Goal: Task Accomplishment & Management: Manage account settings

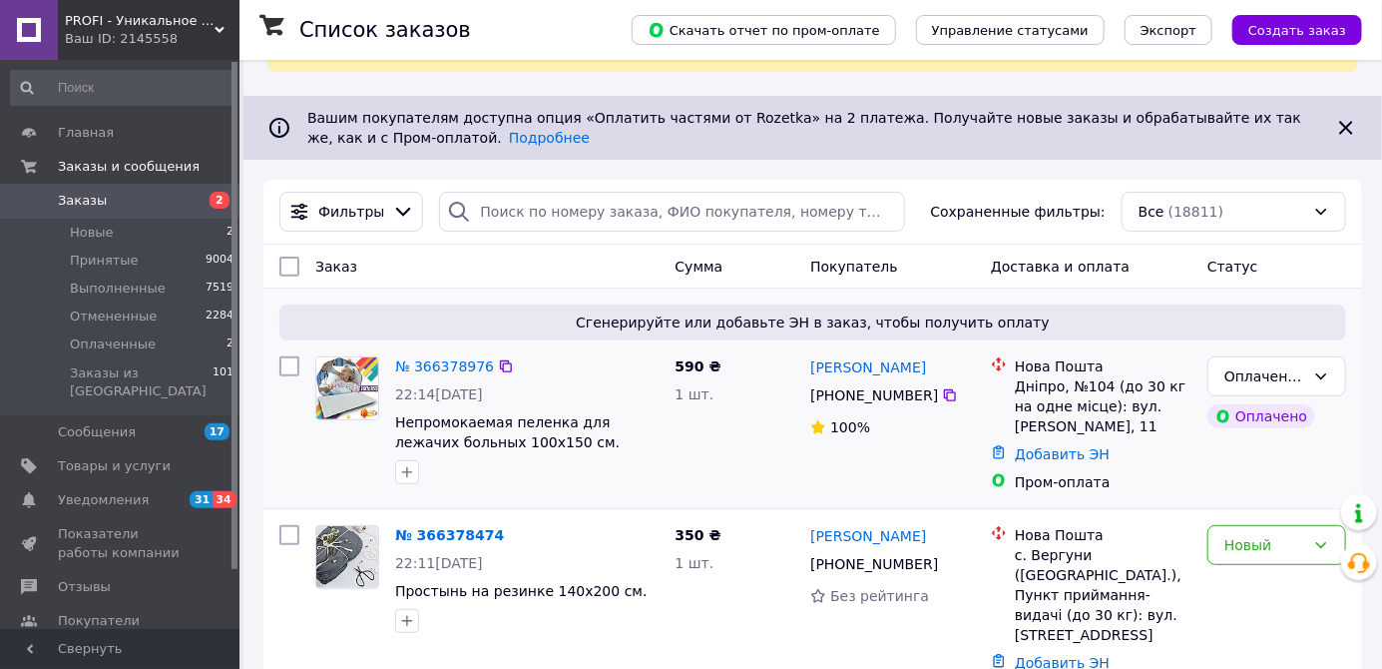
scroll to position [157, 0]
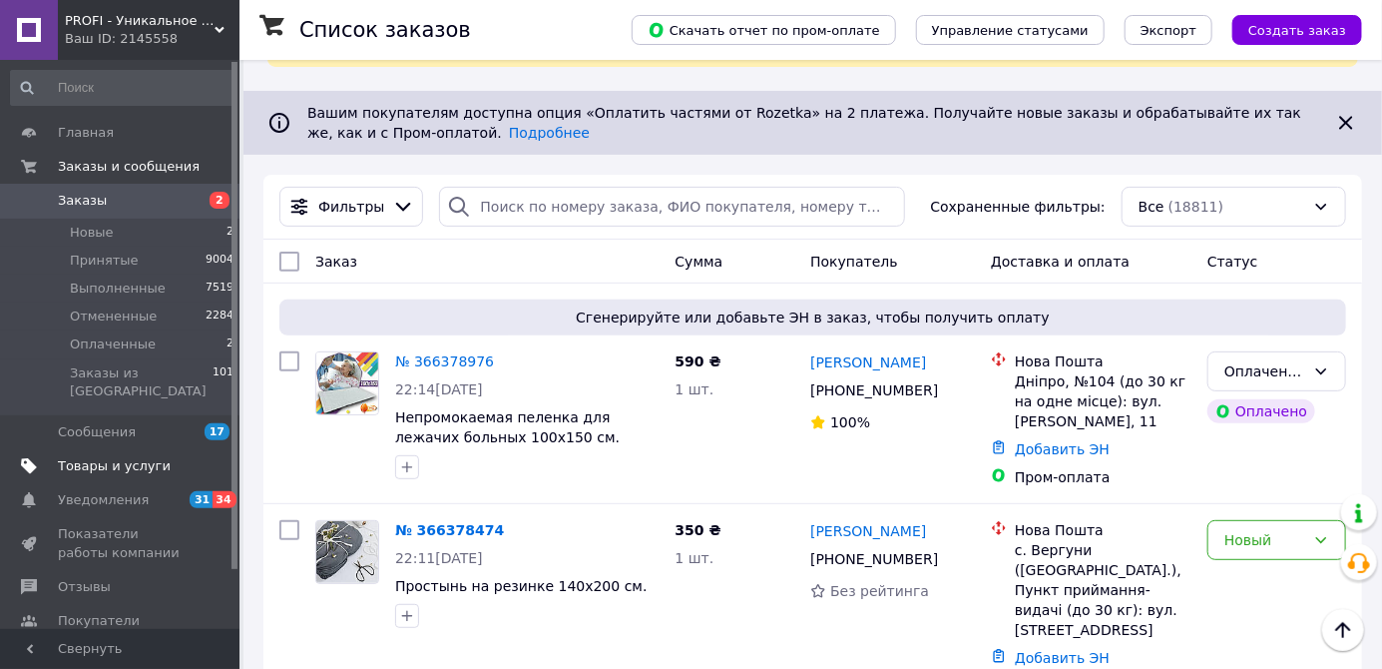
click at [141, 457] on span "Товары и услуги" at bounding box center [114, 466] width 113 height 18
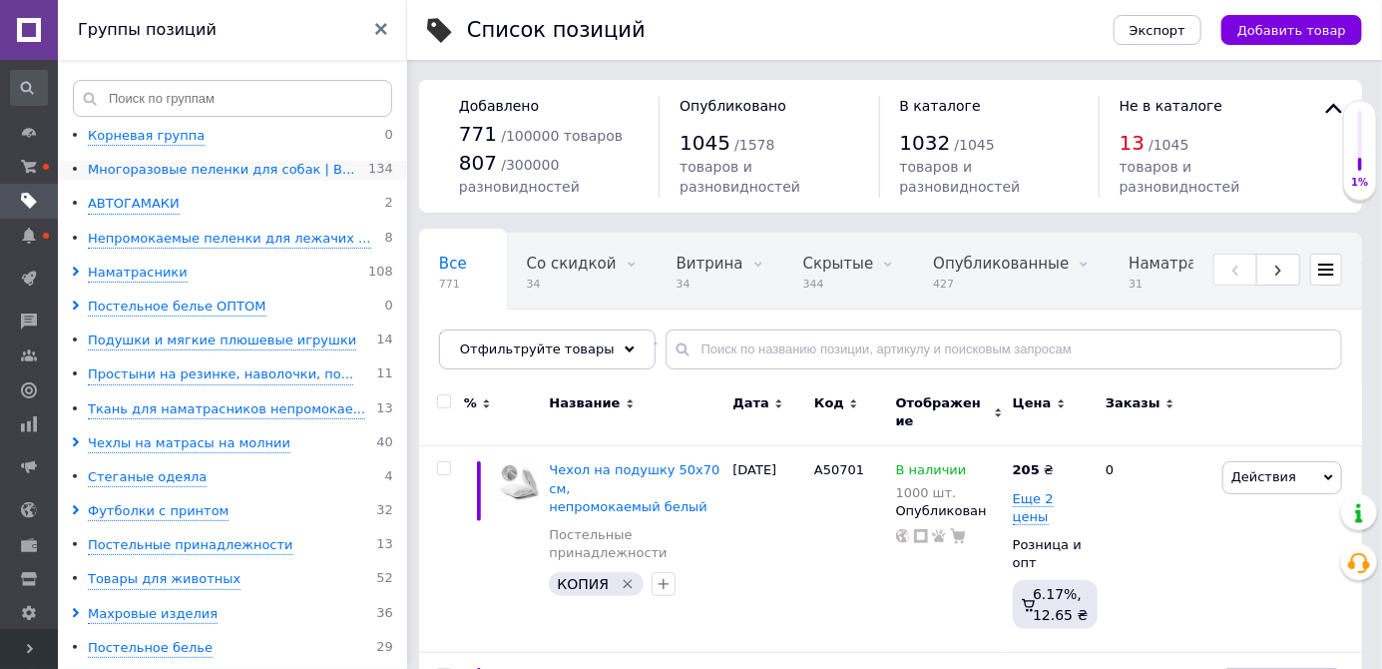
click at [236, 168] on div "Многоразовые пеленки для собак | В..." at bounding box center [221, 170] width 266 height 19
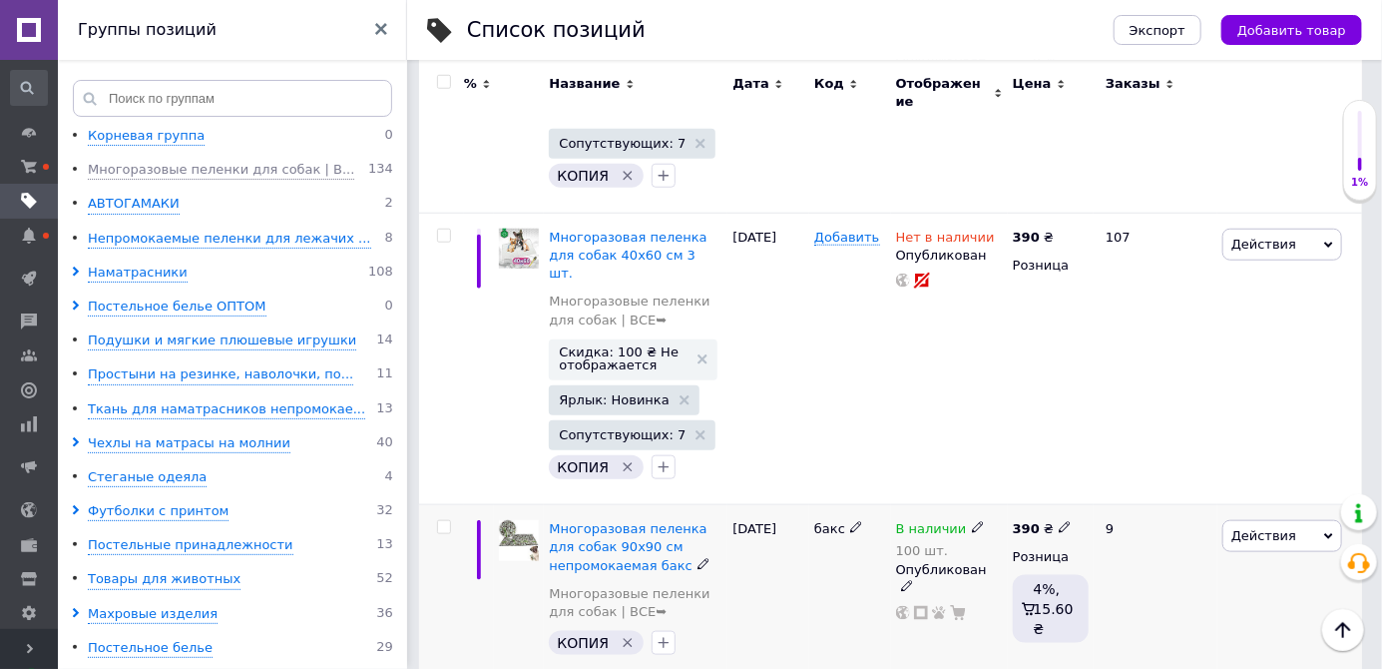
scroll to position [4161, 0]
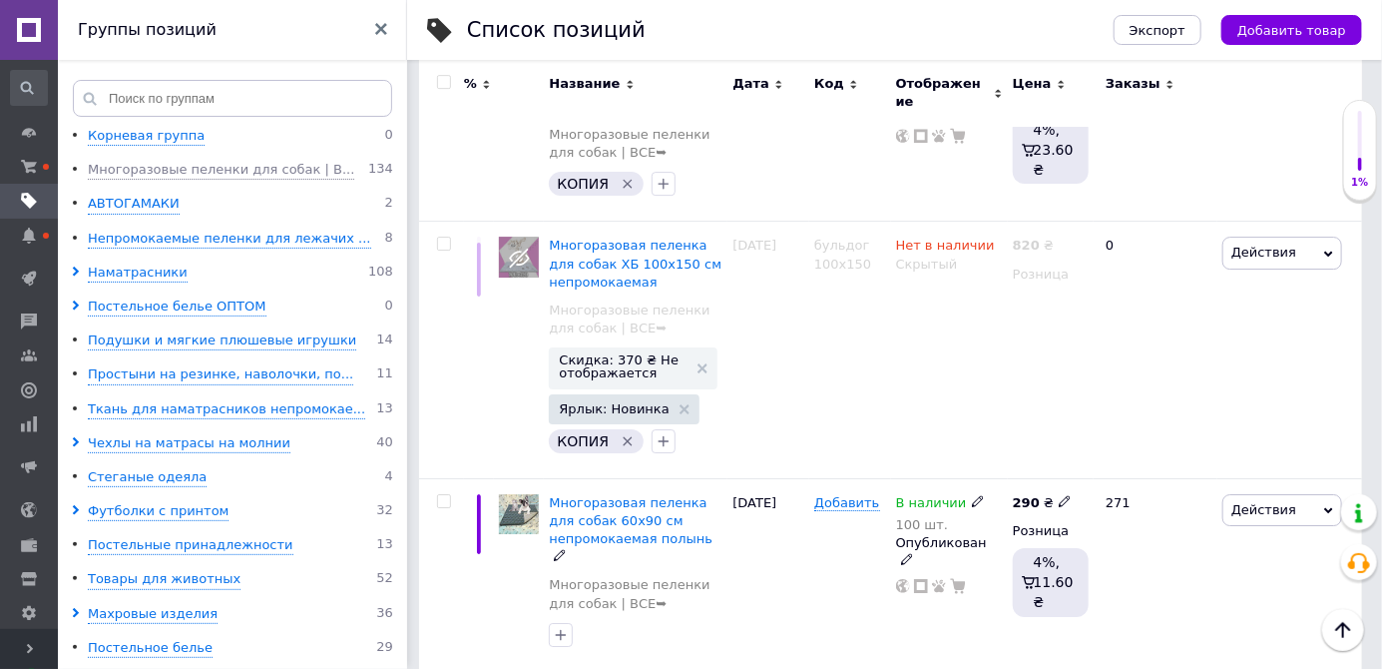
scroll to position [3908, 0]
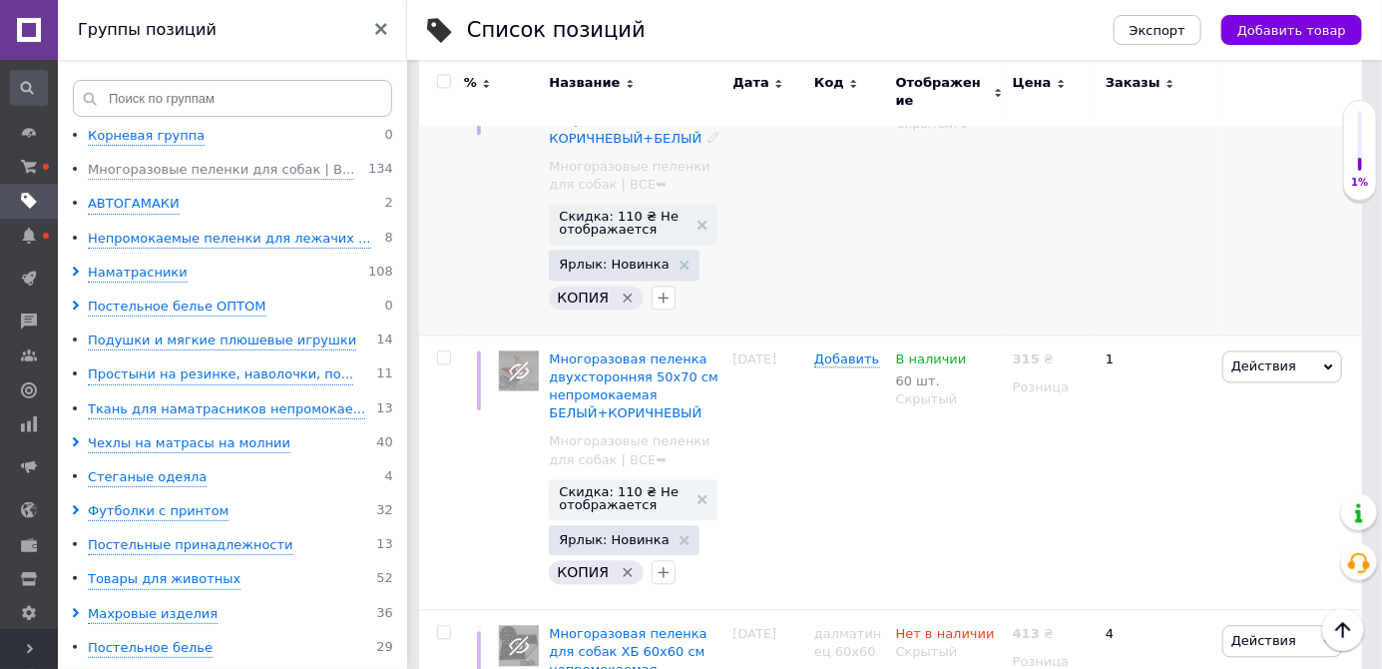
scroll to position [1768, 0]
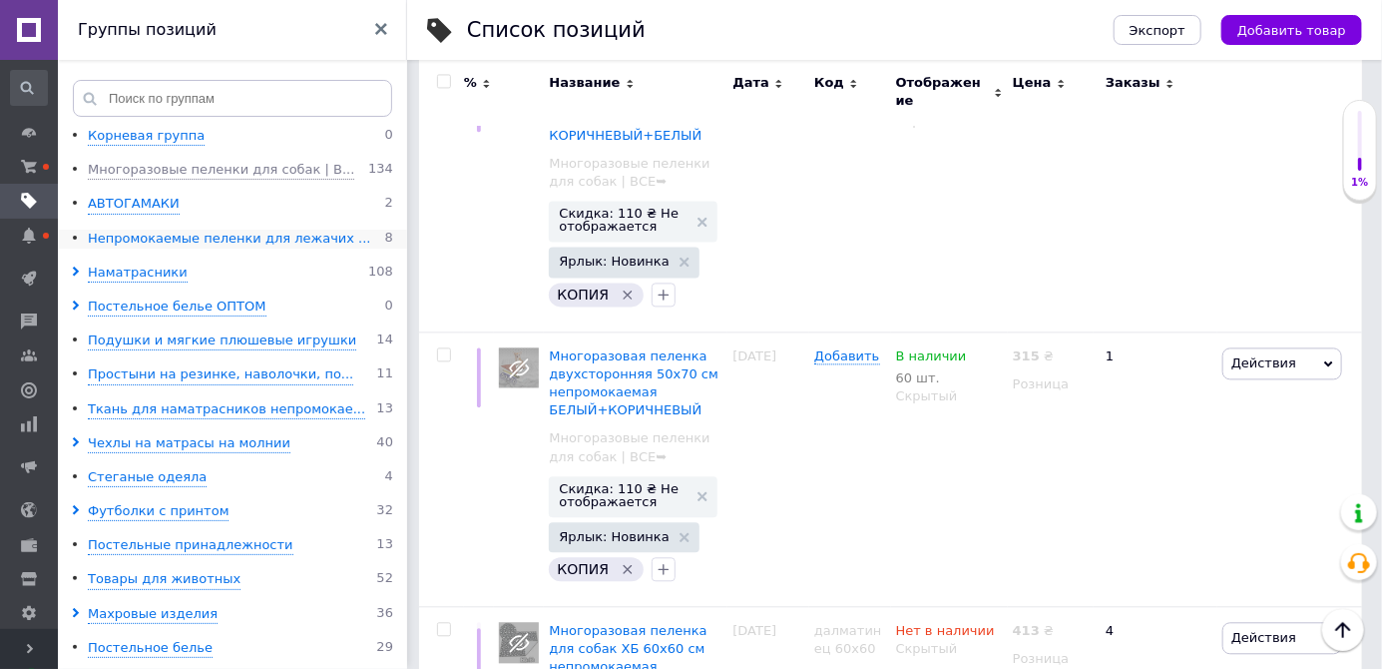
click at [285, 238] on div "Непромокаемые пеленки для лежачих ..." at bounding box center [229, 239] width 283 height 19
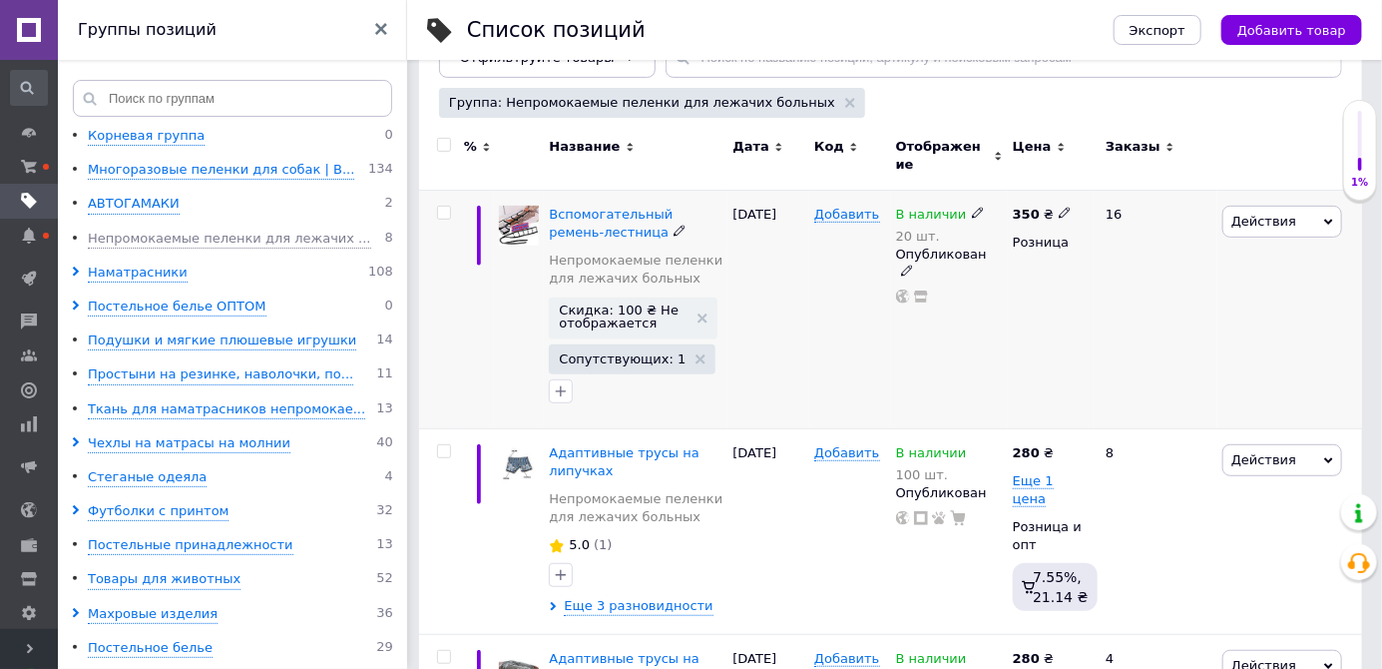
scroll to position [296, 0]
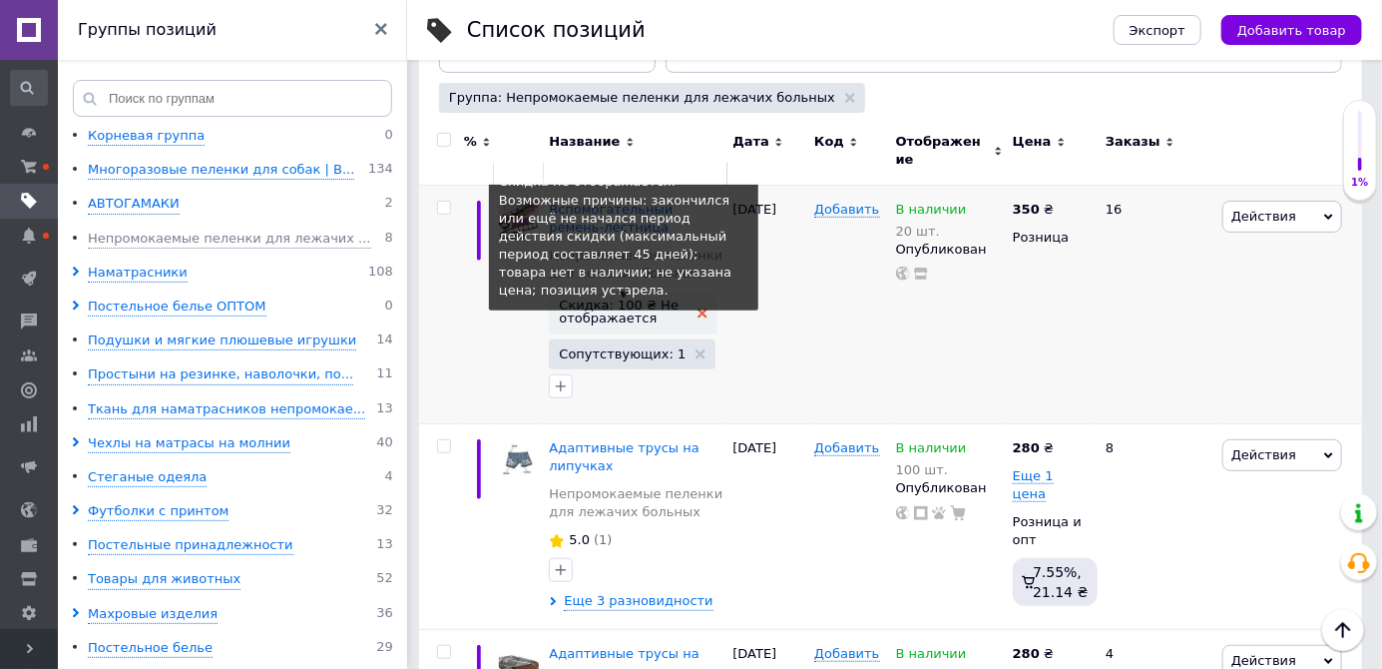
click at [702, 308] on icon at bounding box center [703, 313] width 10 height 10
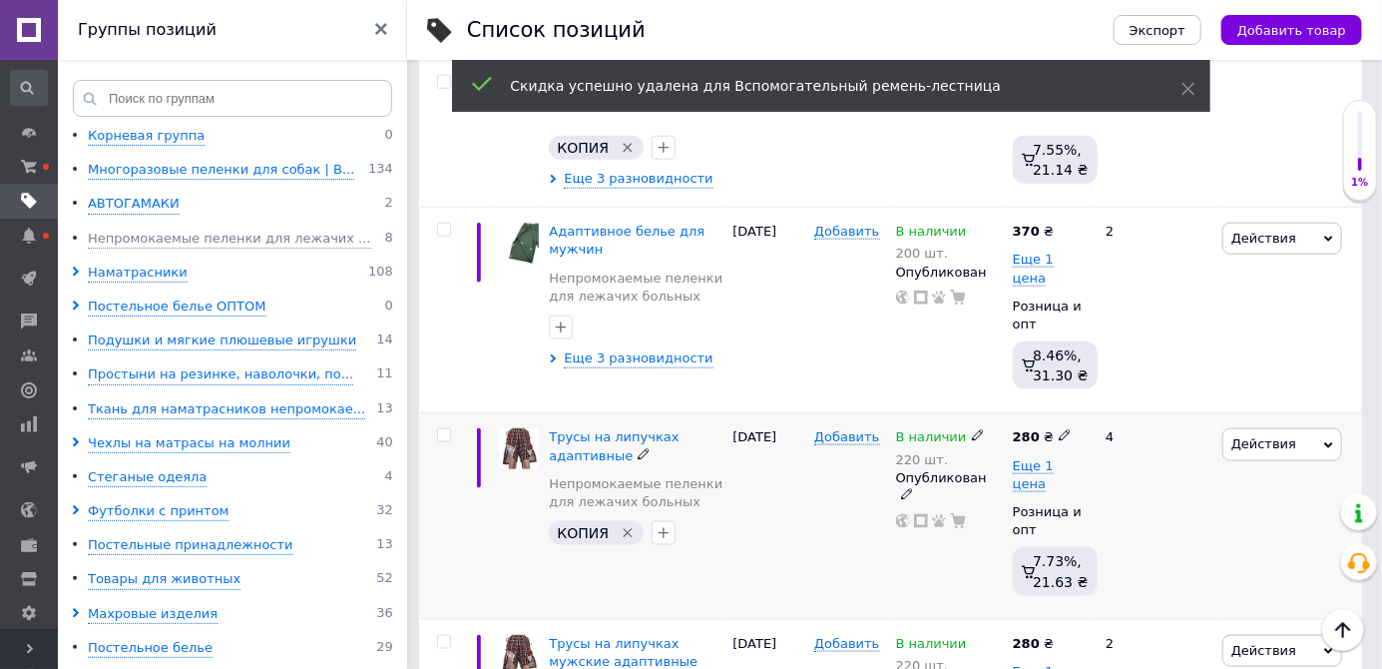
scroll to position [1293, 0]
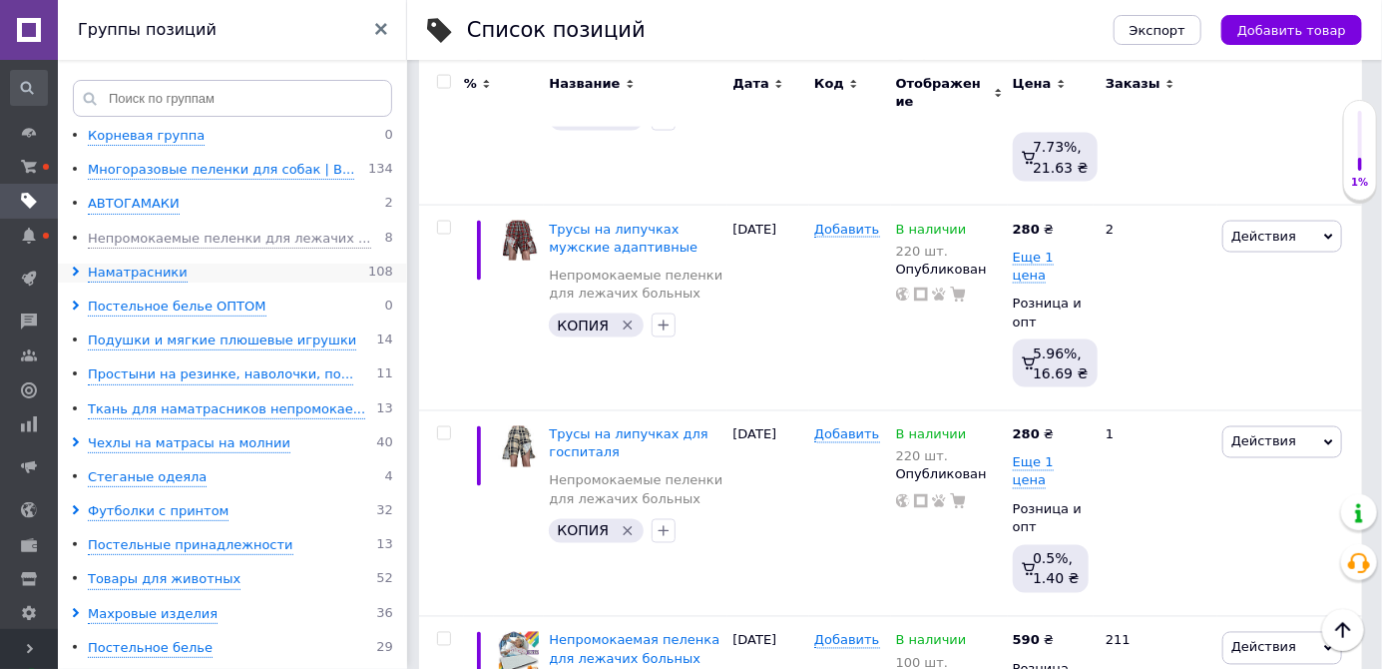
click at [70, 273] on li "Наматрасники 108" at bounding box center [235, 272] width 355 height 19
click at [75, 270] on icon at bounding box center [76, 271] width 10 height 10
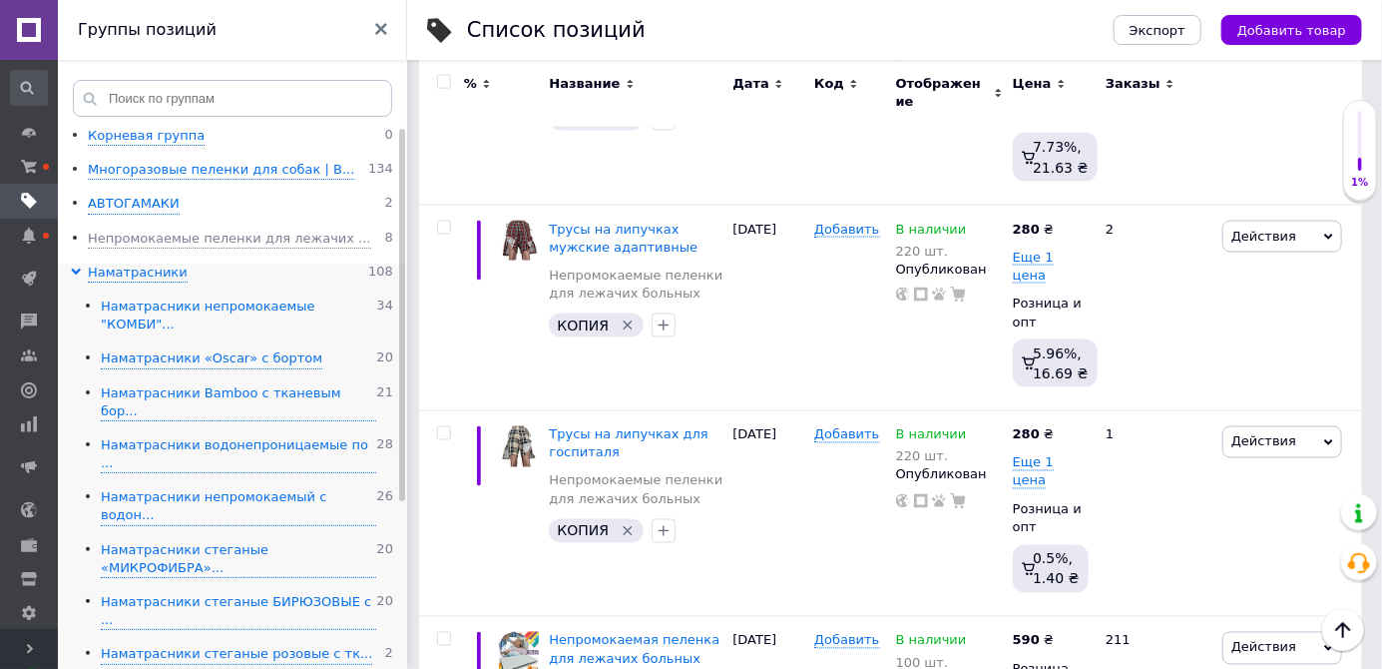
click at [276, 304] on div "Наматрасники непромокаемые "КОМБИ"..." at bounding box center [238, 315] width 275 height 37
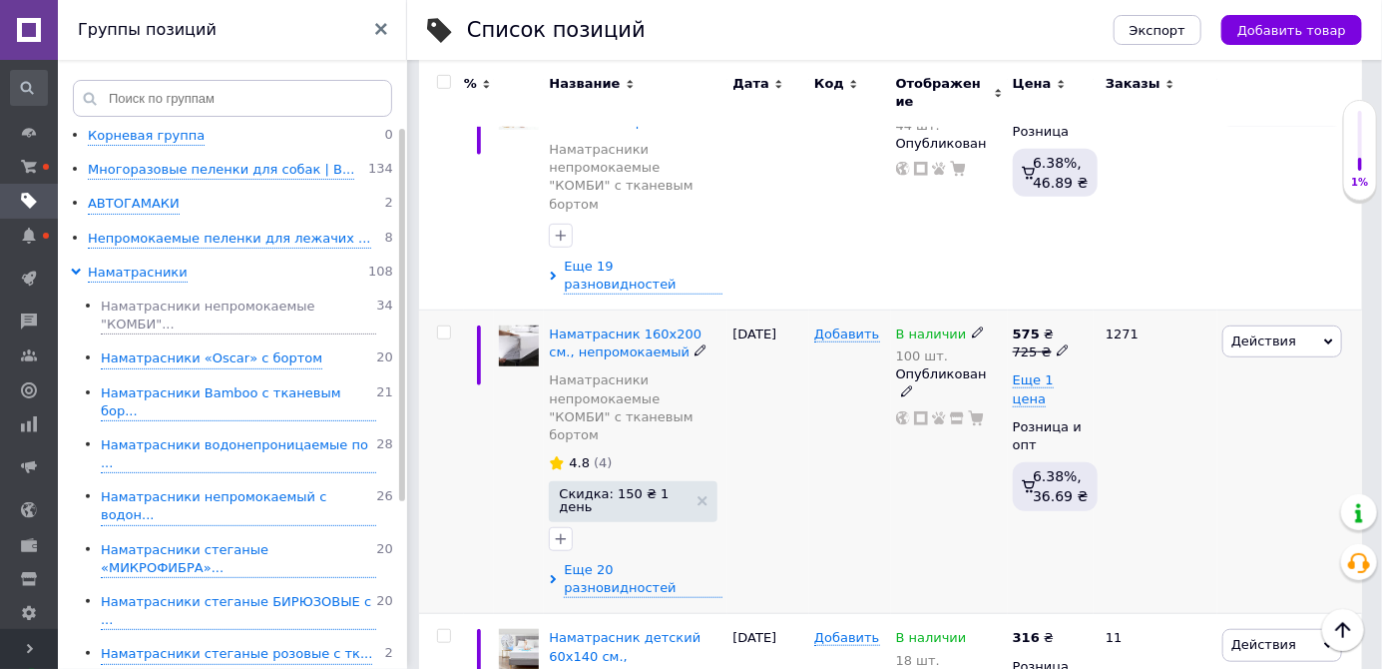
scroll to position [405, 0]
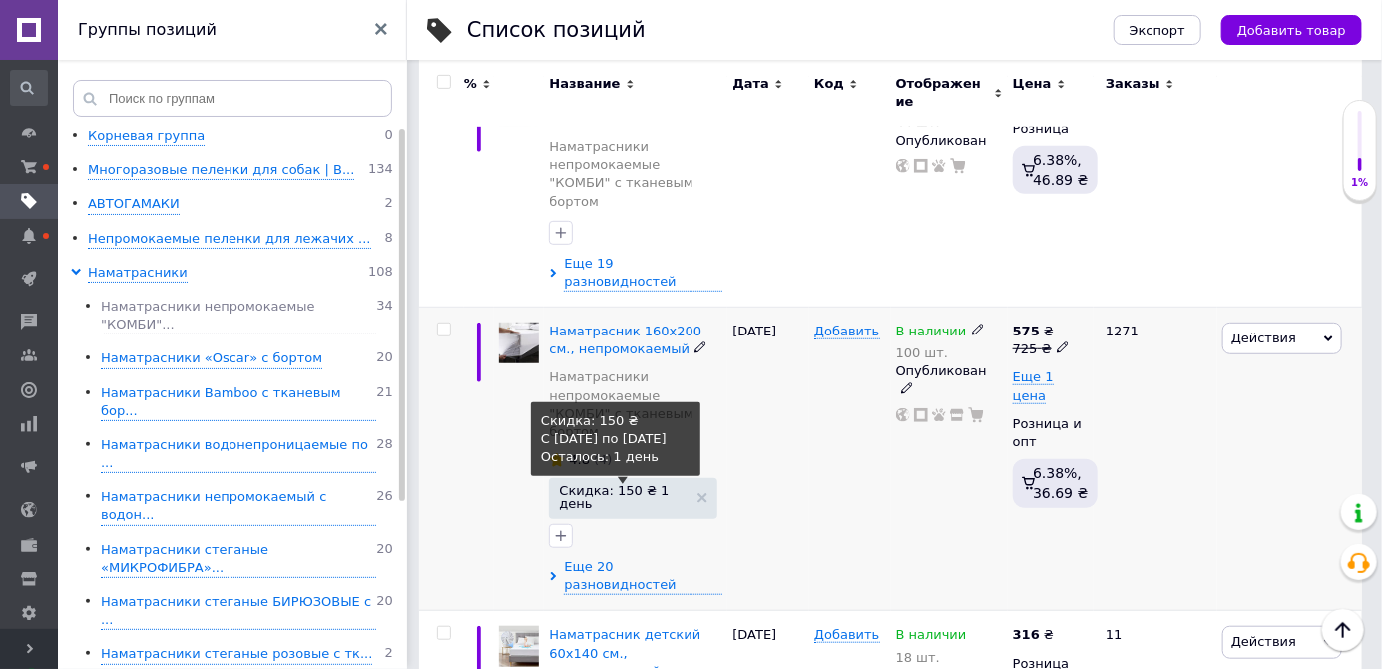
click at [675, 484] on span "Скидка: 150 ₴ 1 день" at bounding box center [623, 497] width 129 height 26
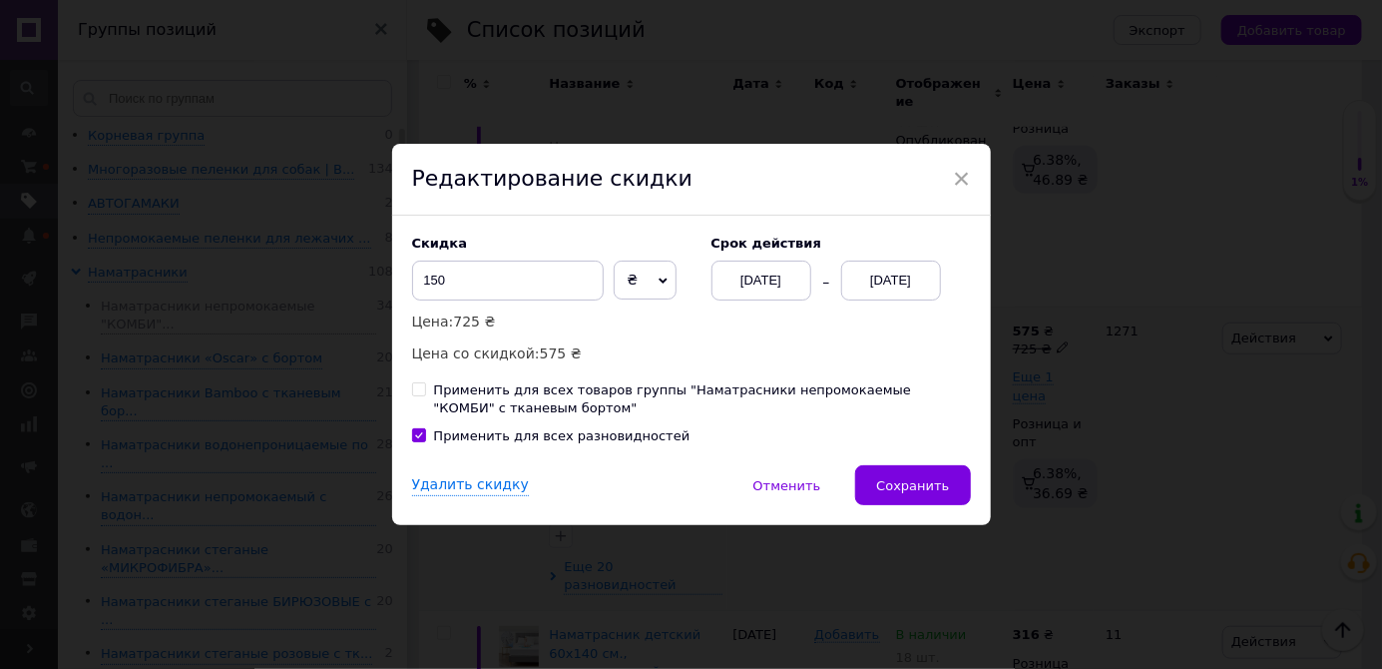
click at [905, 300] on div "[DATE]" at bounding box center [891, 281] width 100 height 40
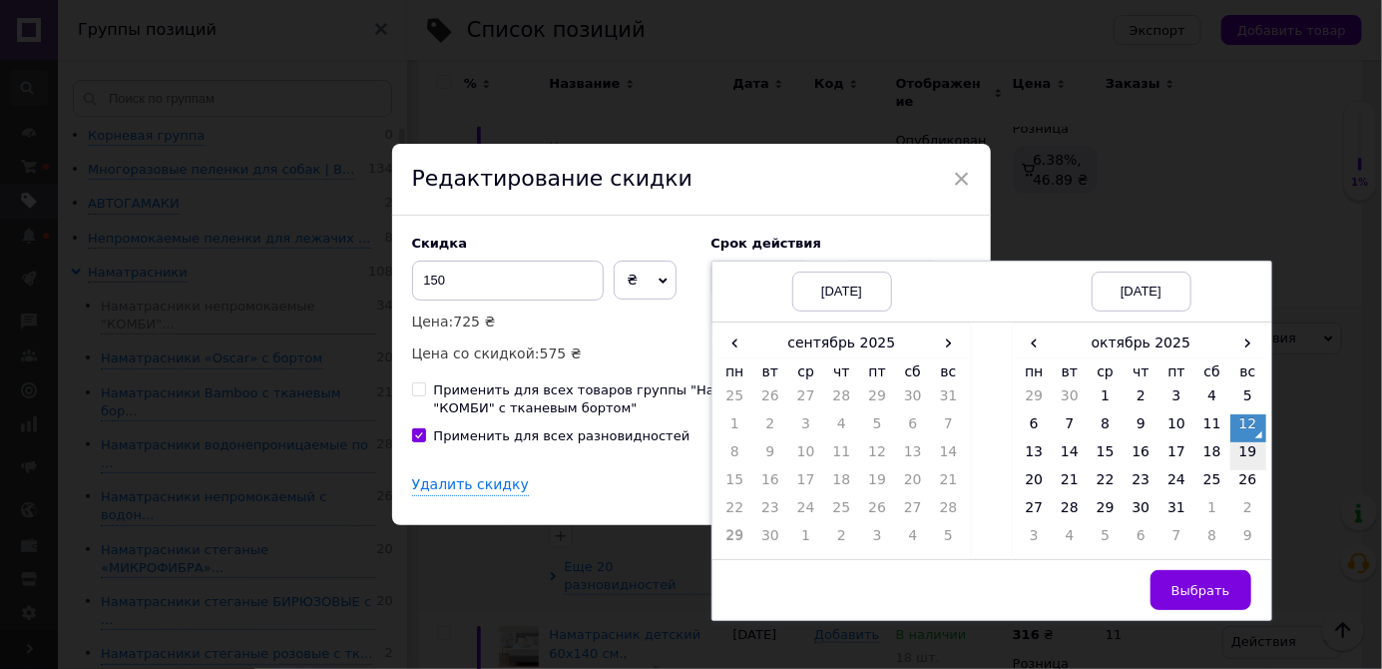
click at [1243, 470] on td "19" at bounding box center [1249, 456] width 36 height 28
click at [1203, 598] on span "Выбрать" at bounding box center [1201, 590] width 59 height 15
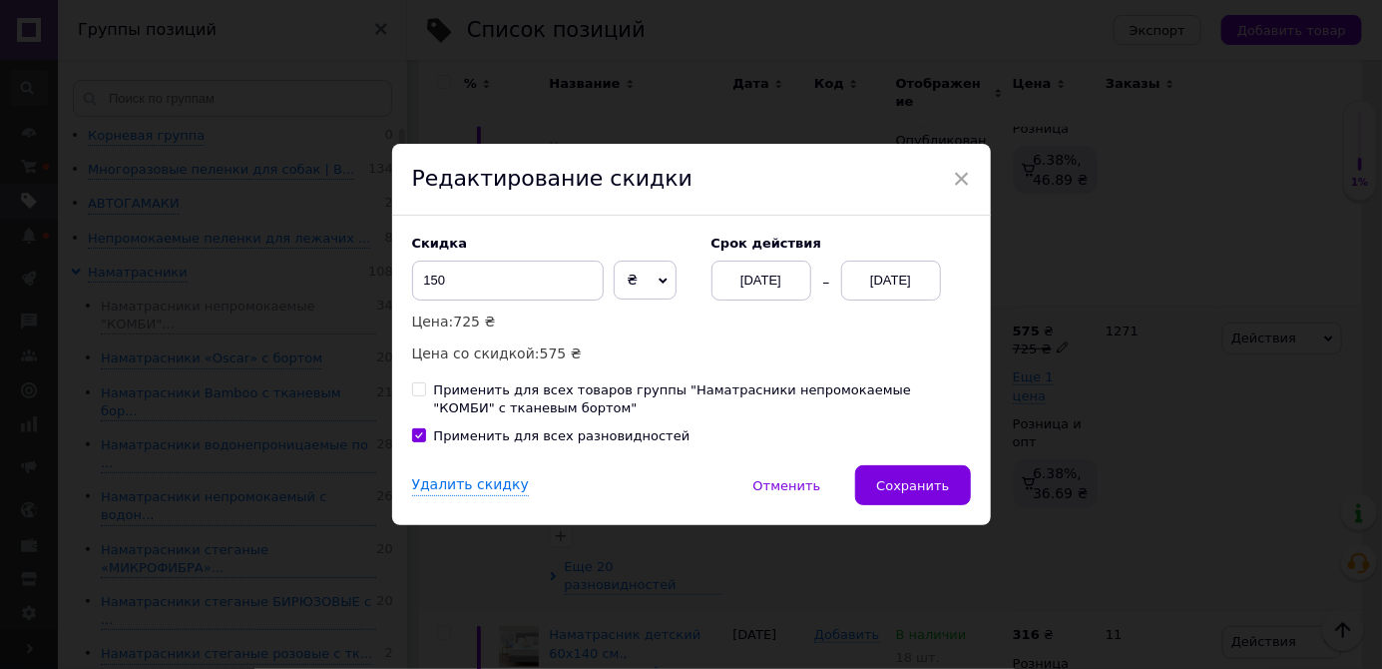
click at [934, 493] on span "Сохранить" at bounding box center [912, 485] width 73 height 15
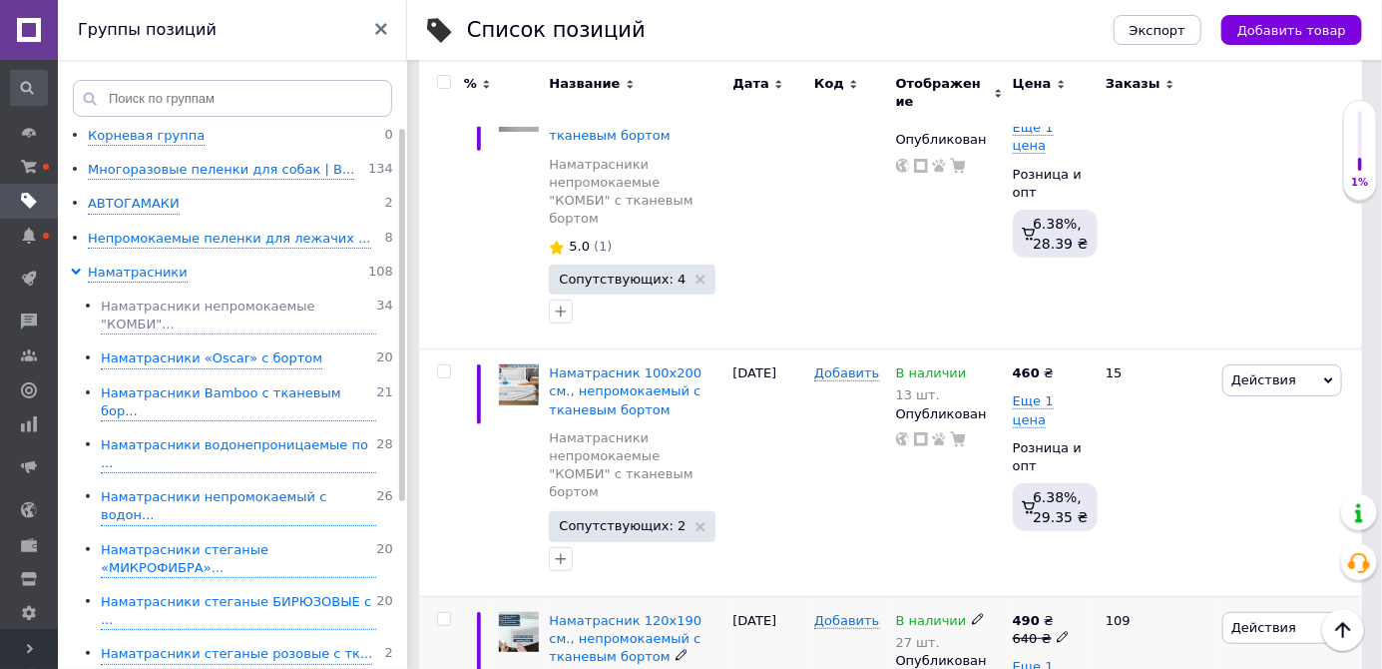
scroll to position [3537, 0]
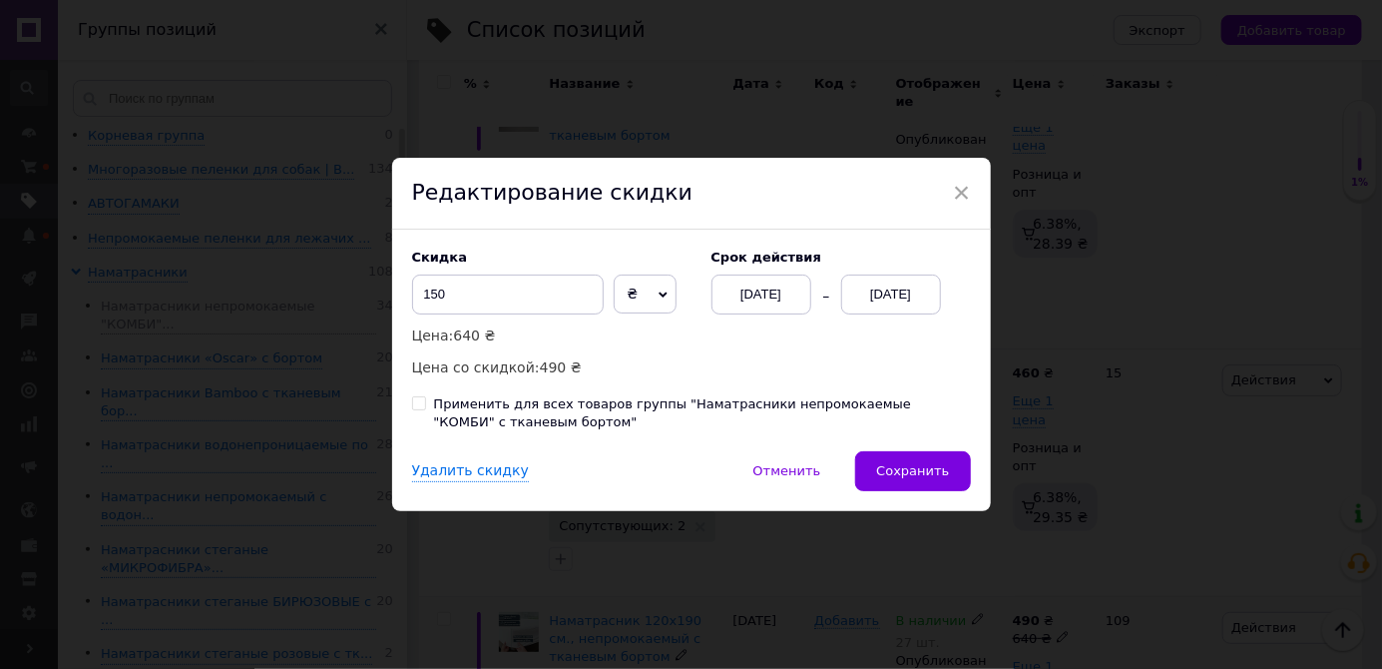
click at [880, 314] on div "[DATE]" at bounding box center [891, 294] width 100 height 40
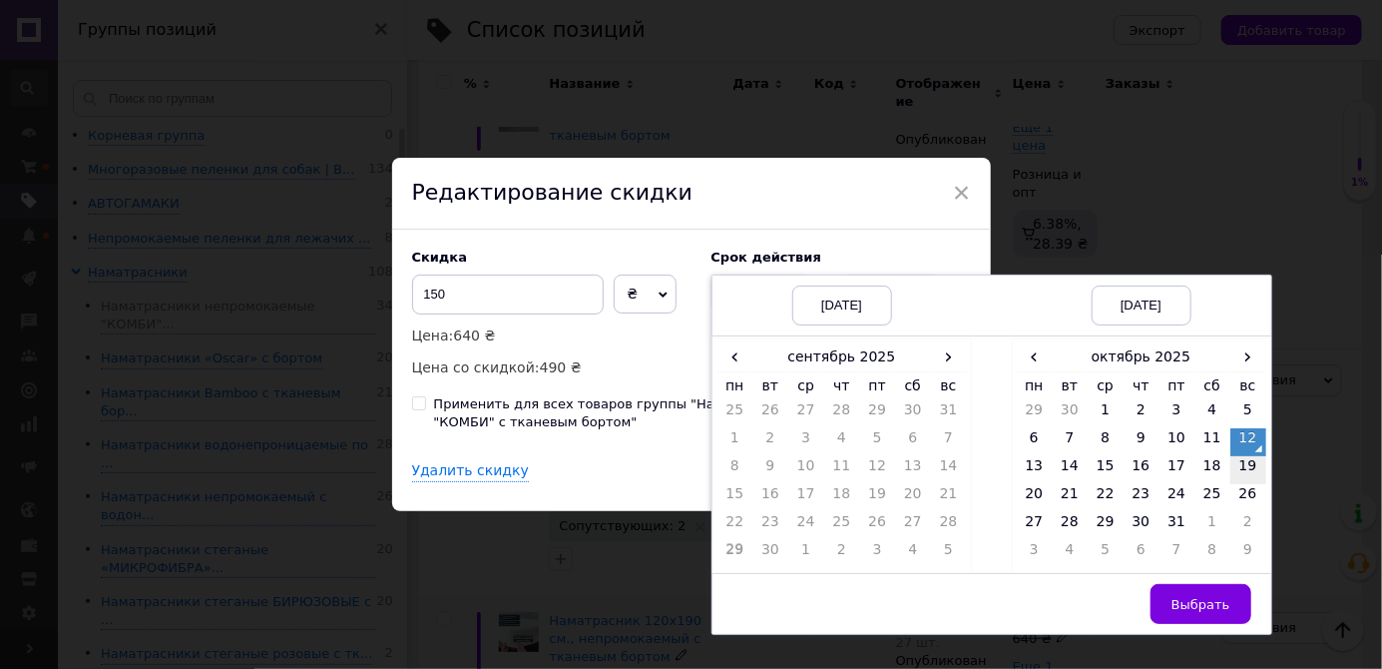
click at [1242, 484] on td "19" at bounding box center [1249, 470] width 36 height 28
click at [1192, 624] on button "Выбрать" at bounding box center [1201, 604] width 101 height 40
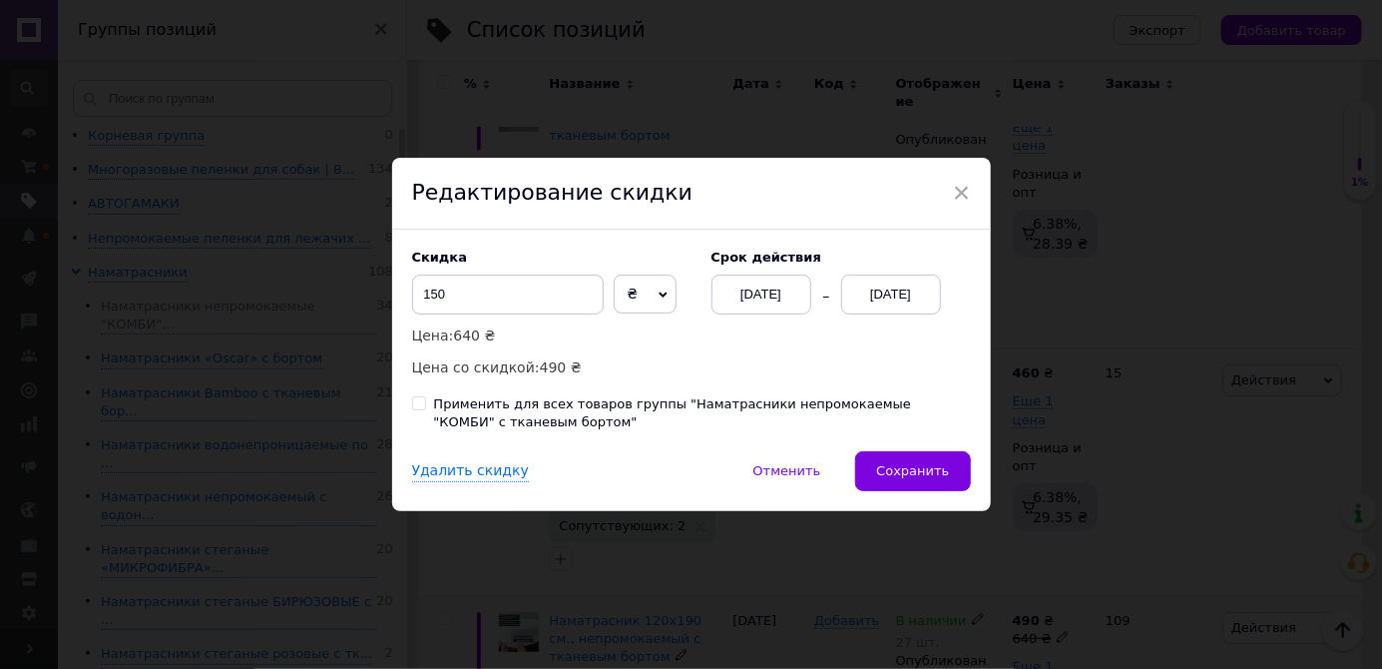
click at [935, 478] on span "Сохранить" at bounding box center [912, 470] width 73 height 15
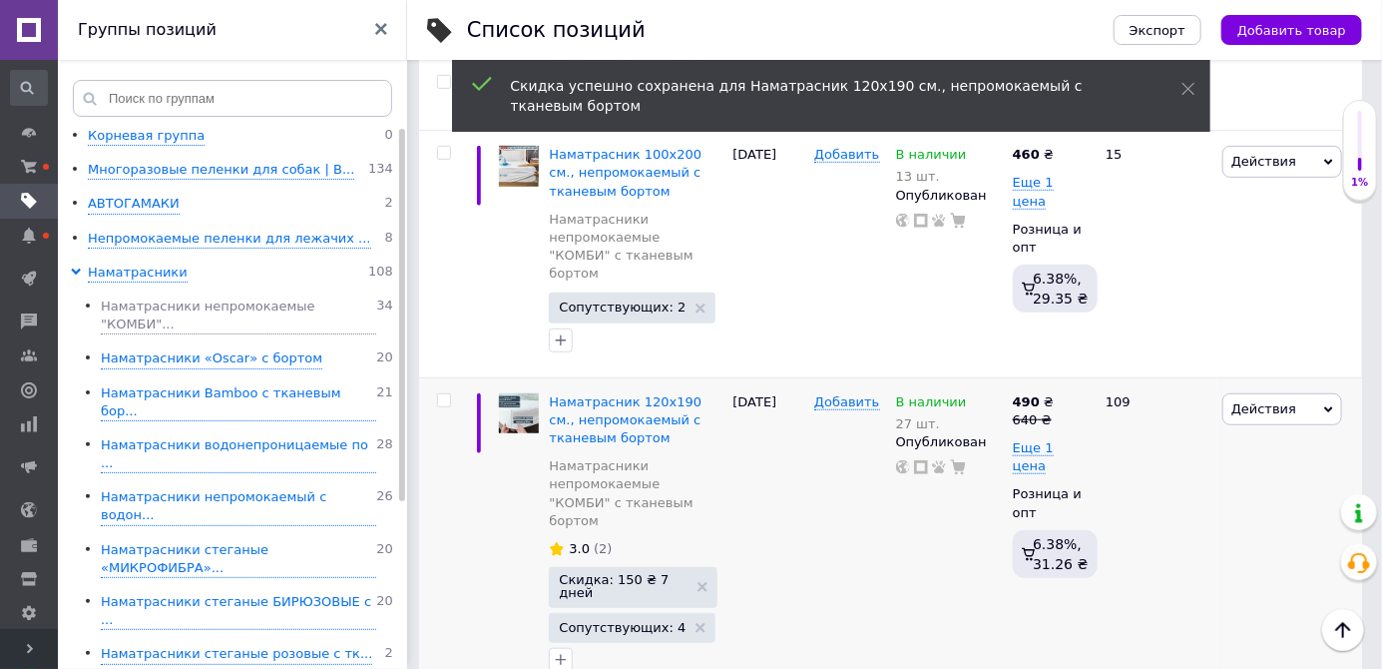
scroll to position [3757, 0]
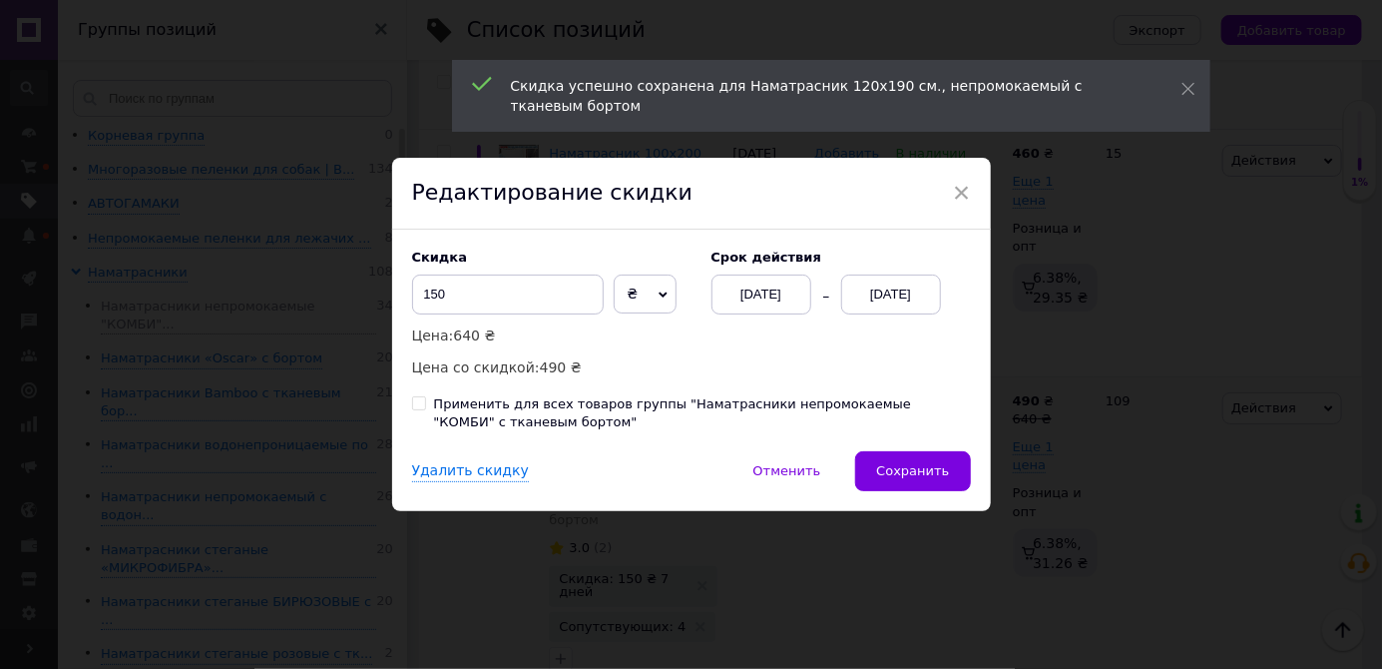
click at [873, 314] on div "[DATE]" at bounding box center [891, 294] width 100 height 40
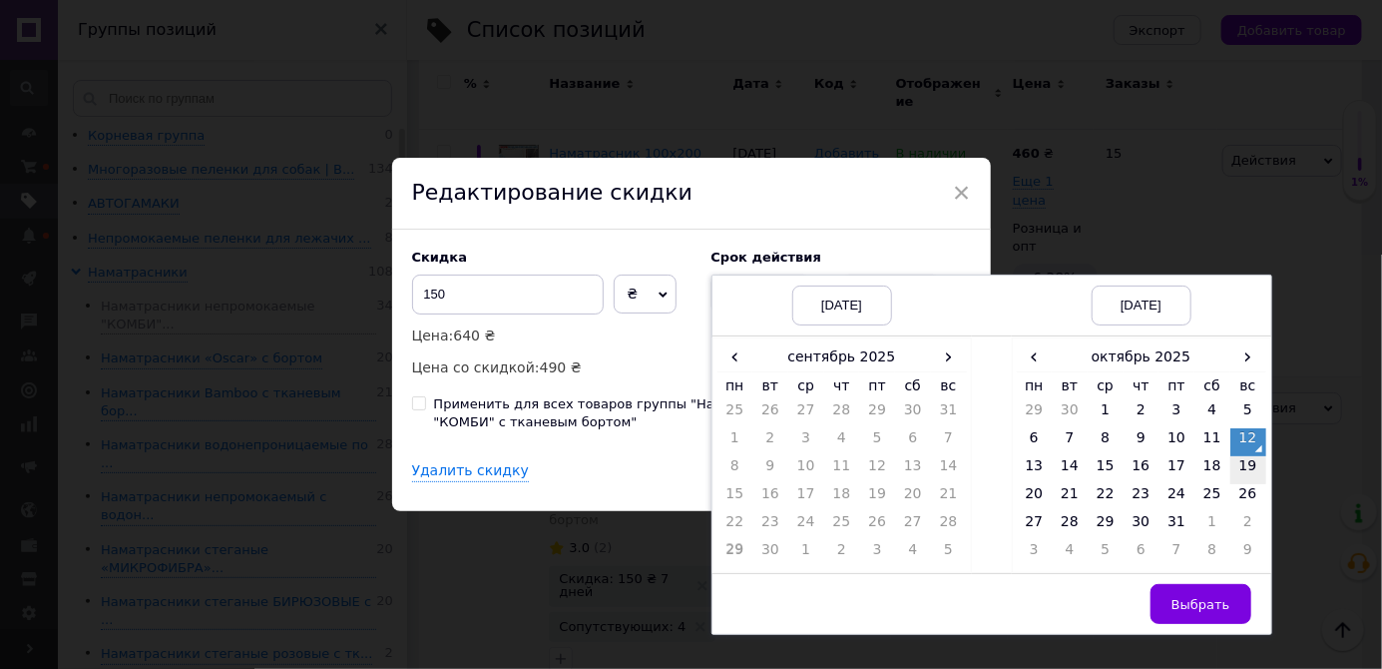
click at [1242, 484] on td "19" at bounding box center [1249, 470] width 36 height 28
click at [1200, 612] on span "Выбрать" at bounding box center [1201, 604] width 59 height 15
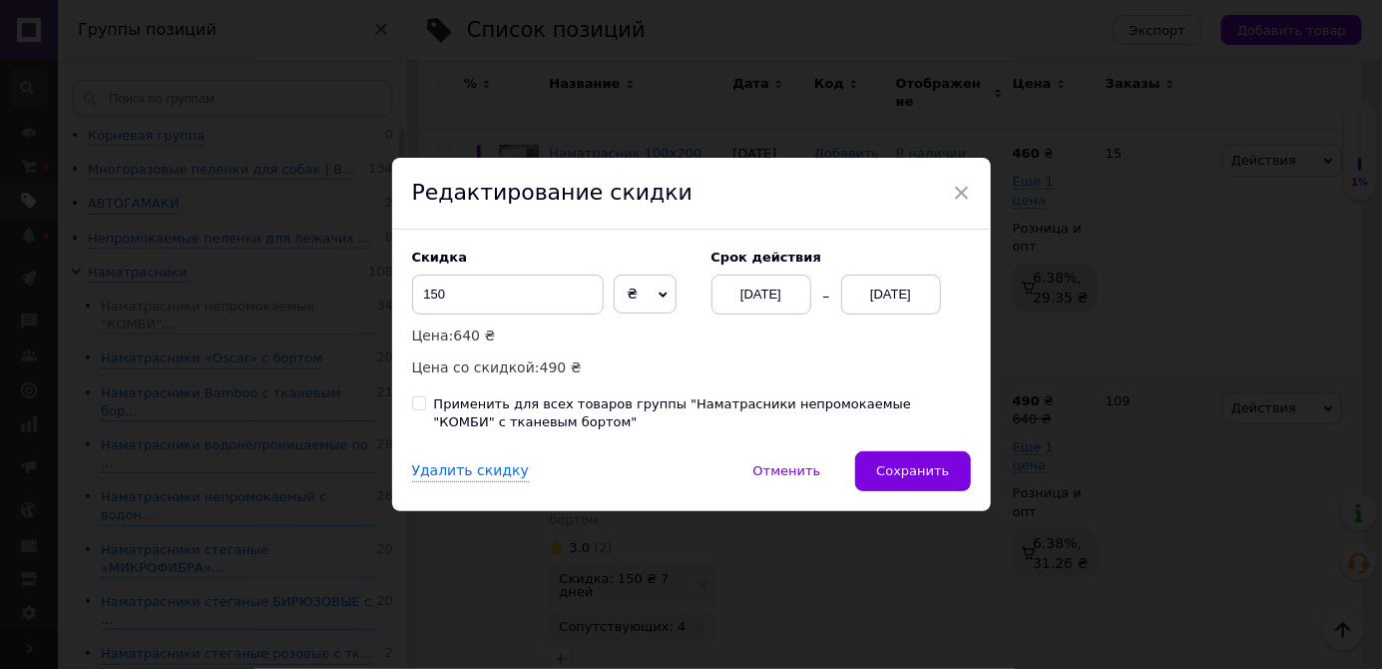
click at [907, 491] on button "Сохранить" at bounding box center [912, 471] width 115 height 40
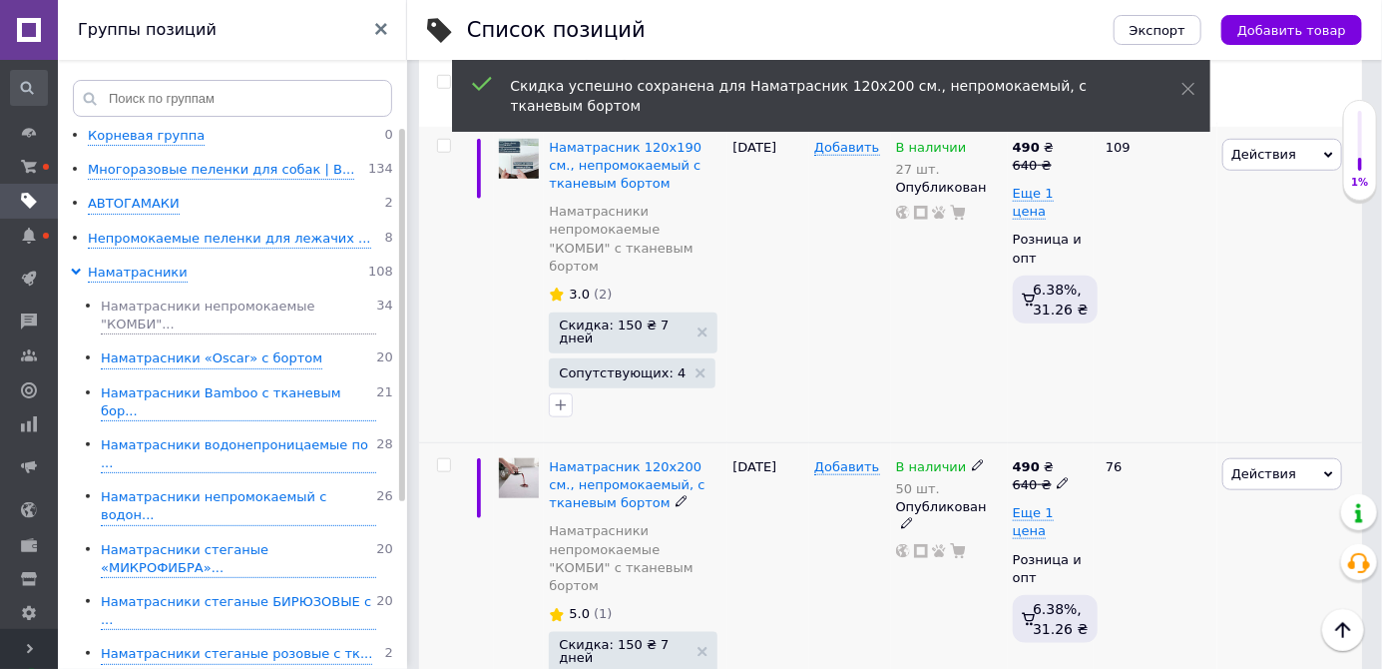
scroll to position [4011, 0]
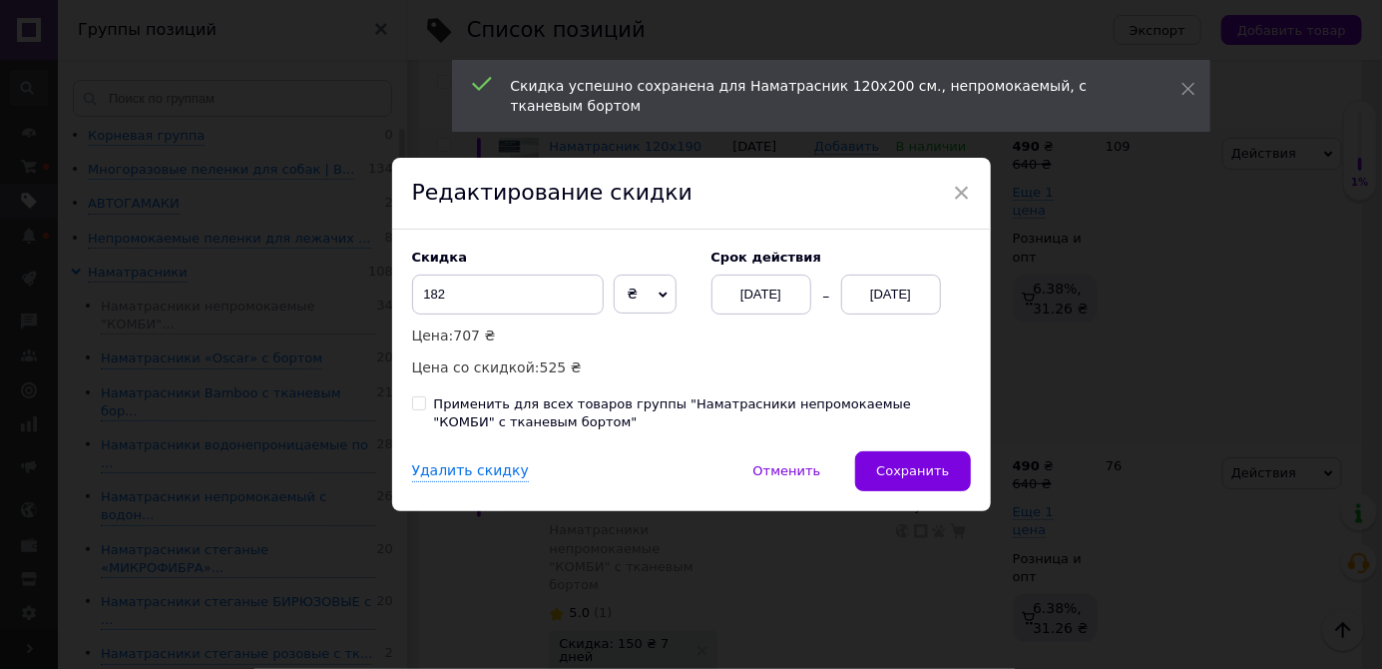
click at [886, 314] on div "[DATE]" at bounding box center [891, 294] width 100 height 40
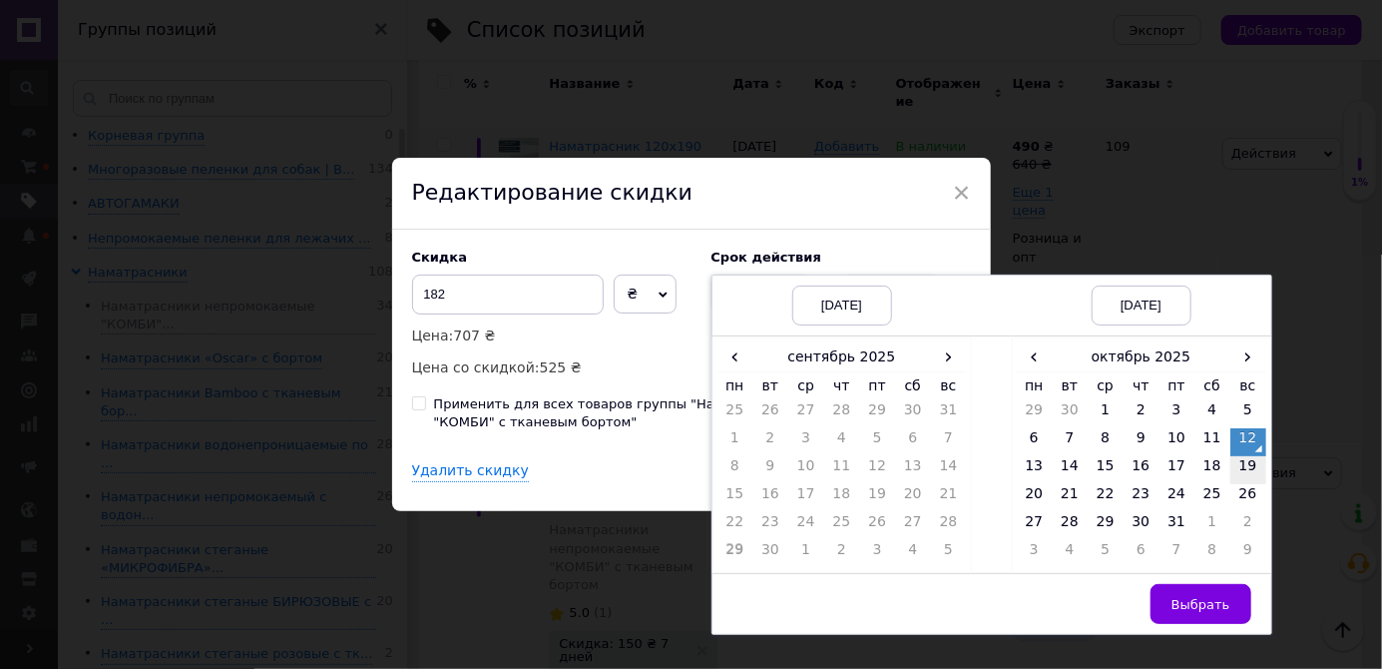
click at [1242, 484] on td "19" at bounding box center [1249, 470] width 36 height 28
click at [1201, 612] on span "Выбрать" at bounding box center [1201, 604] width 59 height 15
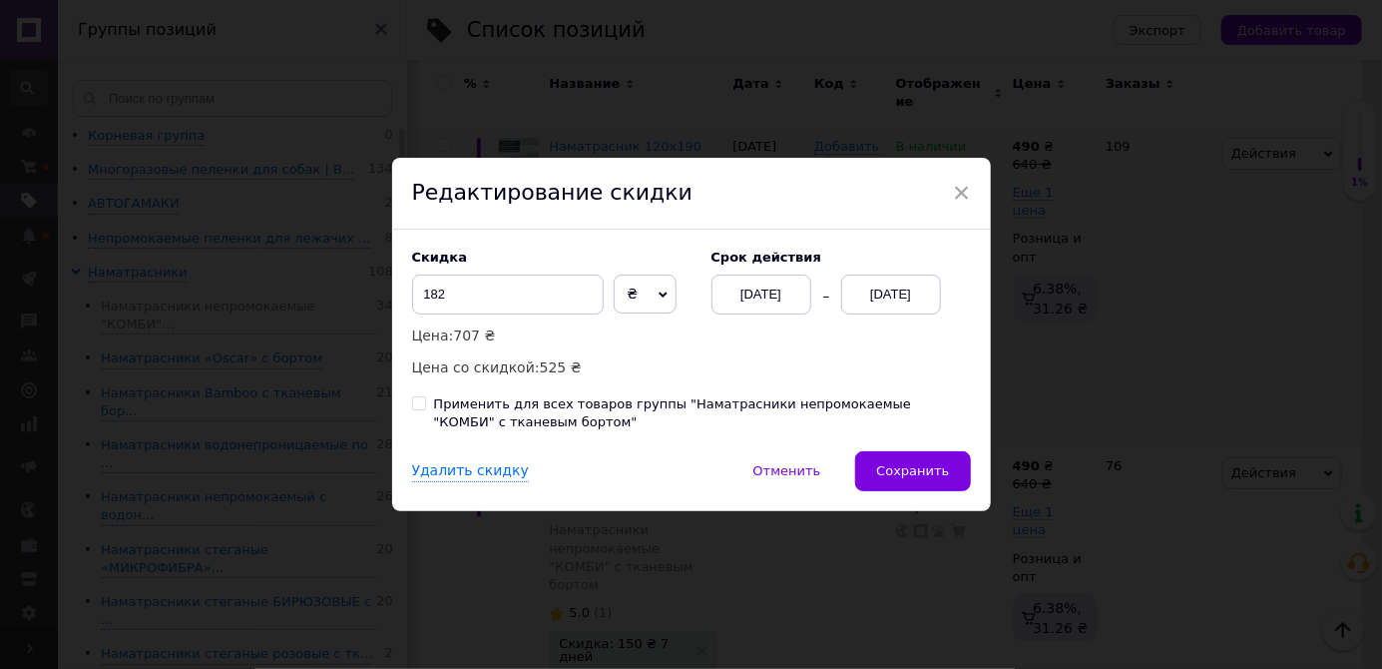
click at [936, 478] on span "Сохранить" at bounding box center [912, 470] width 73 height 15
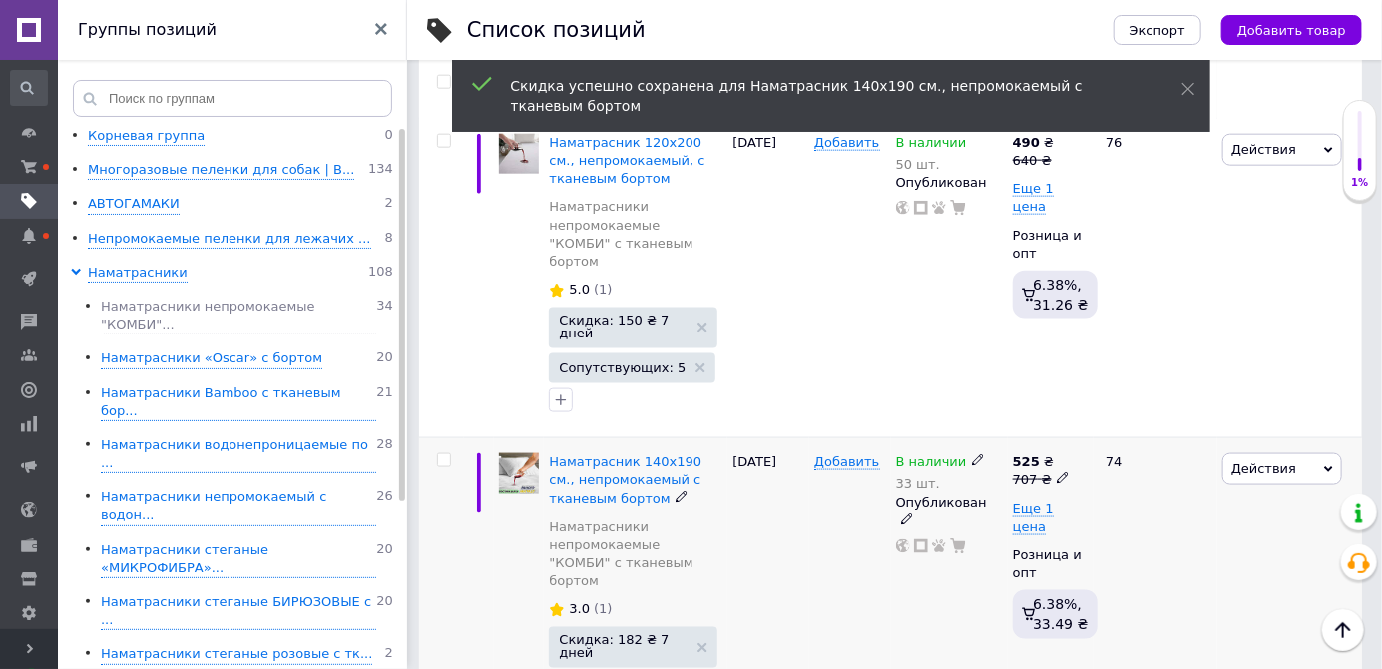
scroll to position [4335, 0]
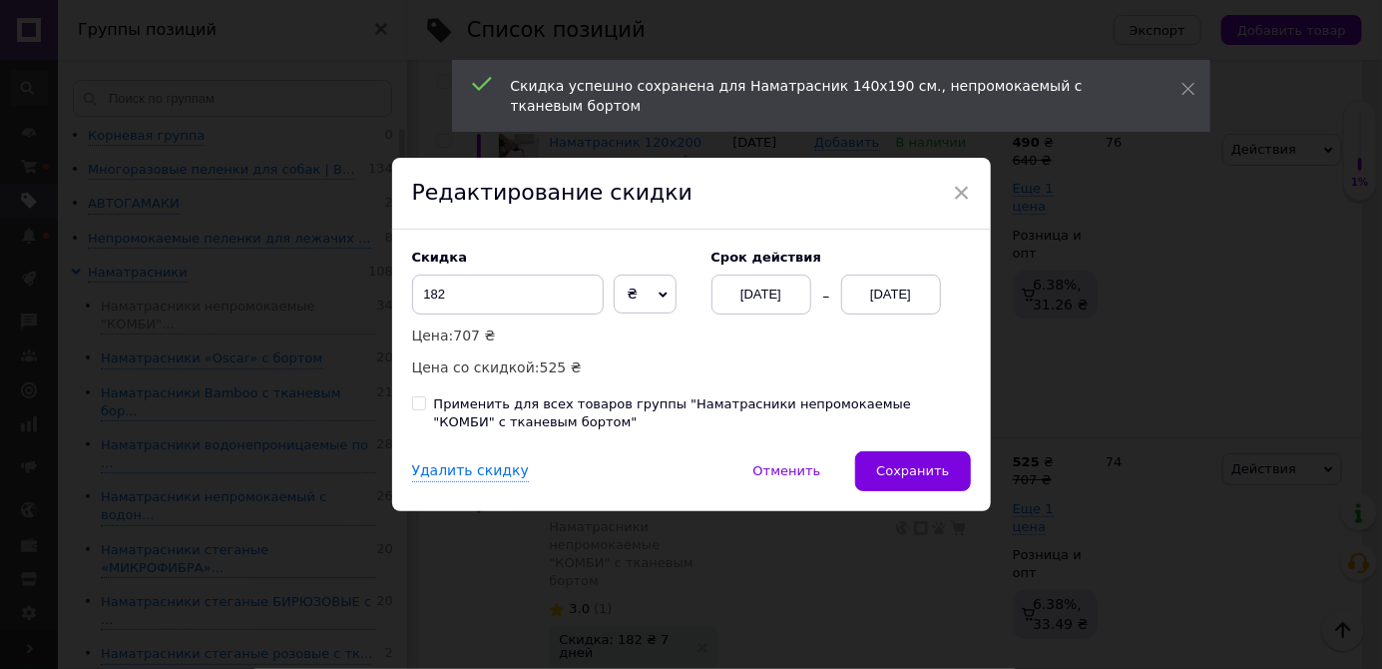
click at [899, 314] on div "[DATE]" at bounding box center [891, 294] width 100 height 40
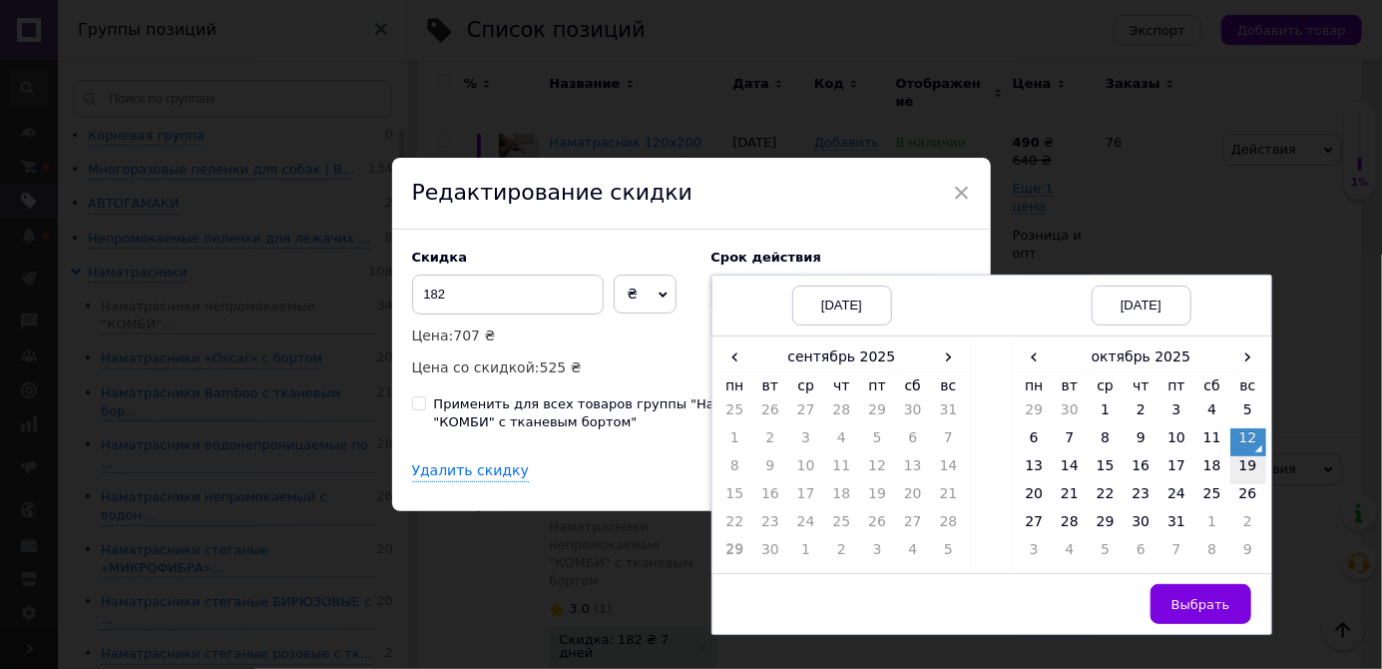
click at [1250, 484] on td "19" at bounding box center [1249, 470] width 36 height 28
click at [1203, 612] on span "Выбрать" at bounding box center [1201, 604] width 59 height 15
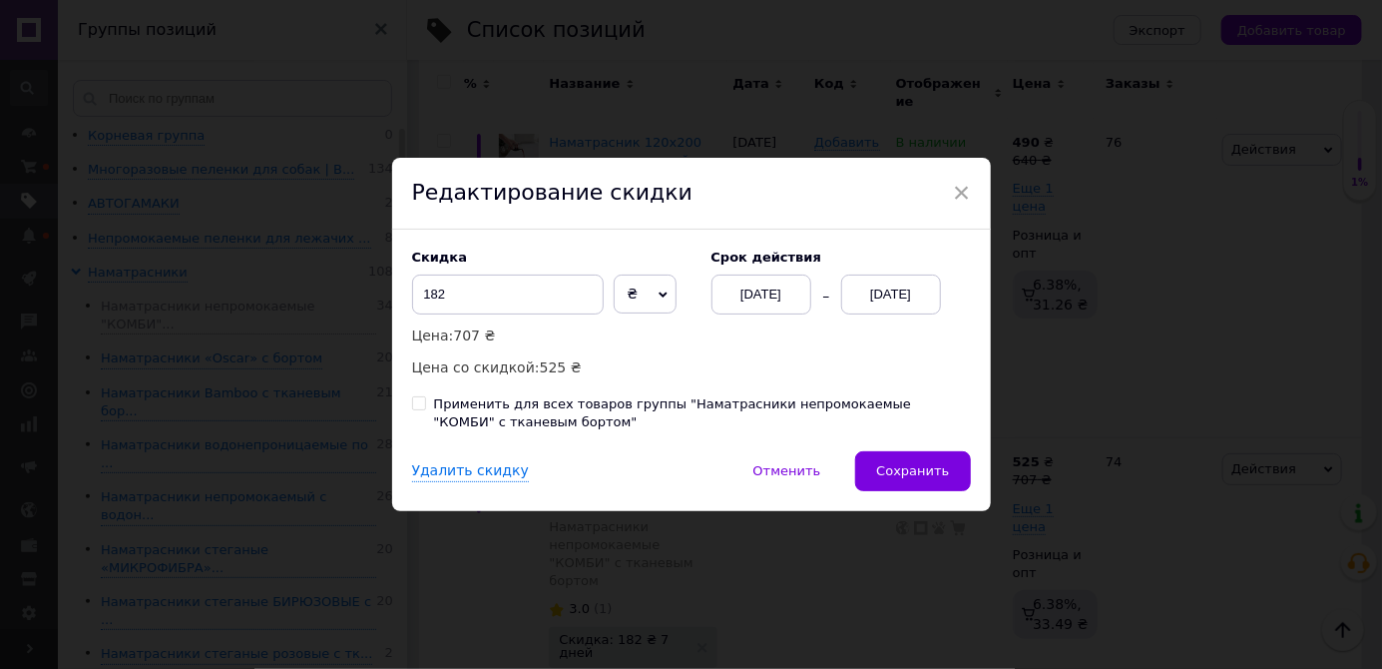
click at [908, 491] on button "Сохранить" at bounding box center [912, 471] width 115 height 40
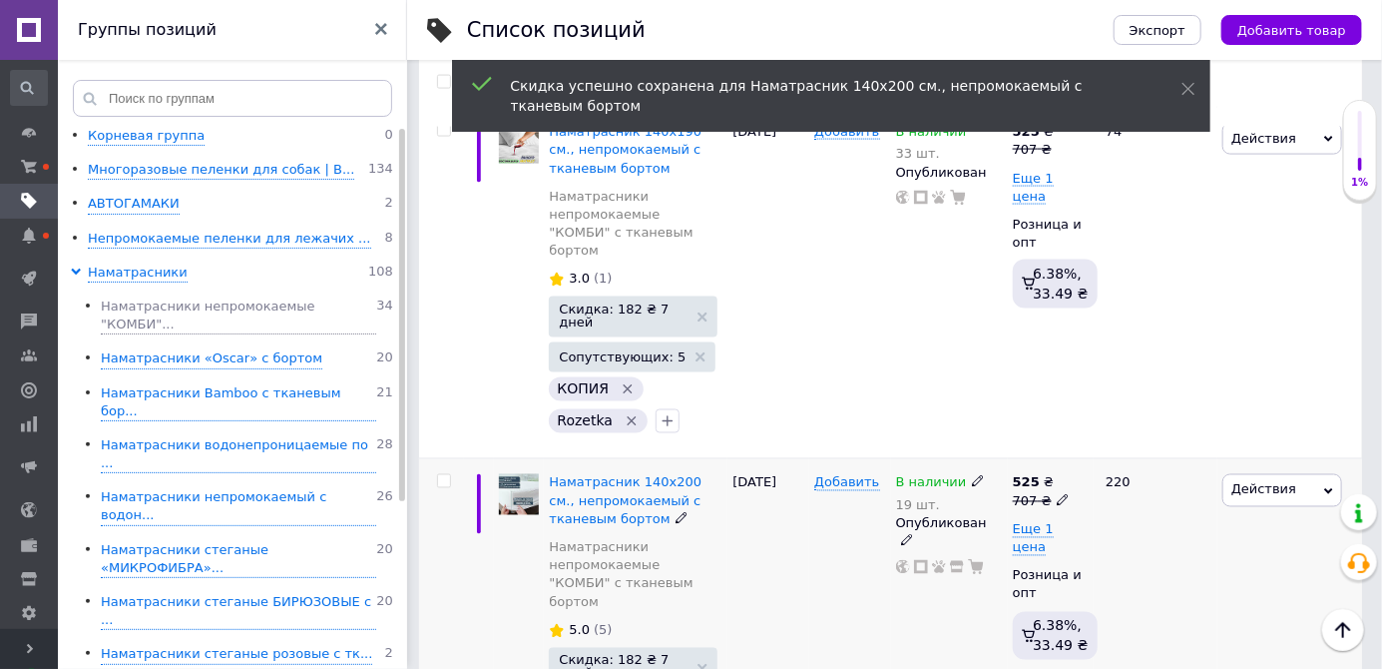
scroll to position [4663, 0]
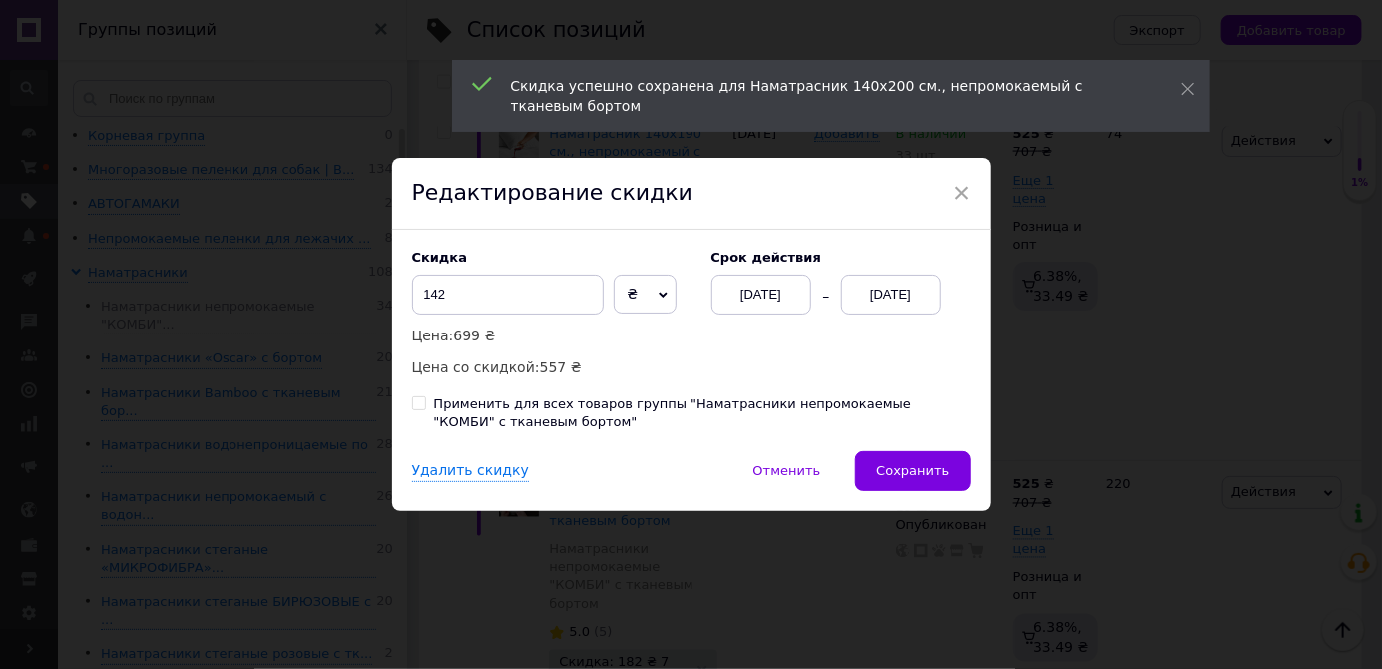
click at [880, 314] on div "[DATE]" at bounding box center [891, 294] width 100 height 40
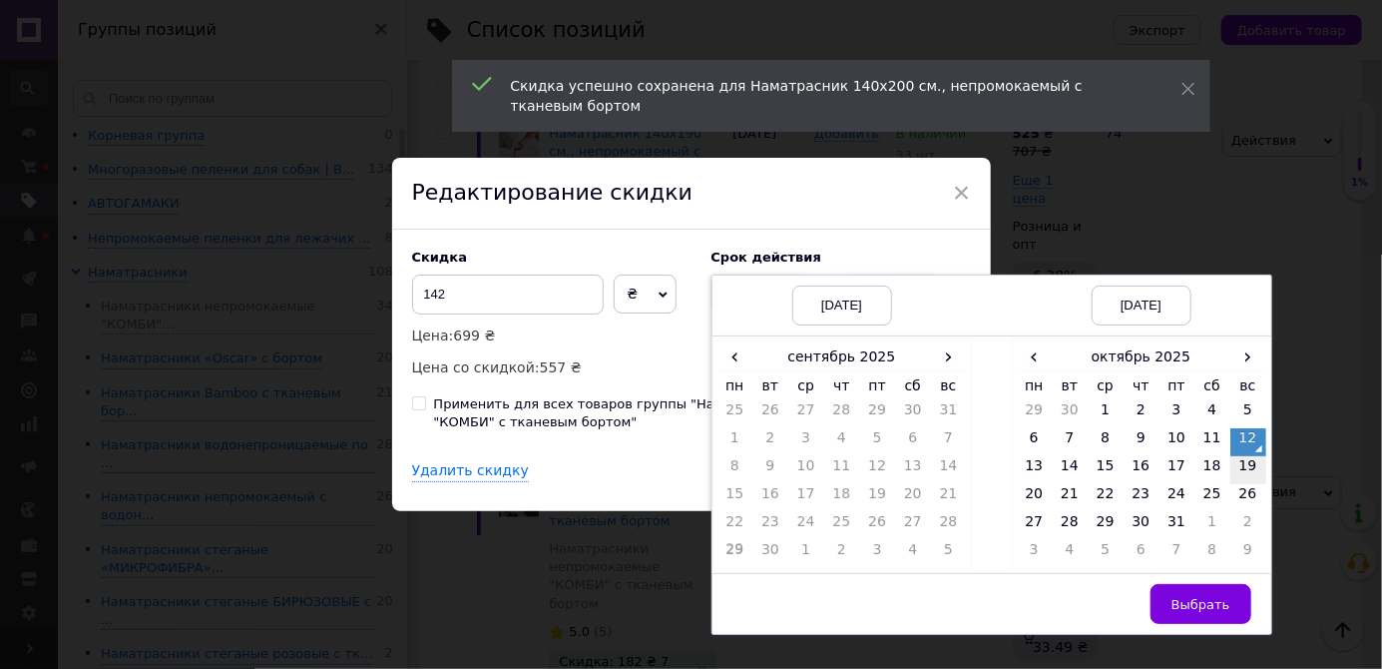
click at [1250, 484] on td "19" at bounding box center [1249, 470] width 36 height 28
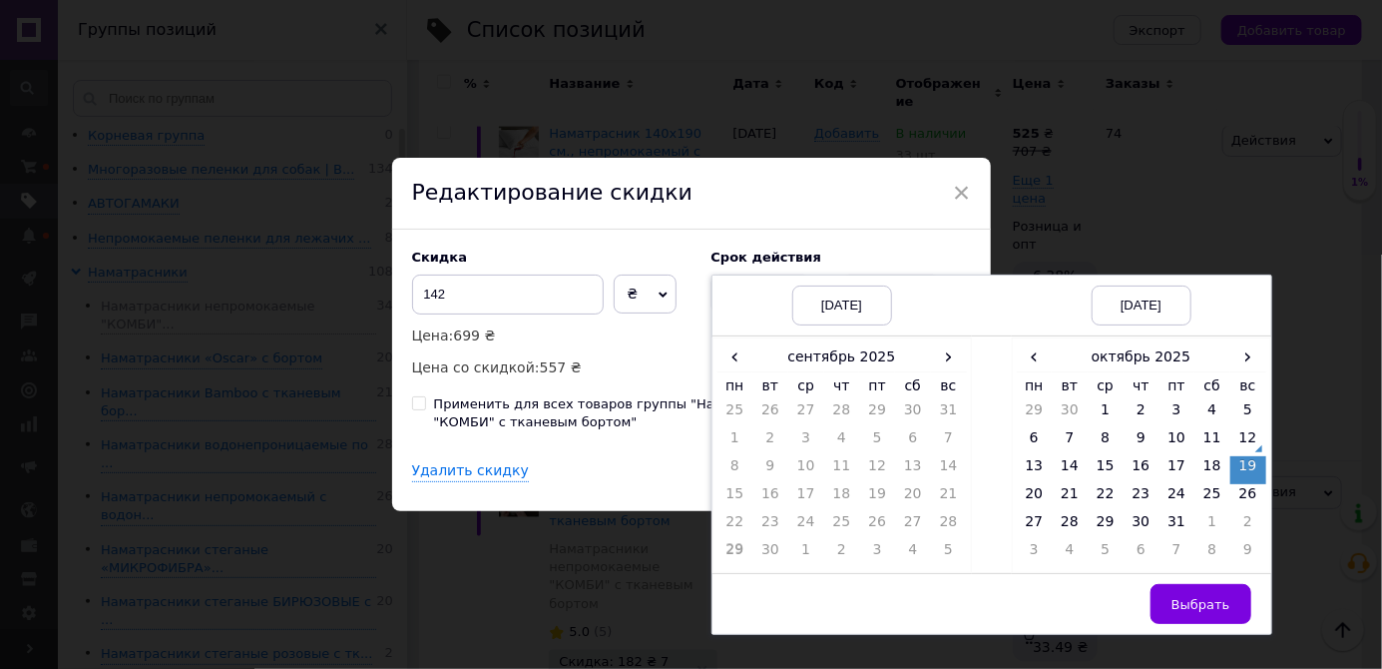
click at [1205, 612] on span "Выбрать" at bounding box center [1201, 604] width 59 height 15
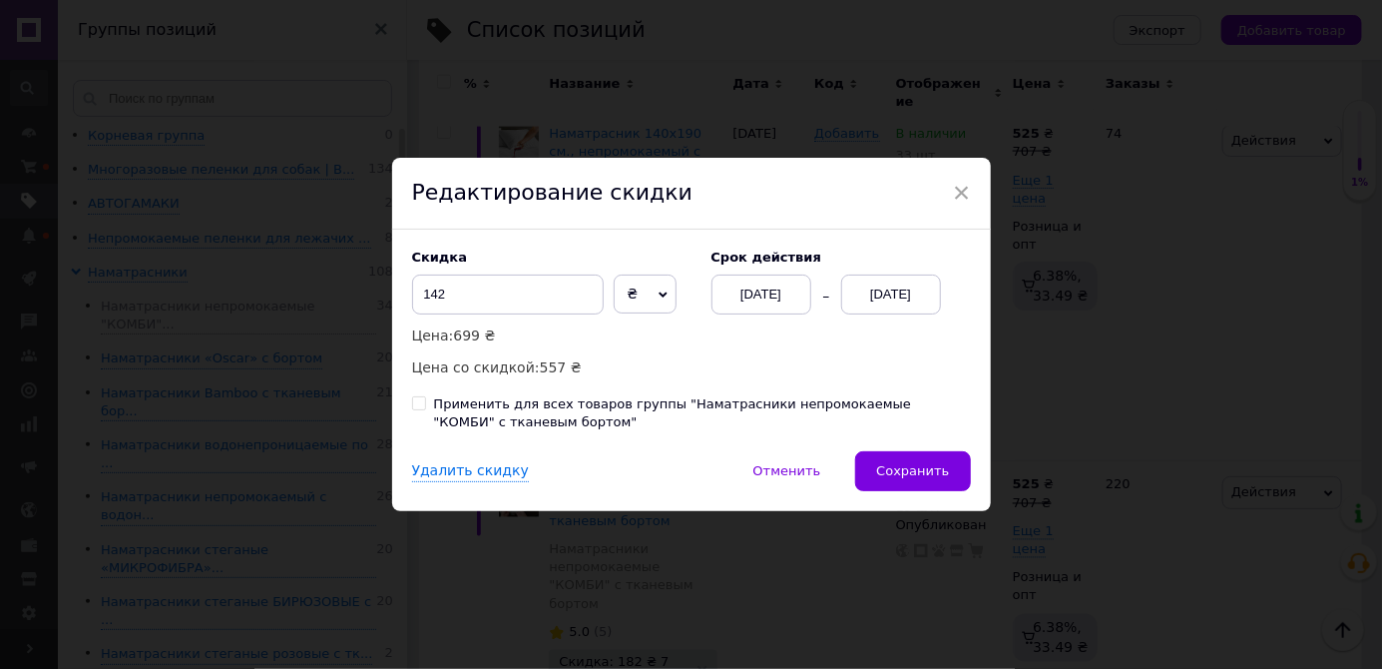
click at [915, 478] on span "Сохранить" at bounding box center [912, 470] width 73 height 15
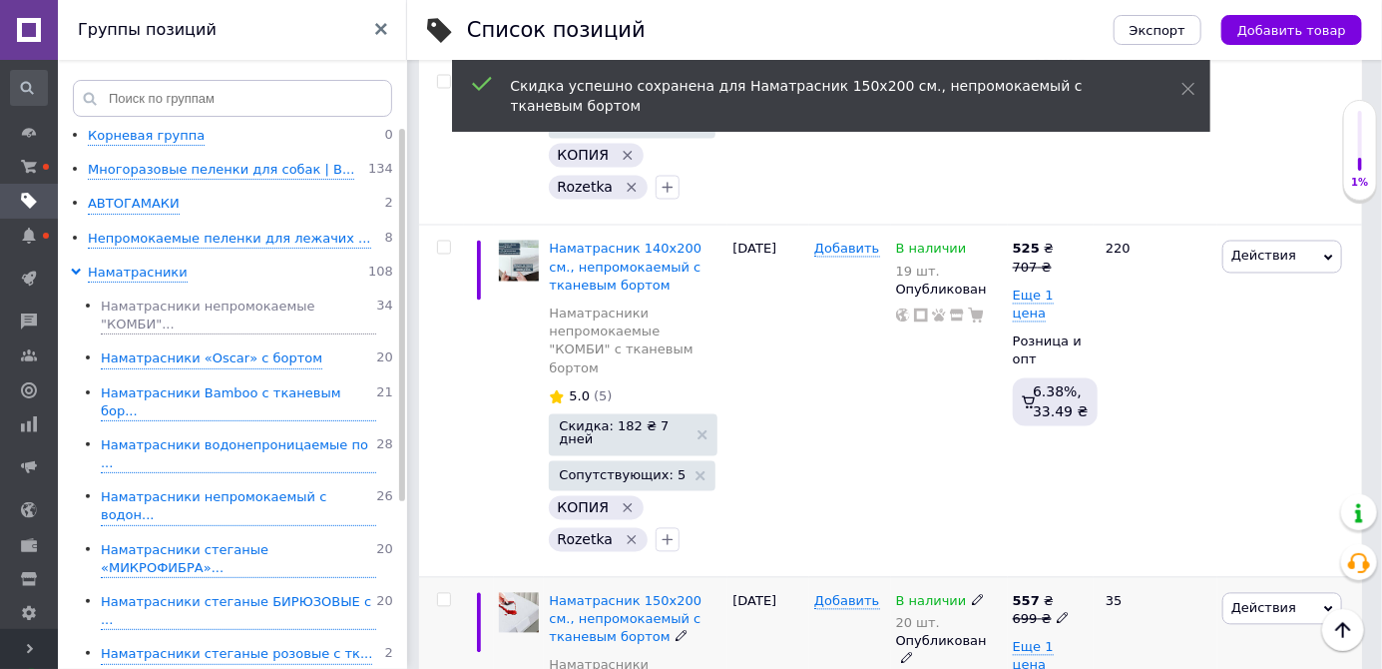
scroll to position [4900, 0]
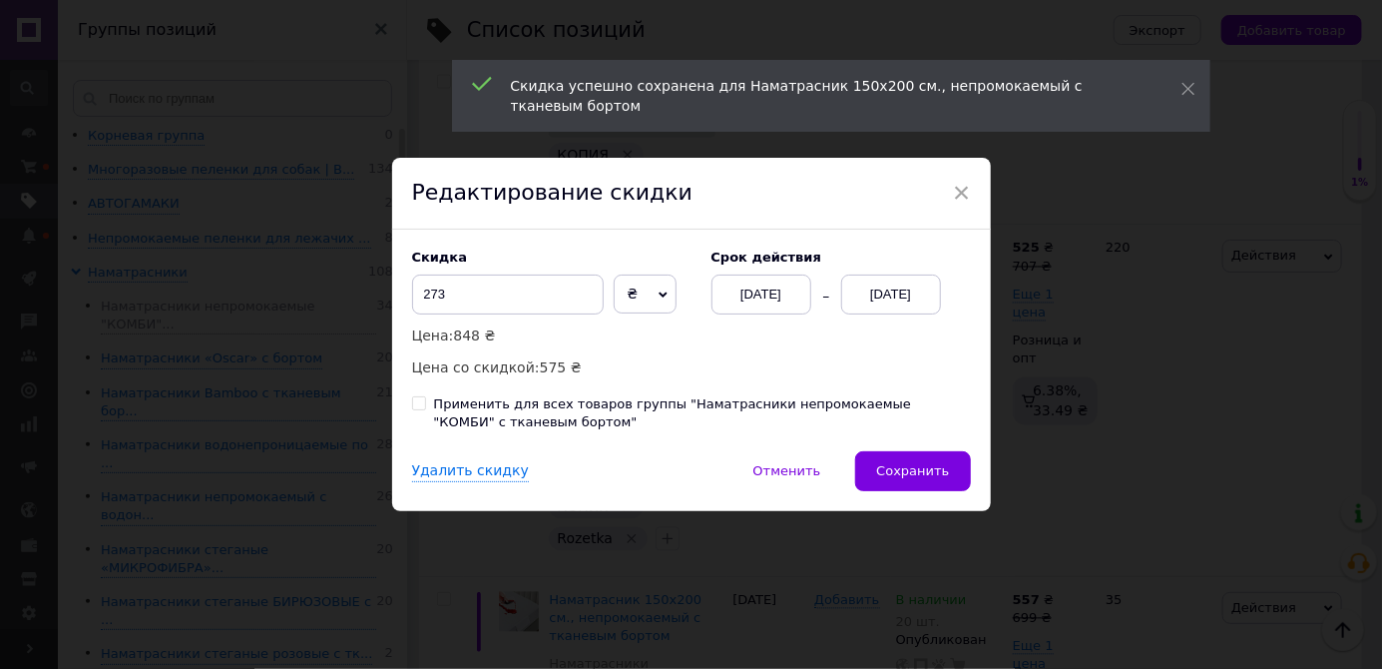
click at [898, 314] on div "[DATE]" at bounding box center [891, 294] width 100 height 40
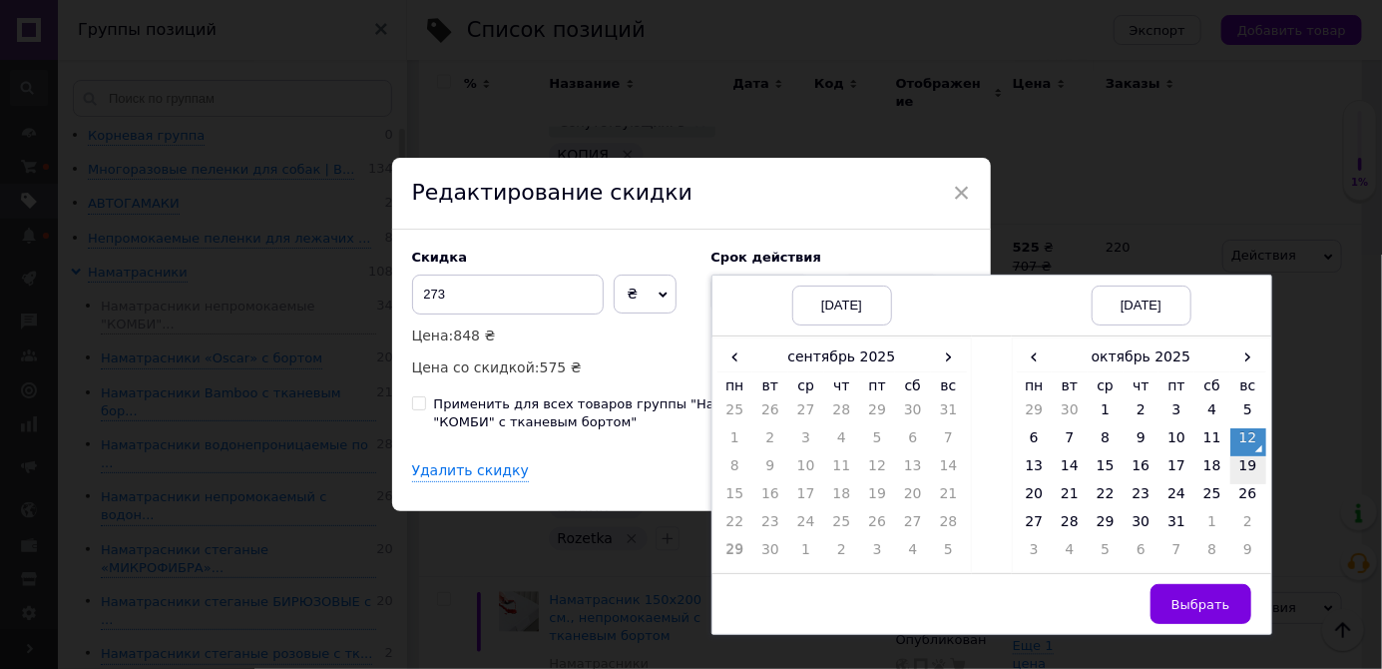
click at [1251, 484] on td "19" at bounding box center [1249, 470] width 36 height 28
click at [1219, 612] on span "Выбрать" at bounding box center [1201, 604] width 59 height 15
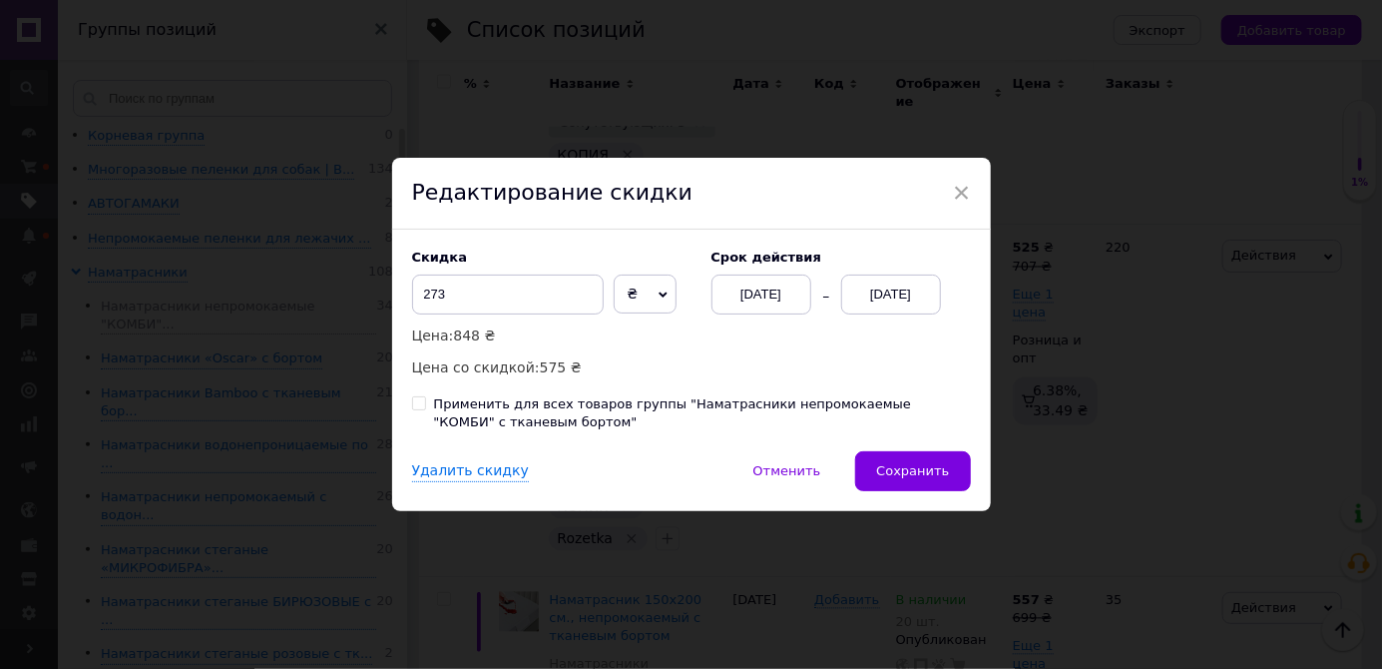
click at [933, 478] on span "Сохранить" at bounding box center [912, 470] width 73 height 15
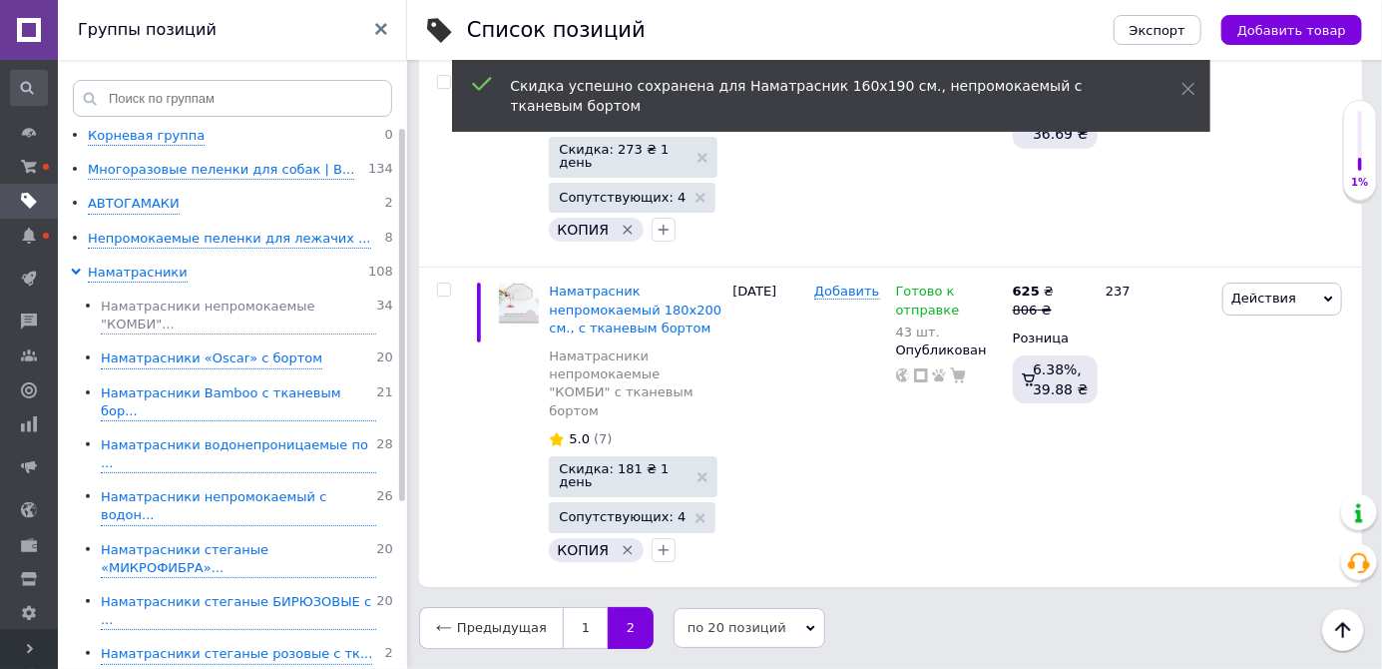
scroll to position [2738, 0]
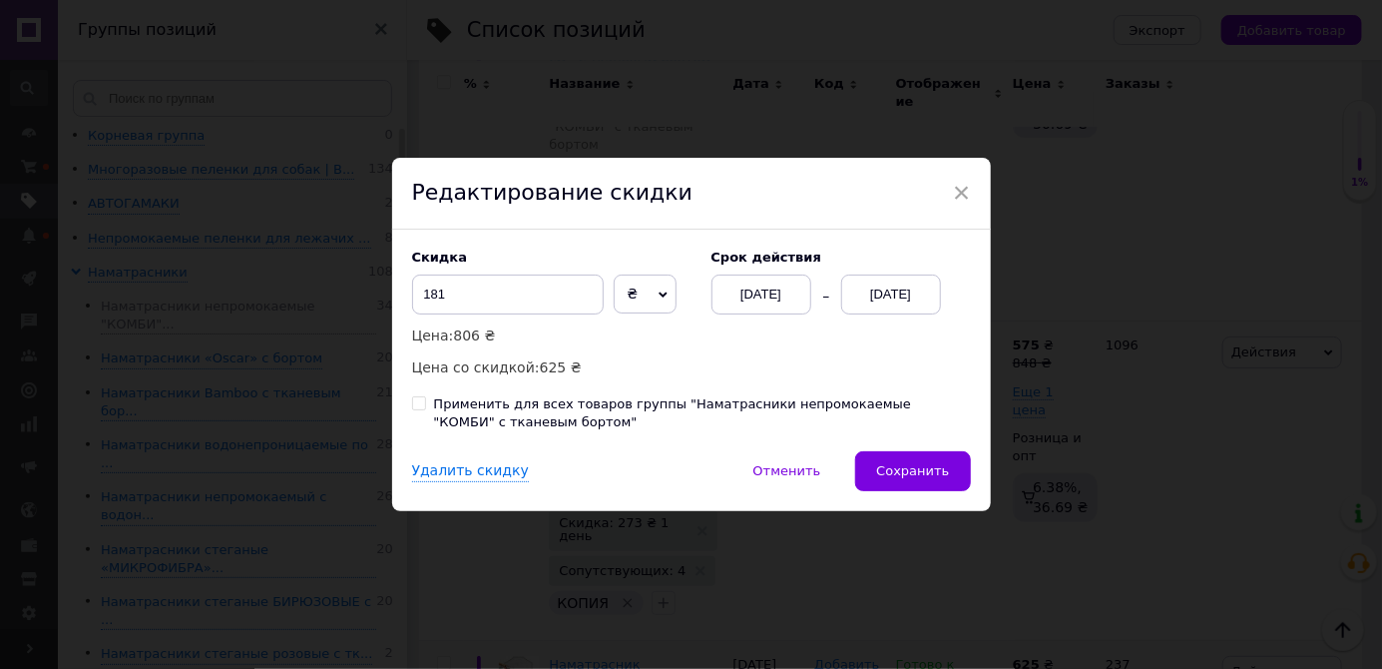
click at [884, 314] on div "[DATE]" at bounding box center [891, 294] width 100 height 40
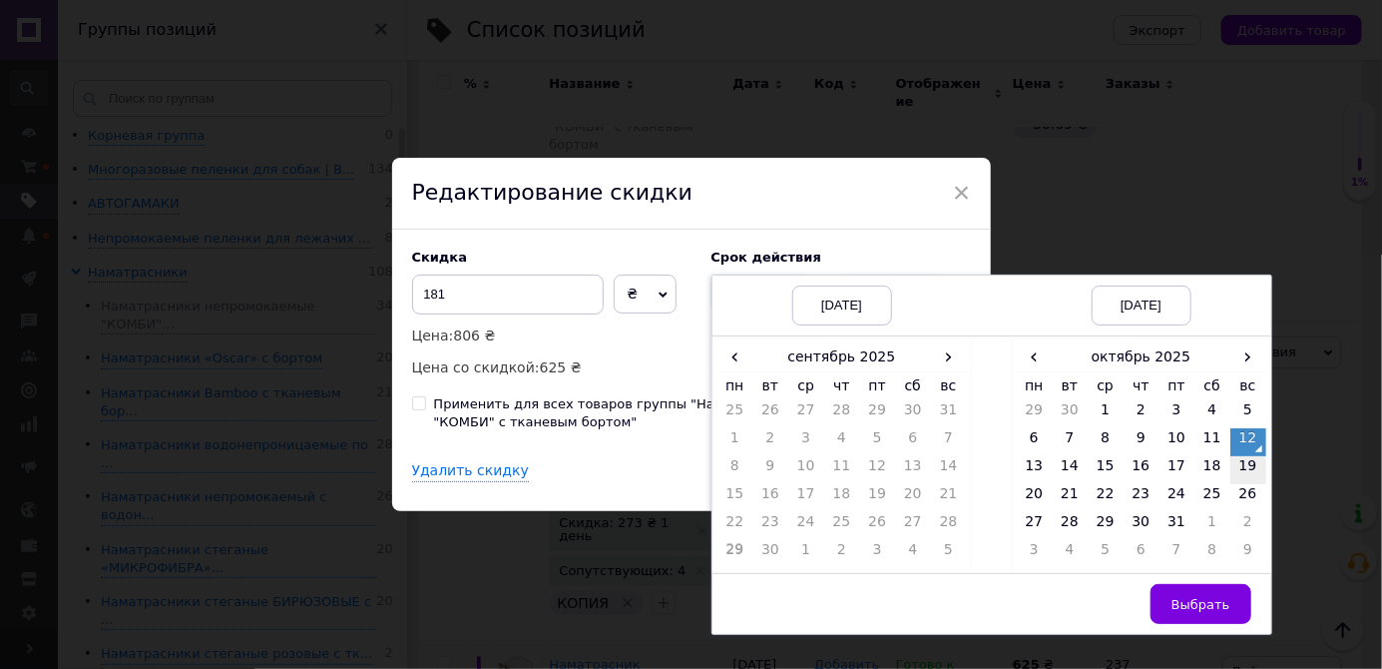
click at [1249, 484] on td "19" at bounding box center [1249, 470] width 36 height 28
click at [1201, 612] on span "Выбрать" at bounding box center [1201, 604] width 59 height 15
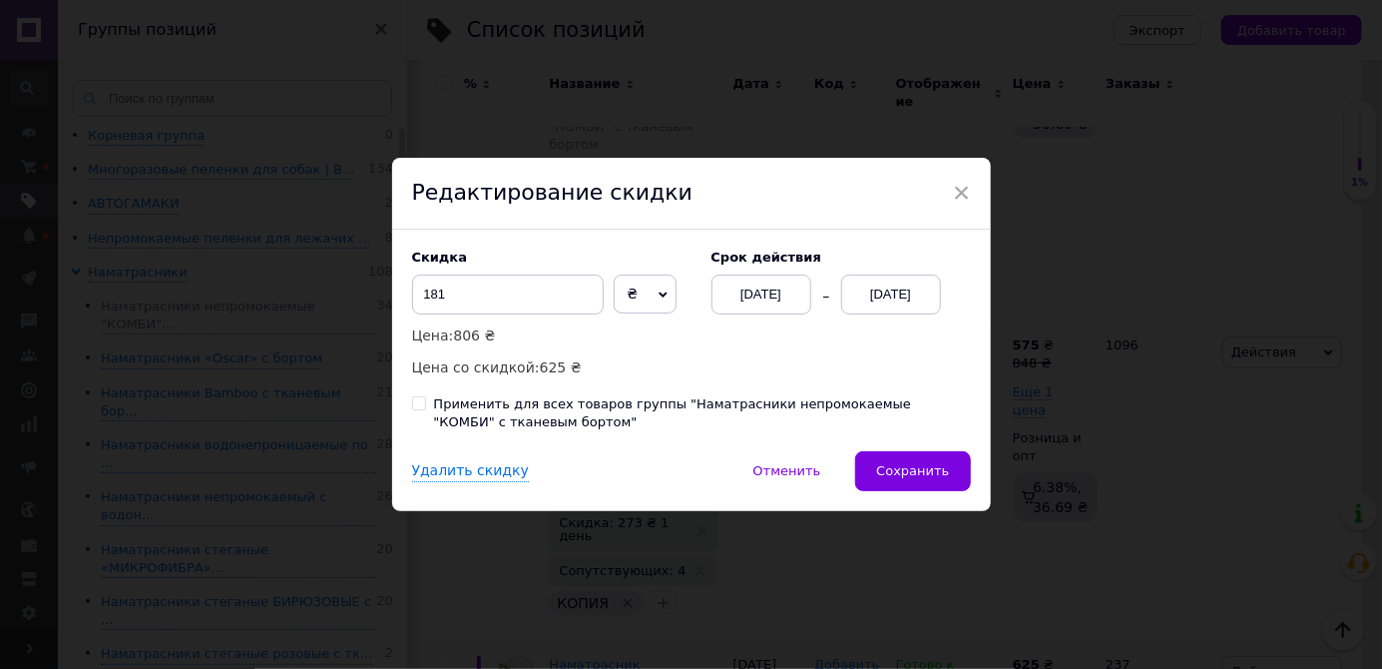
click at [947, 491] on button "Сохранить" at bounding box center [912, 471] width 115 height 40
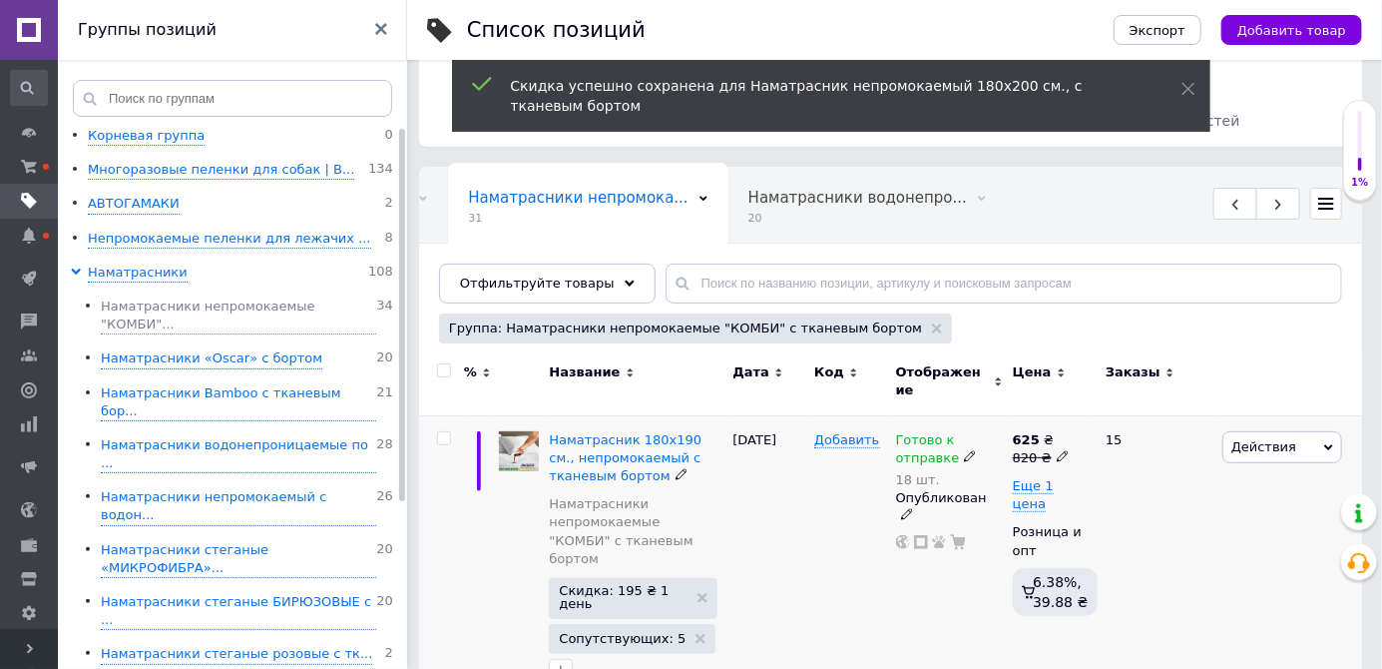
scroll to position [132, 0]
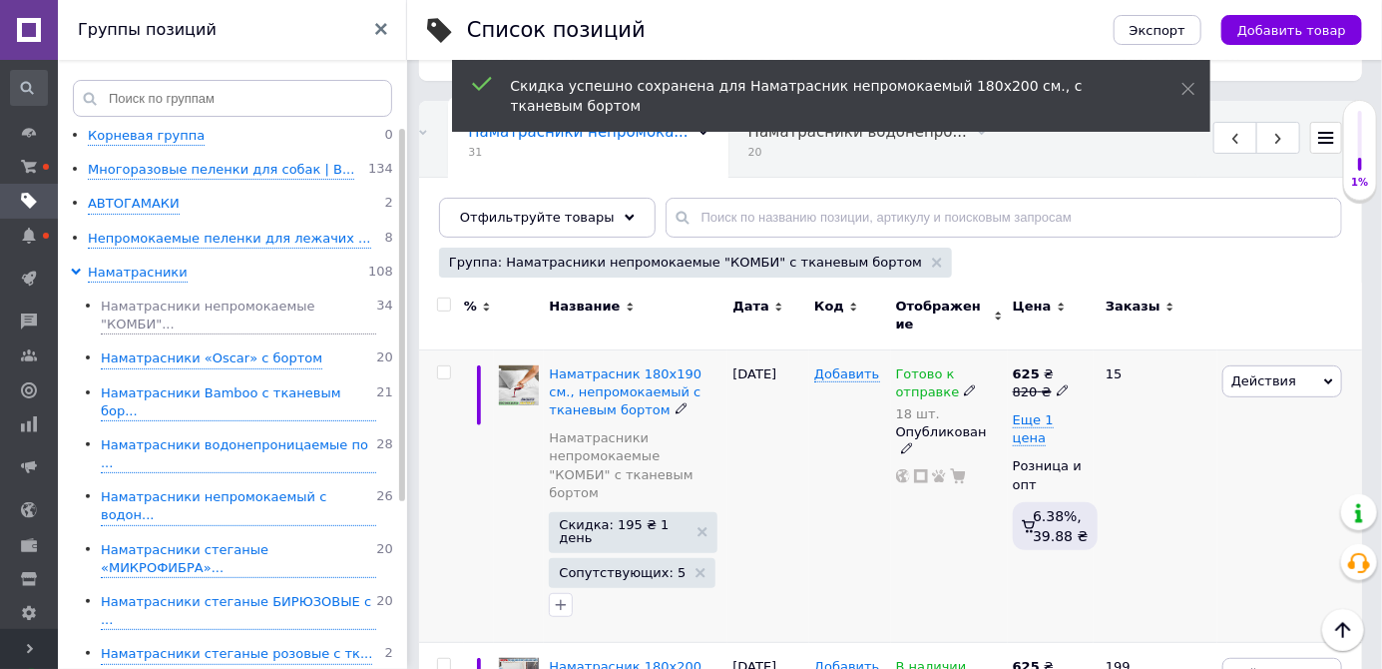
click at [664, 518] on span "Скидка: 195 ₴ 1 день" at bounding box center [623, 531] width 129 height 26
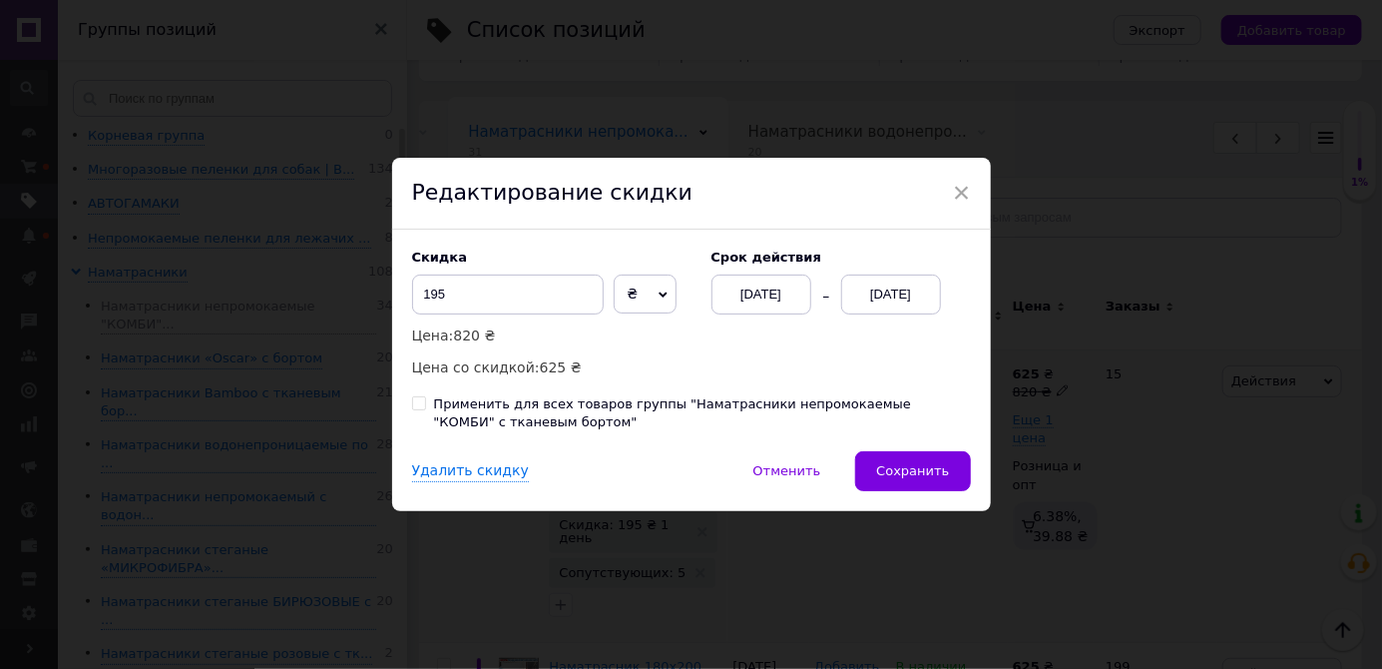
click at [900, 314] on div "[DATE]" at bounding box center [891, 294] width 100 height 40
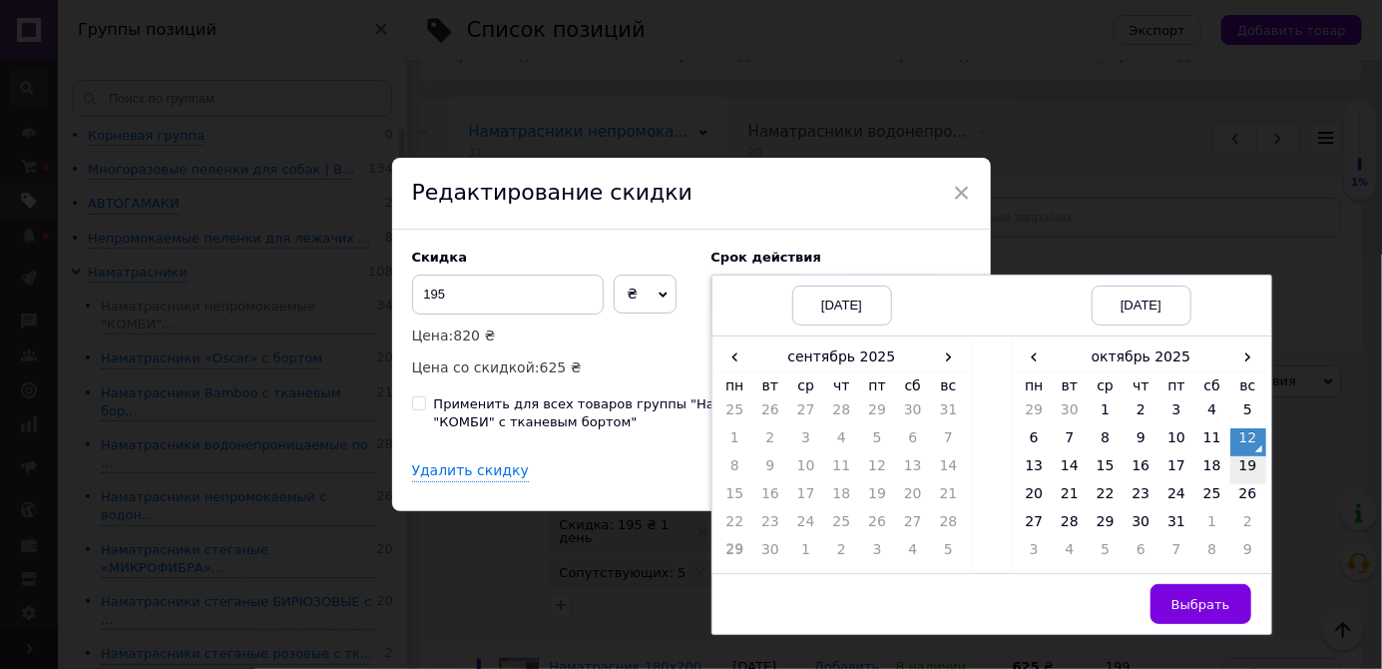
click at [1248, 484] on td "19" at bounding box center [1249, 470] width 36 height 28
click at [1194, 612] on span "Выбрать" at bounding box center [1201, 604] width 59 height 15
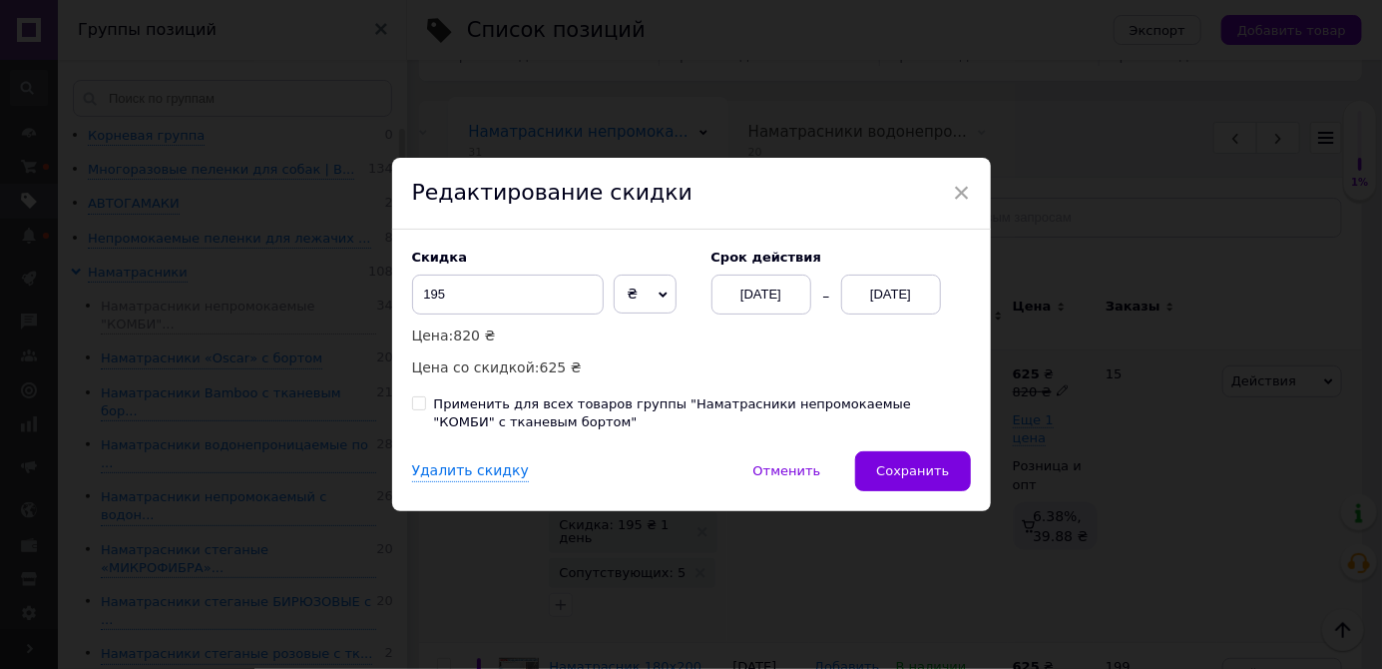
click at [938, 478] on span "Сохранить" at bounding box center [912, 470] width 73 height 15
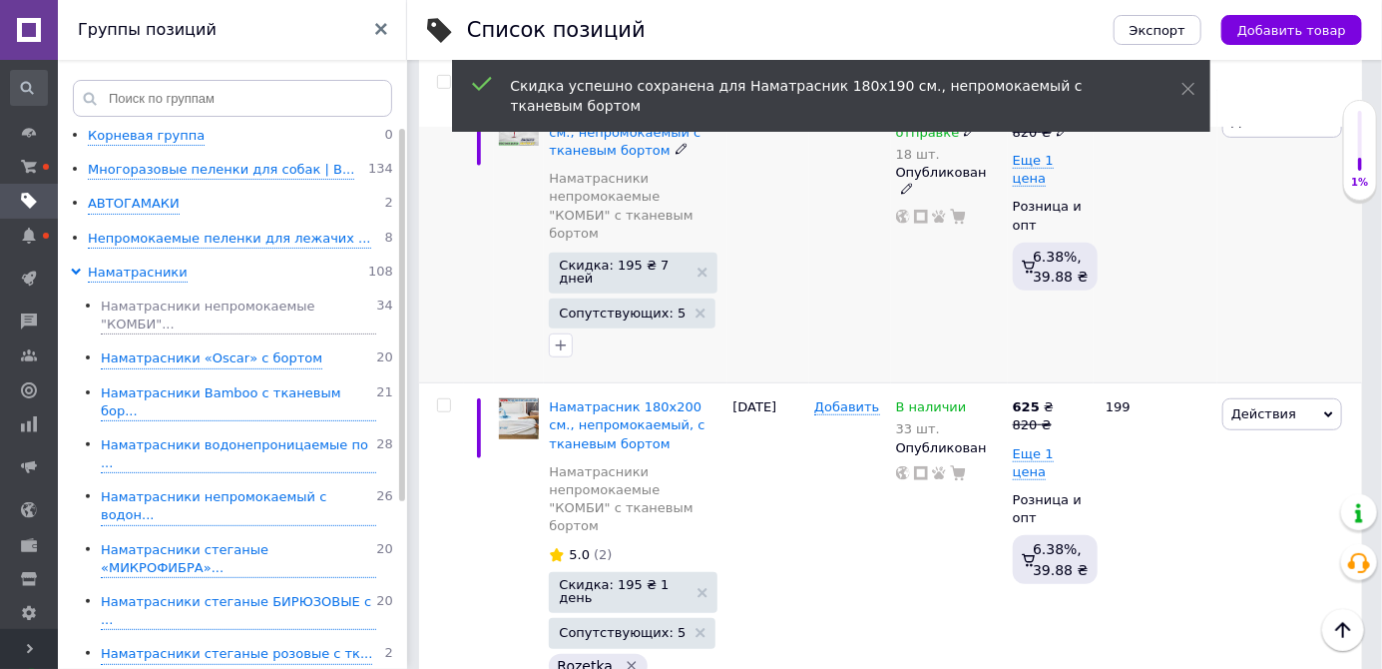
scroll to position [391, 0]
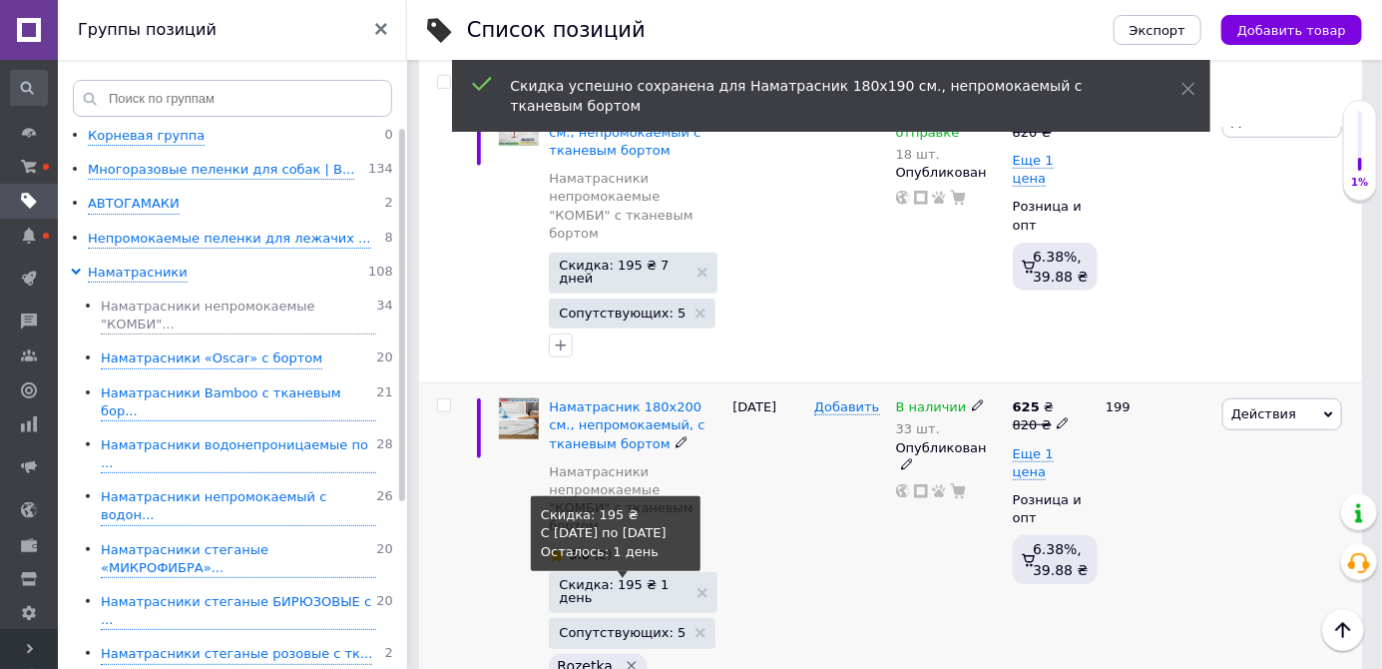
click at [673, 578] on span "Скидка: 195 ₴ 1 день" at bounding box center [623, 591] width 129 height 26
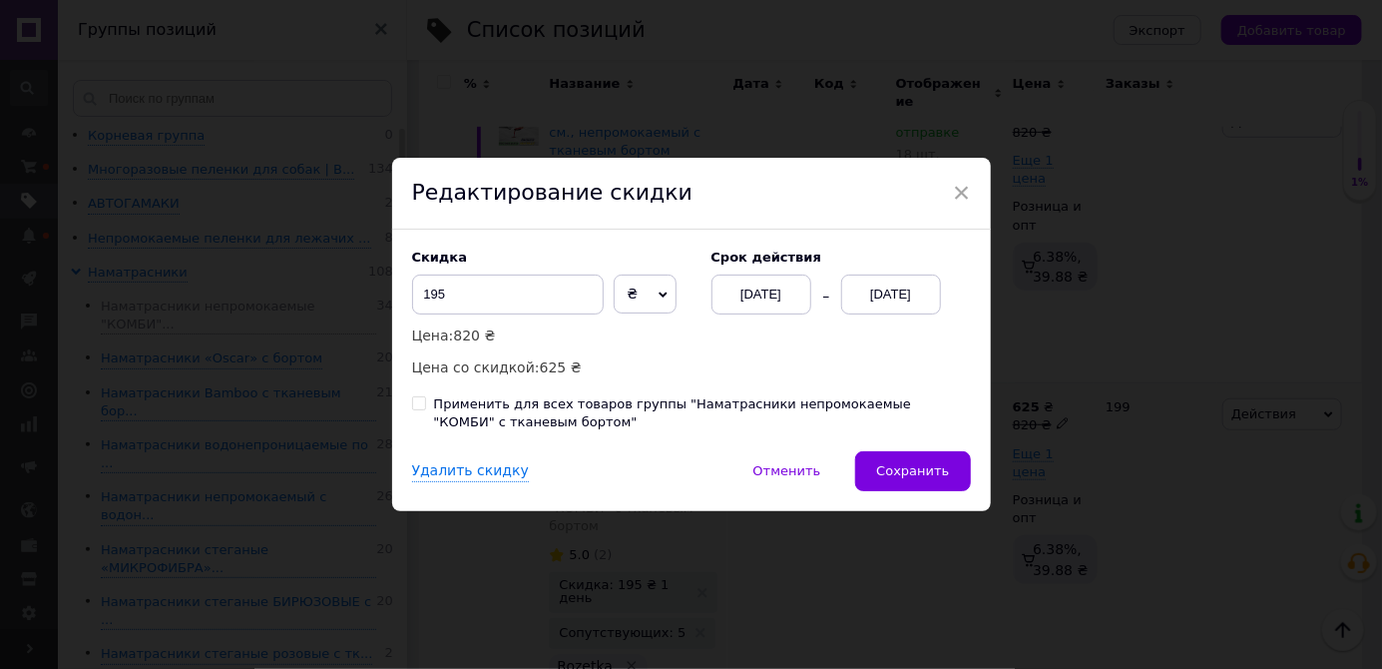
click at [908, 314] on div "[DATE]" at bounding box center [891, 294] width 100 height 40
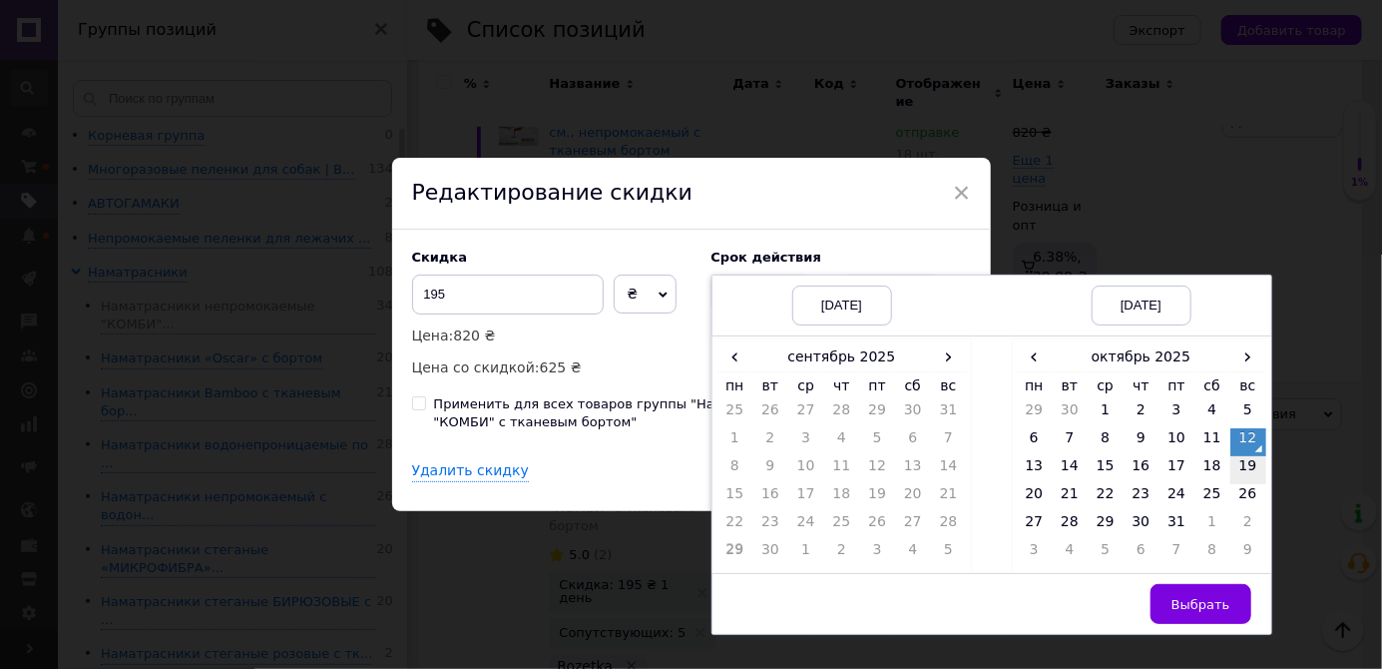
click at [1248, 484] on td "19" at bounding box center [1249, 470] width 36 height 28
click at [1203, 624] on button "Выбрать" at bounding box center [1201, 604] width 101 height 40
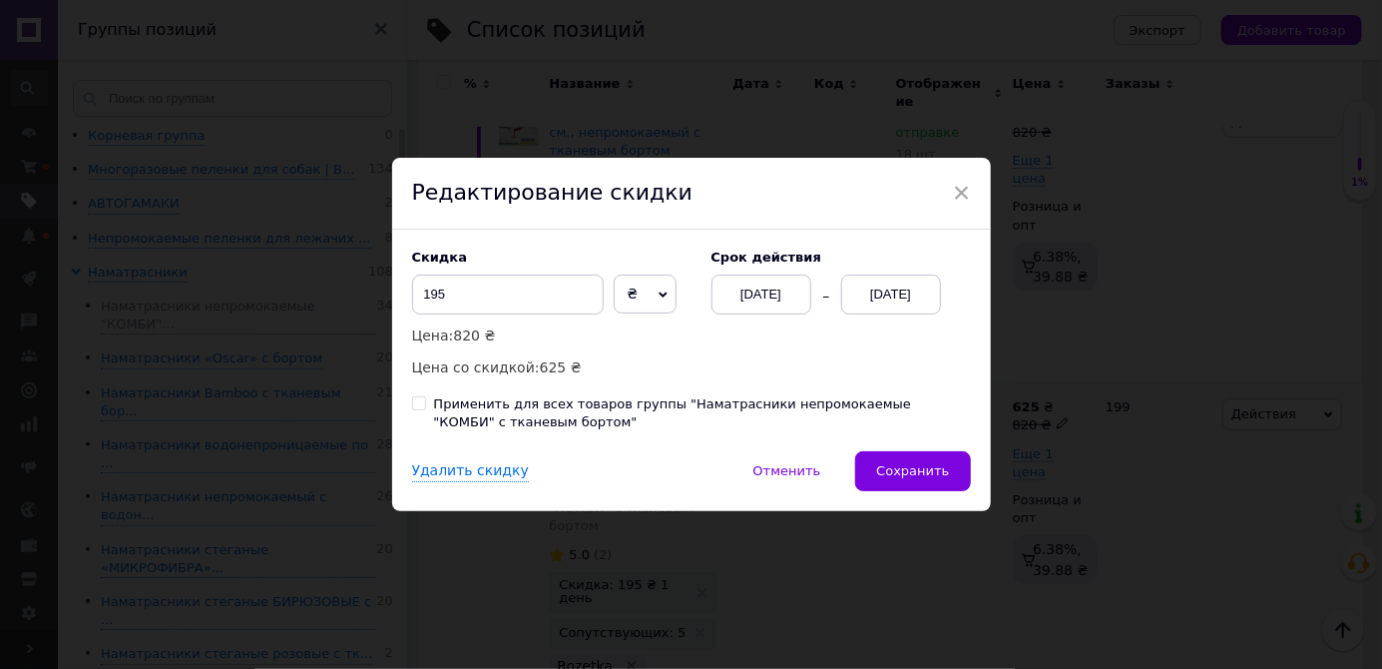
click at [936, 478] on span "Сохранить" at bounding box center [912, 470] width 73 height 15
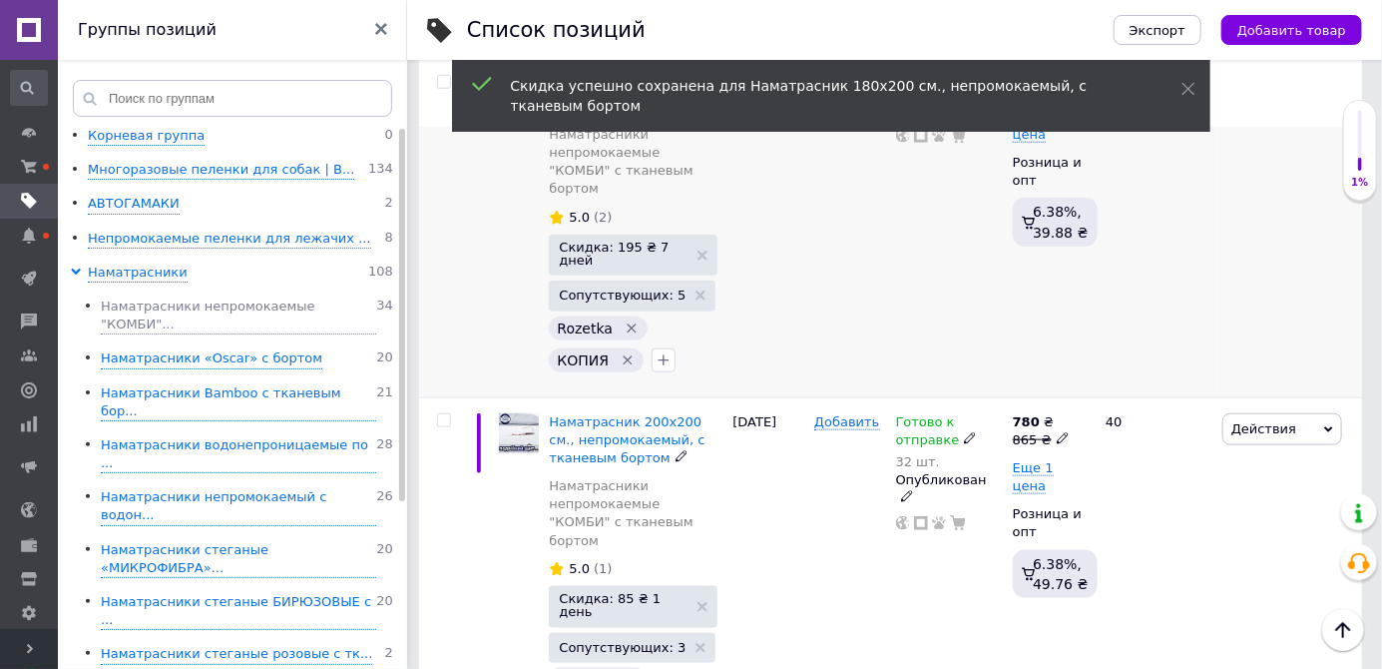
scroll to position [731, 0]
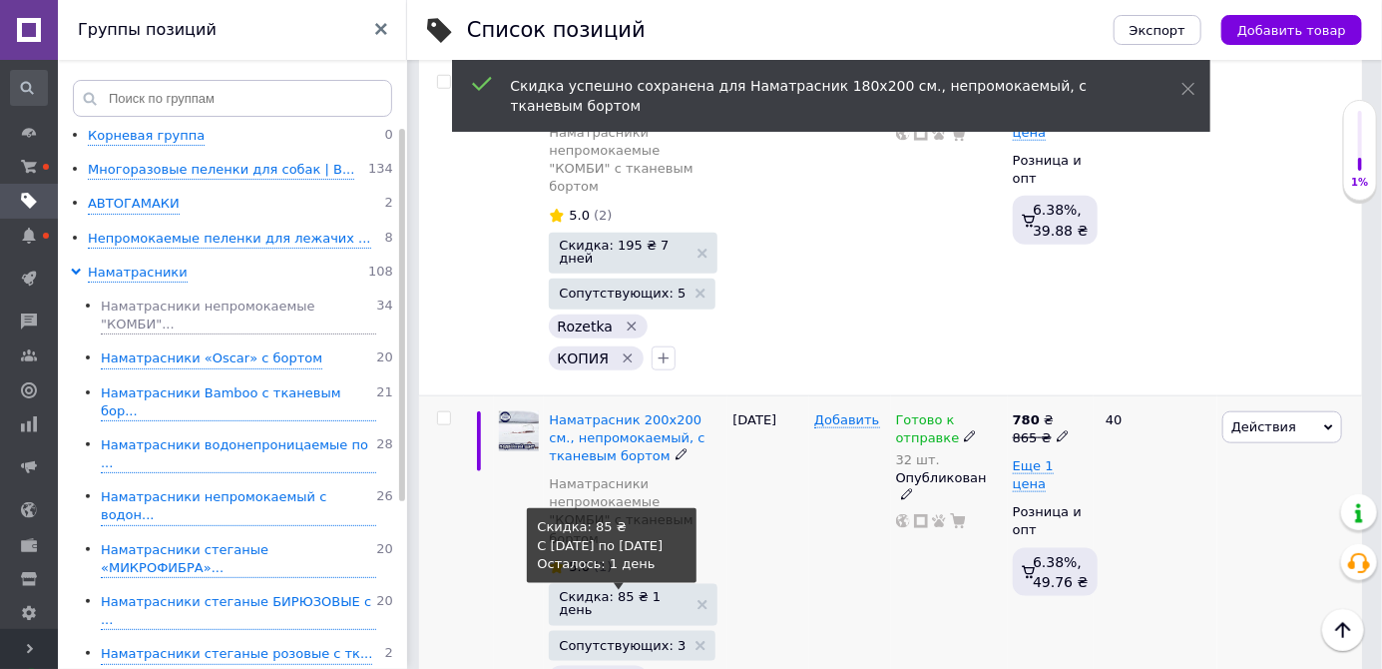
click at [660, 590] on span "Скидка: 85 ₴ 1 день" at bounding box center [623, 603] width 129 height 26
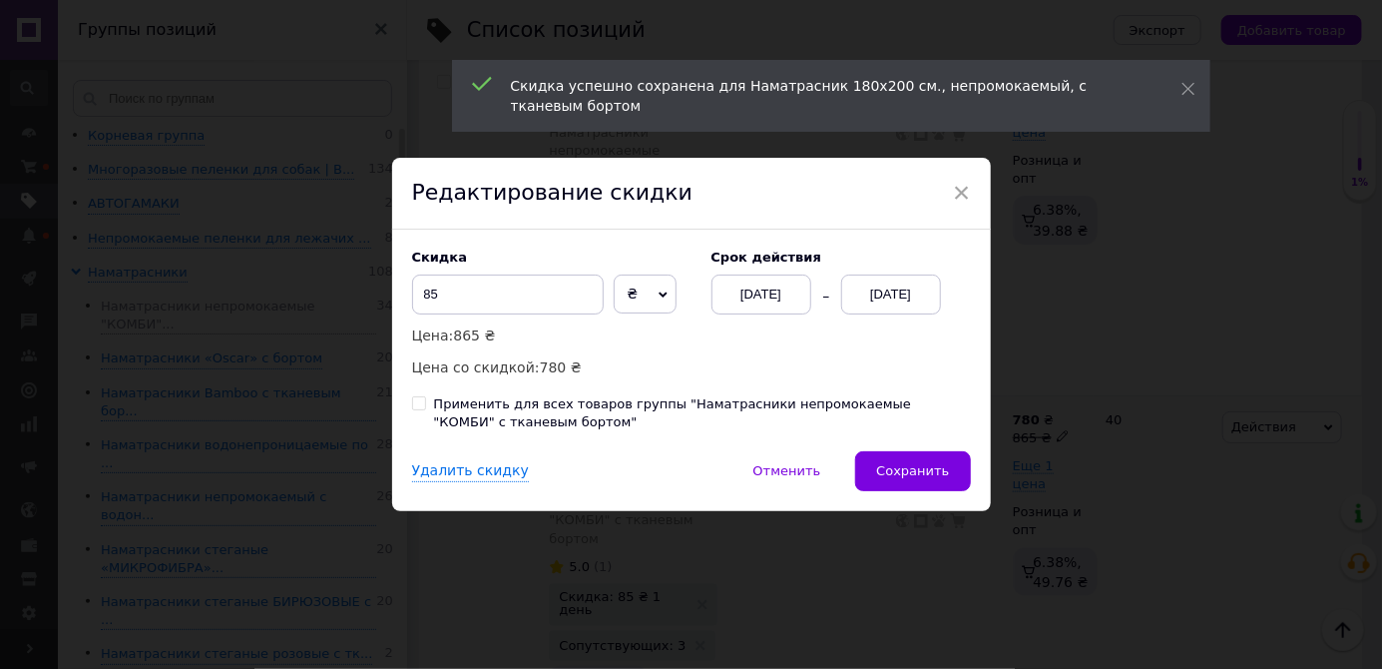
click at [869, 314] on div "[DATE]" at bounding box center [891, 294] width 100 height 40
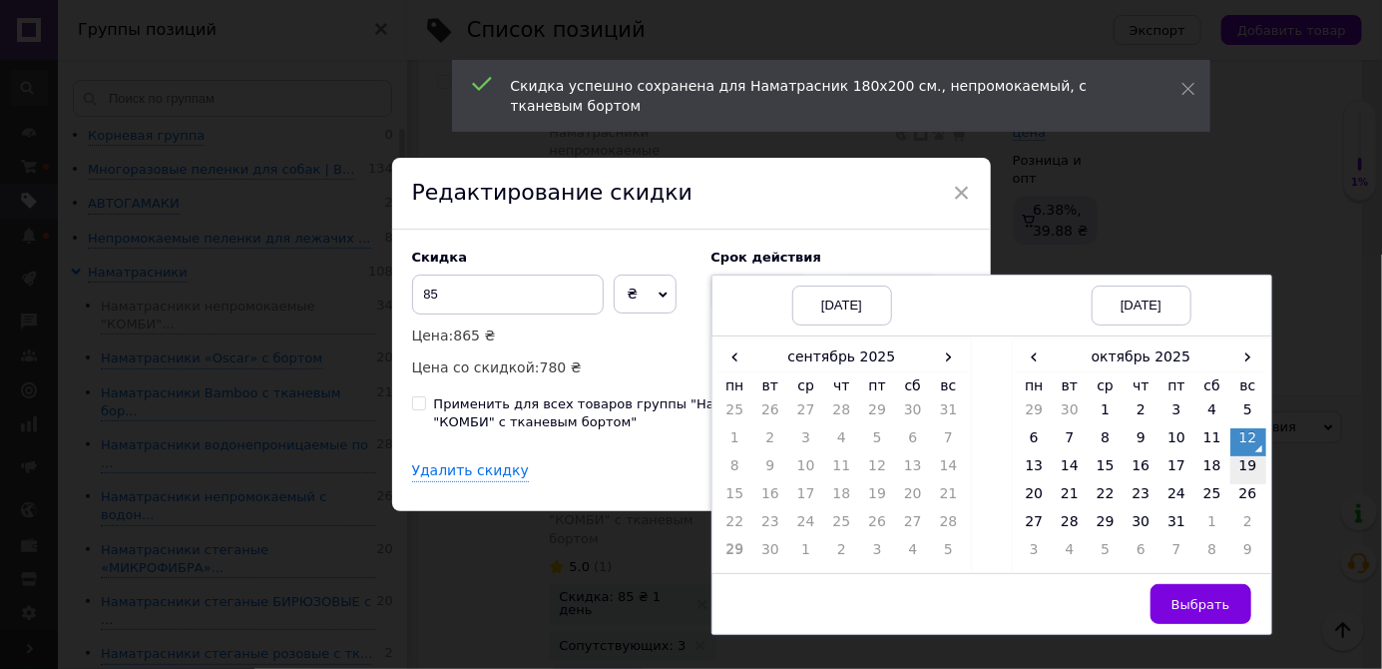
click at [1252, 484] on td "19" at bounding box center [1249, 470] width 36 height 28
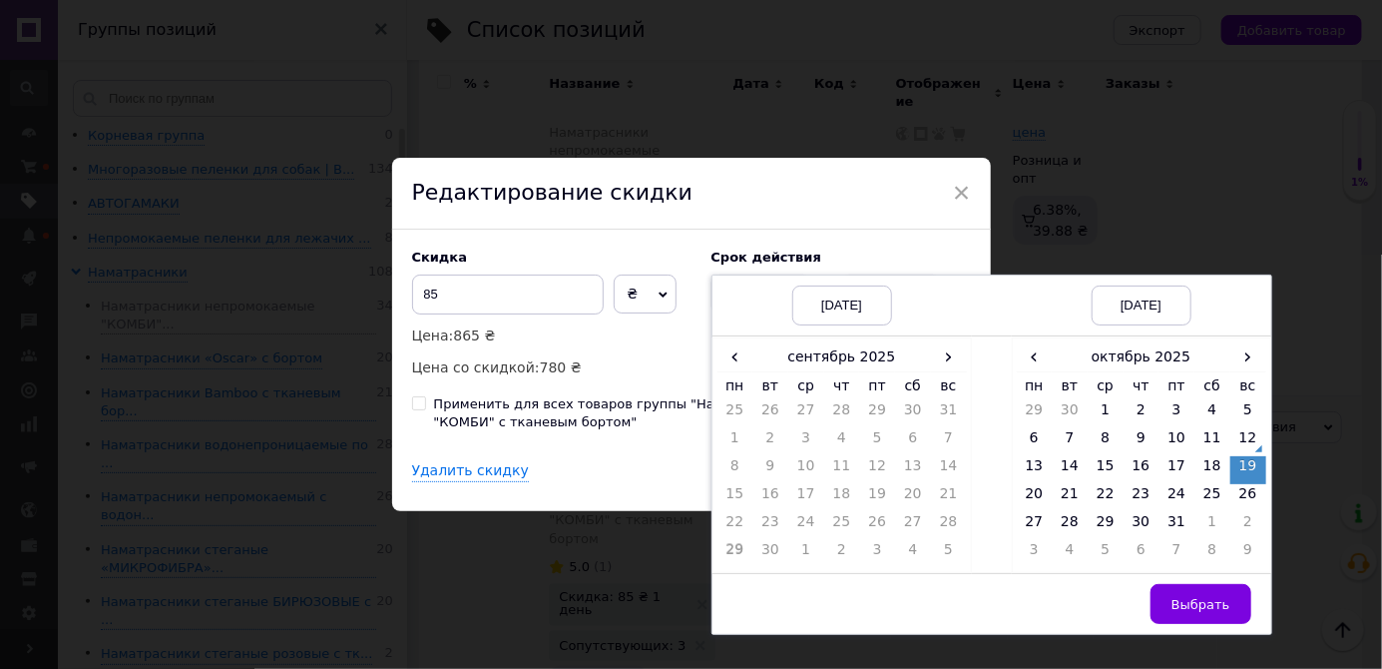
click at [1203, 624] on button "Выбрать" at bounding box center [1201, 604] width 101 height 40
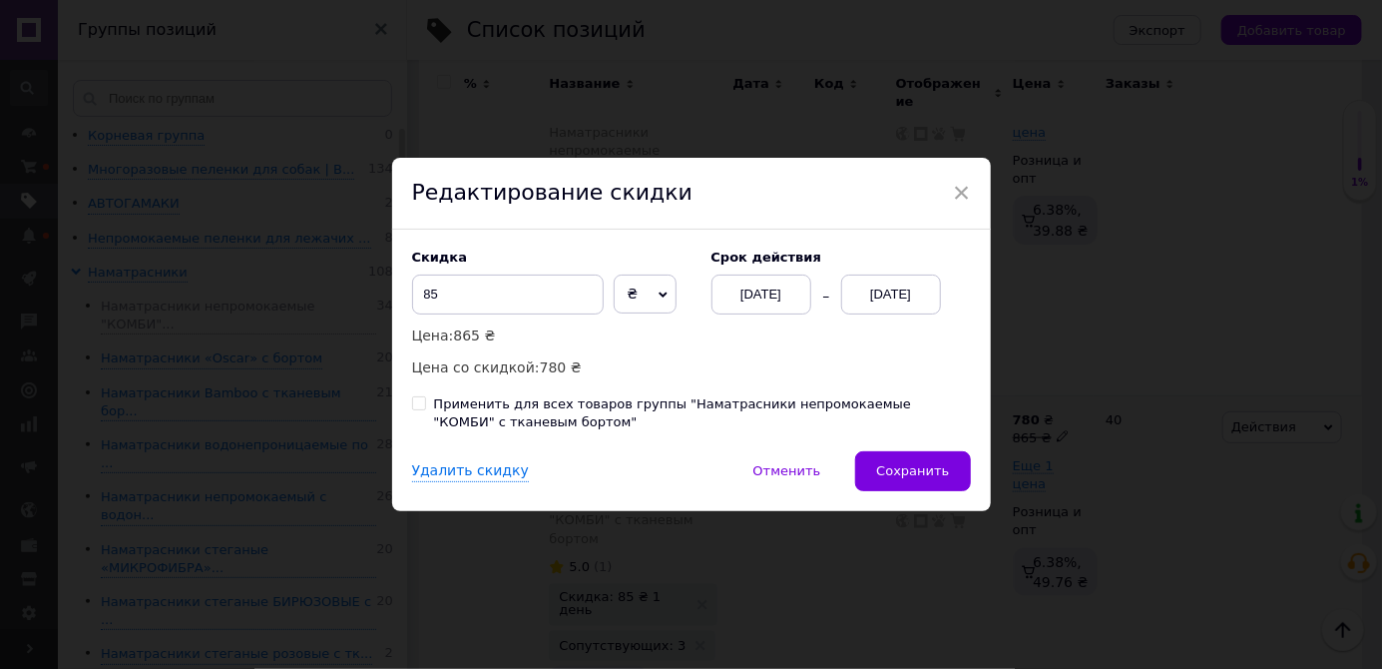
click at [939, 478] on span "Сохранить" at bounding box center [912, 470] width 73 height 15
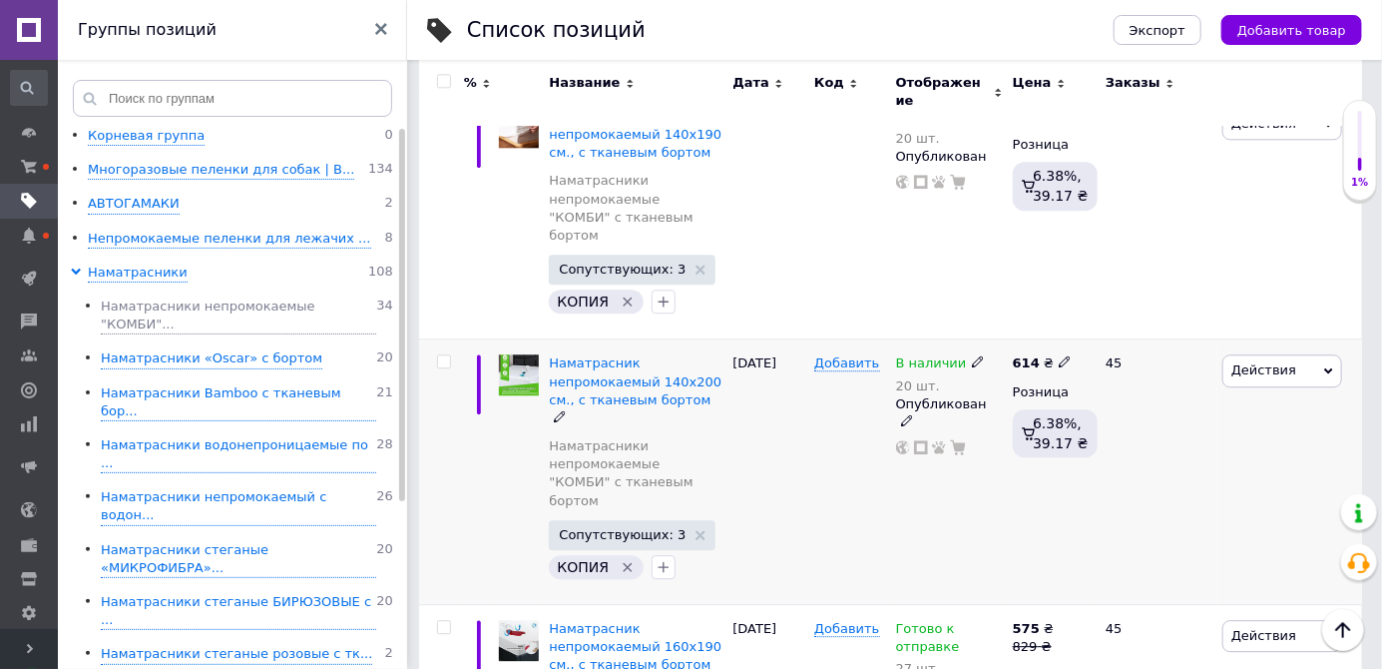
scroll to position [2170, 0]
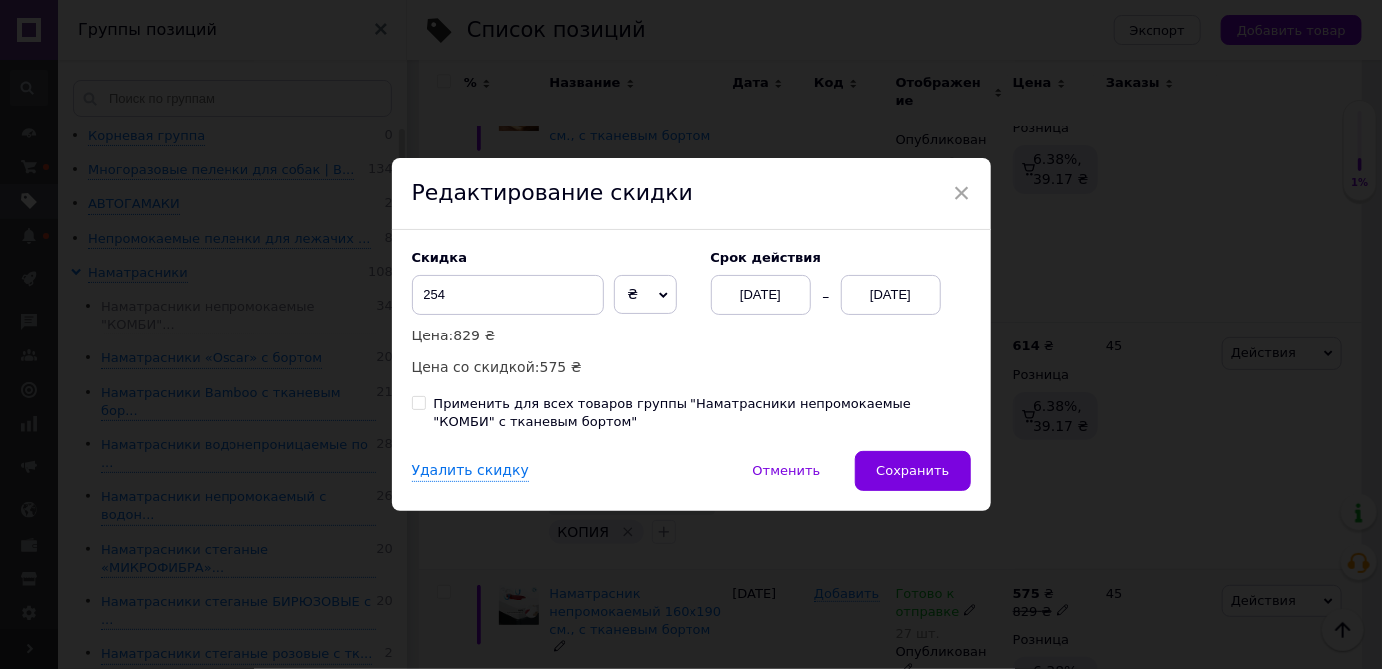
click at [871, 314] on div "[DATE]" at bounding box center [891, 294] width 100 height 40
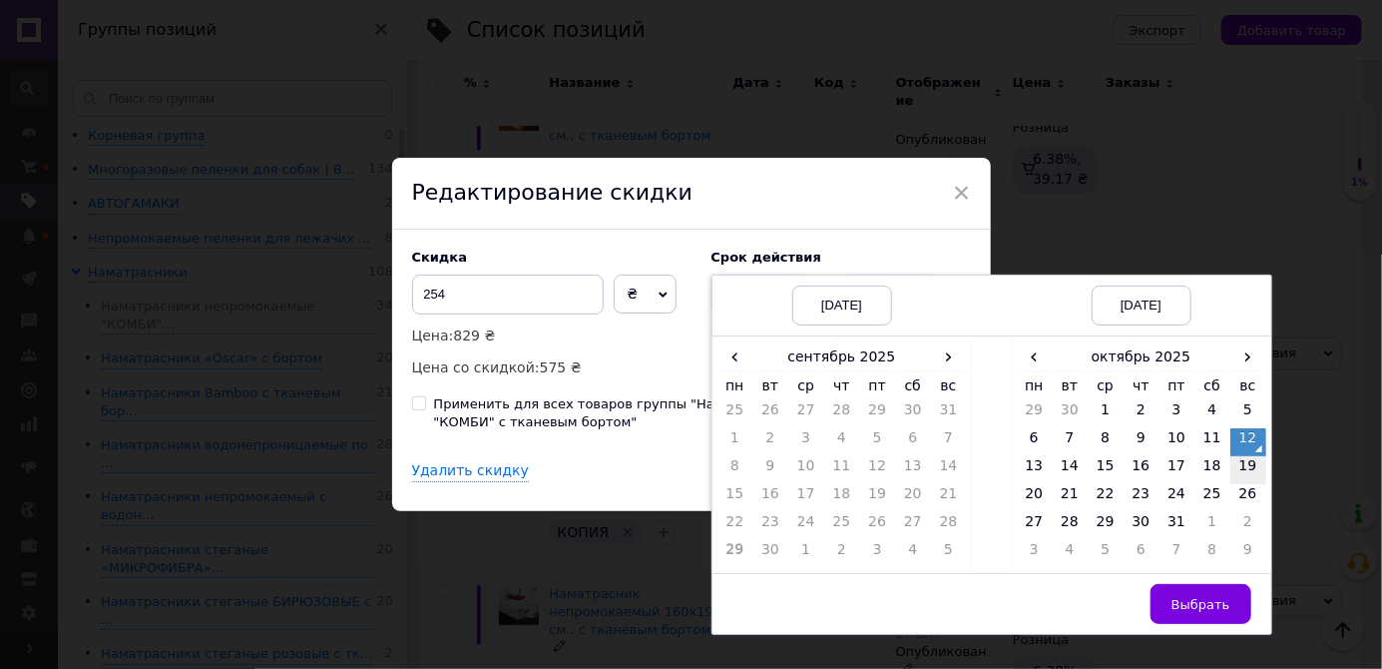
click at [1248, 484] on td "19" at bounding box center [1249, 470] width 36 height 28
click at [1210, 612] on span "Выбрать" at bounding box center [1201, 604] width 59 height 15
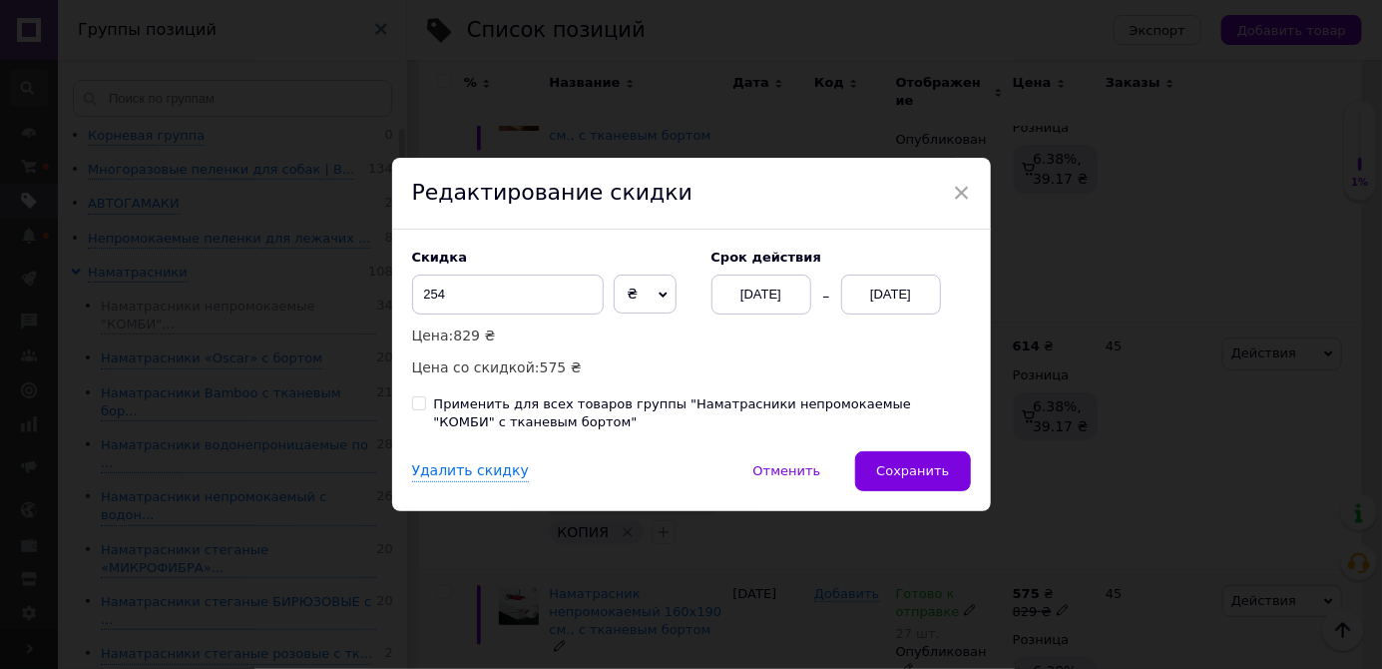
click at [938, 478] on span "Сохранить" at bounding box center [912, 470] width 73 height 15
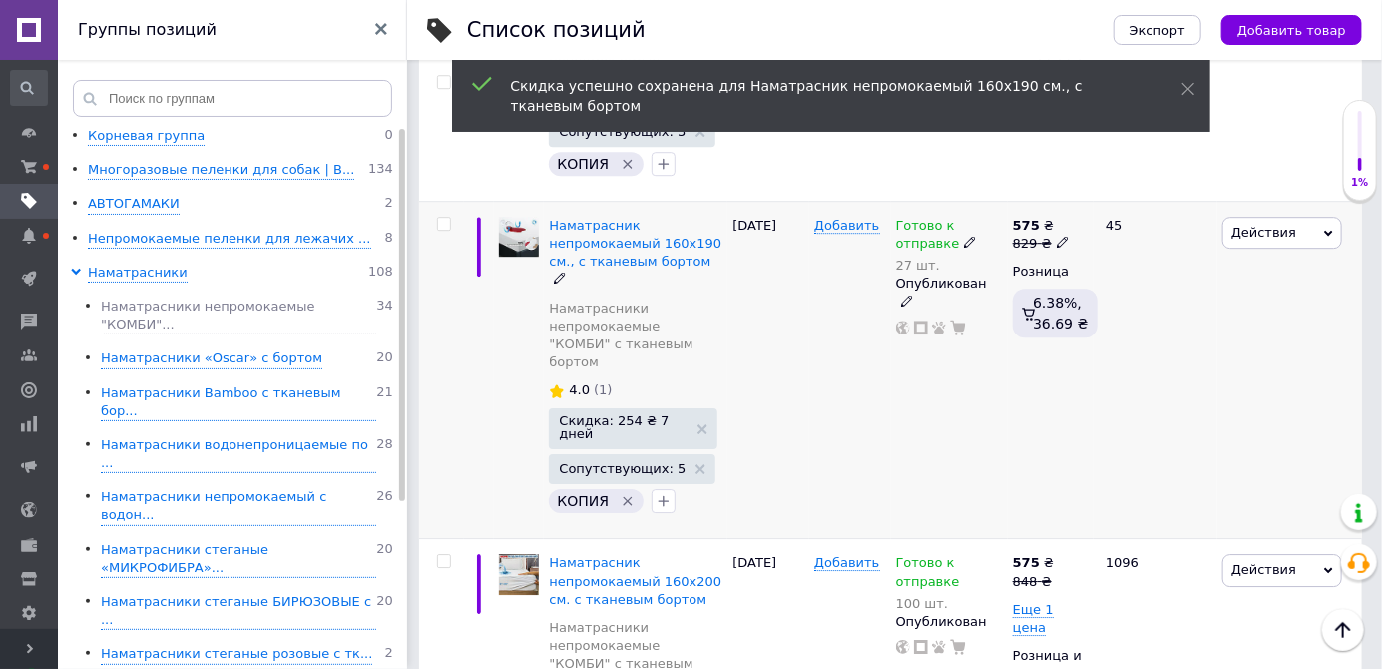
scroll to position [2541, 0]
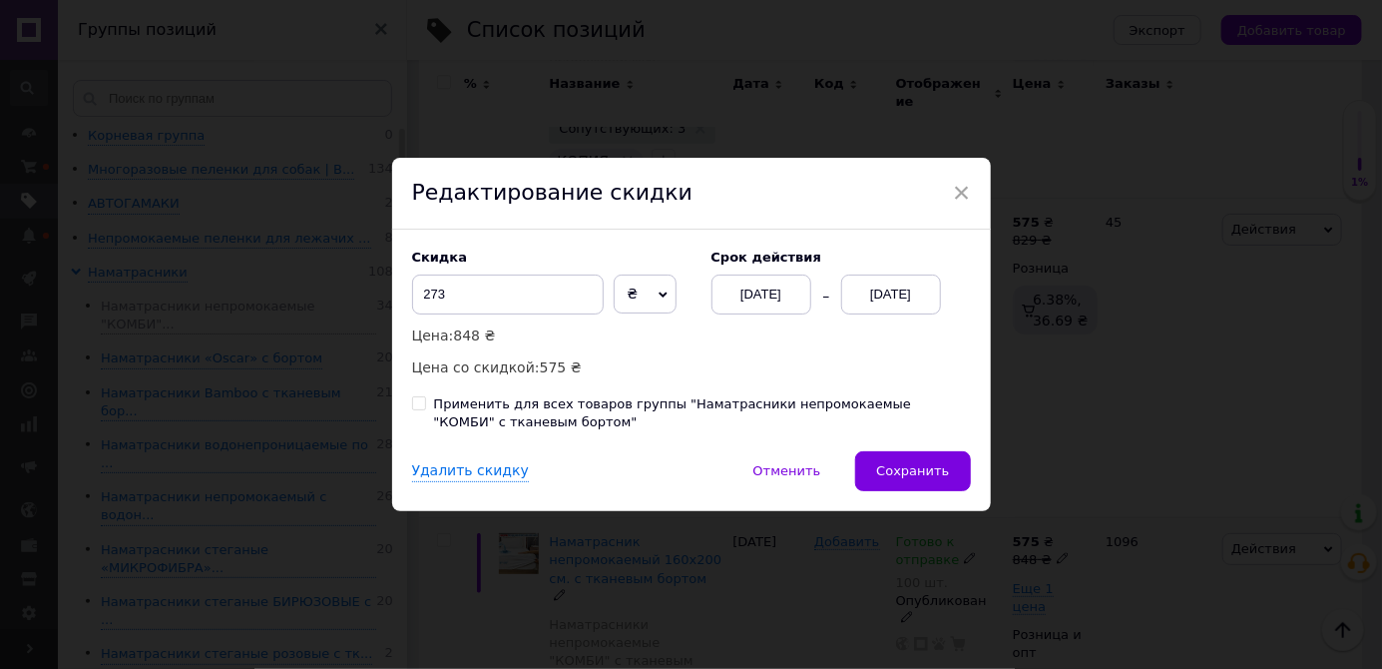
click at [901, 314] on div "[DATE]" at bounding box center [891, 294] width 100 height 40
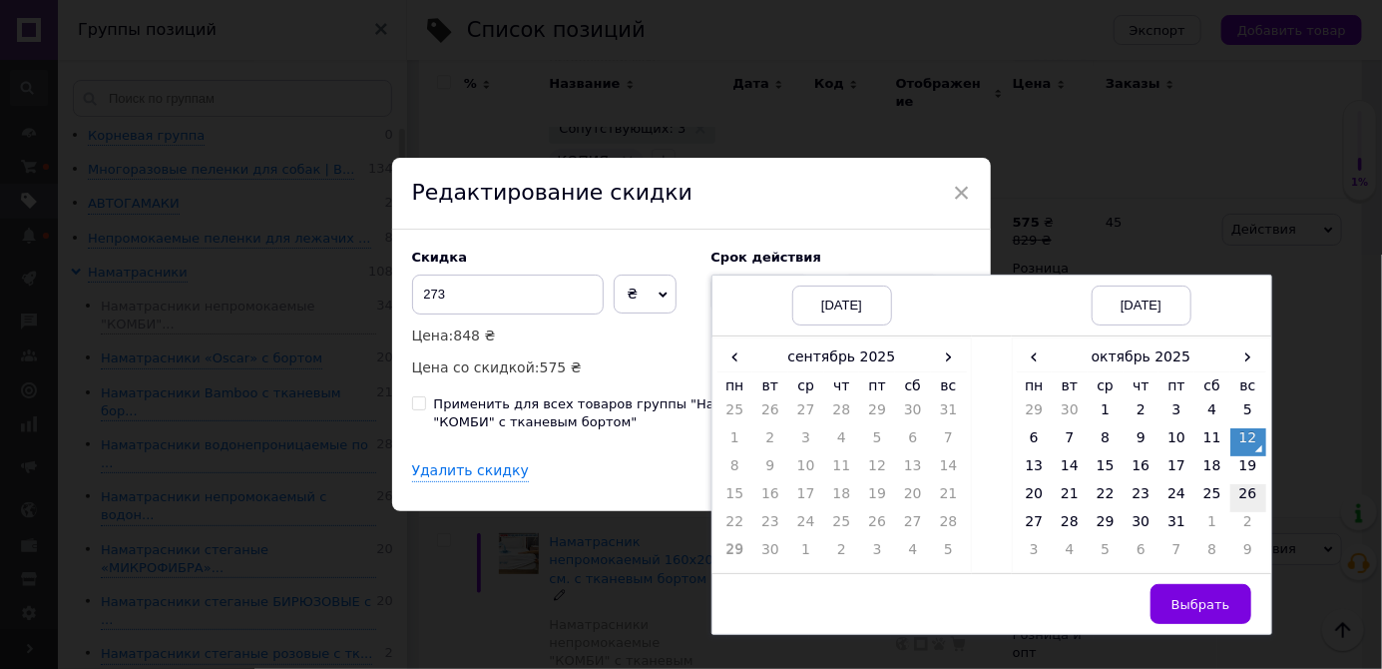
click at [1248, 484] on td "19" at bounding box center [1249, 470] width 36 height 28
click at [1204, 612] on span "Выбрать" at bounding box center [1201, 604] width 59 height 15
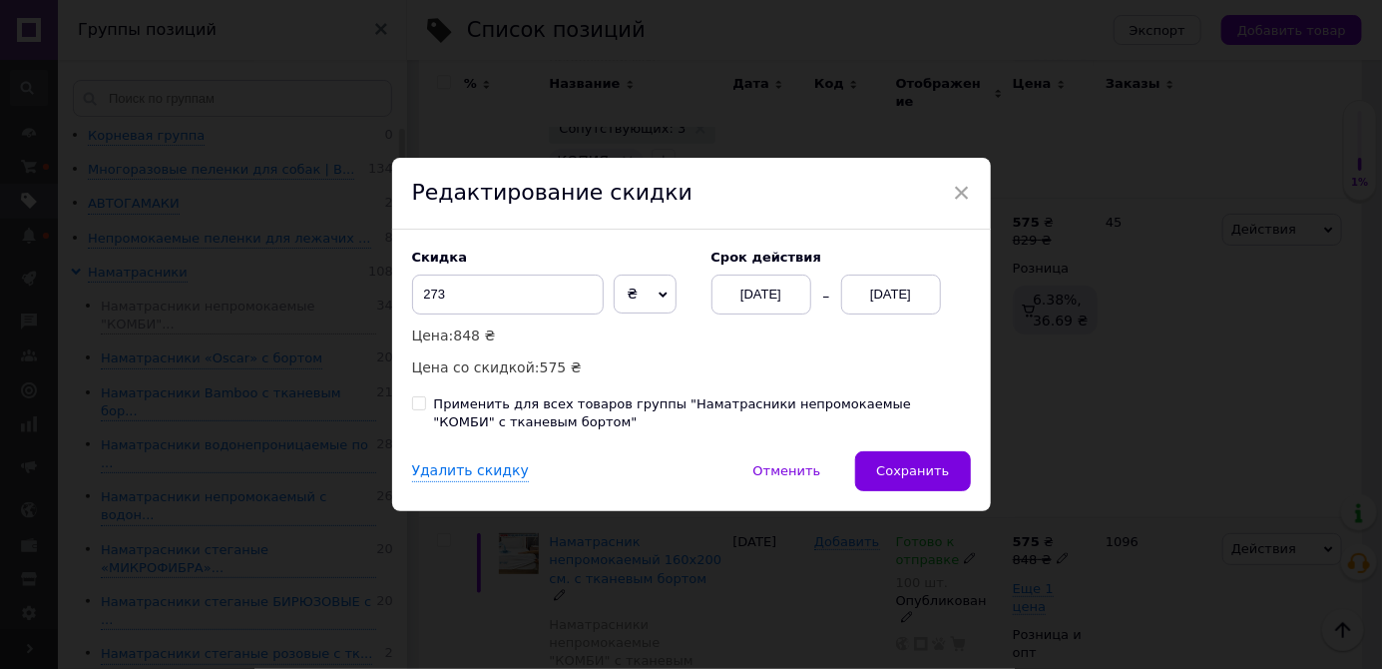
click at [949, 491] on button "Сохранить" at bounding box center [912, 471] width 115 height 40
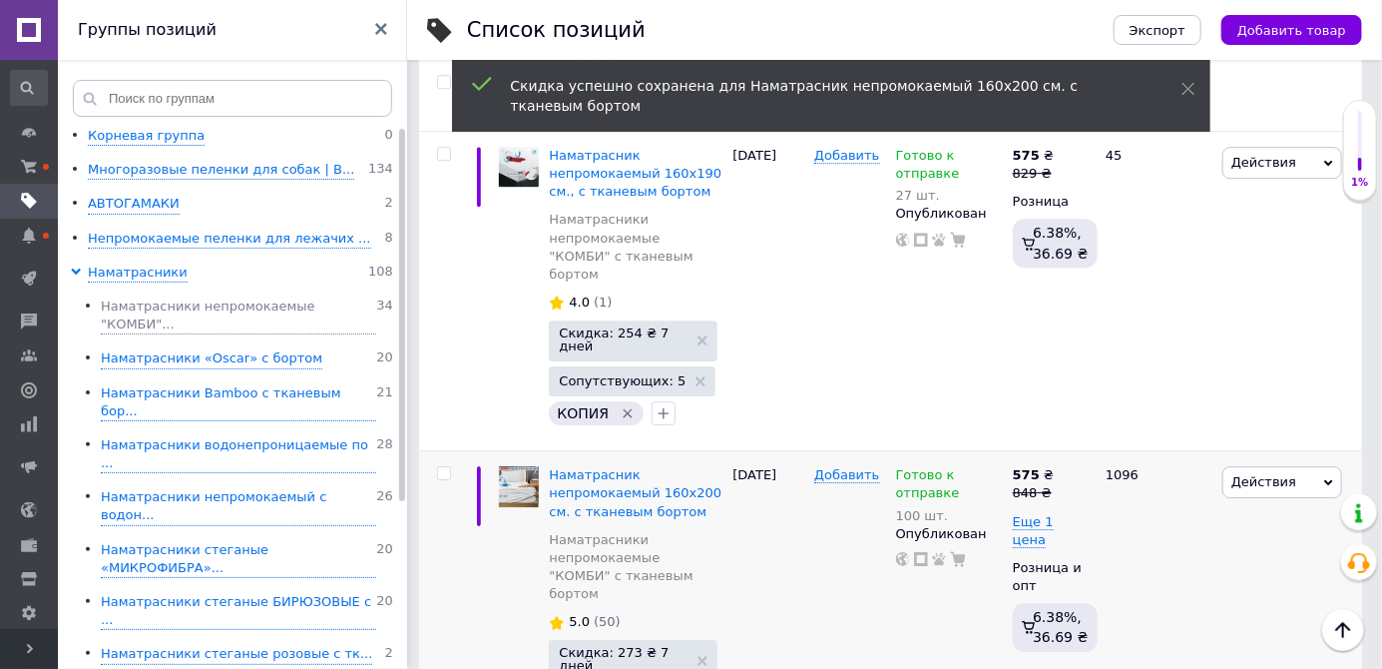
scroll to position [2738, 0]
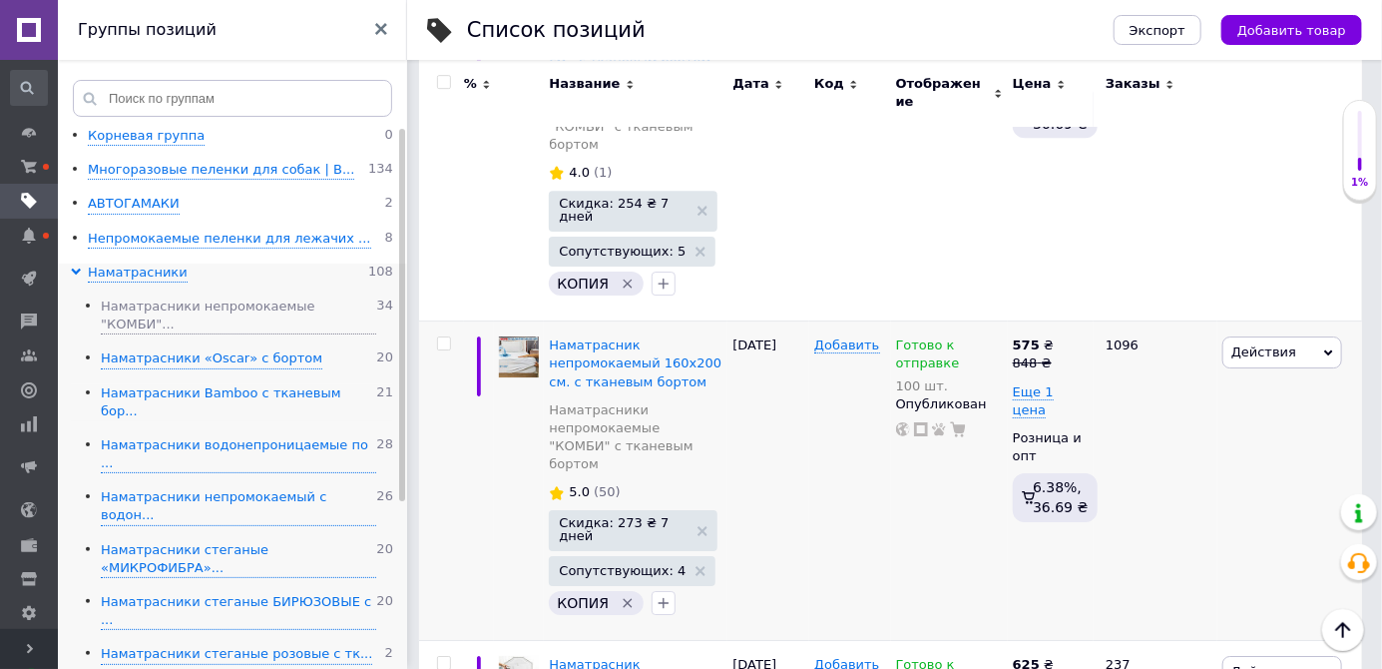
click at [320, 384] on div "Наматрасники Bamboo с тканевым бор..." at bounding box center [238, 402] width 275 height 37
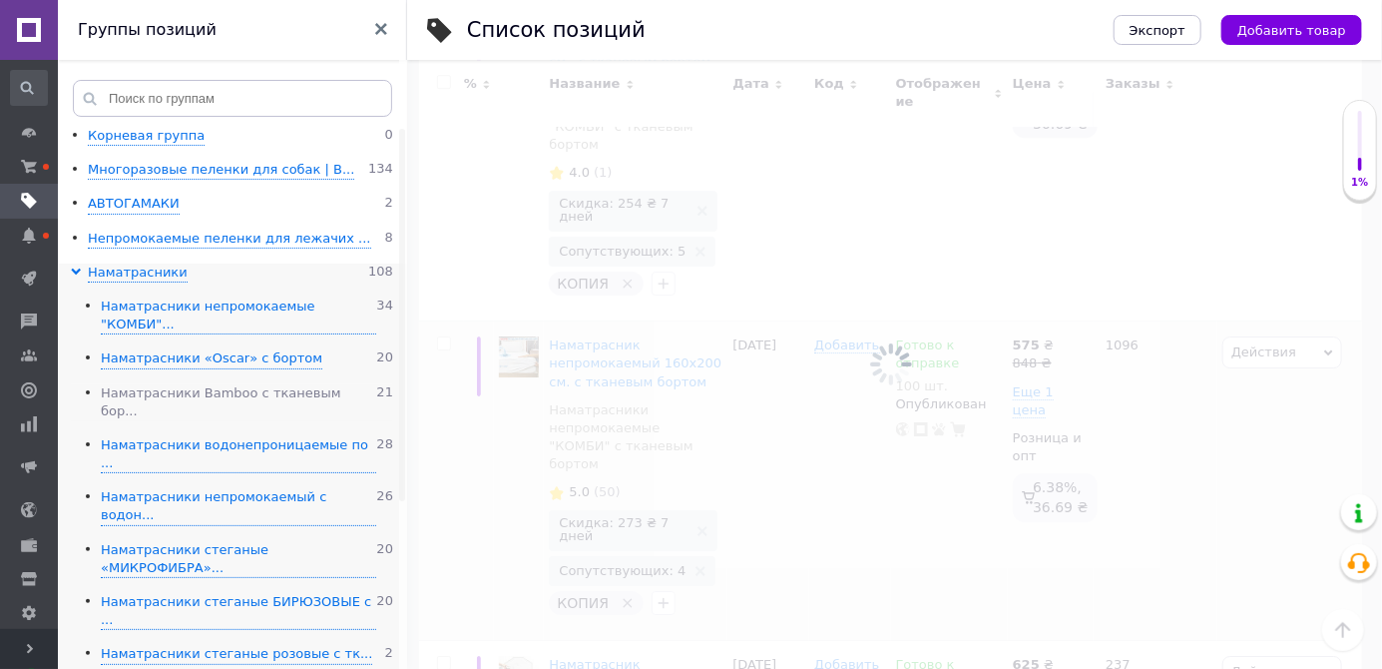
scroll to position [0, 679]
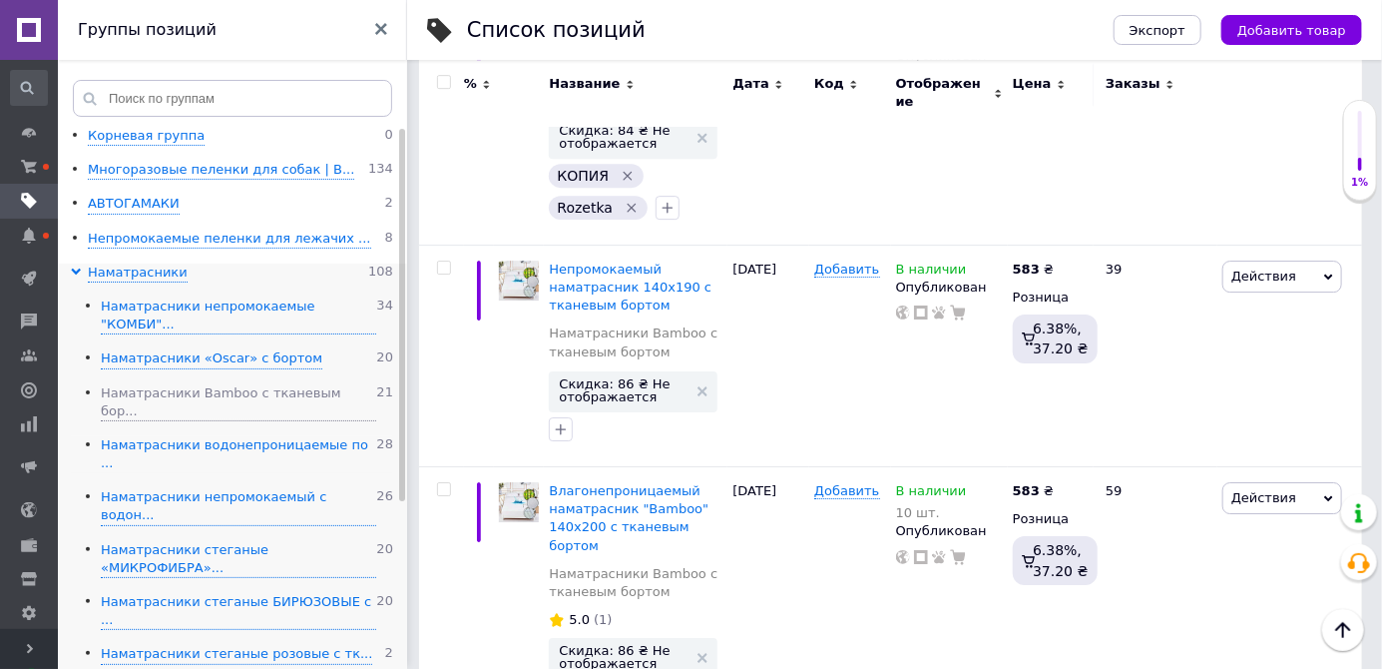
click at [300, 436] on div "Наматрасники водонепроницаемые по ..." at bounding box center [238, 454] width 275 height 37
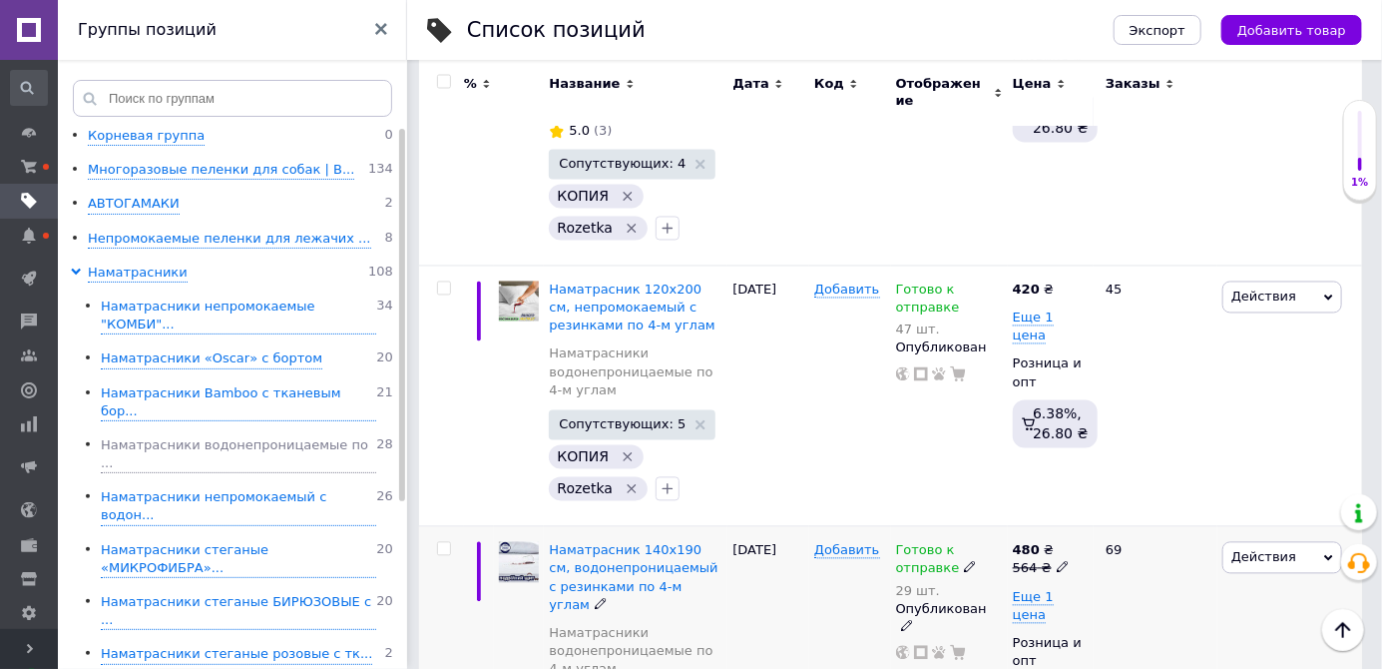
scroll to position [5032, 0]
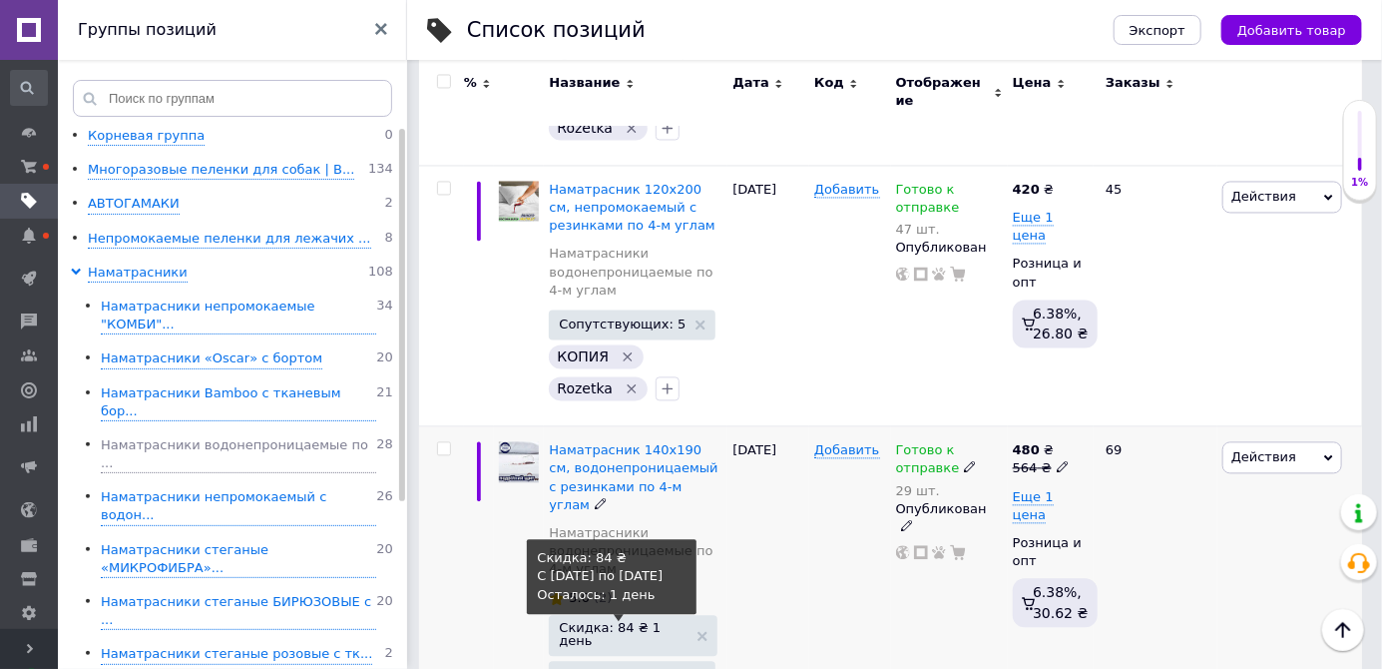
click at [669, 622] on span "Скидка: 84 ₴ 1 день" at bounding box center [623, 635] width 129 height 26
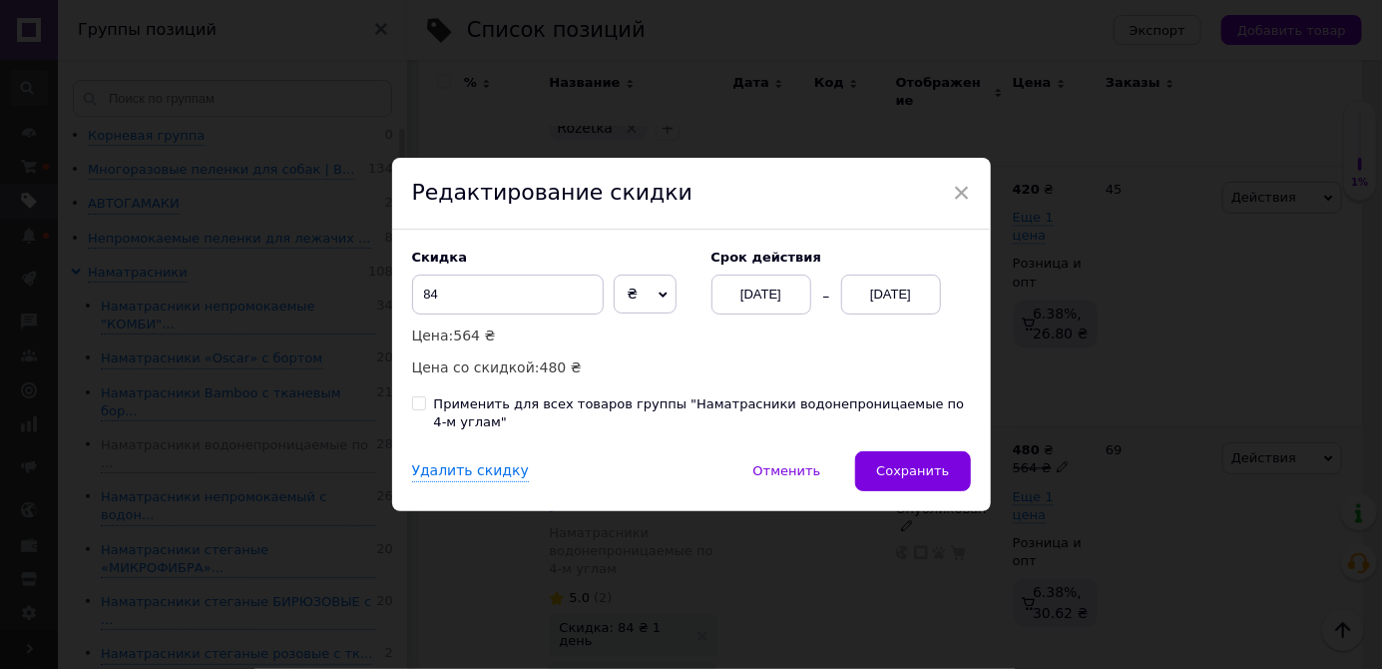
scroll to position [0, 679]
click at [895, 314] on div "[DATE]" at bounding box center [891, 294] width 100 height 40
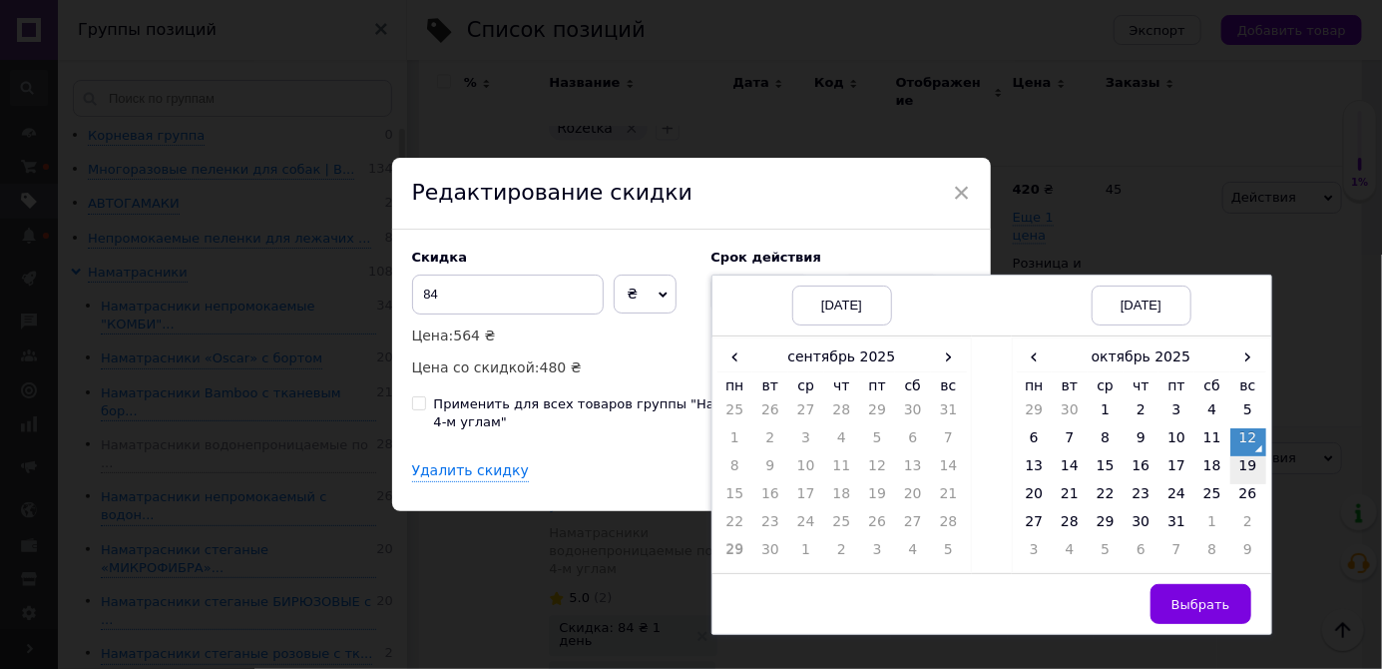
click at [1252, 484] on td "19" at bounding box center [1249, 470] width 36 height 28
click at [1206, 612] on span "Выбрать" at bounding box center [1201, 604] width 59 height 15
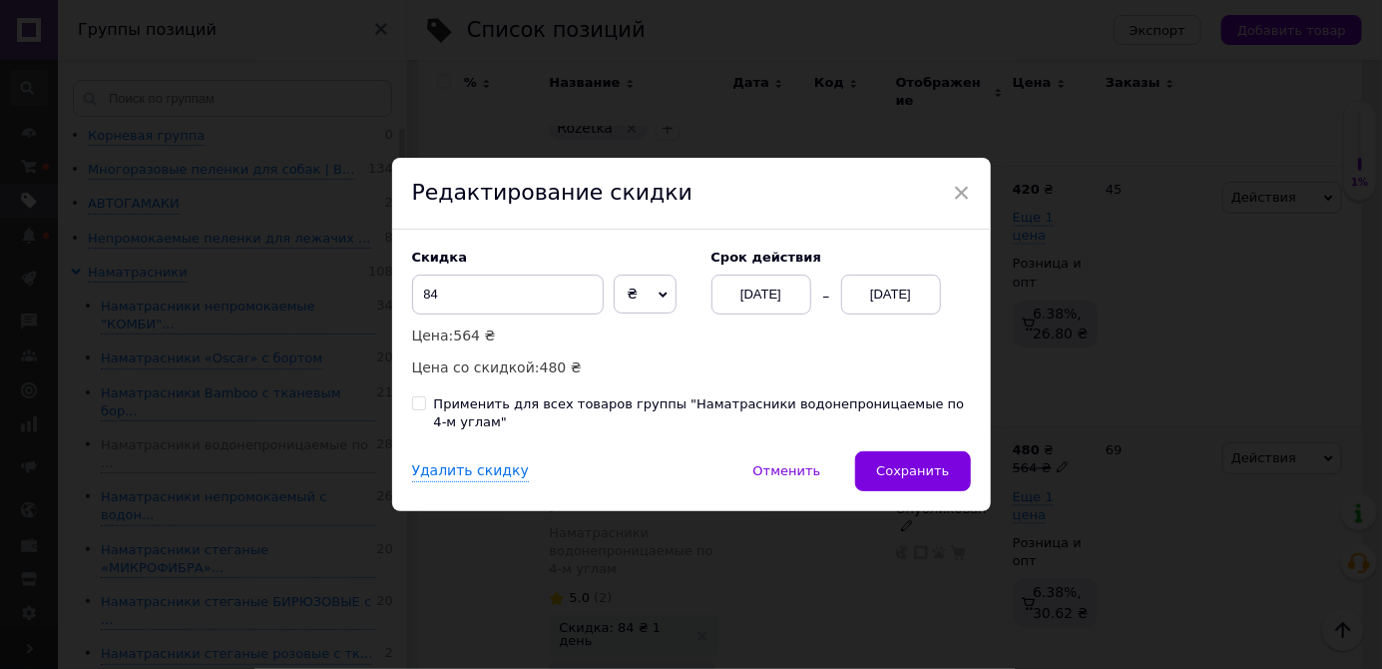
click at [922, 478] on span "Сохранить" at bounding box center [912, 470] width 73 height 15
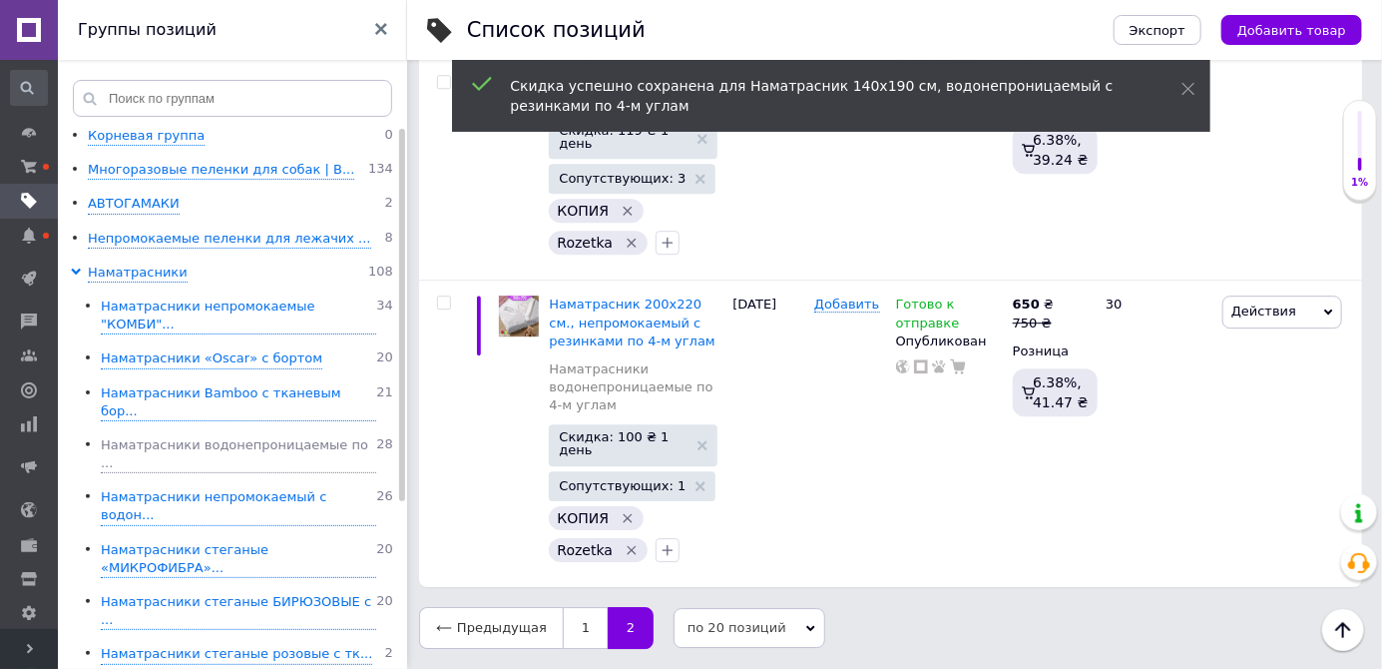
scroll to position [2237, 0]
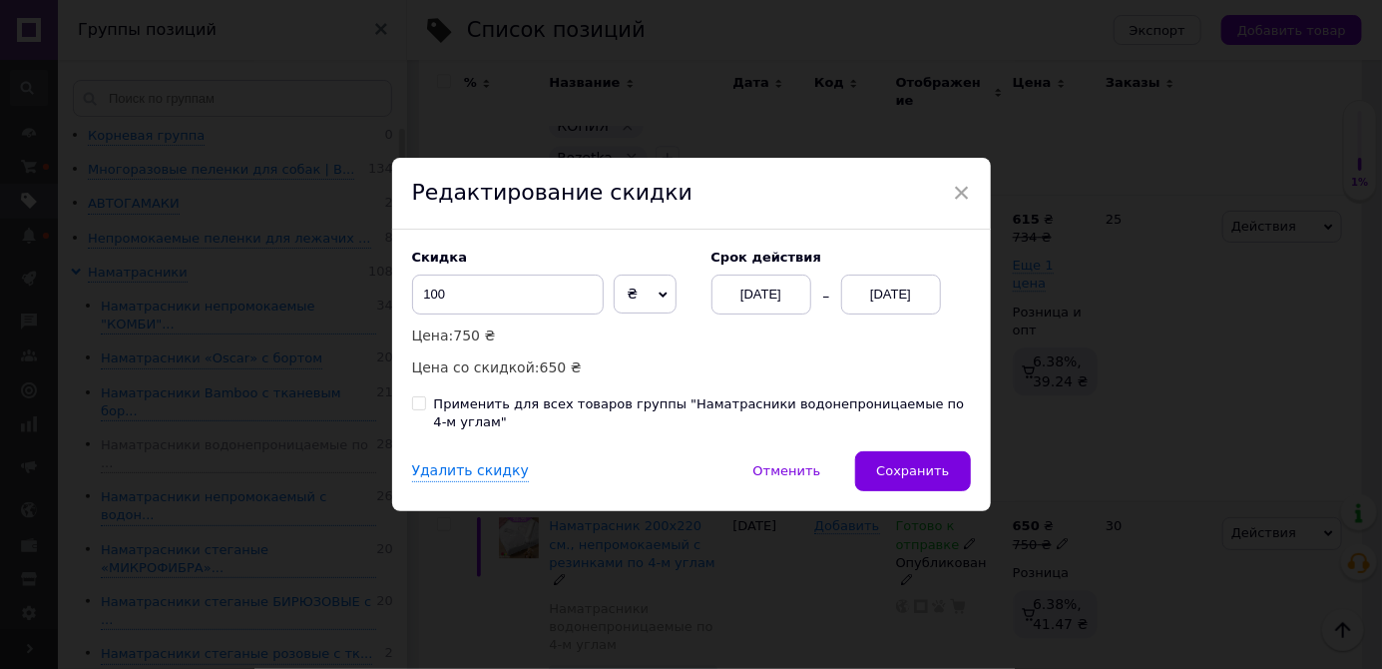
scroll to position [0, 679]
click at [906, 314] on div "[DATE]" at bounding box center [891, 294] width 100 height 40
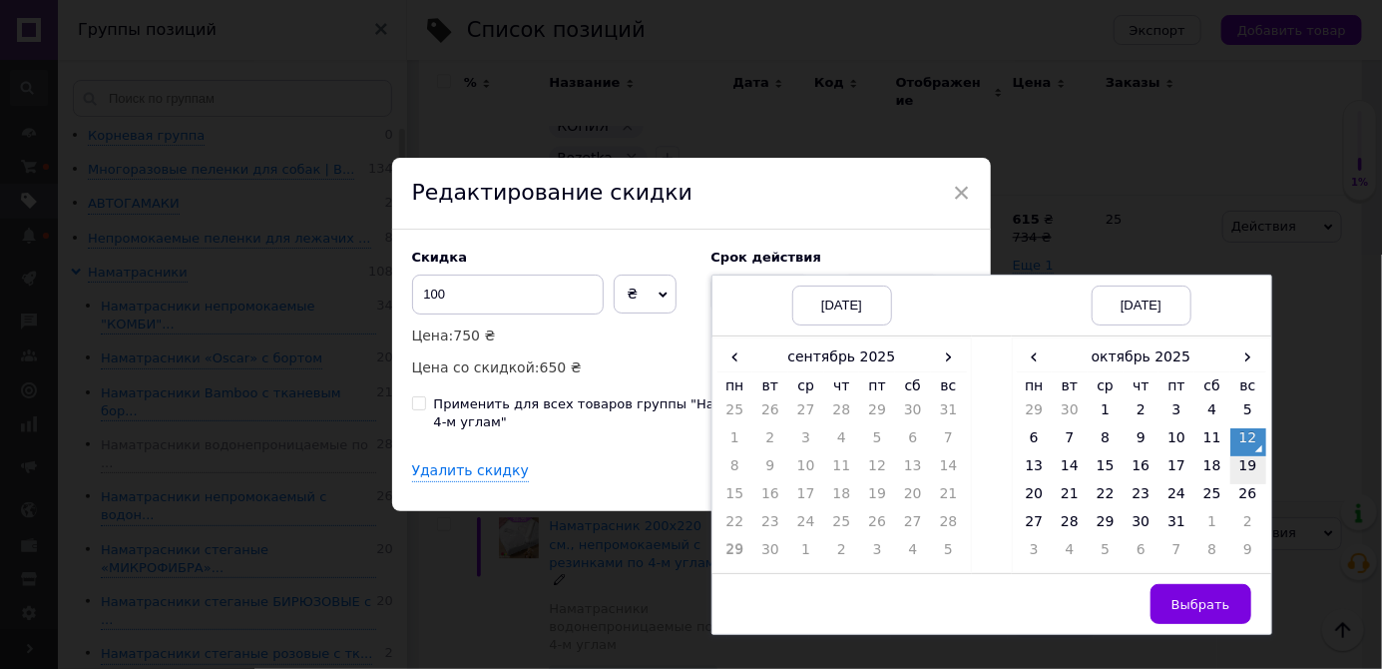
click at [1247, 484] on td "19" at bounding box center [1249, 470] width 36 height 28
click at [1212, 624] on button "Выбрать" at bounding box center [1201, 604] width 101 height 40
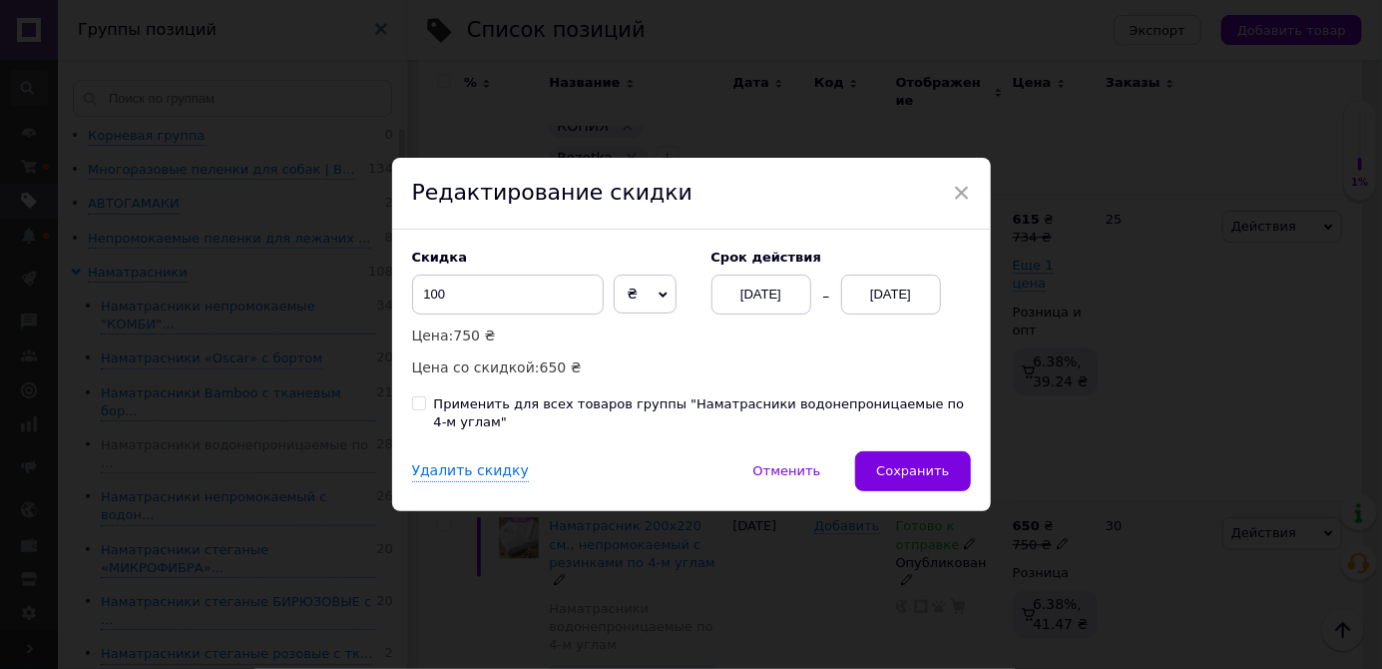
click at [934, 491] on button "Сохранить" at bounding box center [912, 471] width 115 height 40
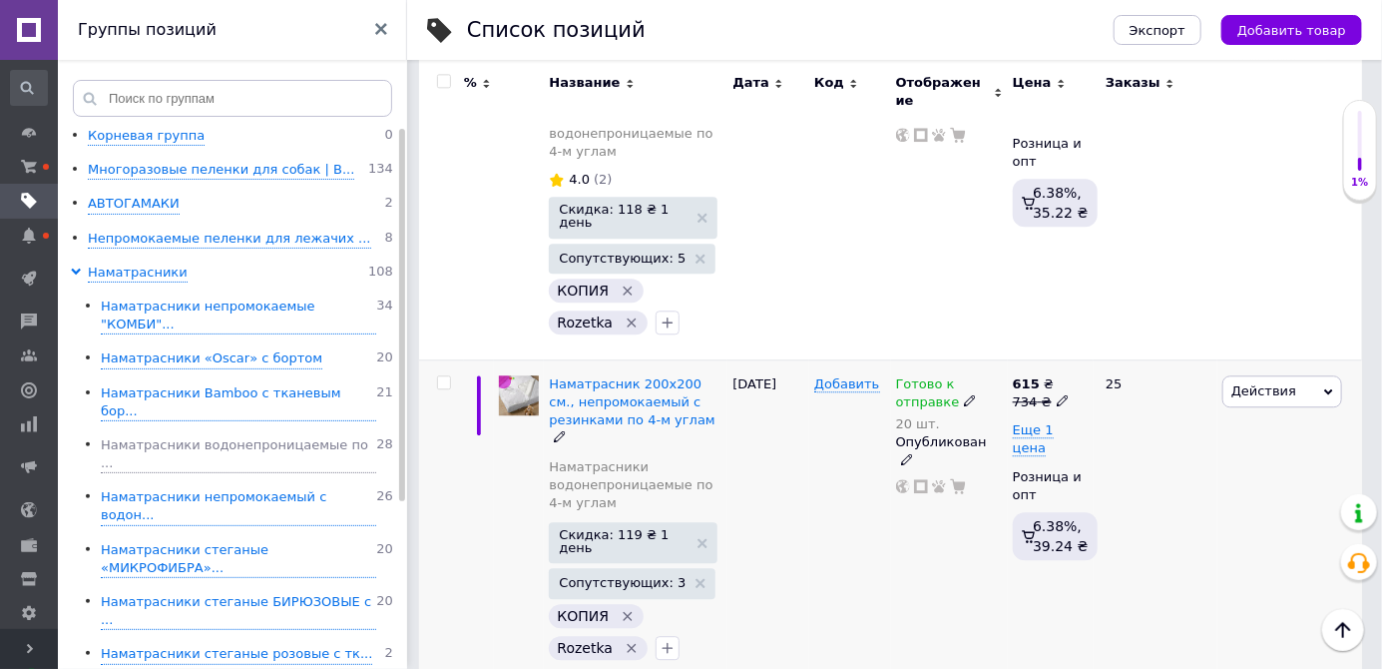
scroll to position [2076, 0]
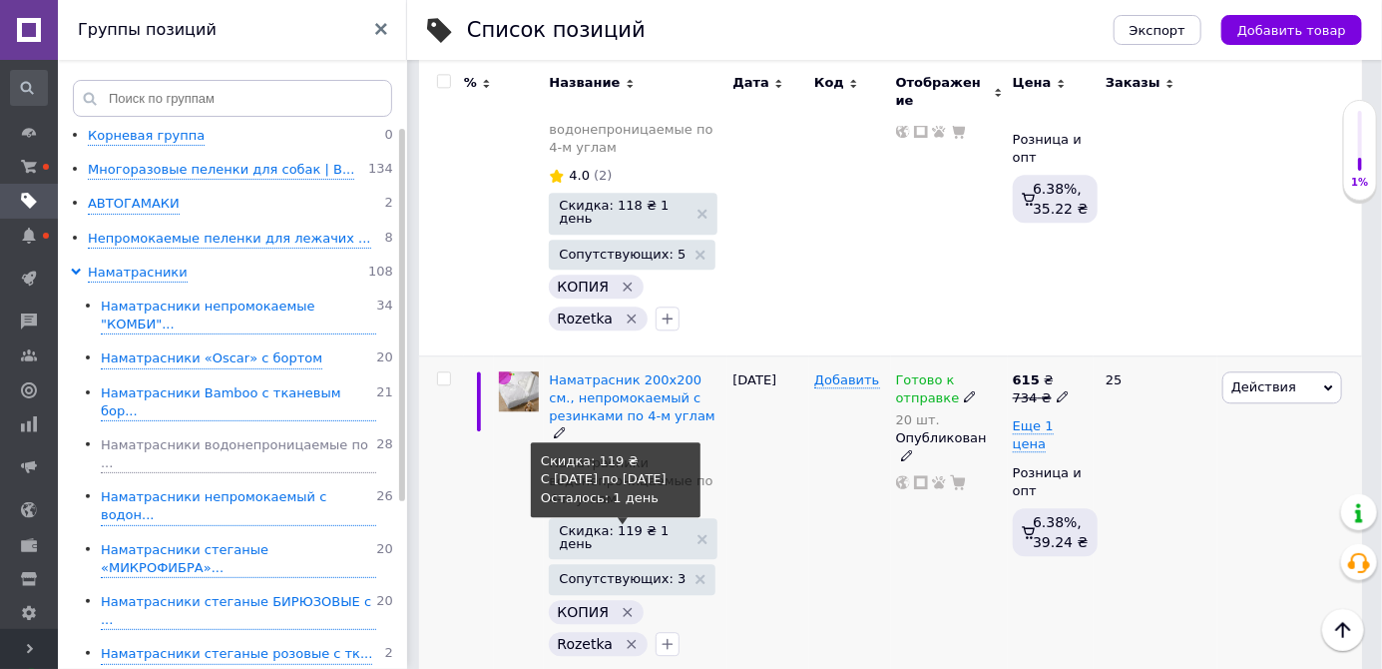
click at [658, 524] on span "Скидка: 119 ₴ 1 день" at bounding box center [623, 537] width 129 height 26
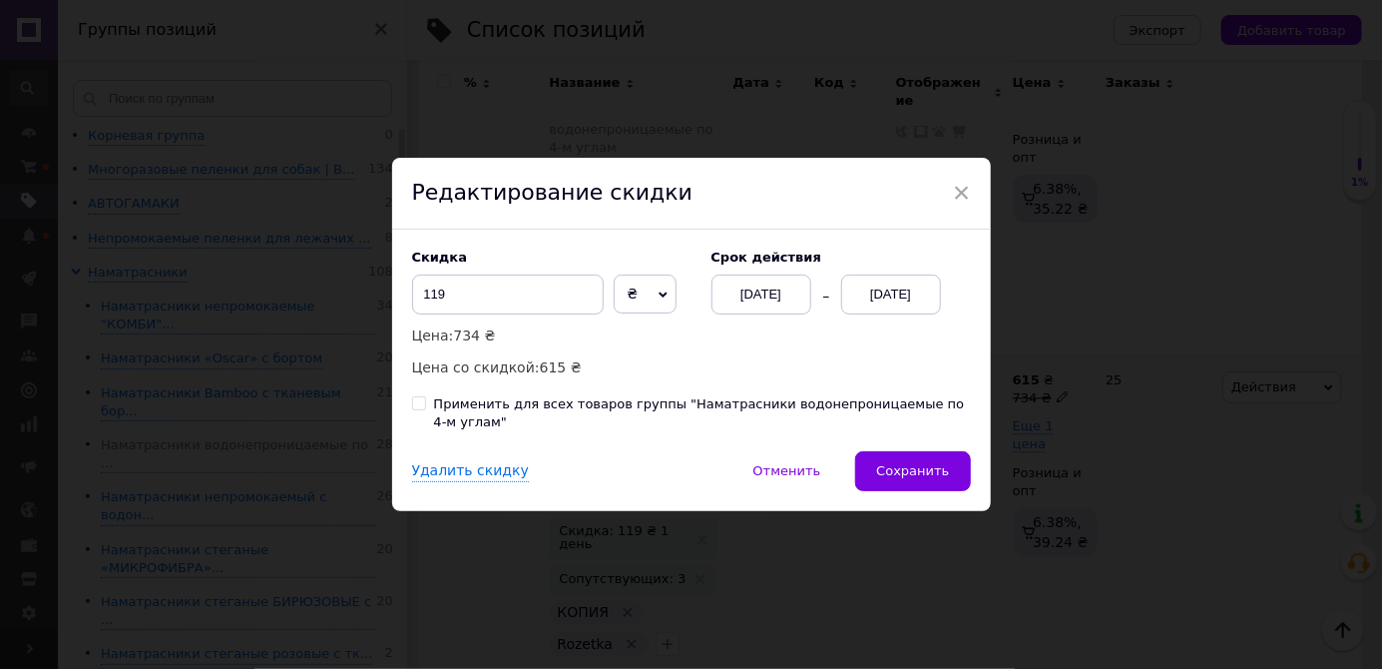
click at [916, 295] on div "[DATE]" at bounding box center [891, 294] width 100 height 40
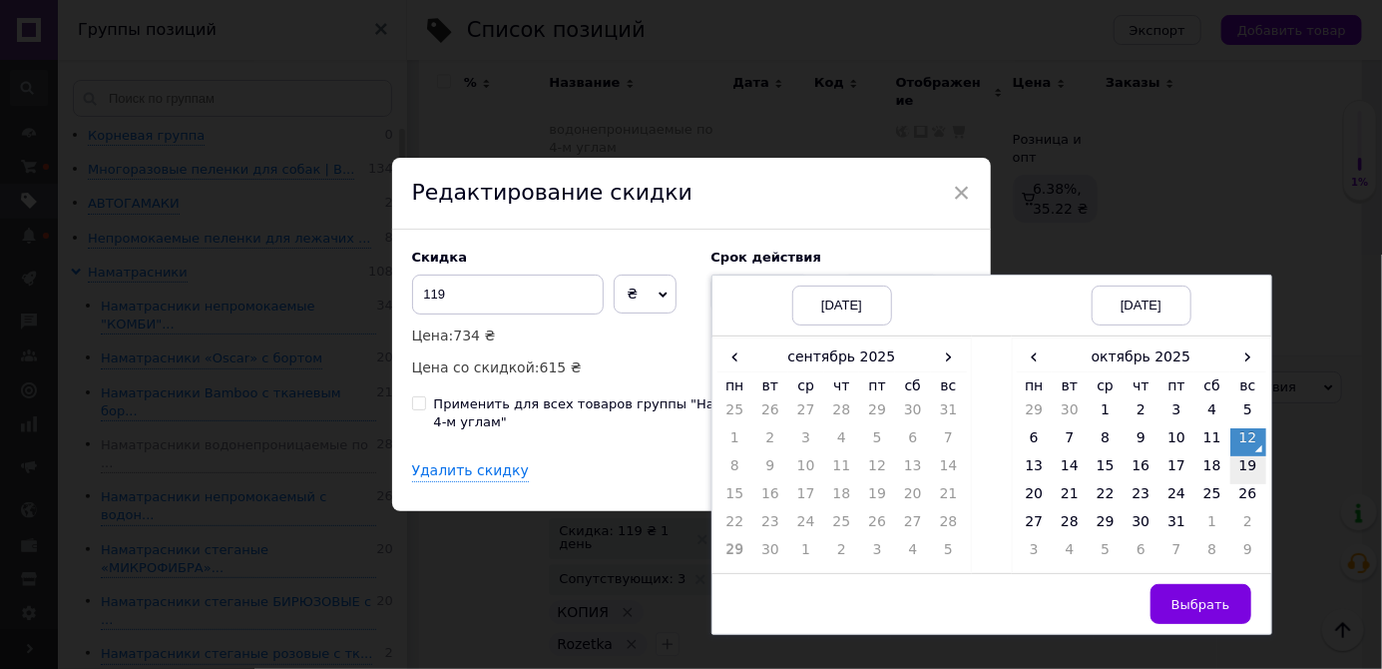
click at [1248, 474] on td "19" at bounding box center [1249, 470] width 36 height 28
click at [1198, 601] on span "Выбрать" at bounding box center [1201, 604] width 59 height 15
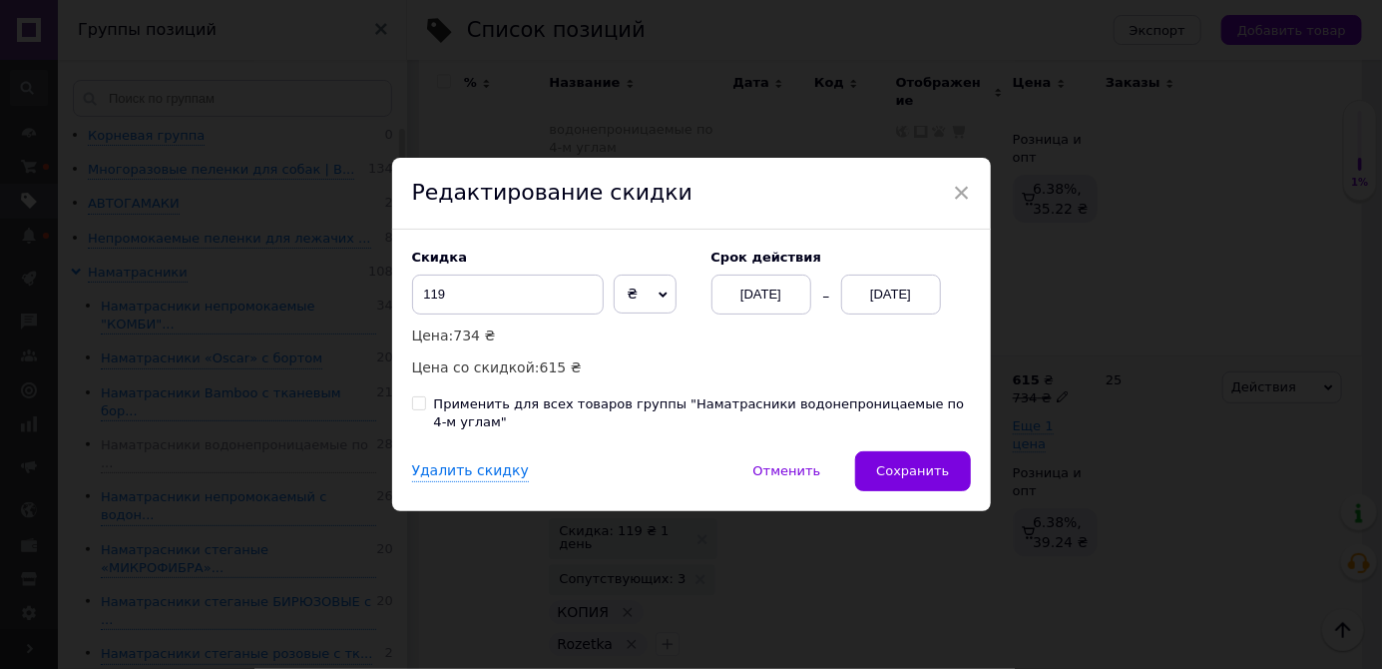
click at [936, 484] on button "Сохранить" at bounding box center [912, 471] width 115 height 40
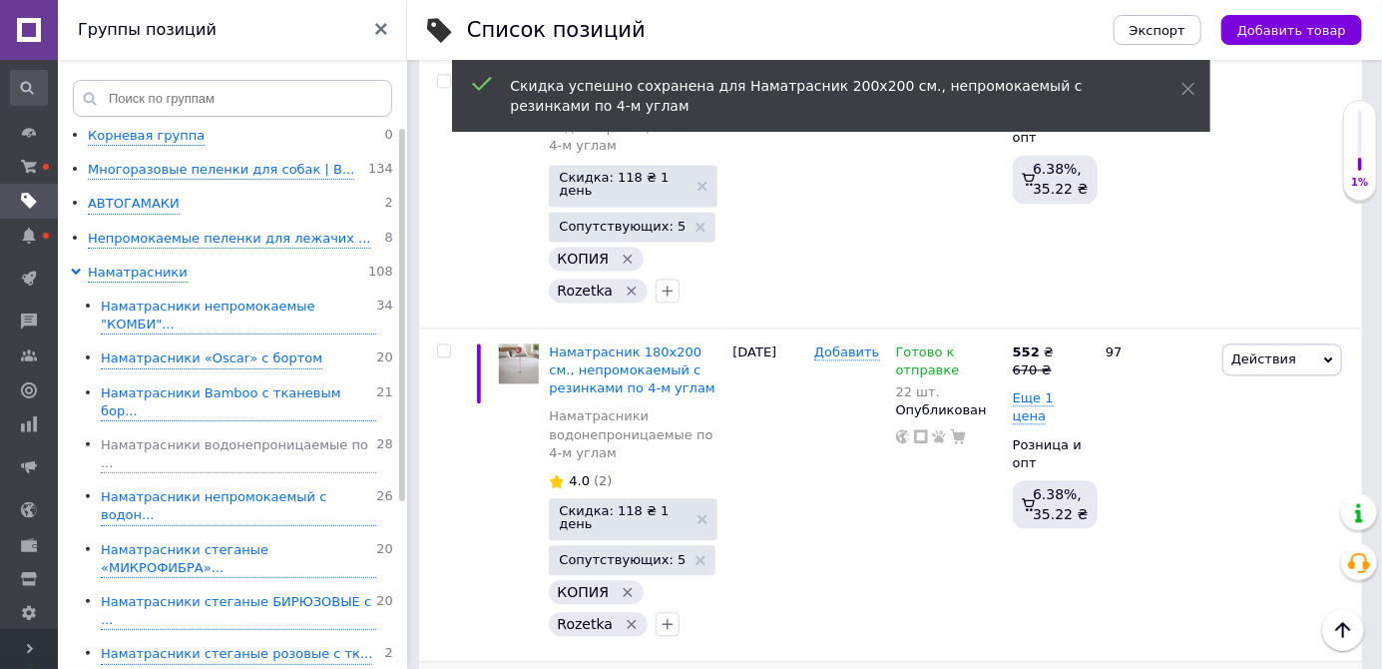
scroll to position [1773, 0]
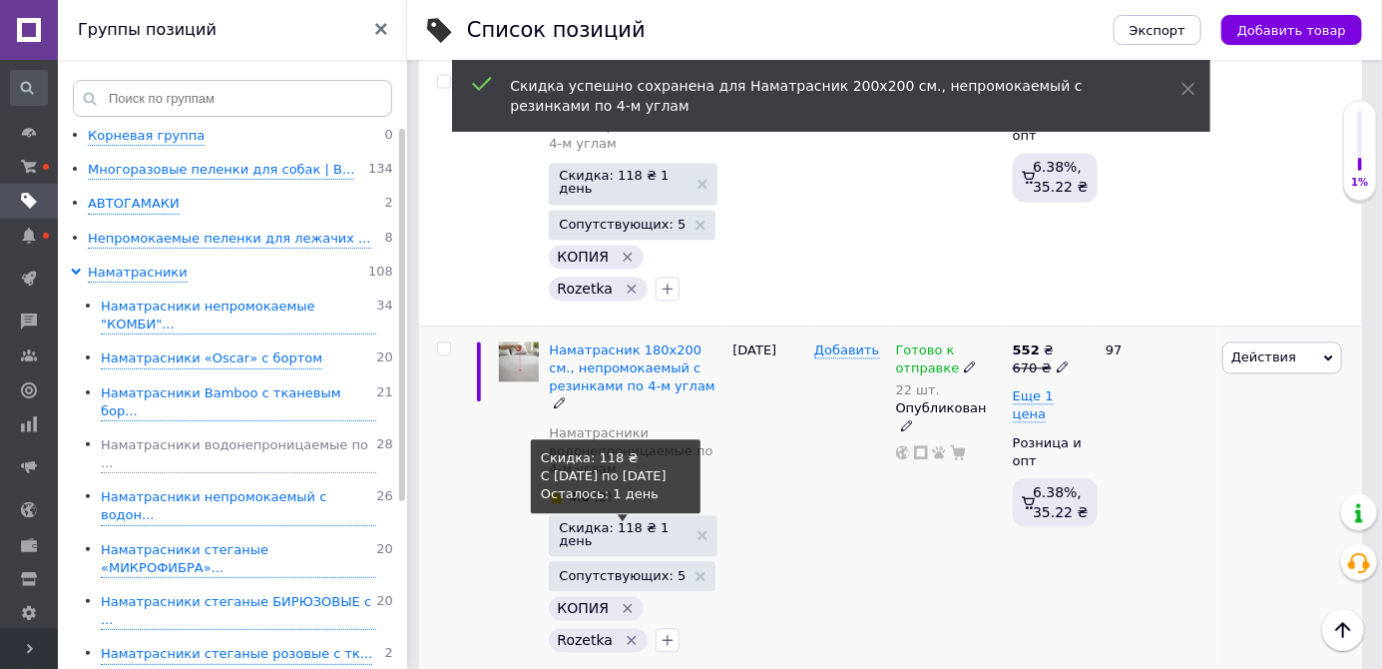
click at [667, 521] on span "Скидка: 118 ₴ 1 день" at bounding box center [623, 534] width 129 height 26
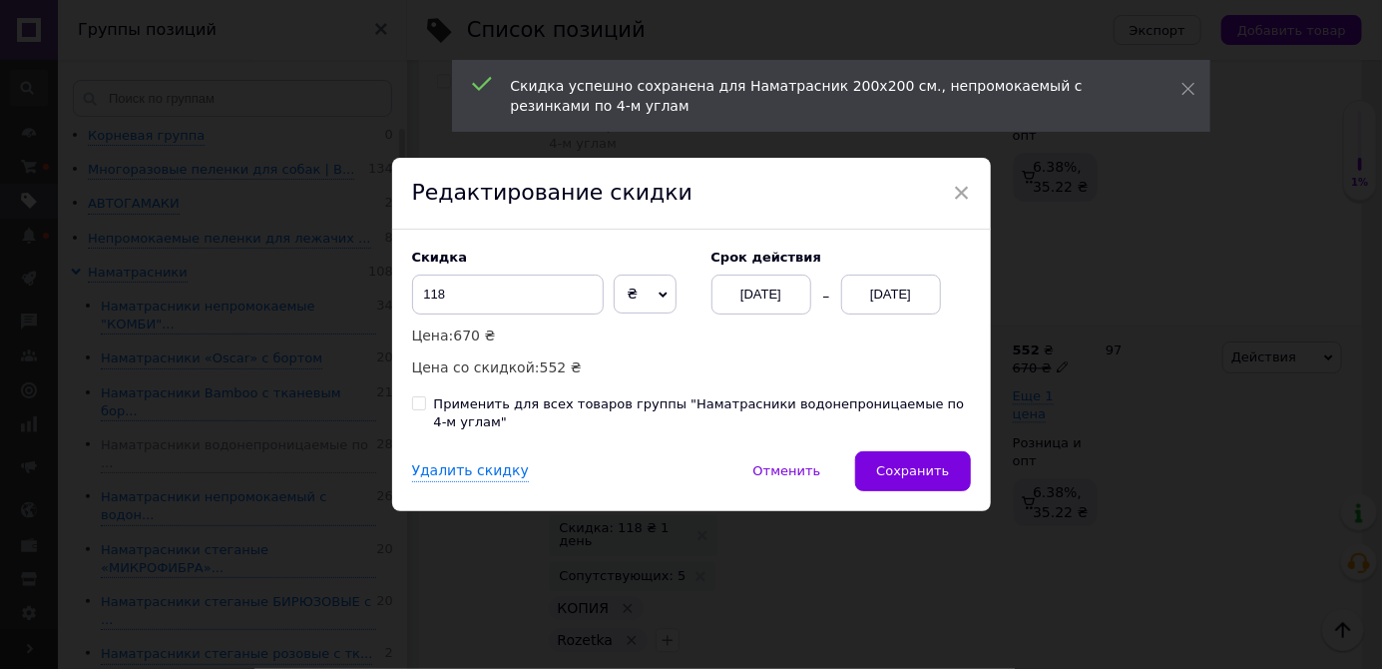
click at [884, 310] on div "[DATE]" at bounding box center [891, 294] width 100 height 40
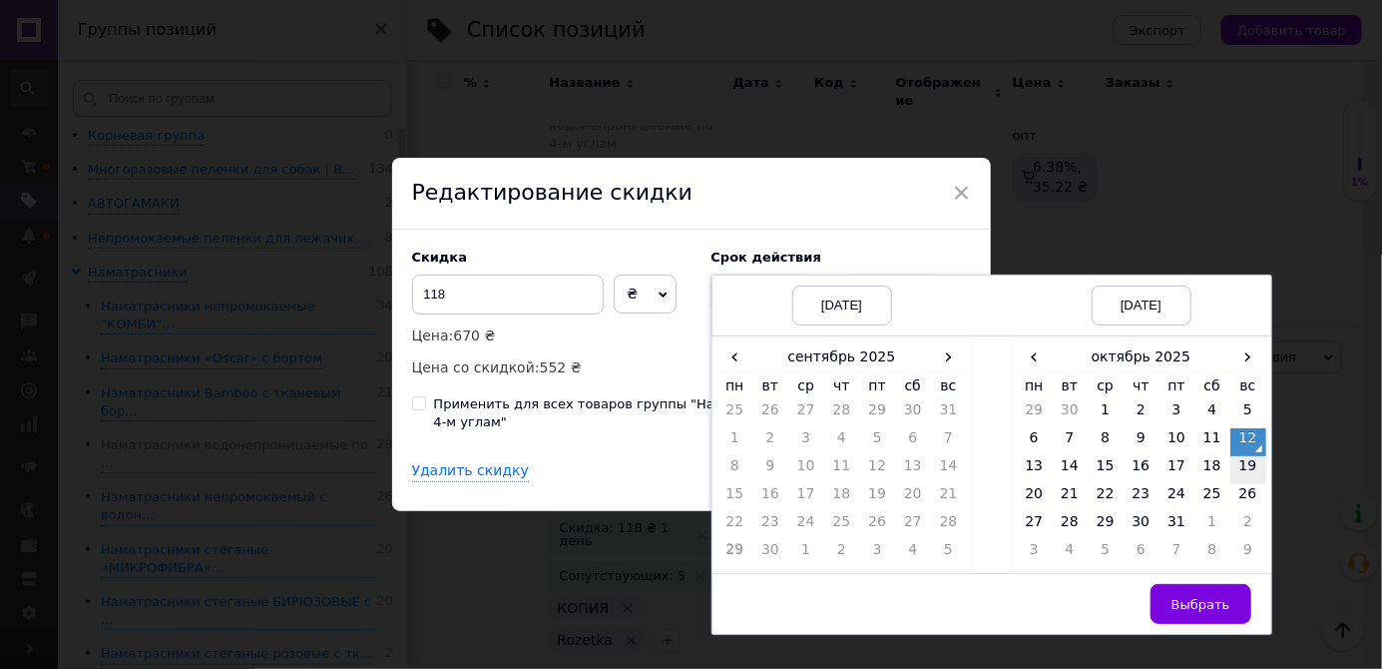
click at [1250, 471] on td "19" at bounding box center [1249, 470] width 36 height 28
click at [1180, 601] on span "Выбрать" at bounding box center [1201, 604] width 59 height 15
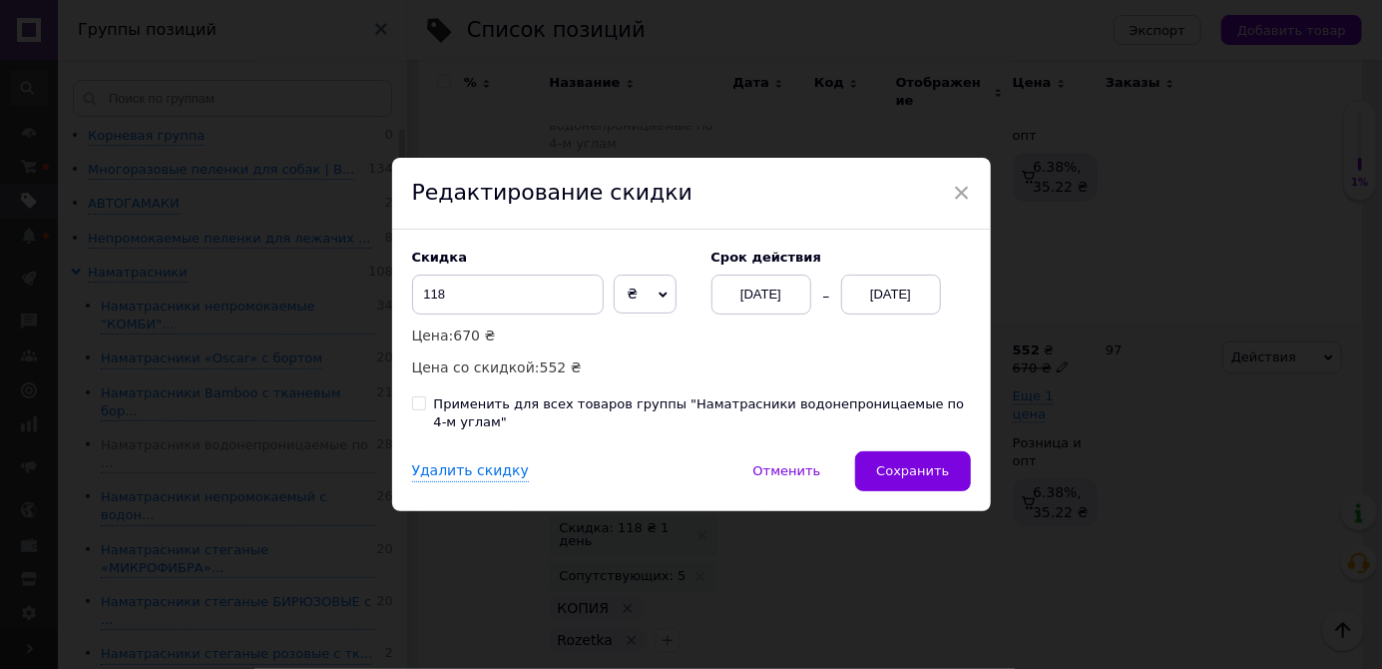
click at [917, 479] on button "Сохранить" at bounding box center [912, 471] width 115 height 40
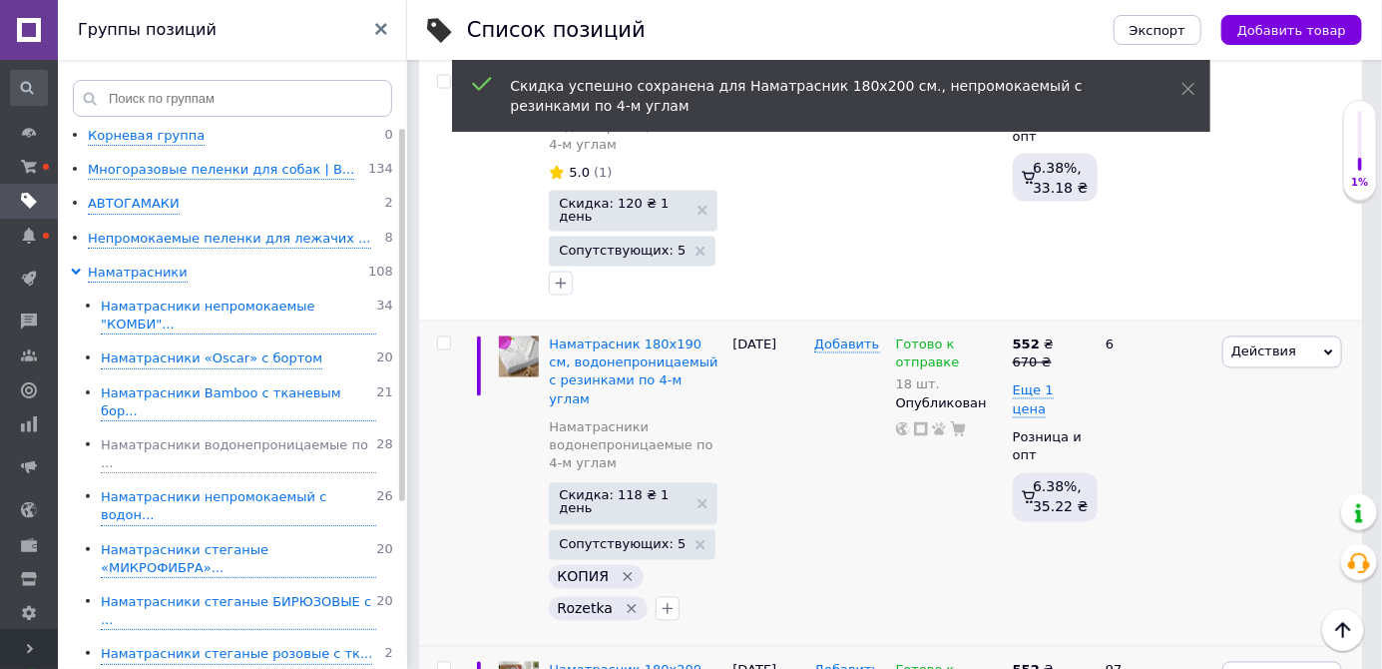
scroll to position [1441, 0]
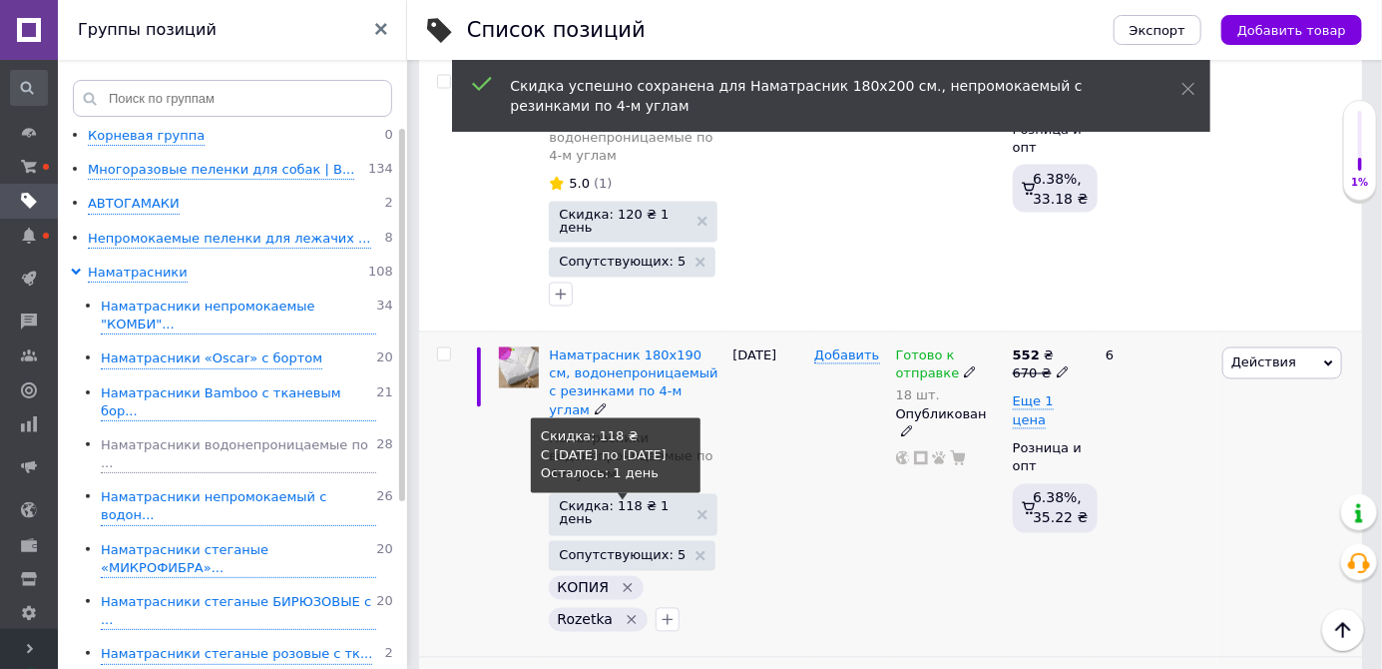
click at [669, 500] on span "Скидка: 118 ₴ 1 день" at bounding box center [623, 513] width 129 height 26
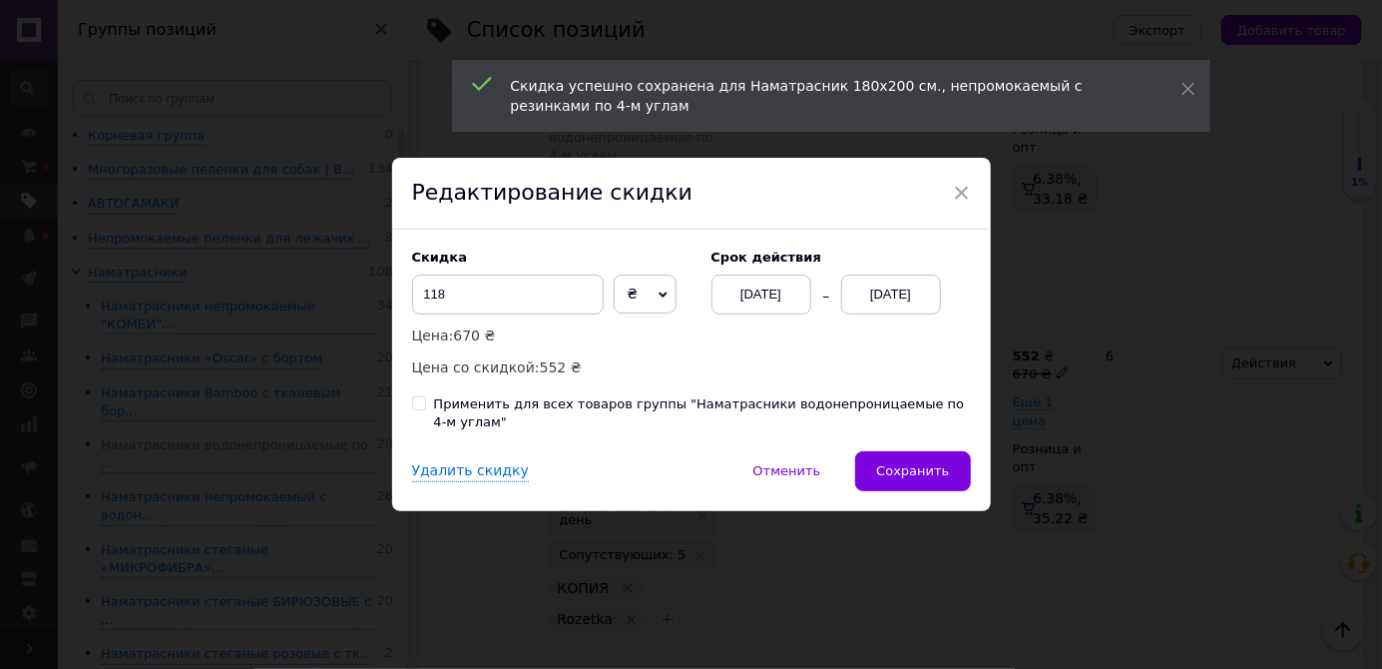
scroll to position [0, 679]
click at [887, 300] on div "[DATE]" at bounding box center [891, 294] width 100 height 40
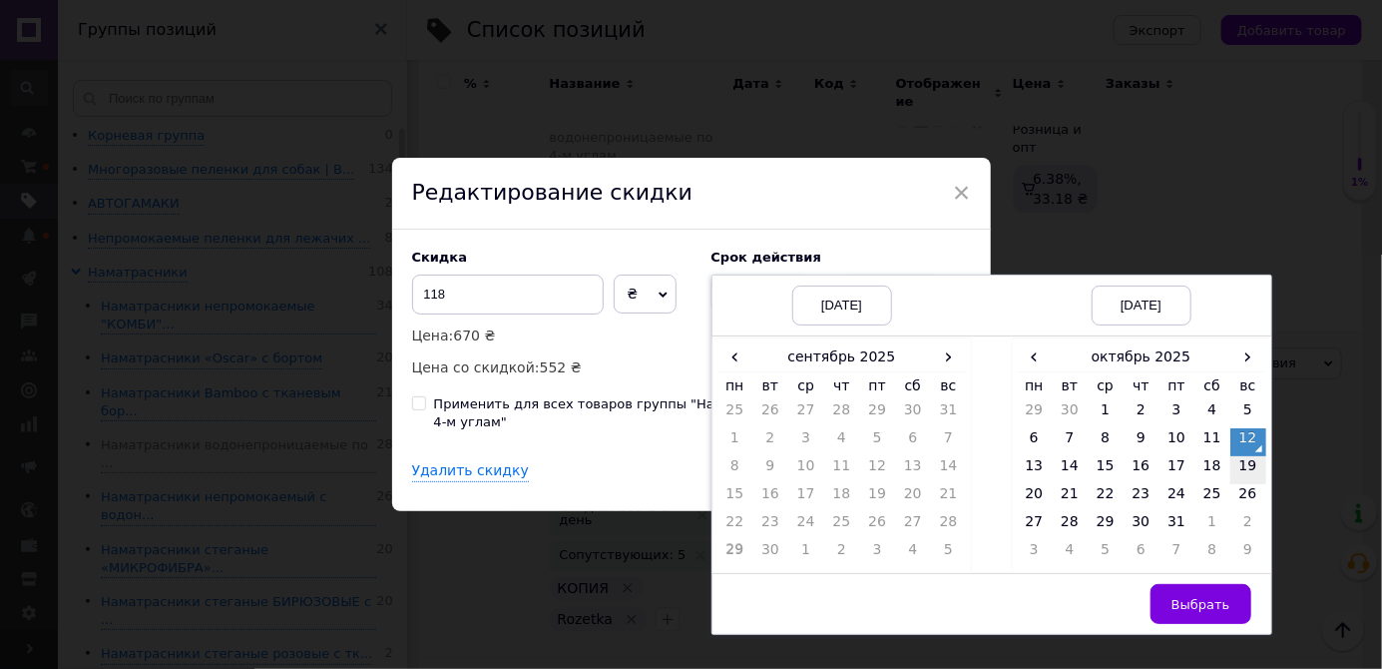
click at [1249, 472] on td "19" at bounding box center [1249, 470] width 36 height 28
click at [1178, 602] on span "Выбрать" at bounding box center [1201, 604] width 59 height 15
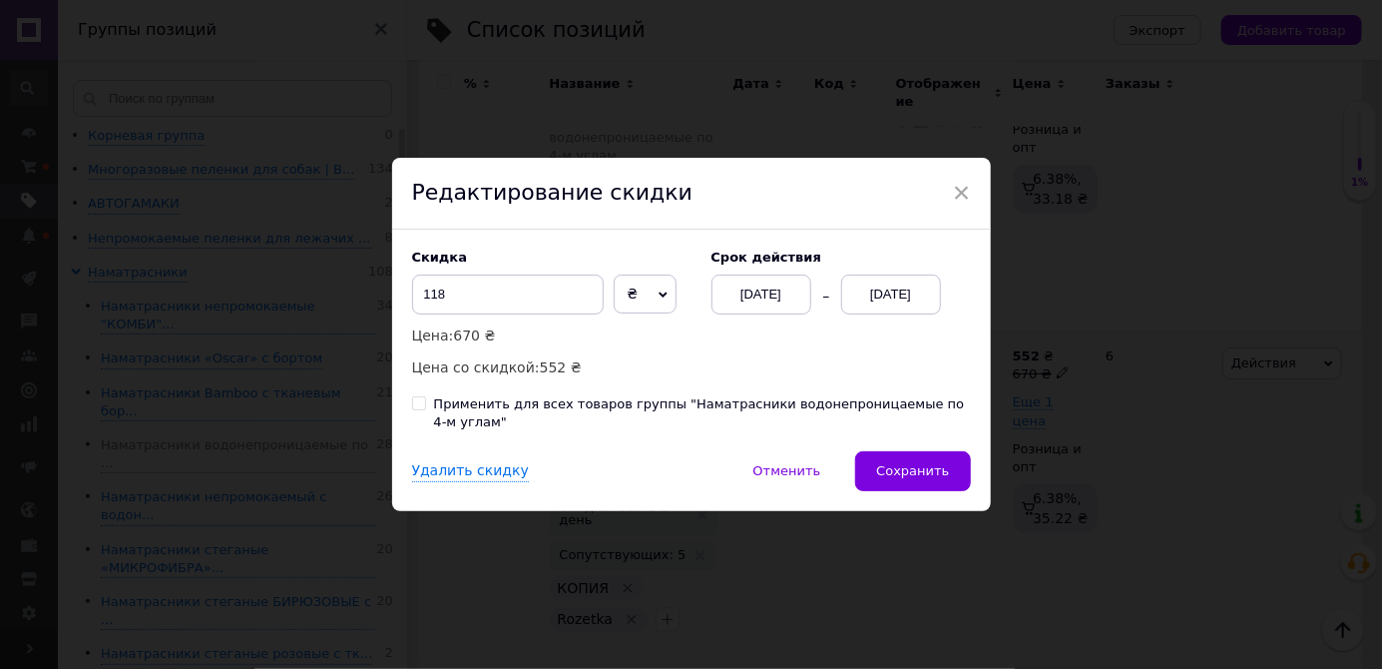
click at [932, 486] on button "Сохранить" at bounding box center [912, 471] width 115 height 40
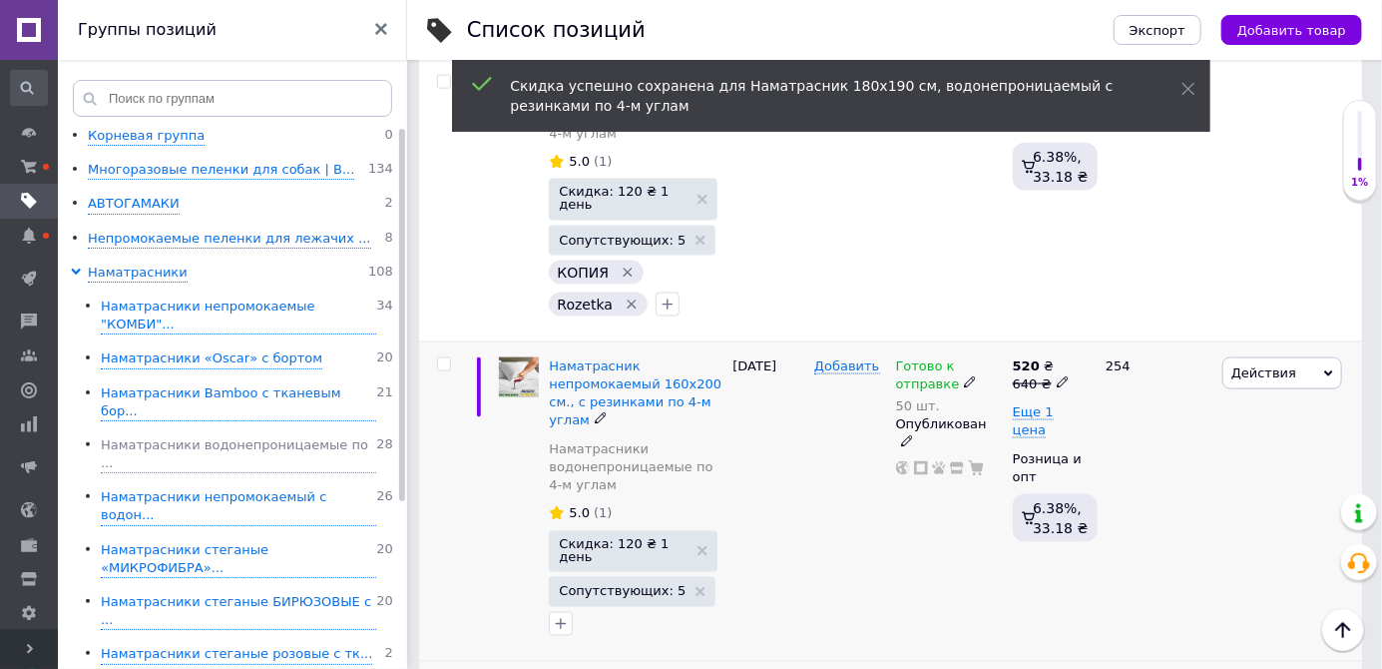
scroll to position [1107, 0]
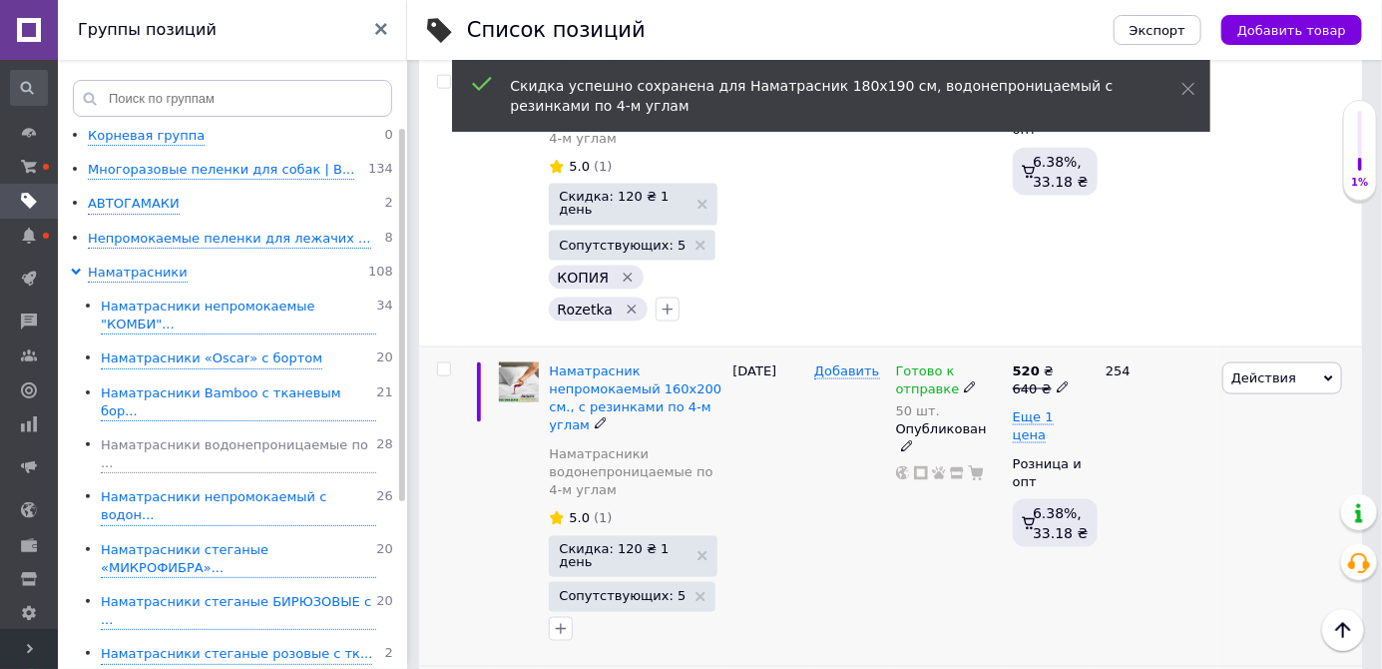
click at [669, 542] on span "Скидка: 120 ₴ 1 день" at bounding box center [623, 555] width 129 height 26
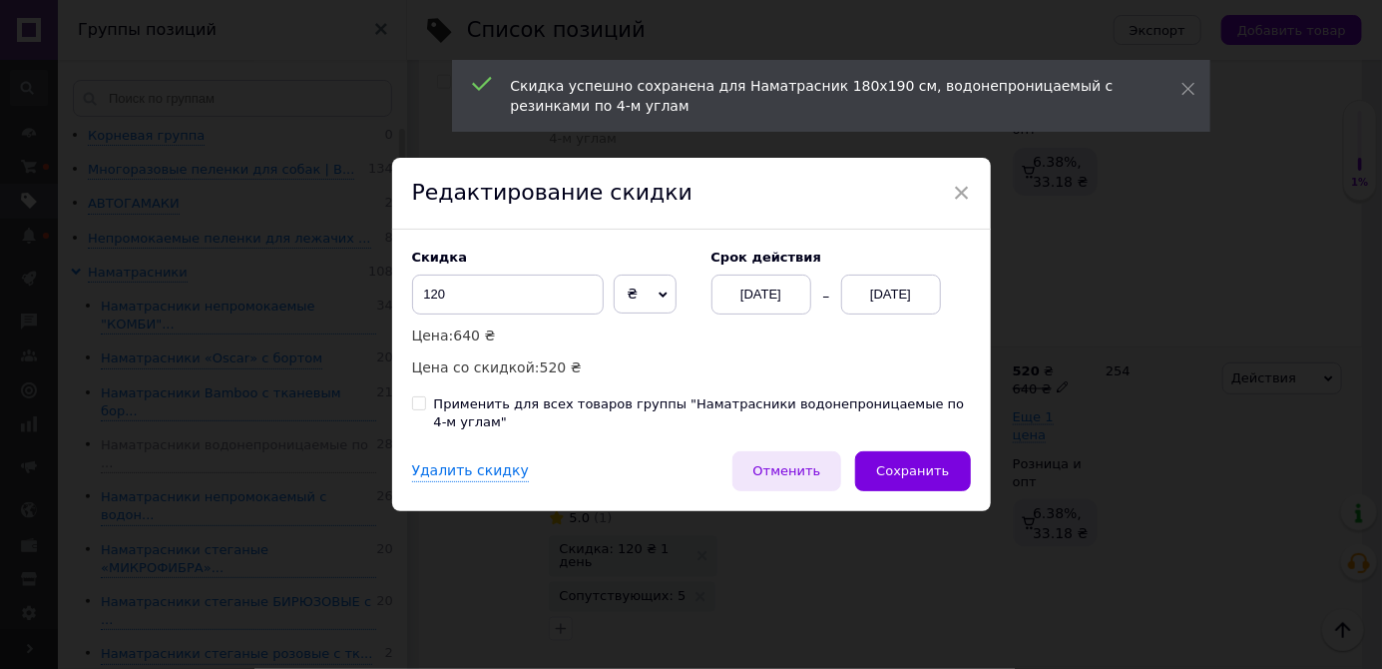
scroll to position [0, 679]
click at [899, 293] on div "[DATE]" at bounding box center [891, 294] width 100 height 40
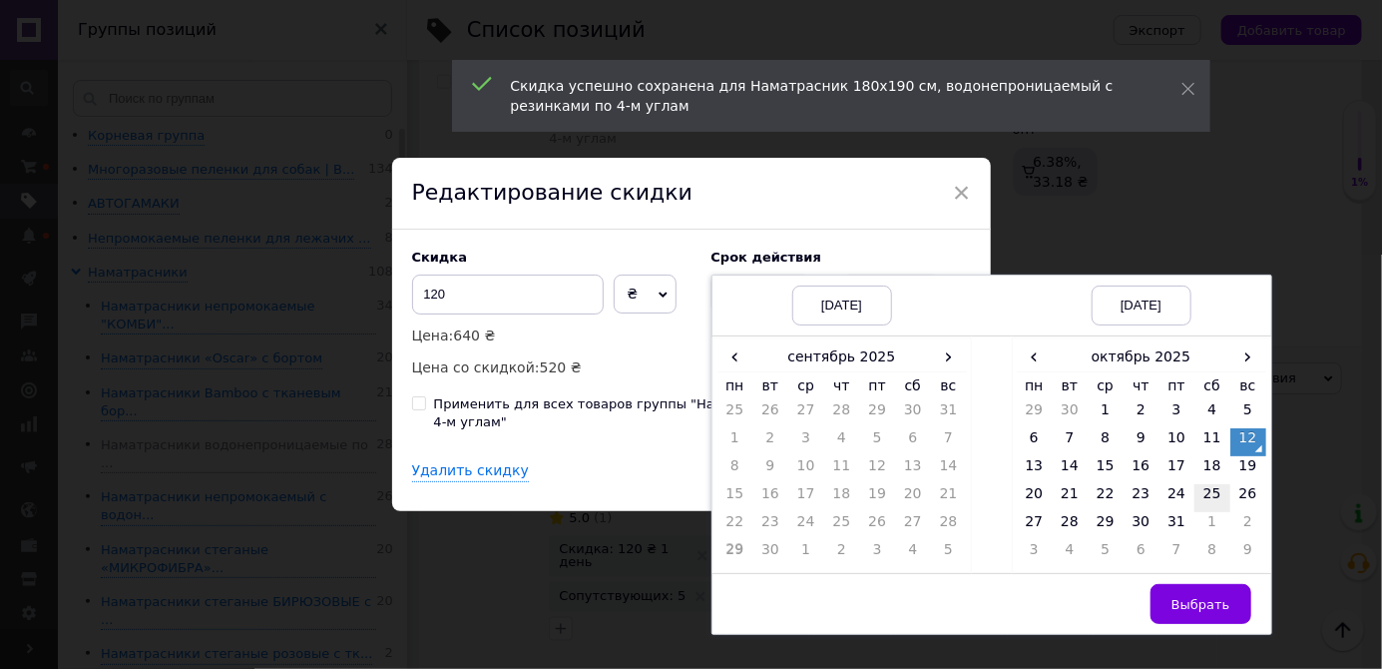
click at [1243, 467] on td "19" at bounding box center [1249, 470] width 36 height 28
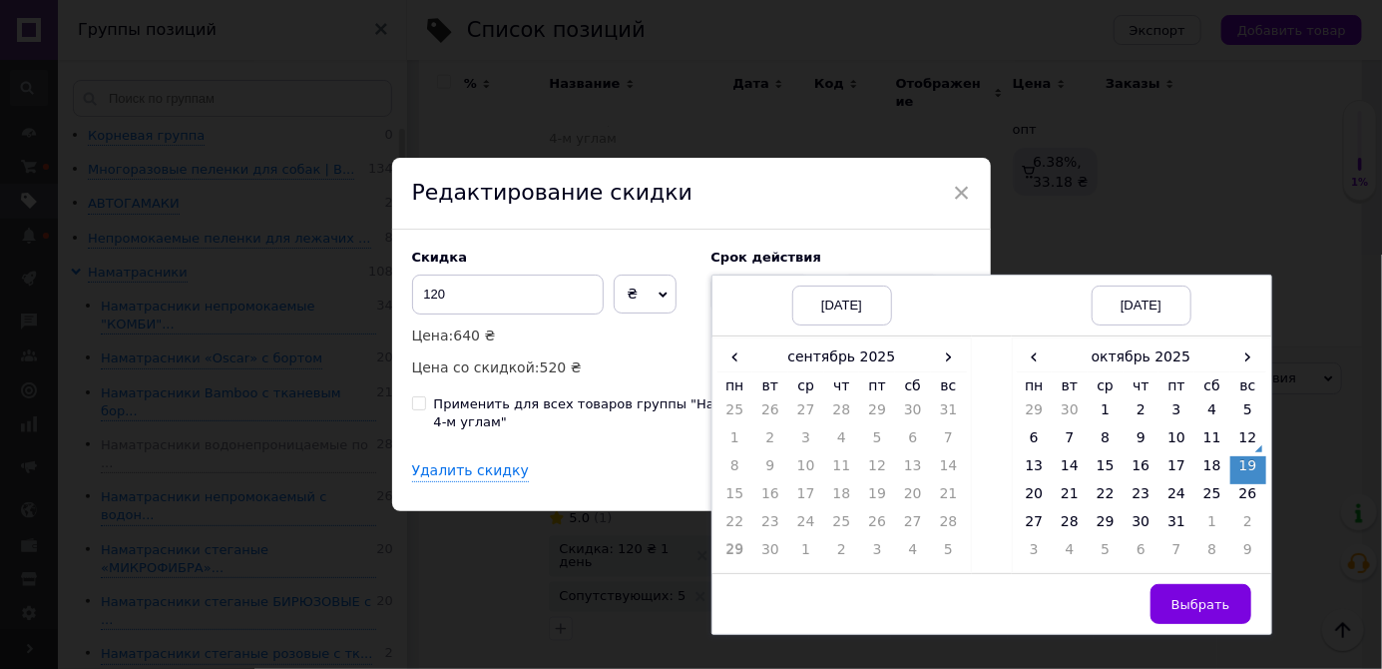
click at [1196, 601] on span "Выбрать" at bounding box center [1201, 604] width 59 height 15
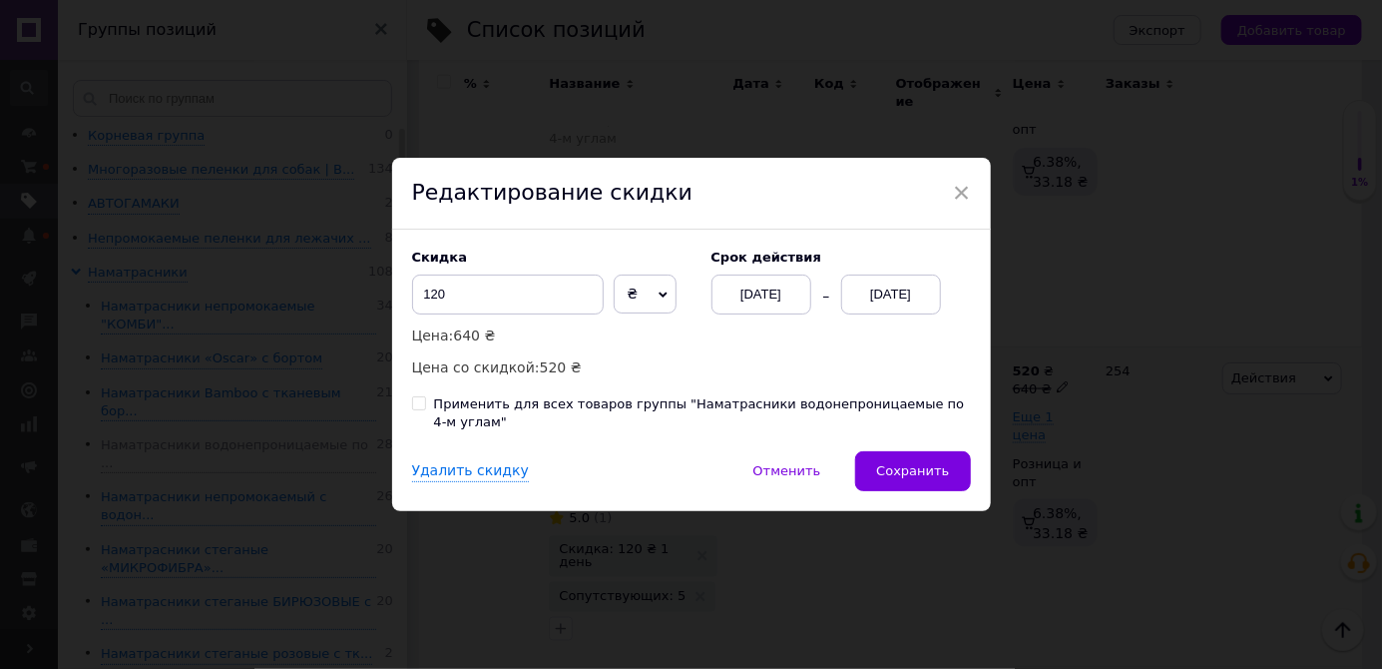
click at [946, 476] on span "Сохранить" at bounding box center [912, 470] width 73 height 15
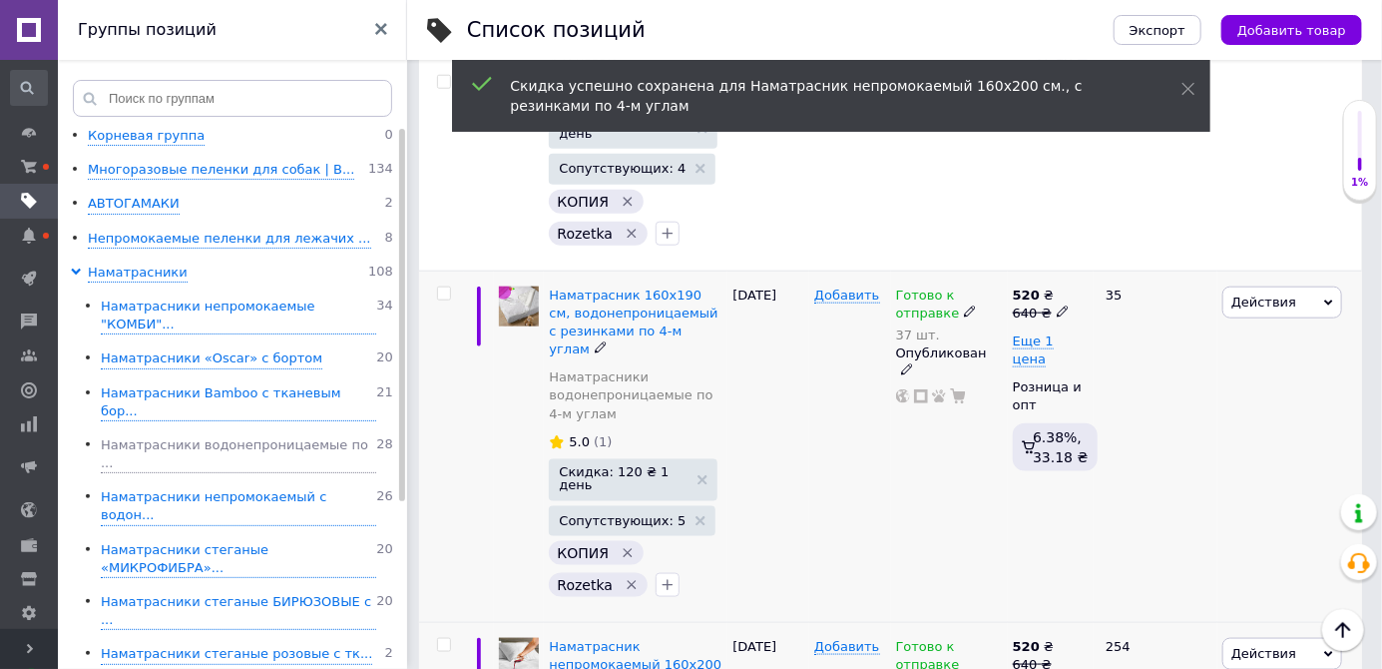
scroll to position [835, 0]
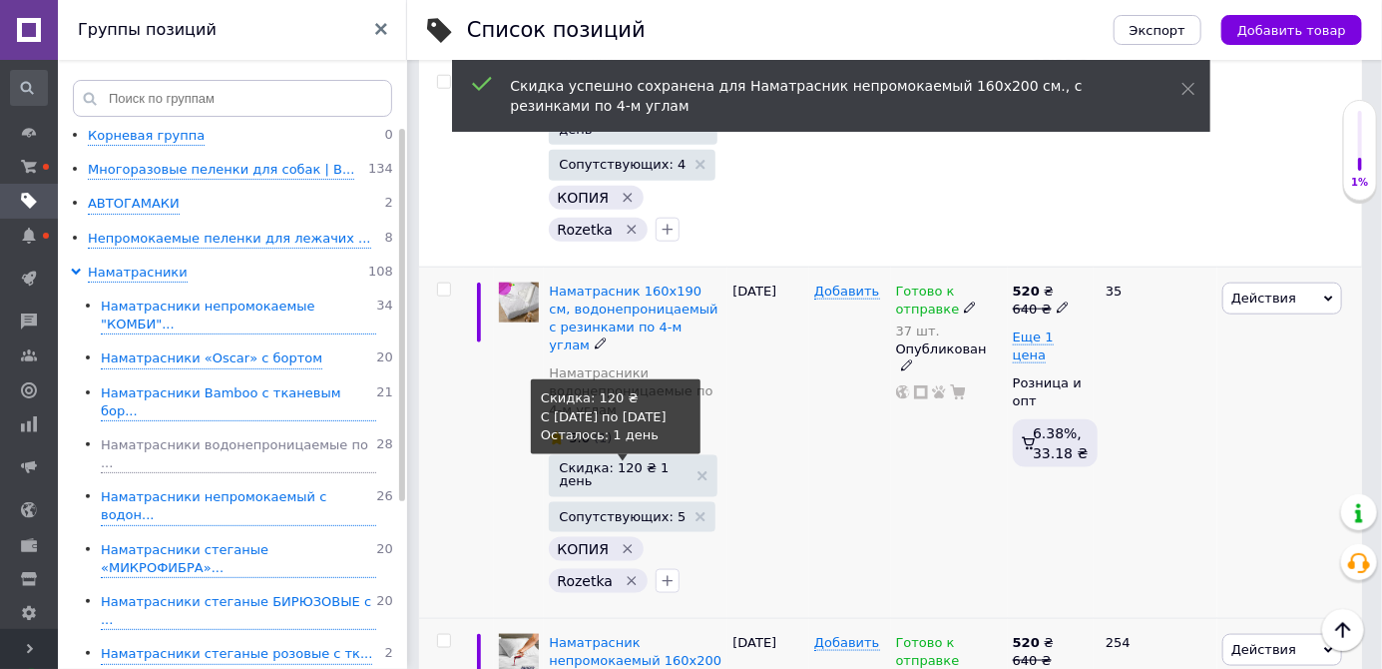
click at [671, 461] on span "Скидка: 120 ₴ 1 день" at bounding box center [623, 474] width 129 height 26
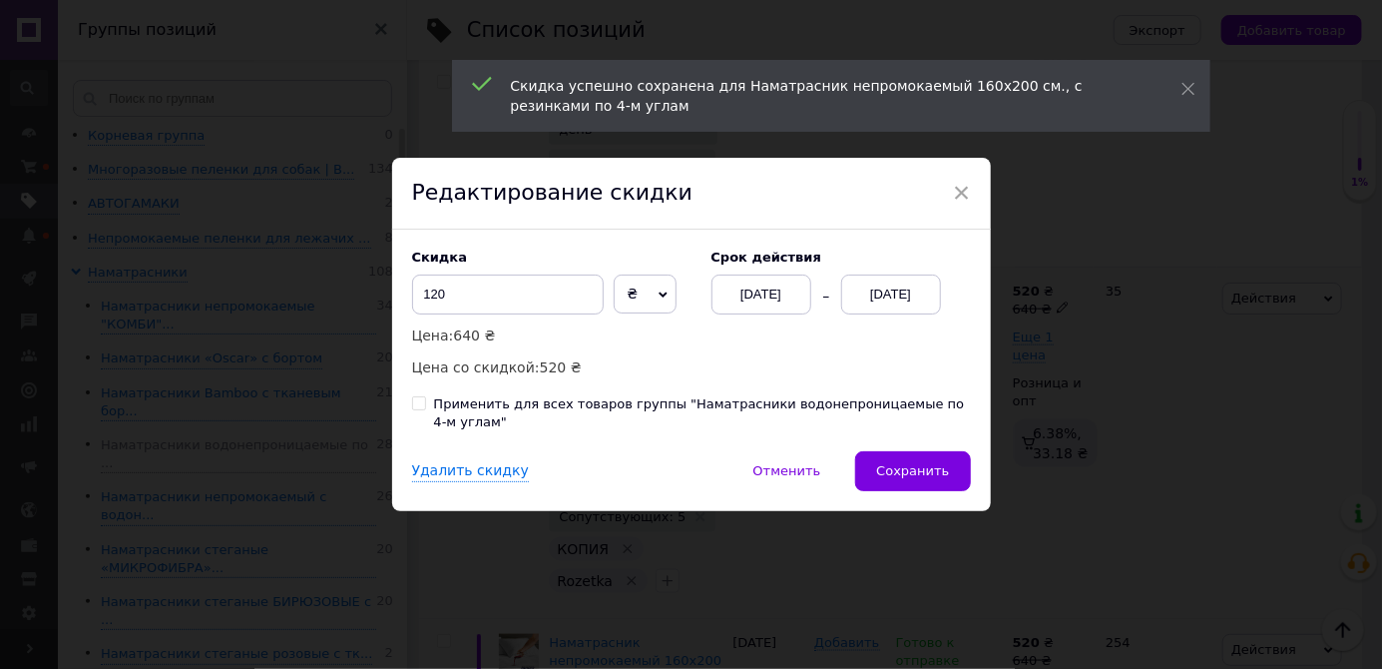
scroll to position [0, 679]
click at [875, 299] on div "[DATE]" at bounding box center [891, 294] width 100 height 40
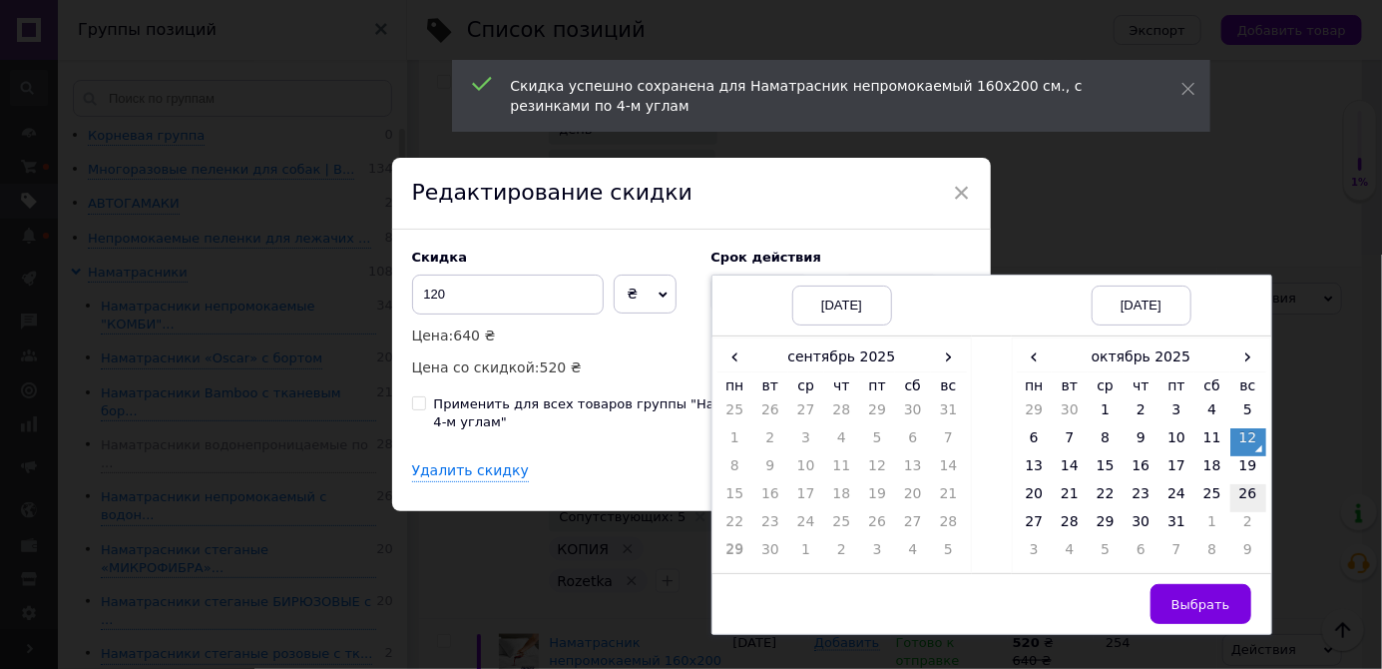
click at [1244, 470] on td "19" at bounding box center [1249, 470] width 36 height 28
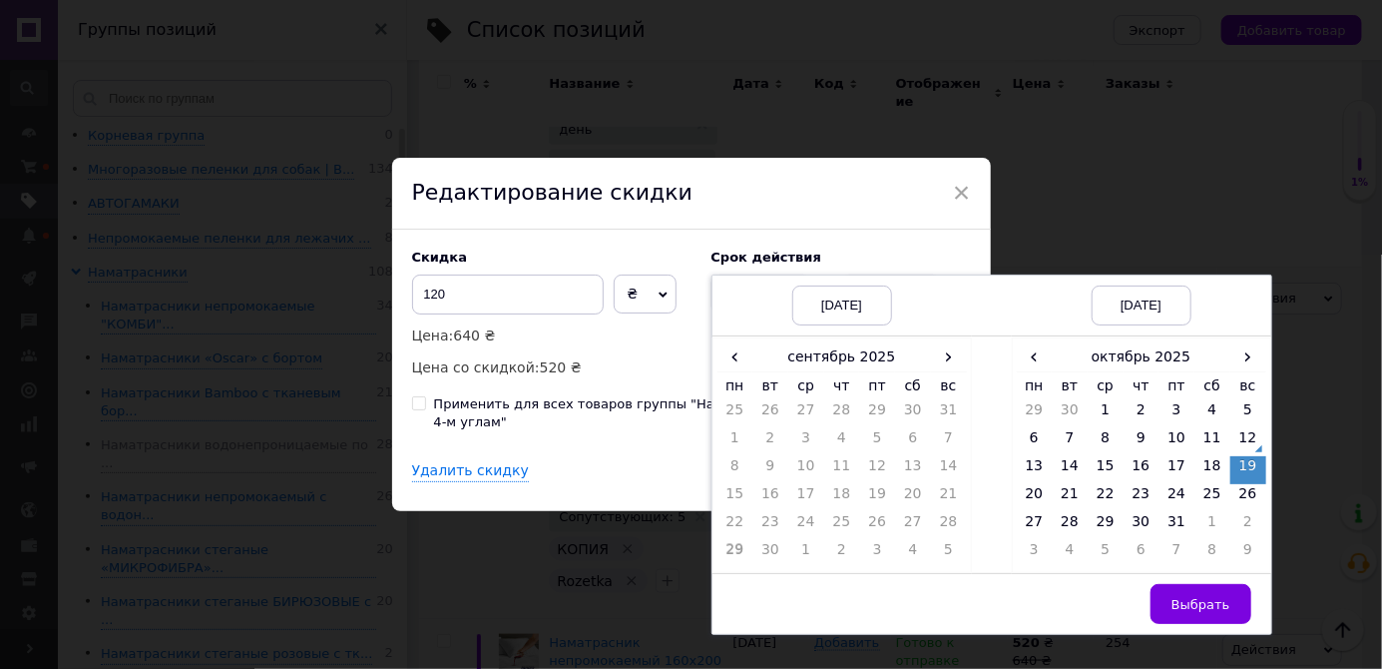
click at [1185, 608] on span "Выбрать" at bounding box center [1201, 604] width 59 height 15
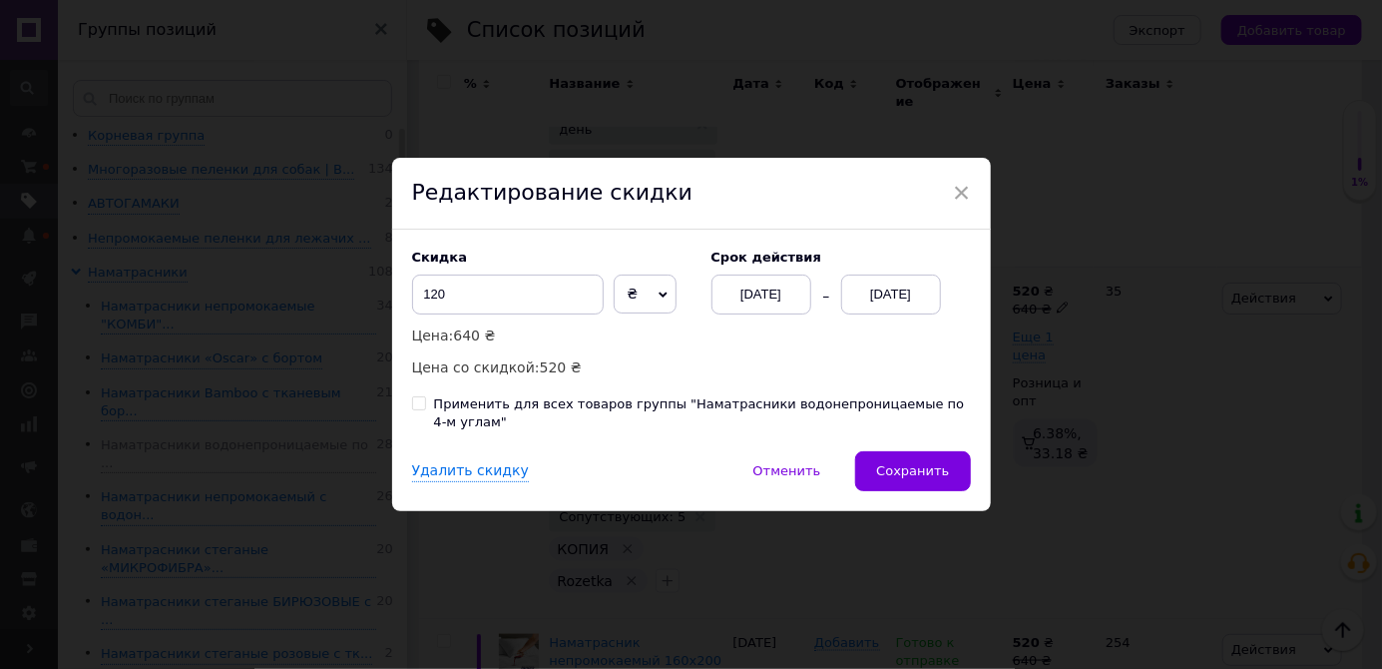
click at [913, 480] on button "Сохранить" at bounding box center [912, 471] width 115 height 40
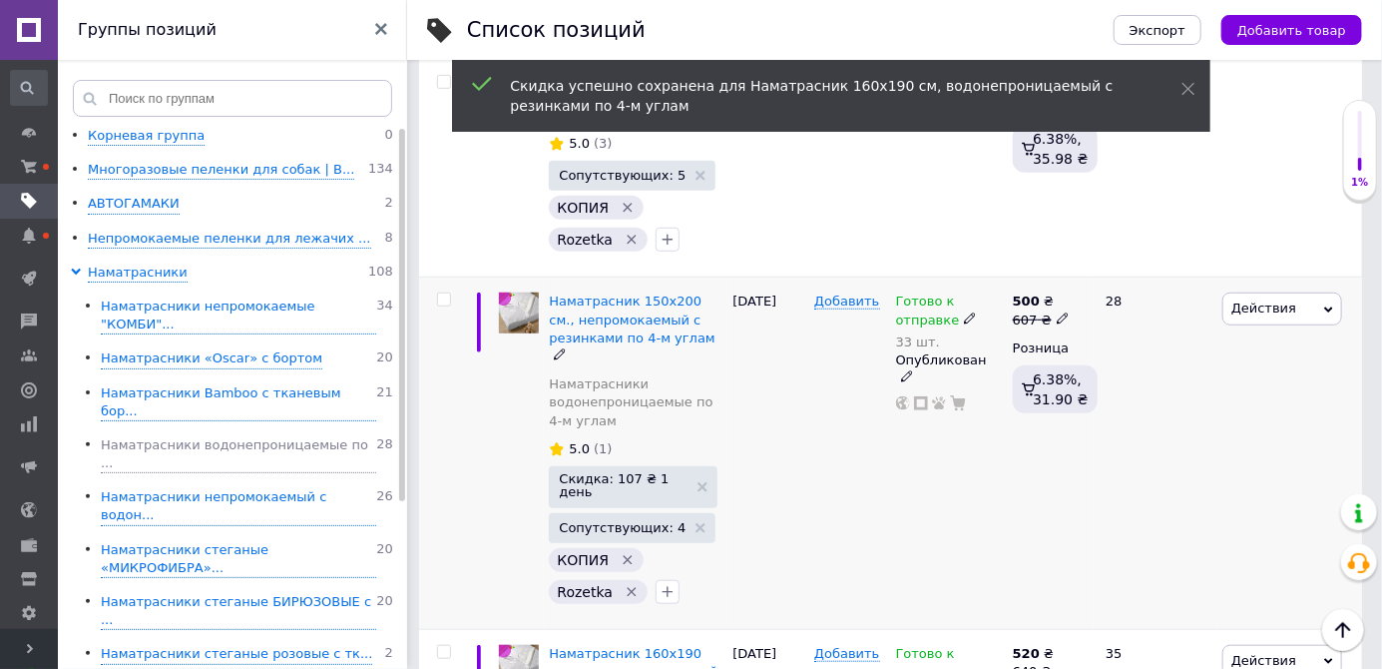
scroll to position [499, 0]
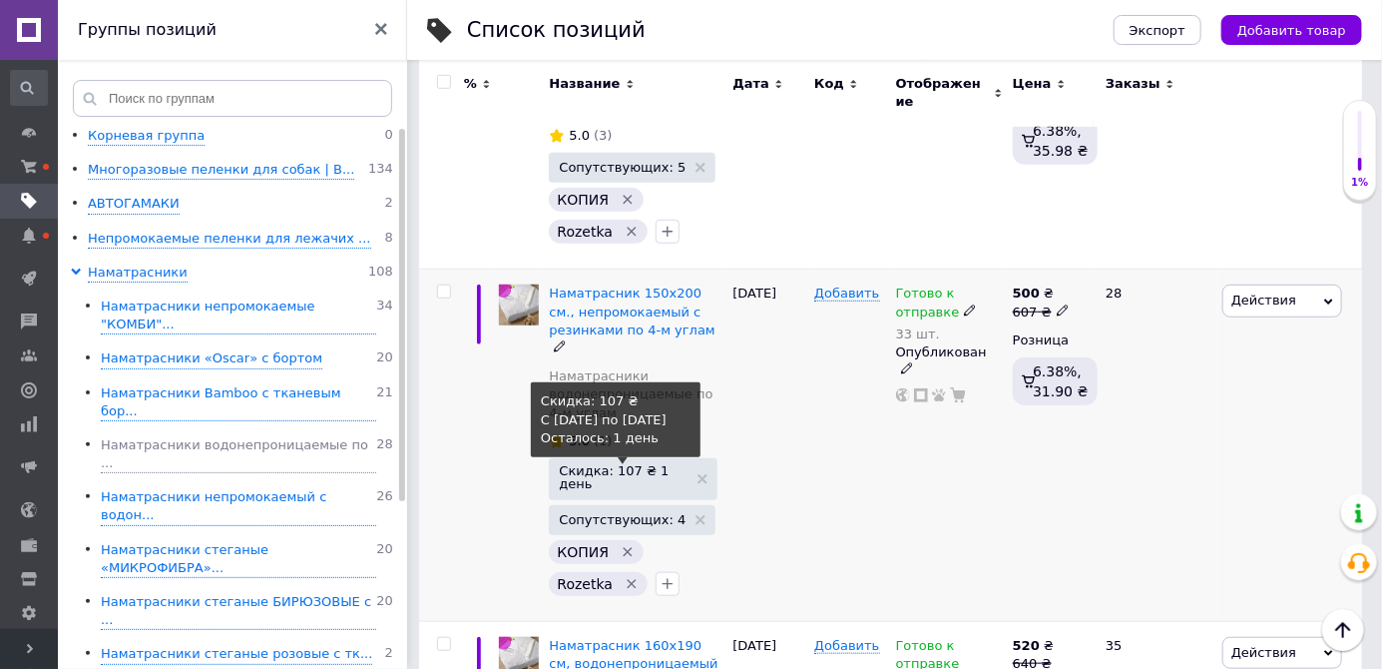
click at [660, 464] on span "Скидка: 107 ₴ 1 день" at bounding box center [623, 477] width 129 height 26
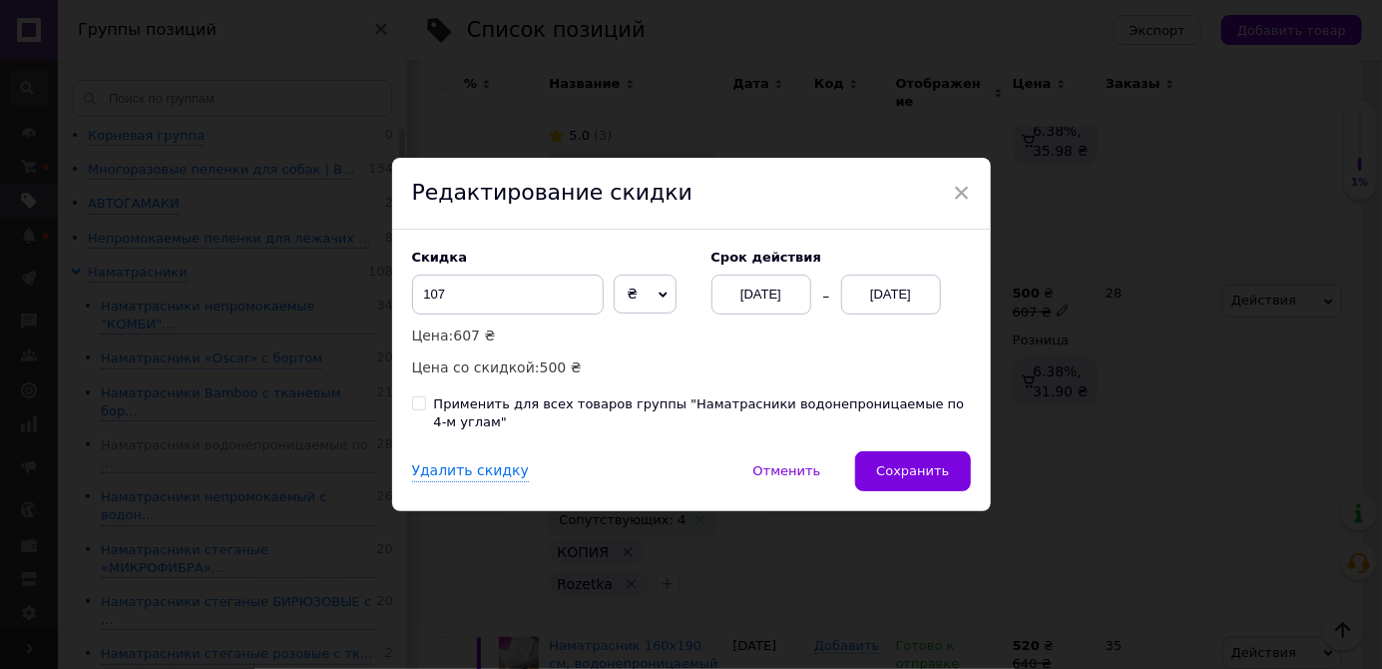
scroll to position [0, 679]
click at [927, 288] on div "[DATE]" at bounding box center [891, 294] width 100 height 40
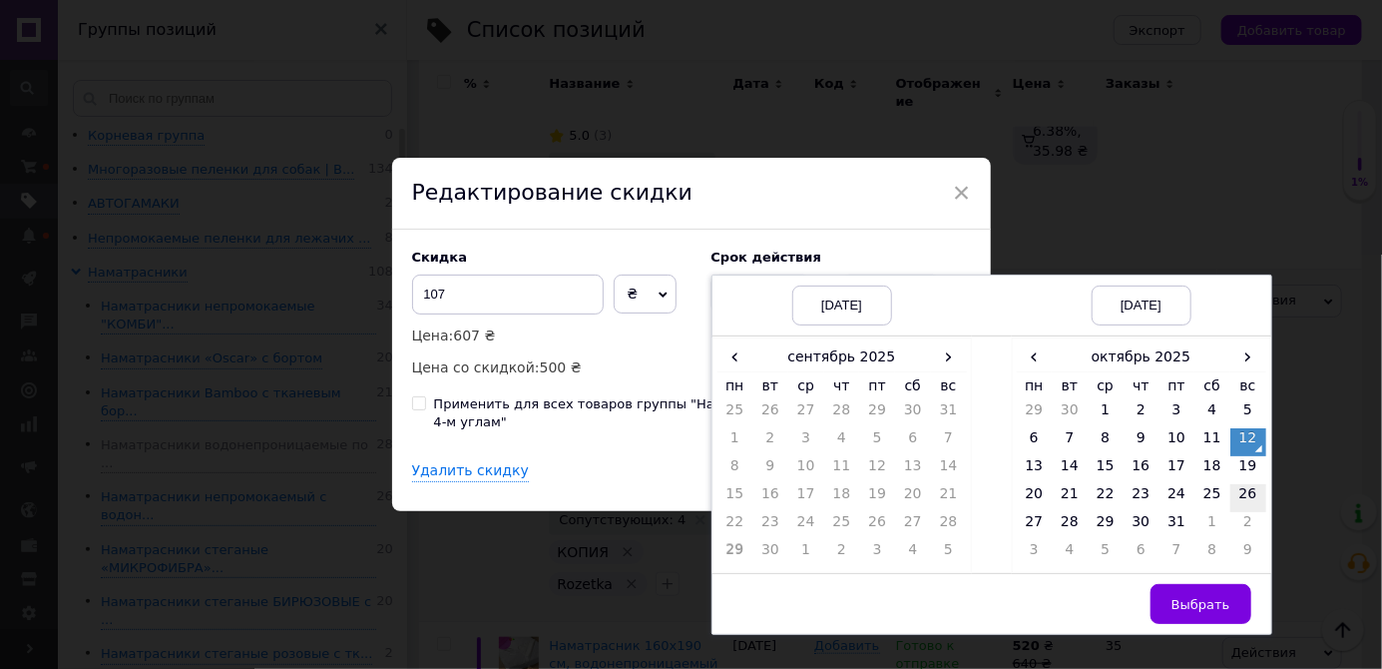
click at [1242, 473] on td "19" at bounding box center [1249, 470] width 36 height 28
click at [1195, 597] on span "Выбрать" at bounding box center [1201, 604] width 59 height 15
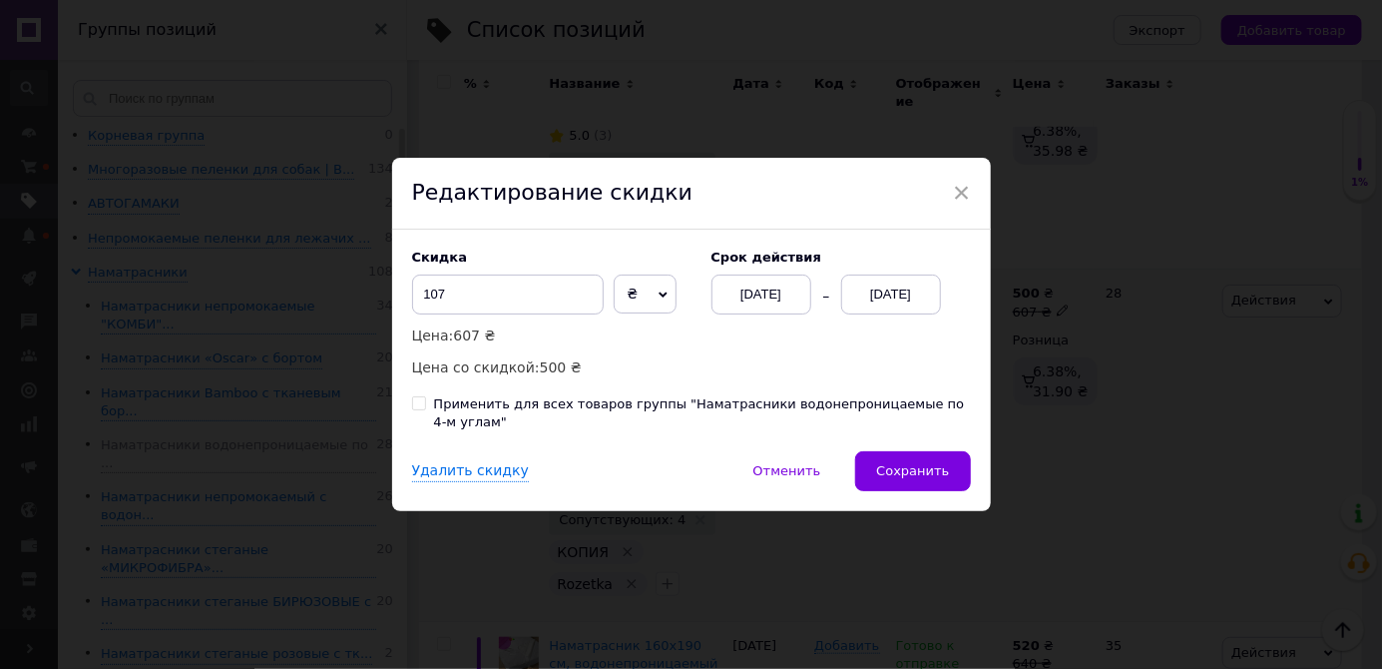
click at [927, 474] on span "Сохранить" at bounding box center [912, 470] width 73 height 15
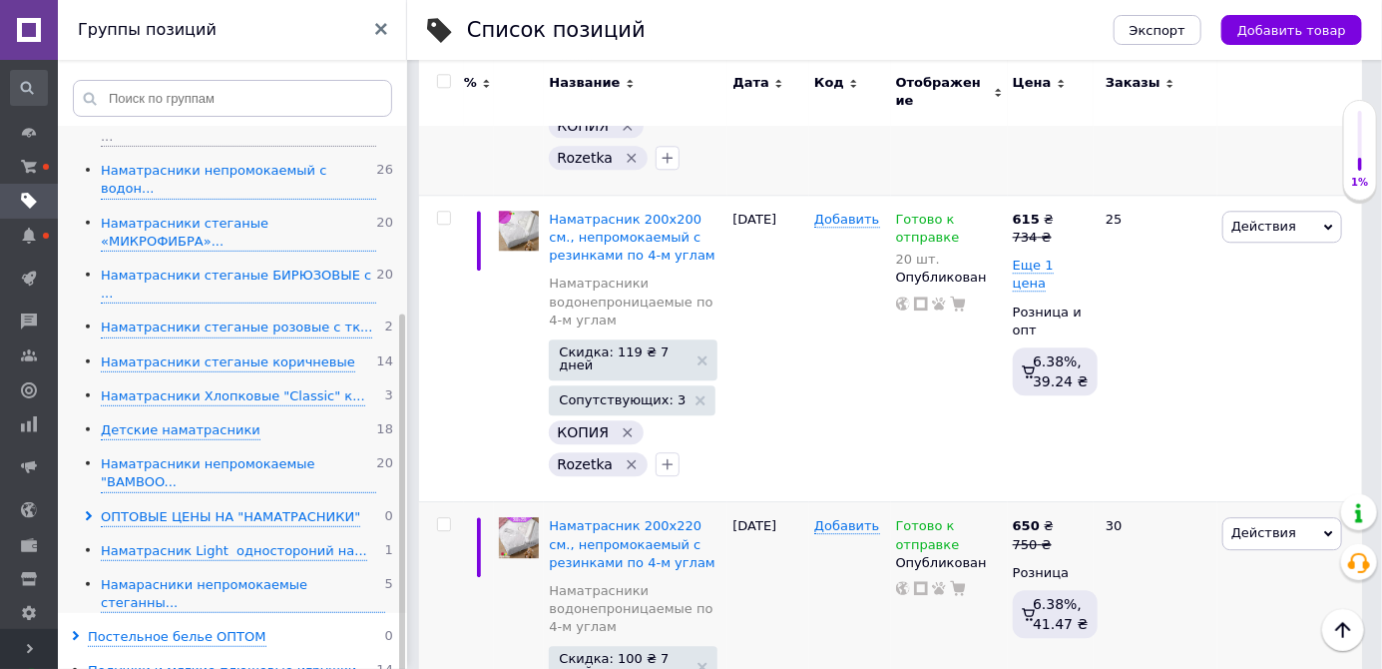
scroll to position [326, 0]
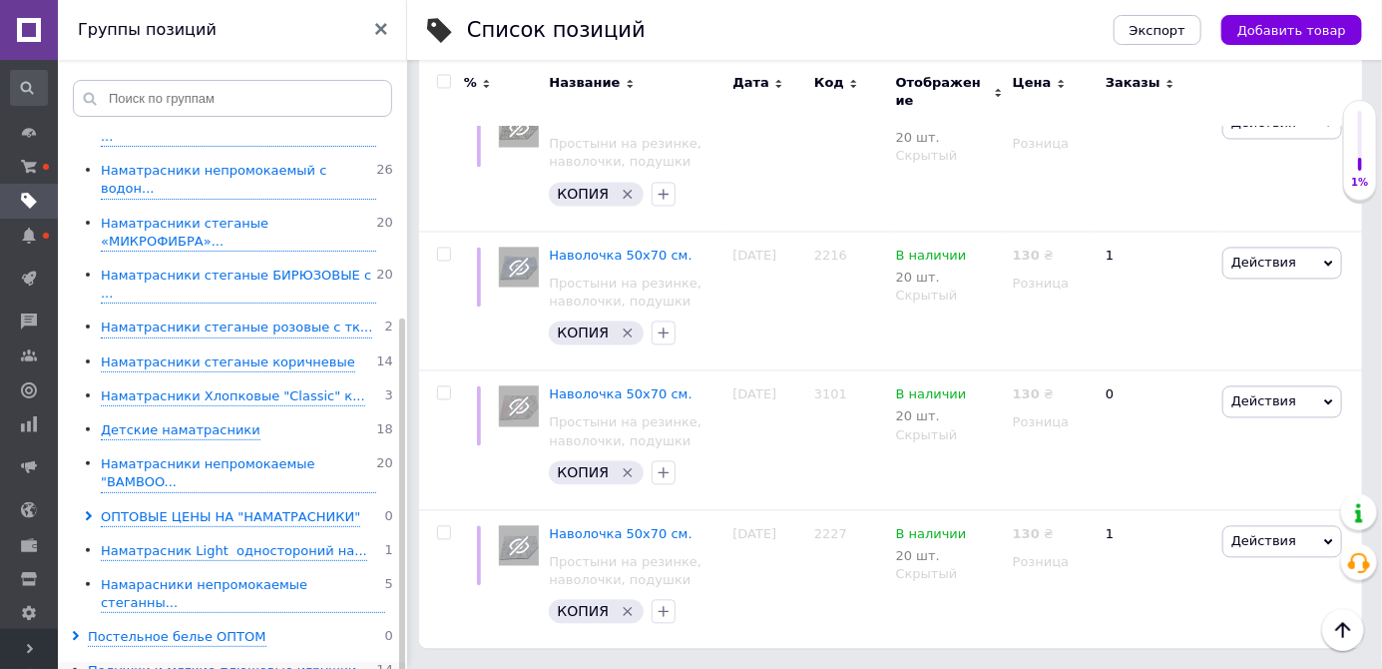
scroll to position [1510, 0]
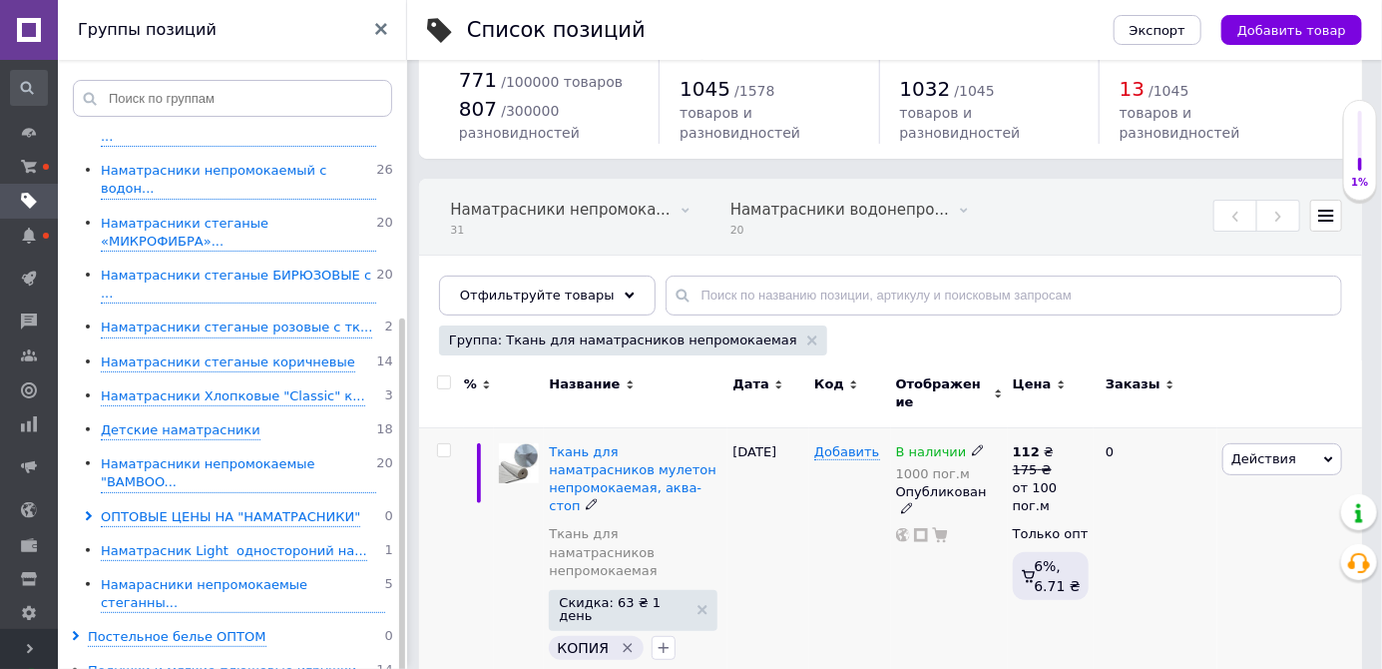
scroll to position [57, 0]
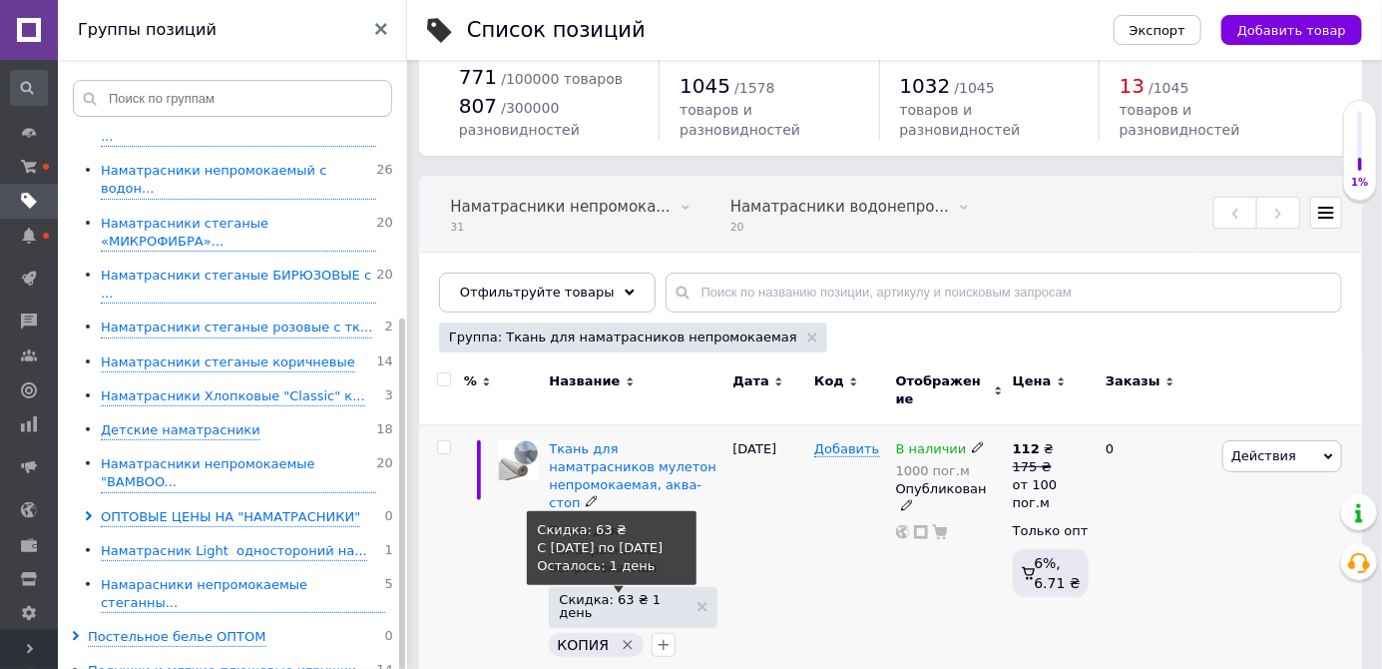
click at [658, 593] on span "Скидка: 63 ₴ 1 день" at bounding box center [623, 606] width 129 height 26
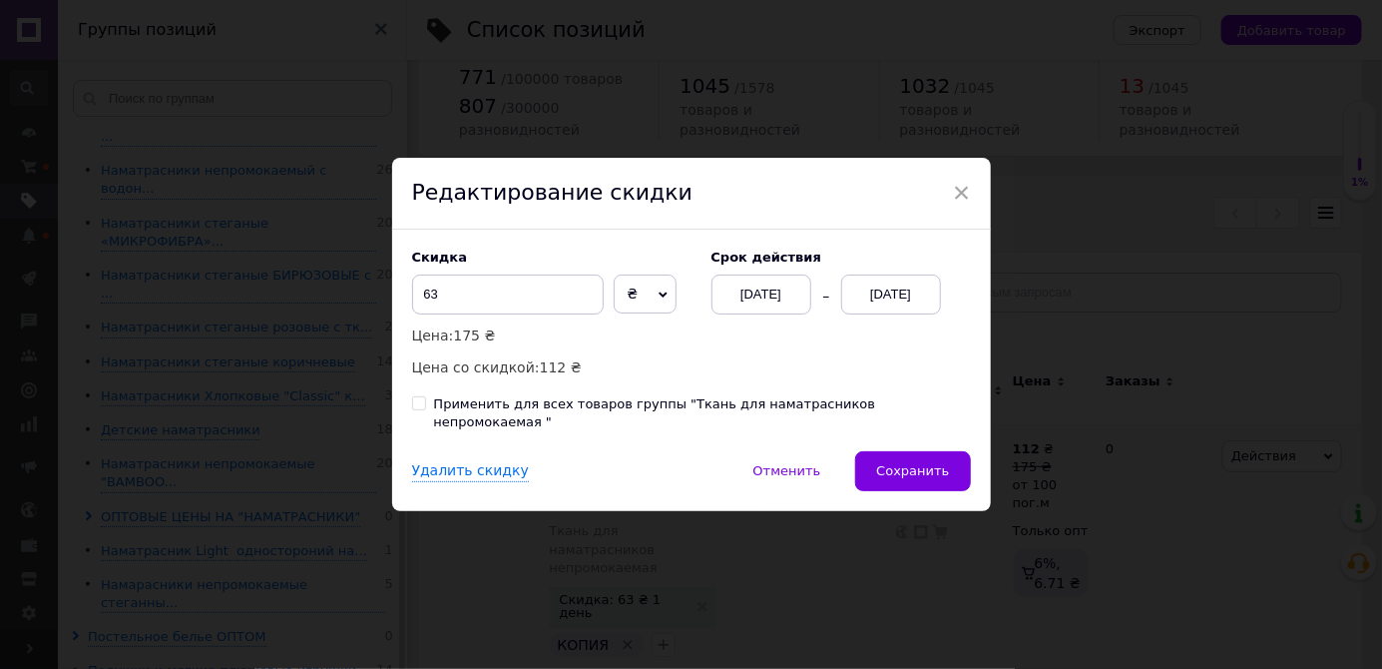
scroll to position [0, 679]
click at [905, 314] on div "[DATE]" at bounding box center [891, 294] width 100 height 40
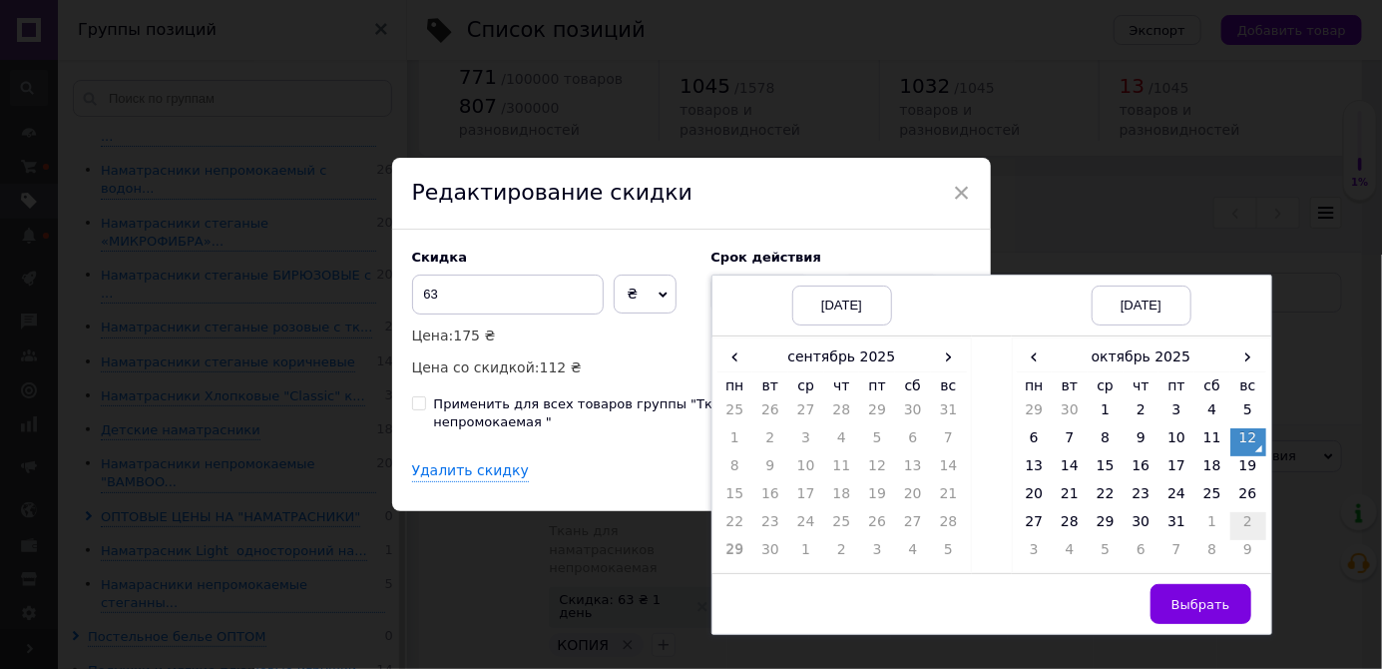
click at [1244, 484] on td "19" at bounding box center [1249, 470] width 36 height 28
click at [1208, 612] on span "Выбрать" at bounding box center [1201, 604] width 59 height 15
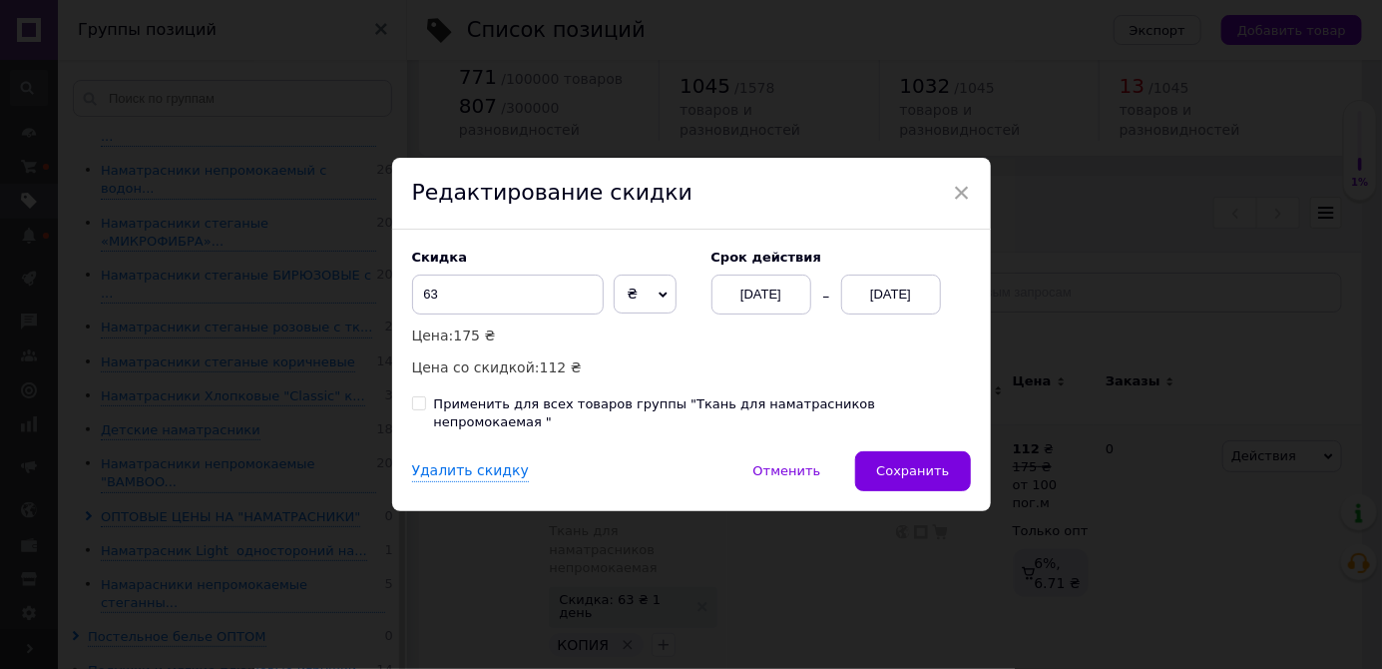
click at [943, 478] on span "Сохранить" at bounding box center [912, 470] width 73 height 15
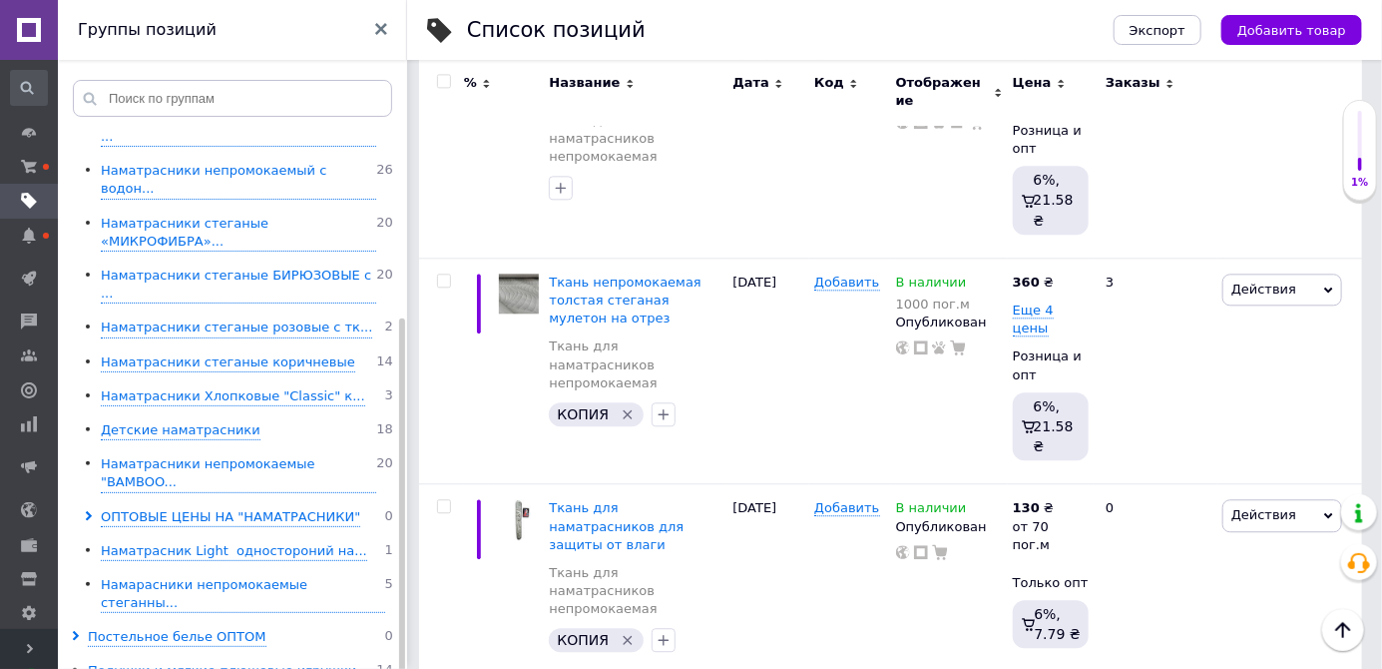
scroll to position [2076, 0]
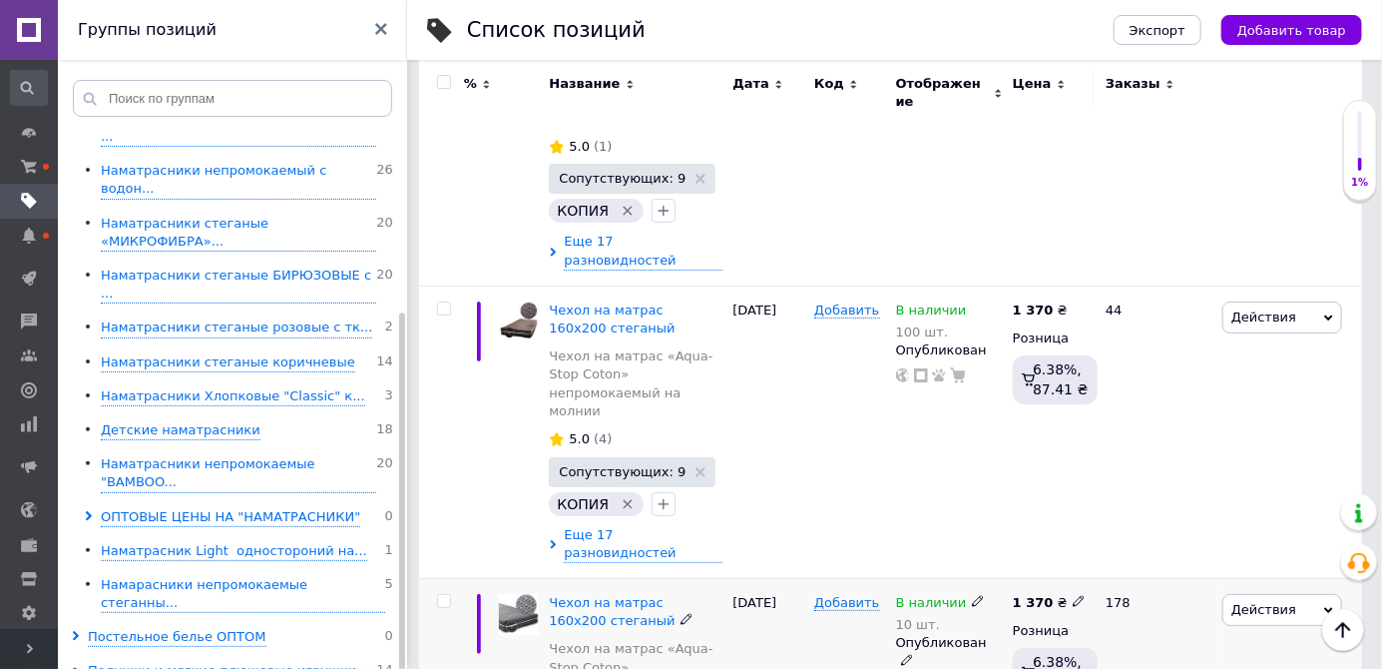
scroll to position [3197, 0]
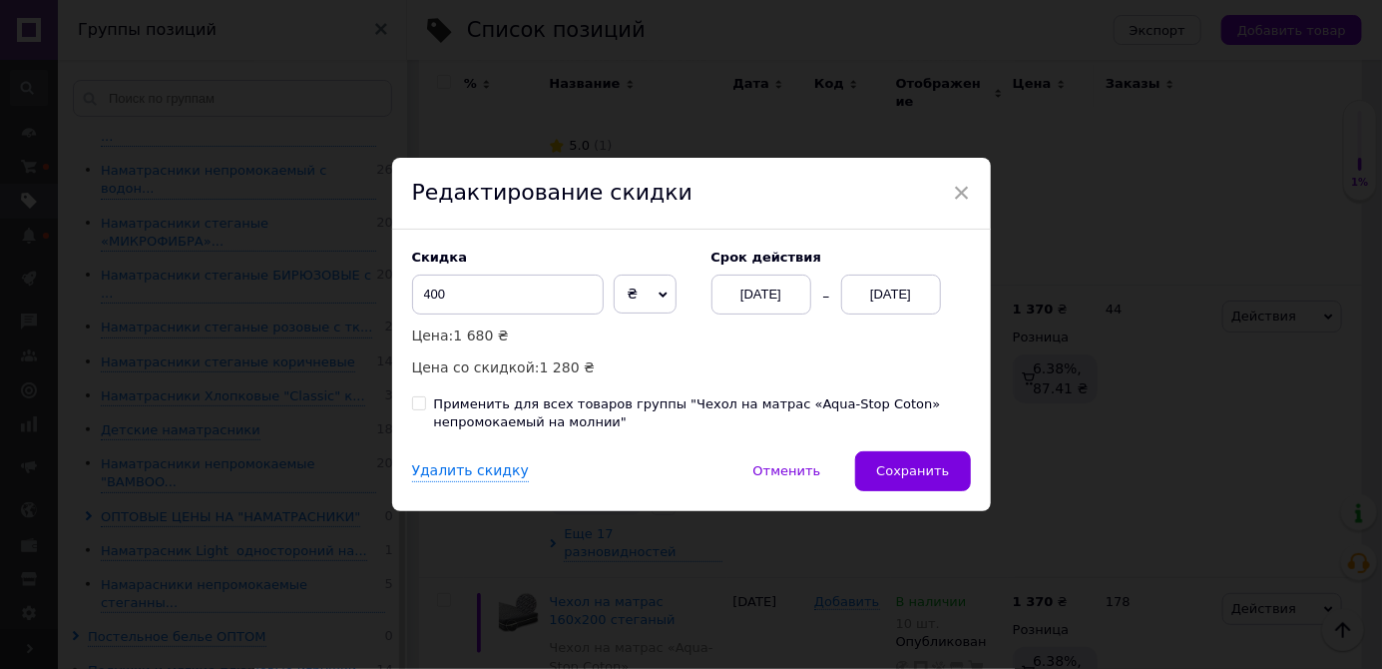
scroll to position [0, 679]
click at [878, 314] on div "[DATE]" at bounding box center [891, 294] width 100 height 40
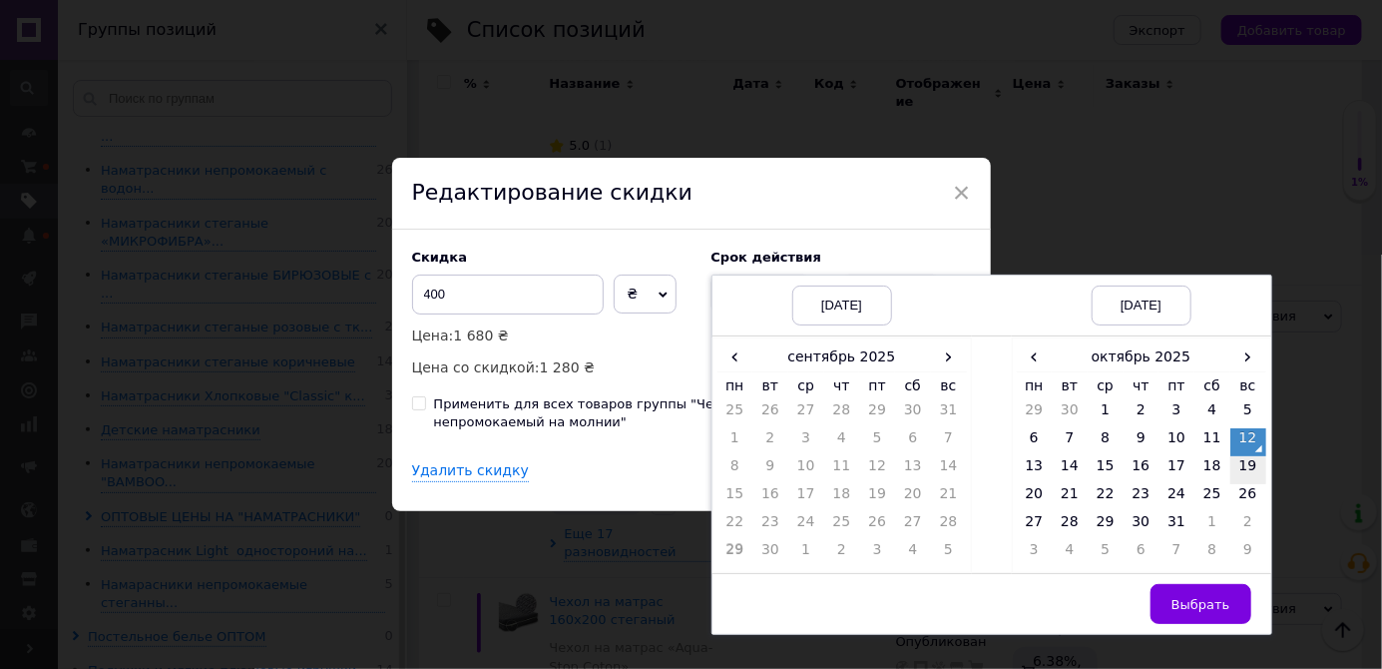
click at [1249, 484] on td "19" at bounding box center [1249, 470] width 36 height 28
click at [1190, 612] on span "Выбрать" at bounding box center [1201, 604] width 59 height 15
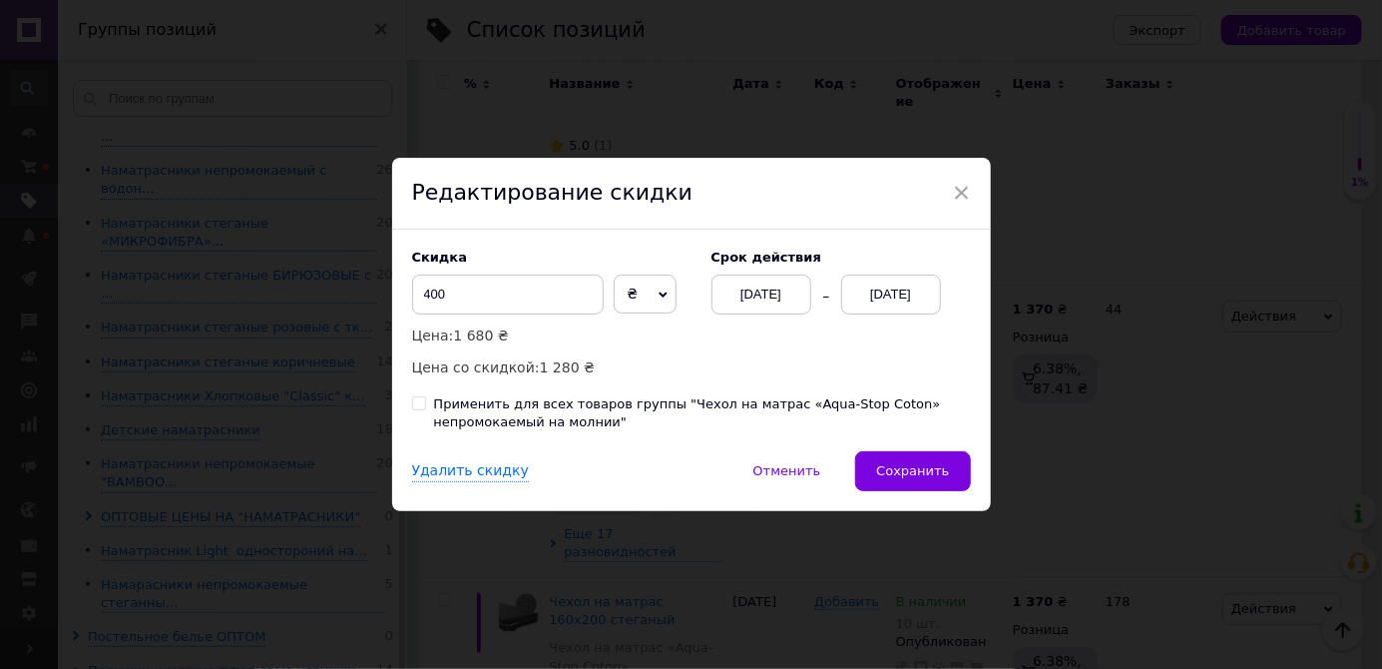
click at [947, 491] on button "Сохранить" at bounding box center [912, 471] width 115 height 40
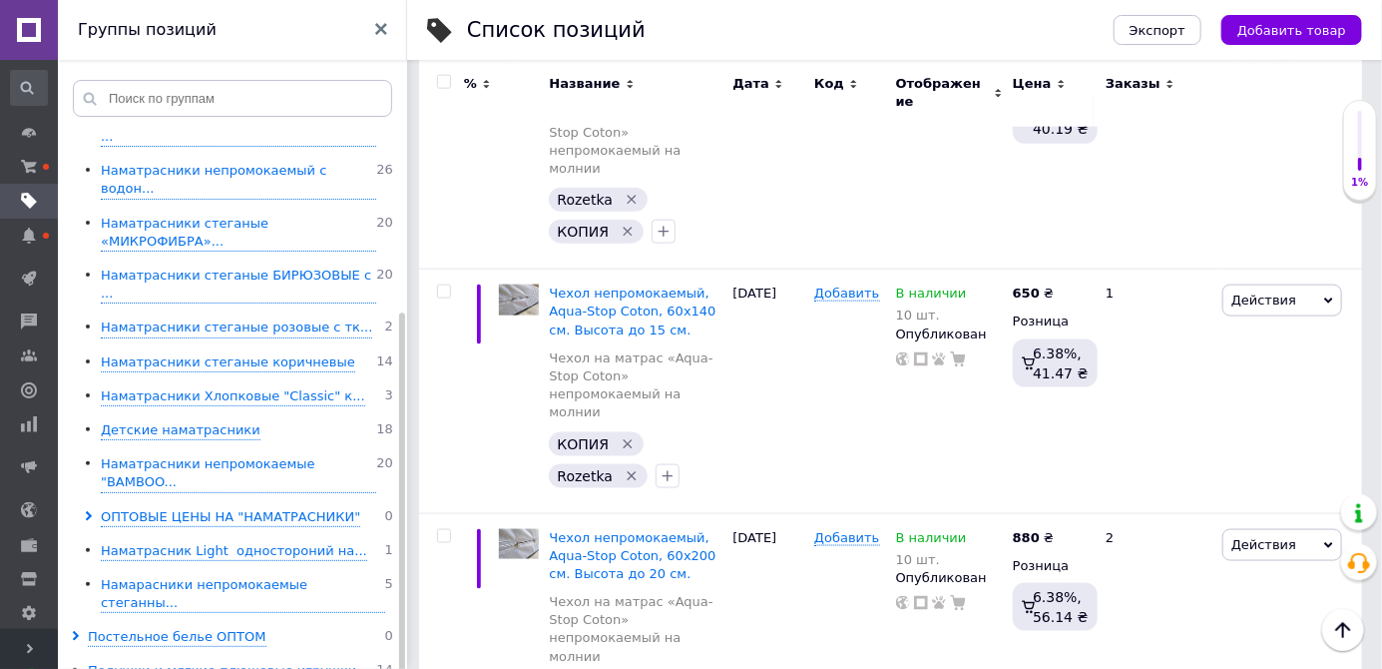
scroll to position [4434, 0]
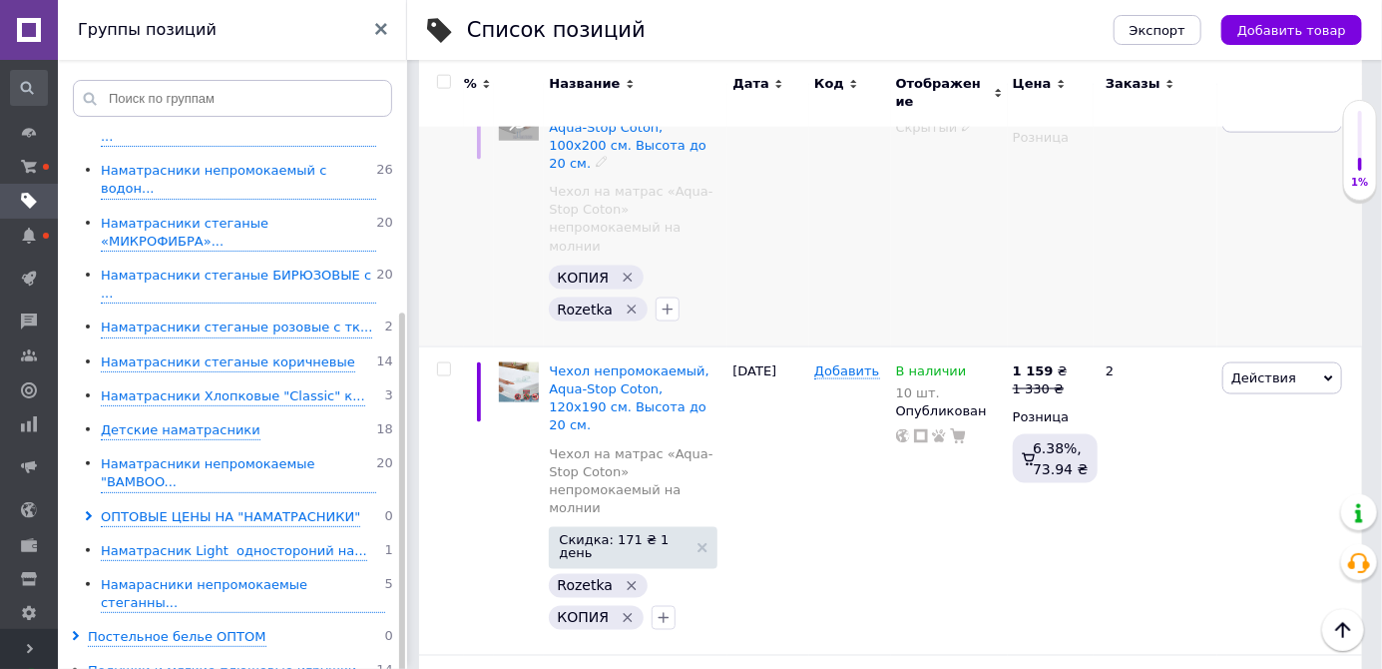
scroll to position [1134, 0]
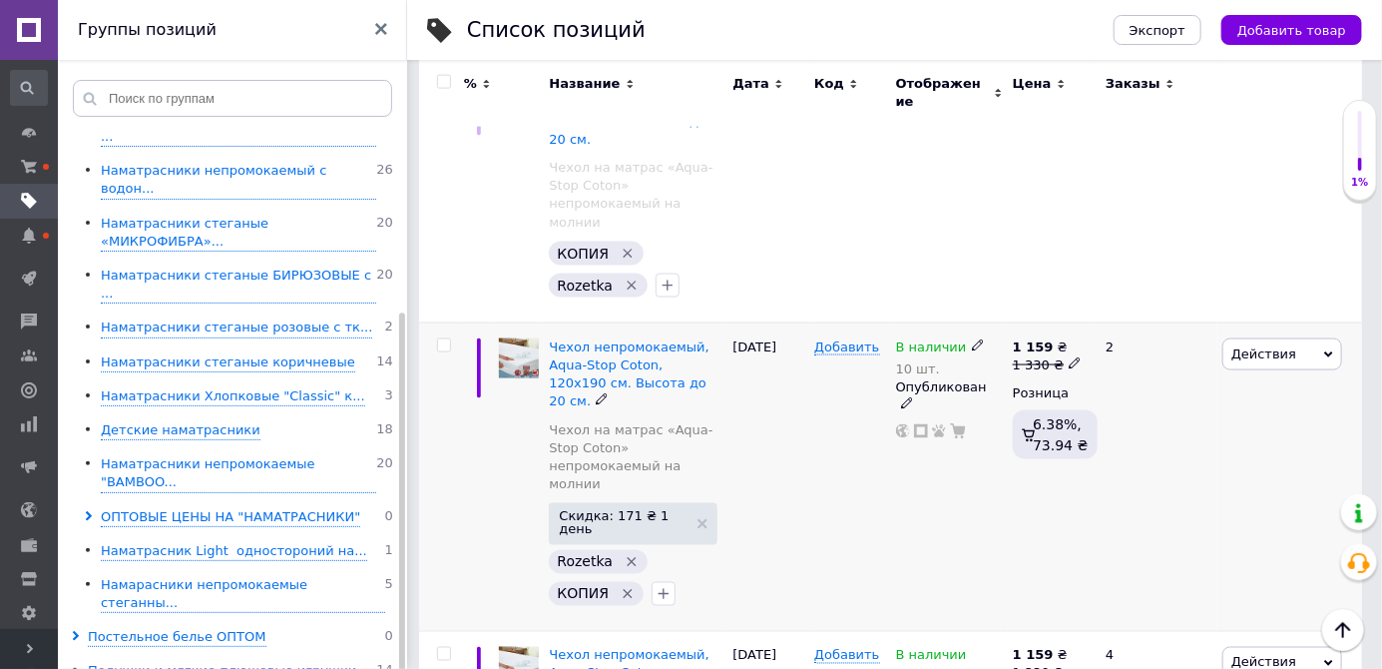
click at [652, 509] on span "Скидка: 171 ₴ 1 день" at bounding box center [623, 522] width 129 height 26
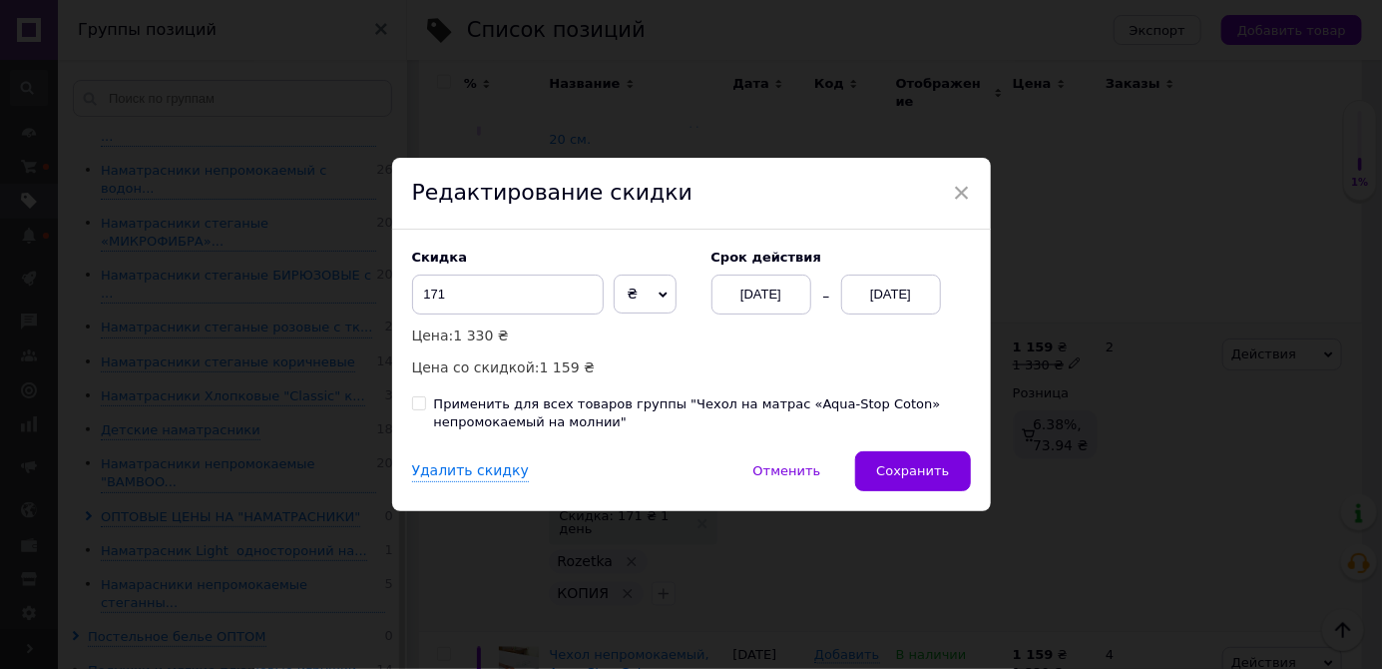
scroll to position [0, 679]
click at [890, 314] on div "[DATE]" at bounding box center [891, 294] width 100 height 40
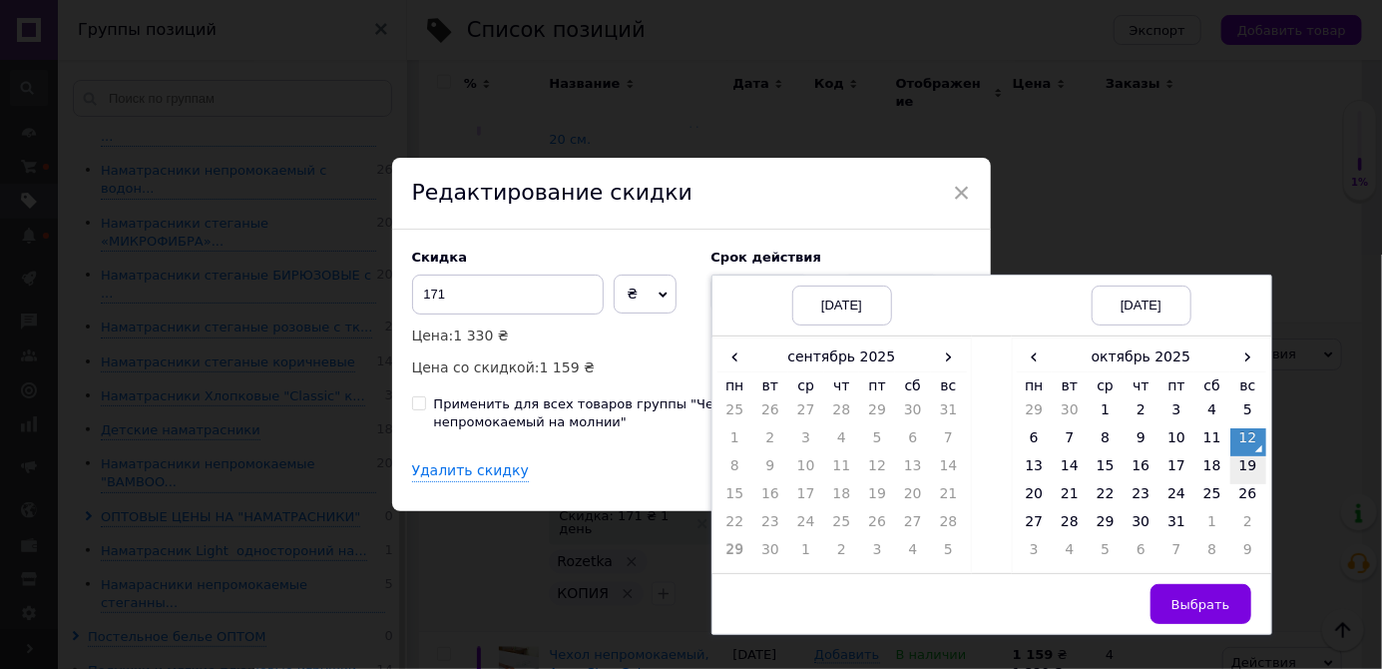
click at [1247, 484] on td "19" at bounding box center [1249, 470] width 36 height 28
click at [1213, 612] on span "Выбрать" at bounding box center [1201, 604] width 59 height 15
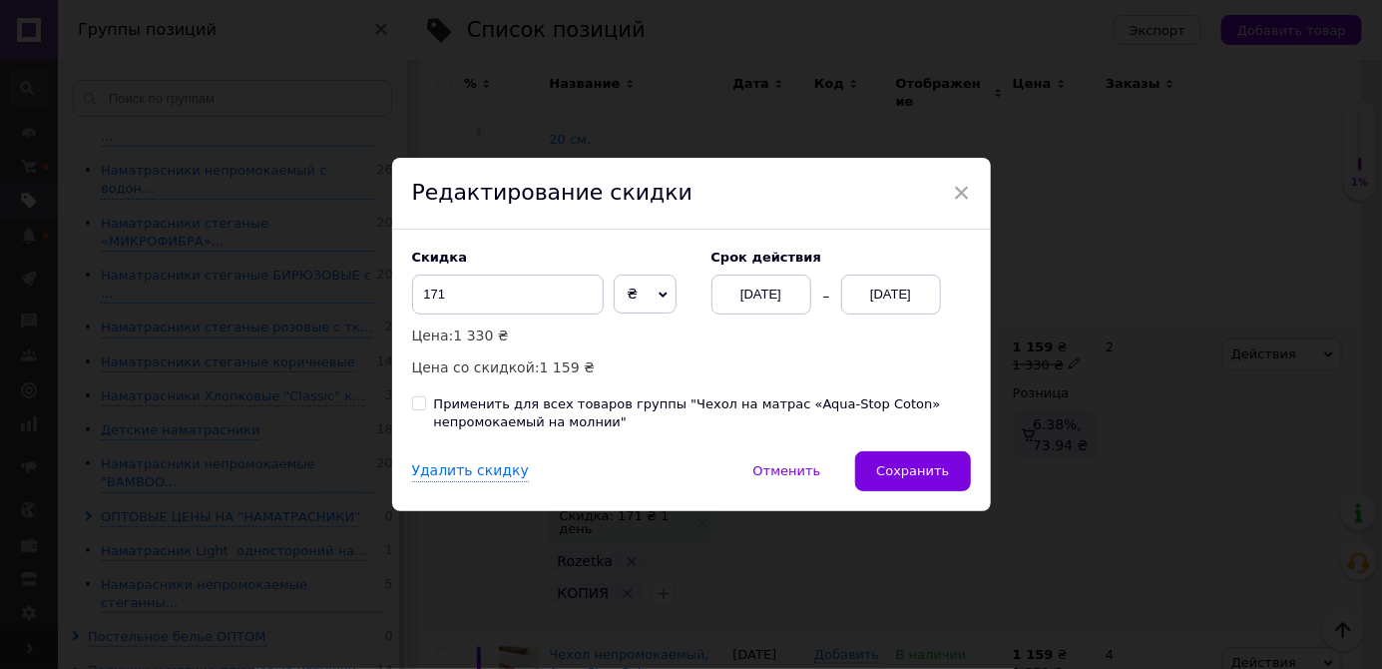
click at [935, 478] on span "Сохранить" at bounding box center [912, 470] width 73 height 15
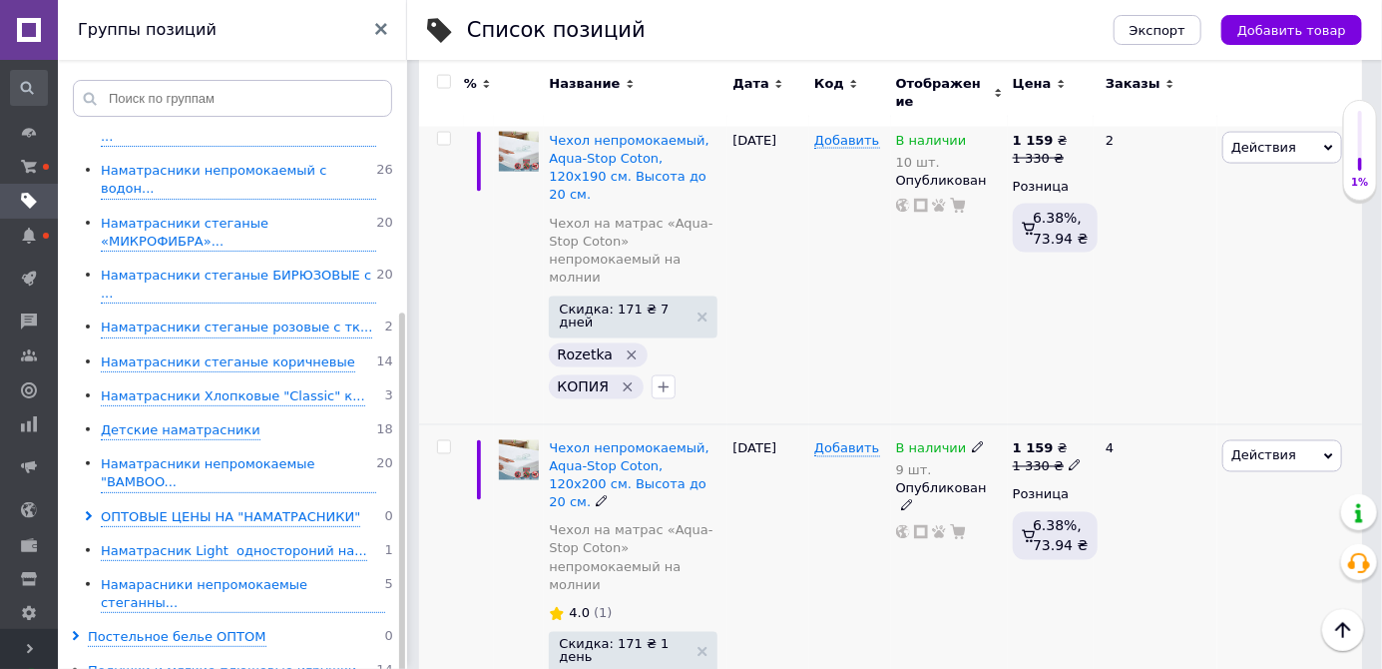
scroll to position [1348, 0]
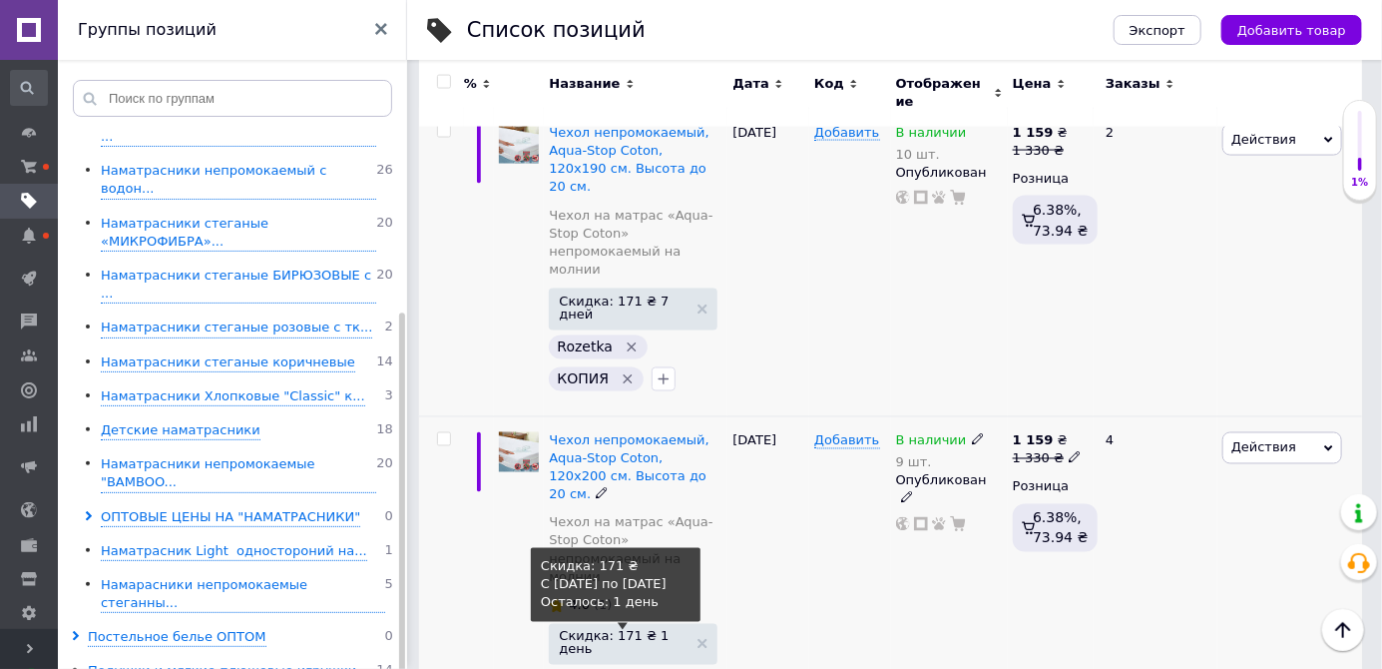
click at [674, 630] on span "Скидка: 171 ₴ 1 день" at bounding box center [623, 643] width 129 height 26
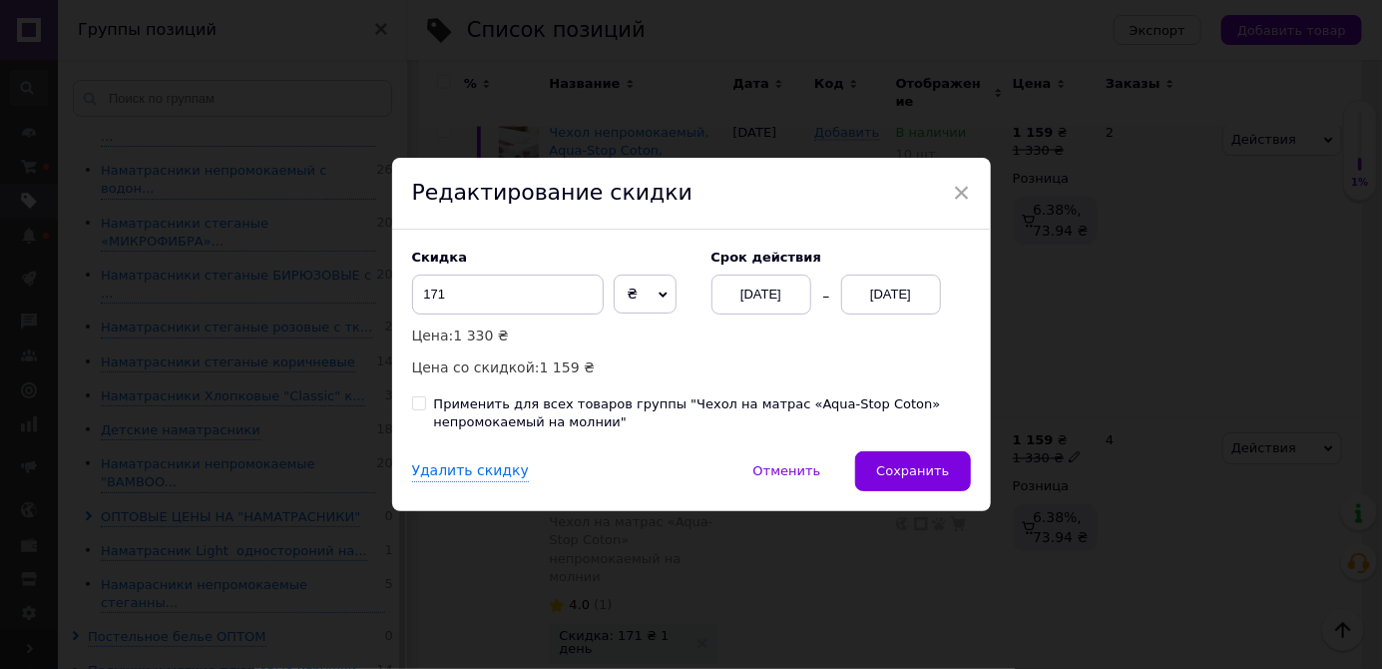
scroll to position [0, 679]
click at [891, 314] on div "[DATE]" at bounding box center [891, 294] width 100 height 40
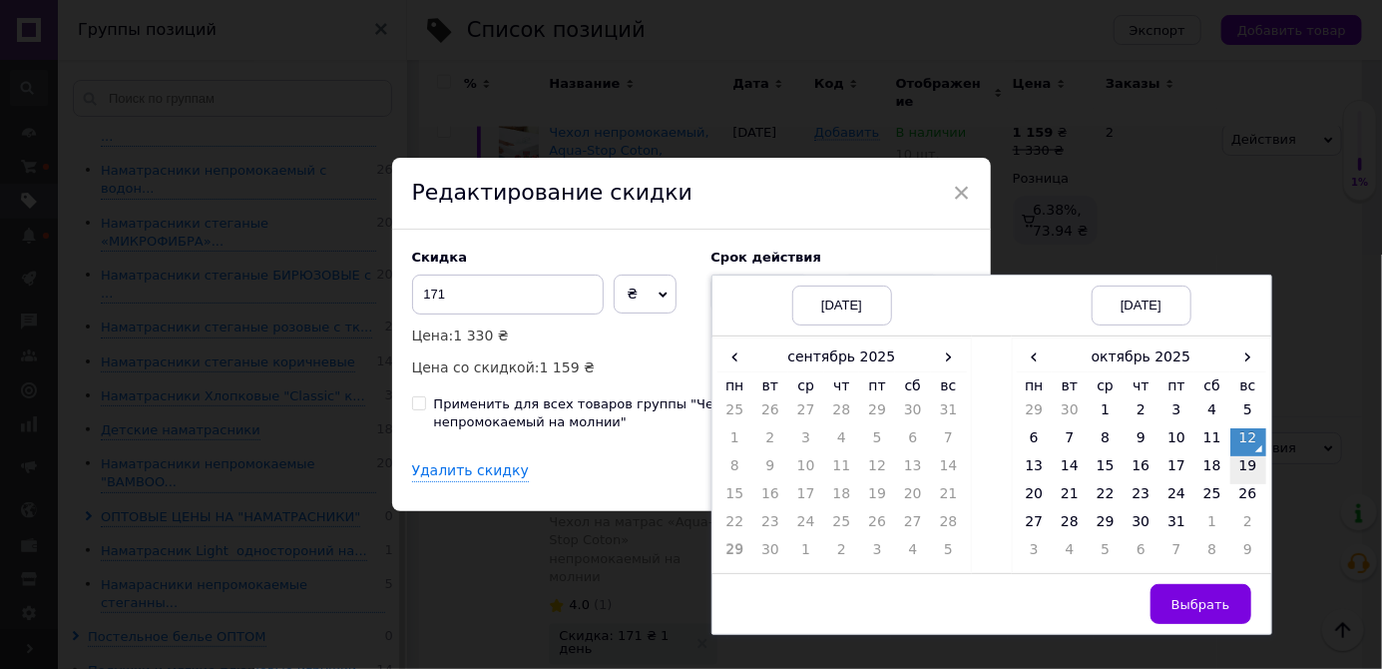
click at [1242, 484] on td "19" at bounding box center [1249, 470] width 36 height 28
click at [1216, 612] on span "Выбрать" at bounding box center [1201, 604] width 59 height 15
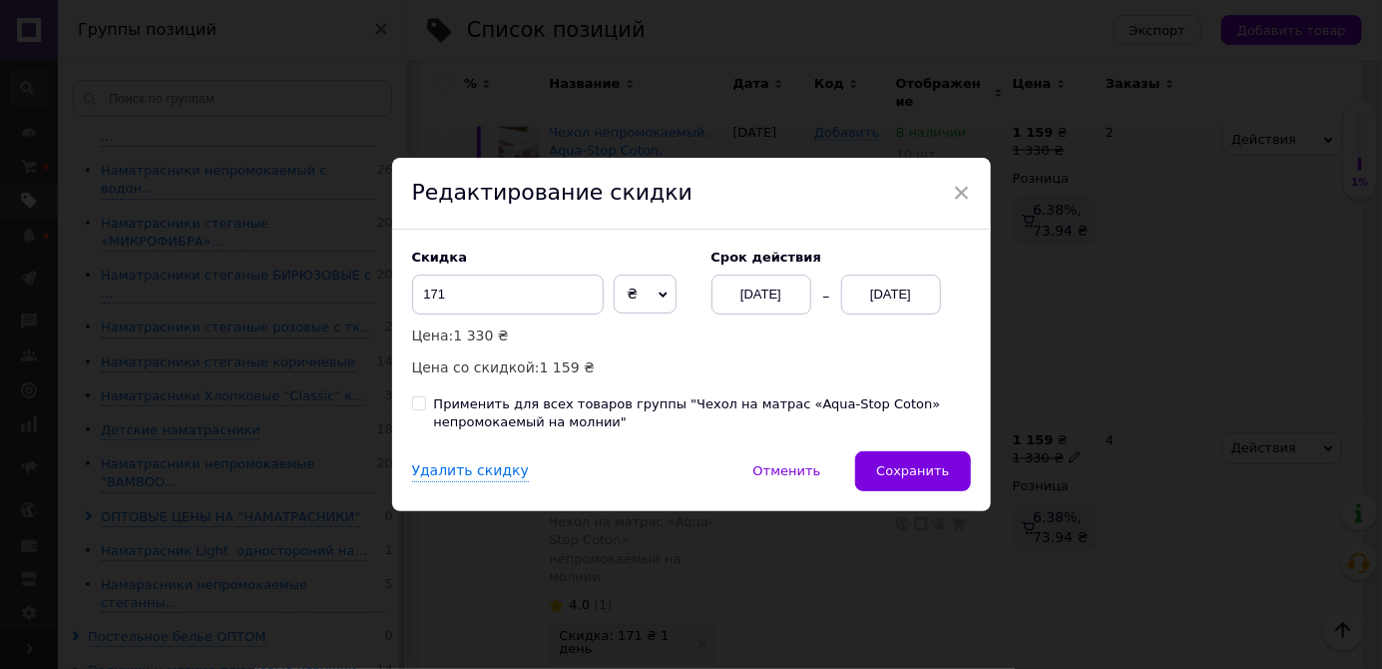
click at [929, 491] on button "Сохранить" at bounding box center [912, 471] width 115 height 40
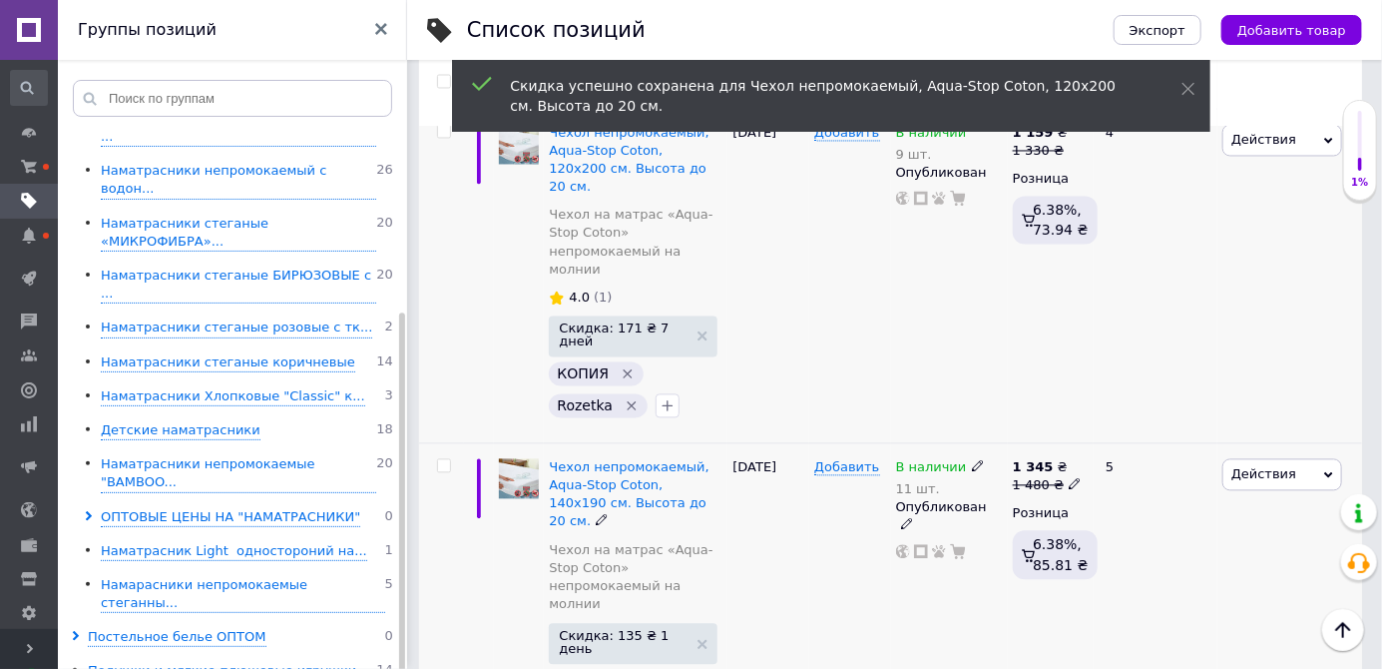
scroll to position [1659, 0]
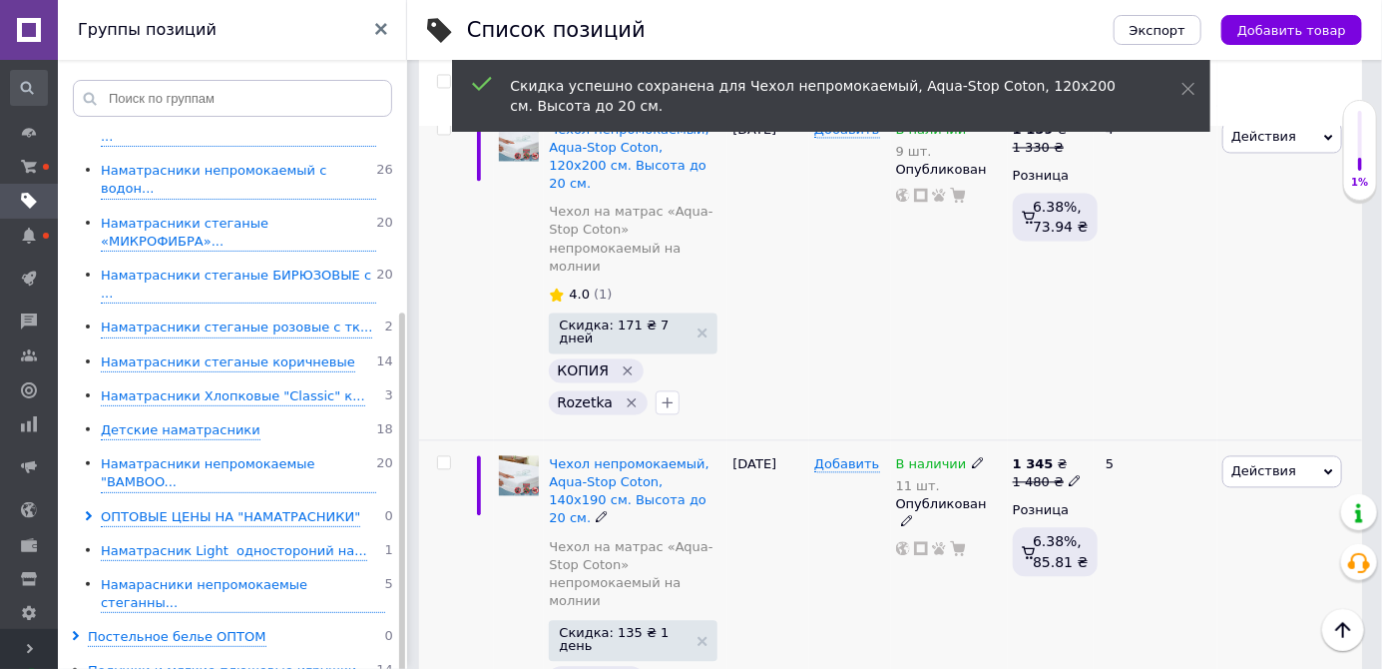
click at [649, 627] on span "Скидка: 135 ₴ 1 день" at bounding box center [623, 640] width 129 height 26
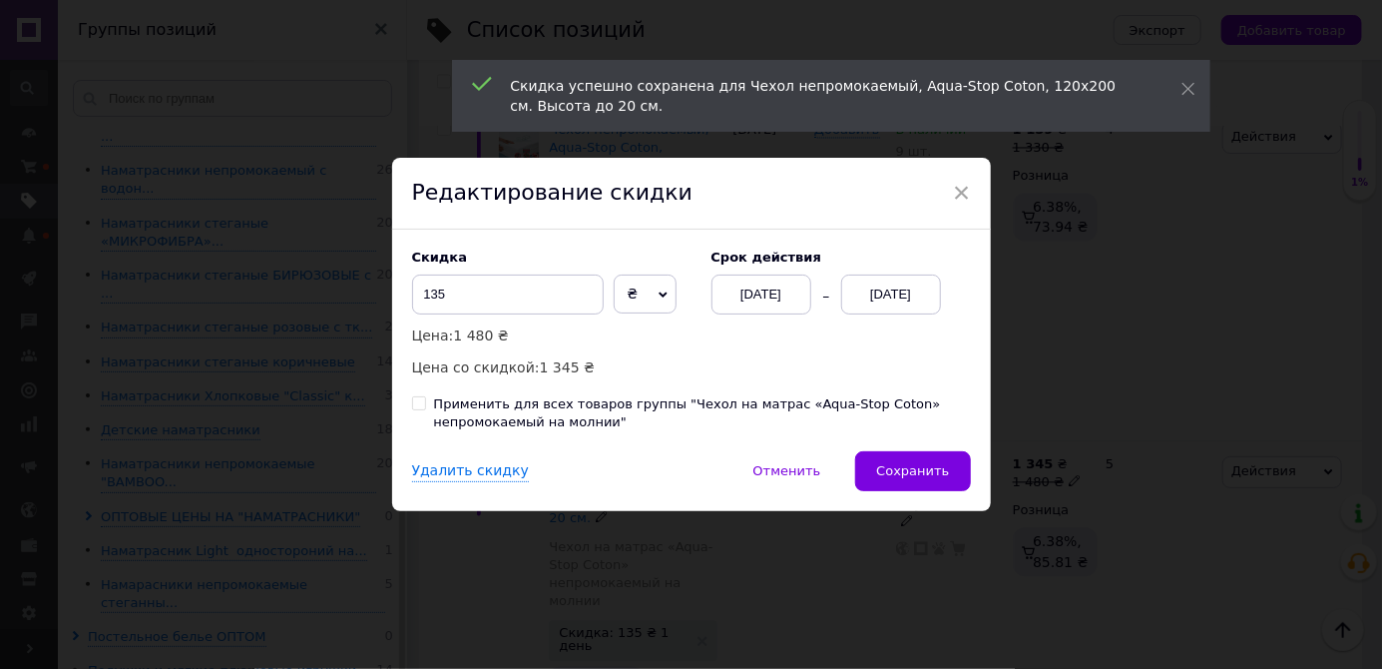
click at [903, 314] on div "[DATE]" at bounding box center [891, 294] width 100 height 40
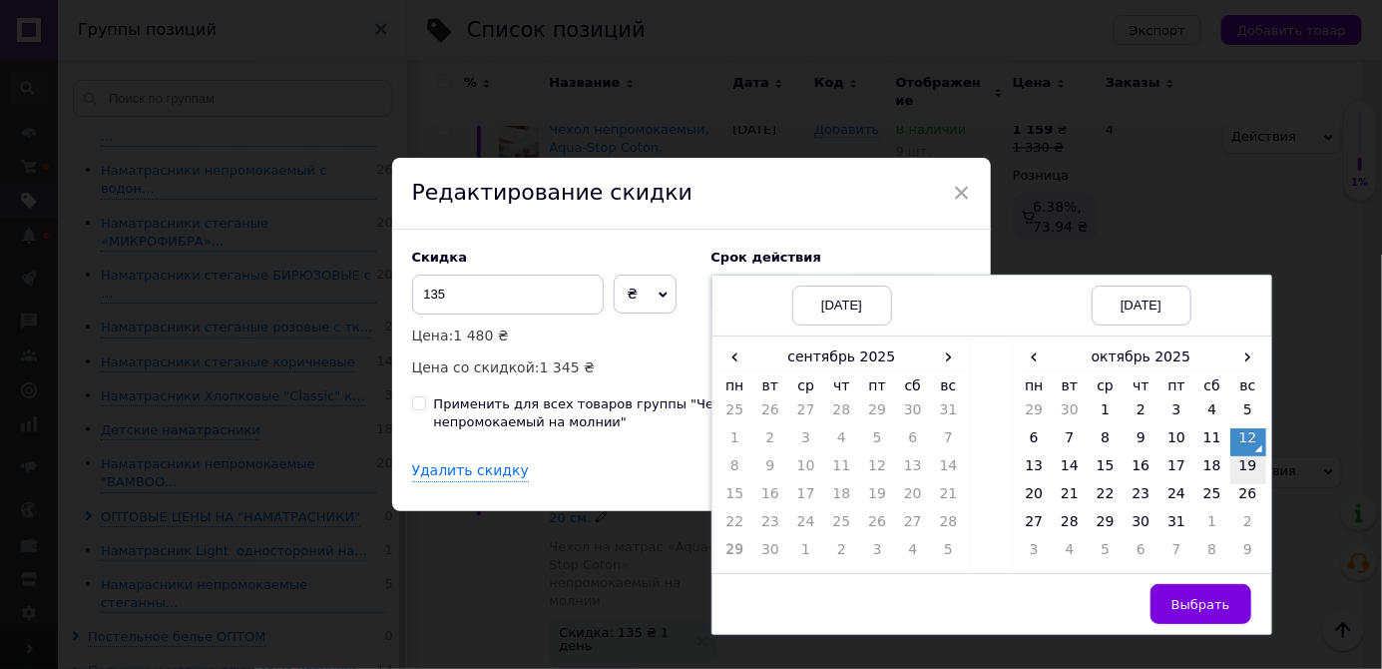
click at [1242, 484] on td "19" at bounding box center [1249, 470] width 36 height 28
click at [1191, 612] on span "Выбрать" at bounding box center [1201, 604] width 59 height 15
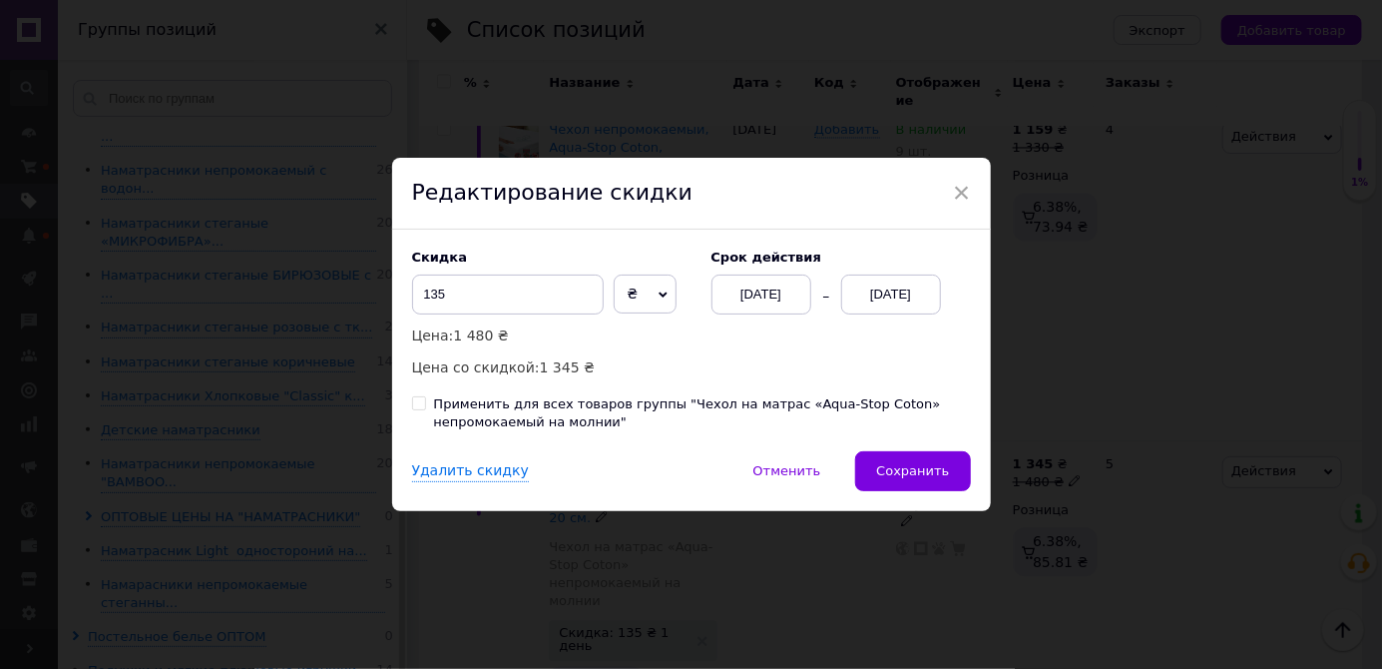
click at [930, 478] on span "Сохранить" at bounding box center [912, 470] width 73 height 15
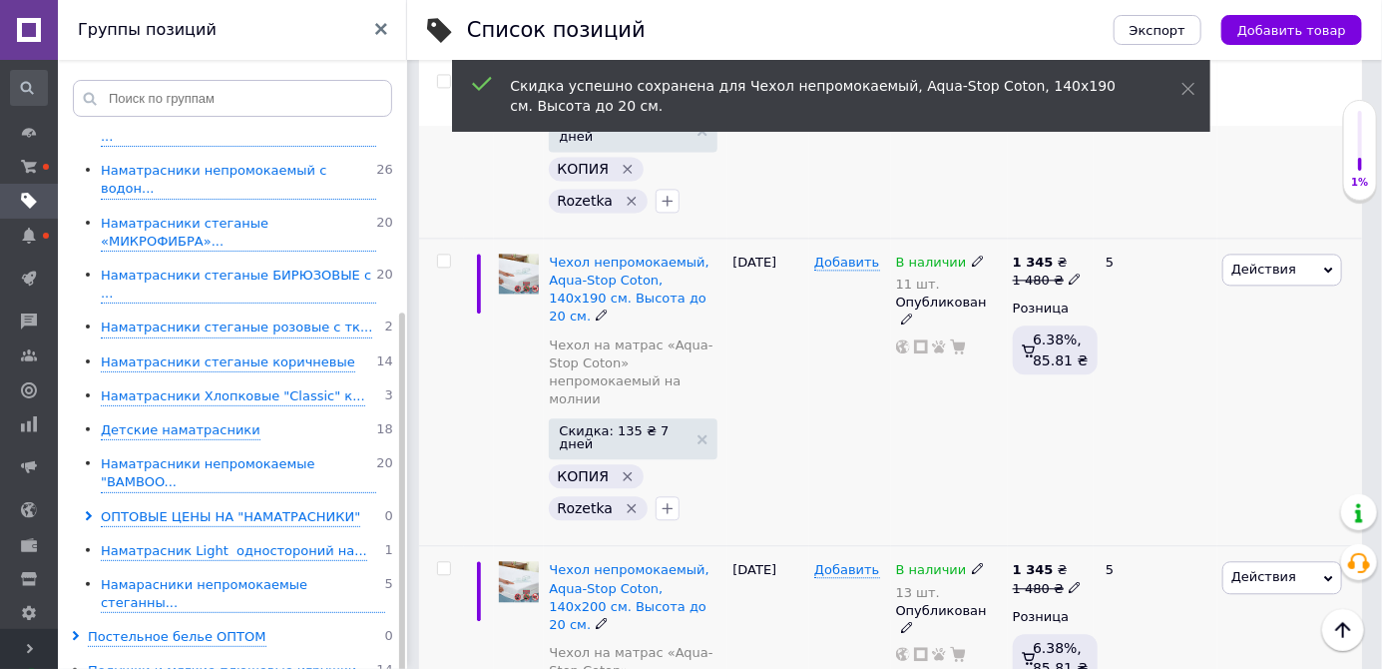
scroll to position [1863, 0]
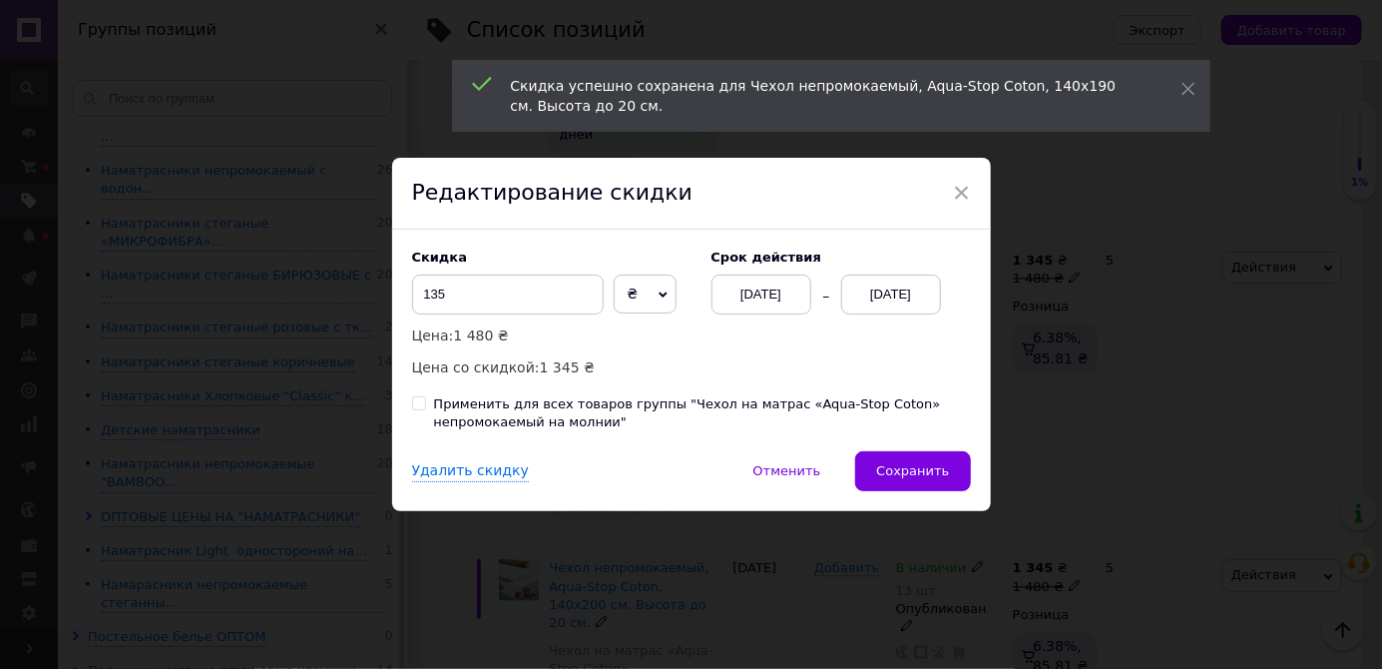
click at [866, 314] on div "[DATE]" at bounding box center [891, 294] width 100 height 40
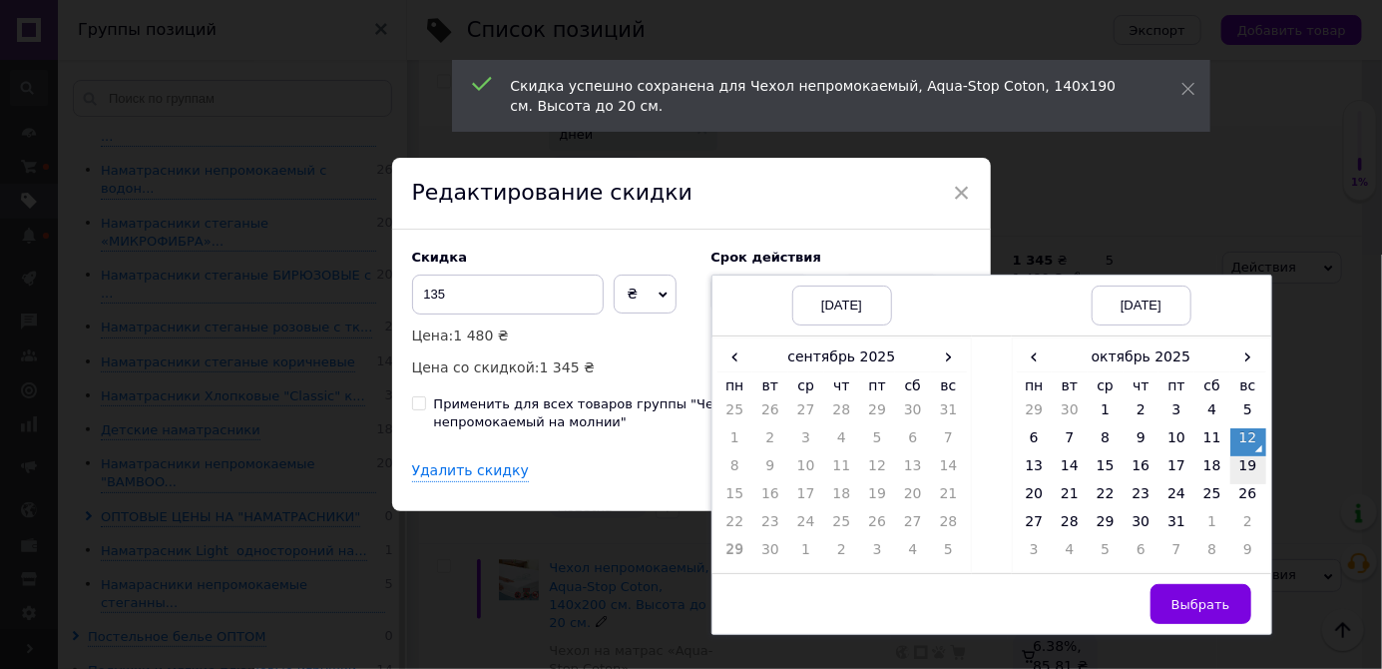
click at [1247, 484] on td "19" at bounding box center [1249, 470] width 36 height 28
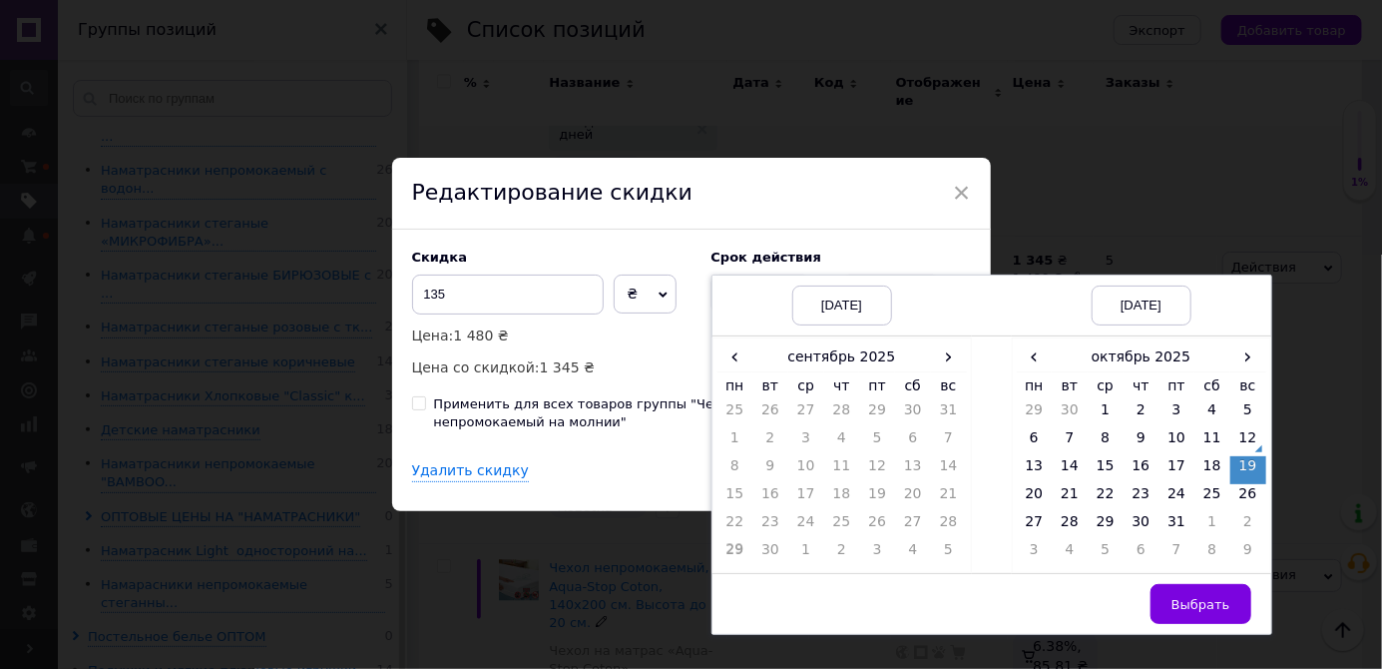
click at [1187, 612] on span "Выбрать" at bounding box center [1201, 604] width 59 height 15
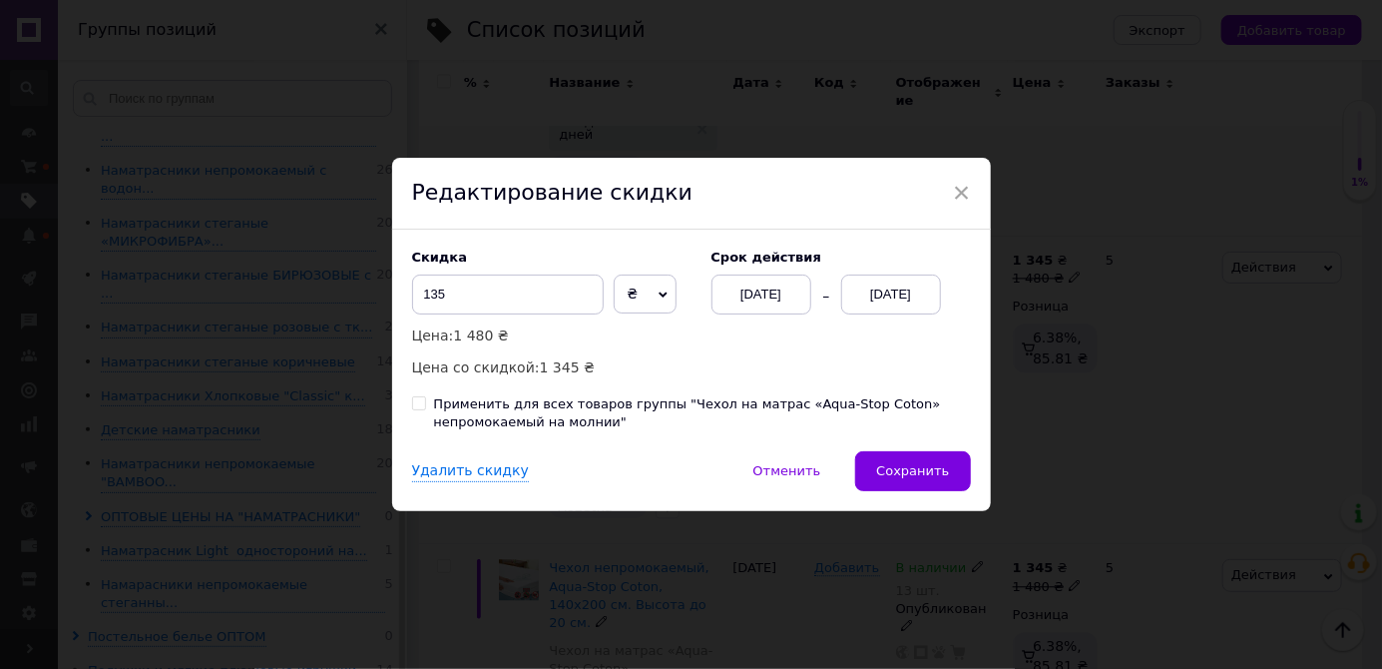
click at [922, 491] on button "Сохранить" at bounding box center [912, 471] width 115 height 40
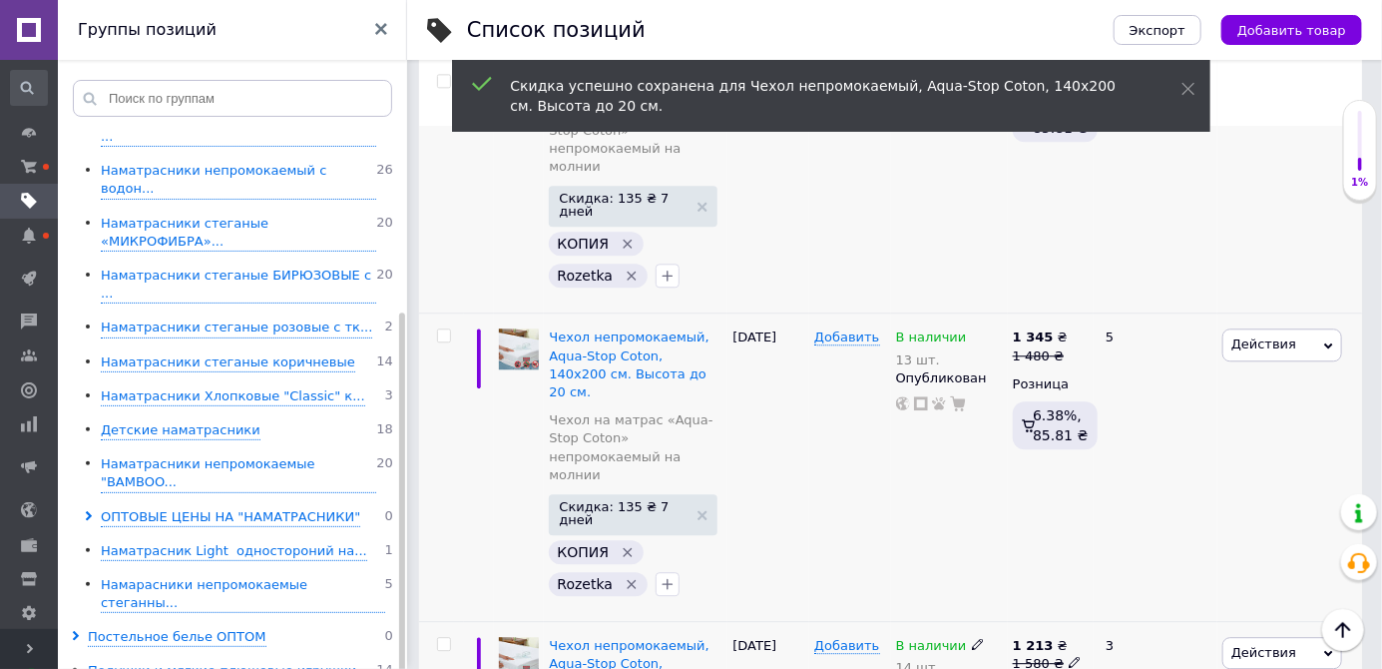
scroll to position [2090, 0]
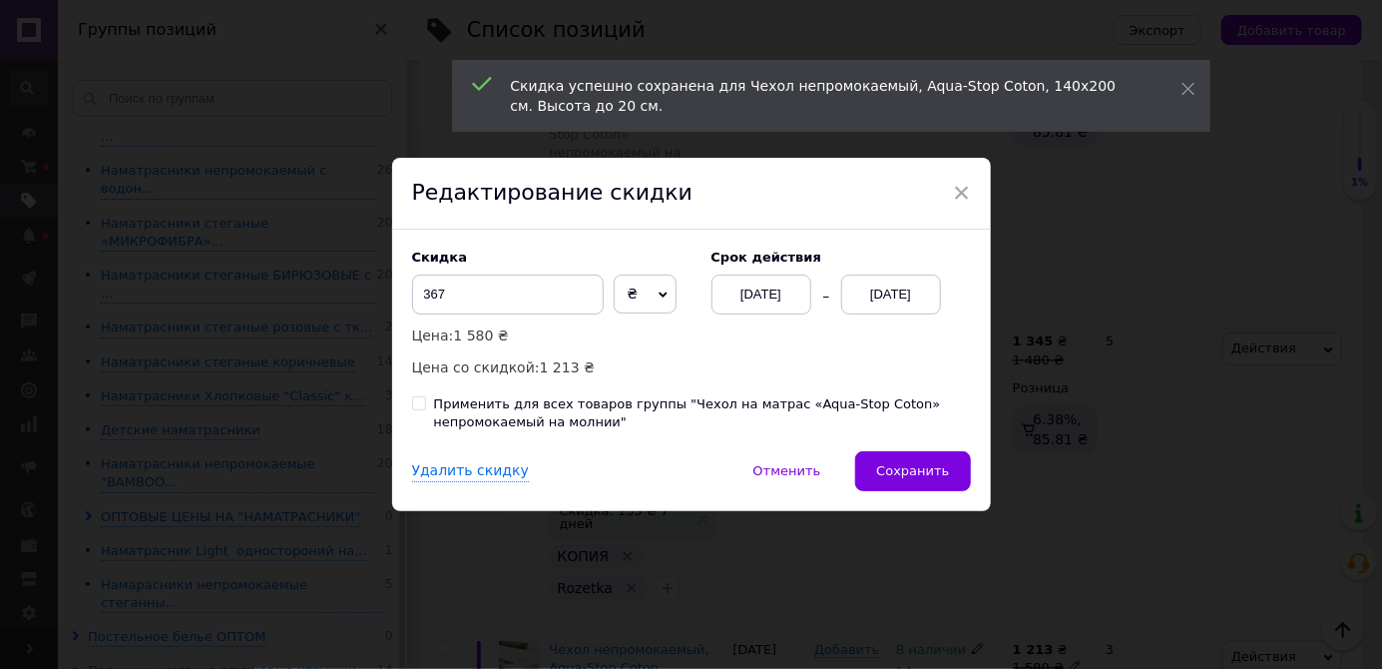
scroll to position [0, 679]
click at [876, 314] on div "[DATE]" at bounding box center [891, 294] width 100 height 40
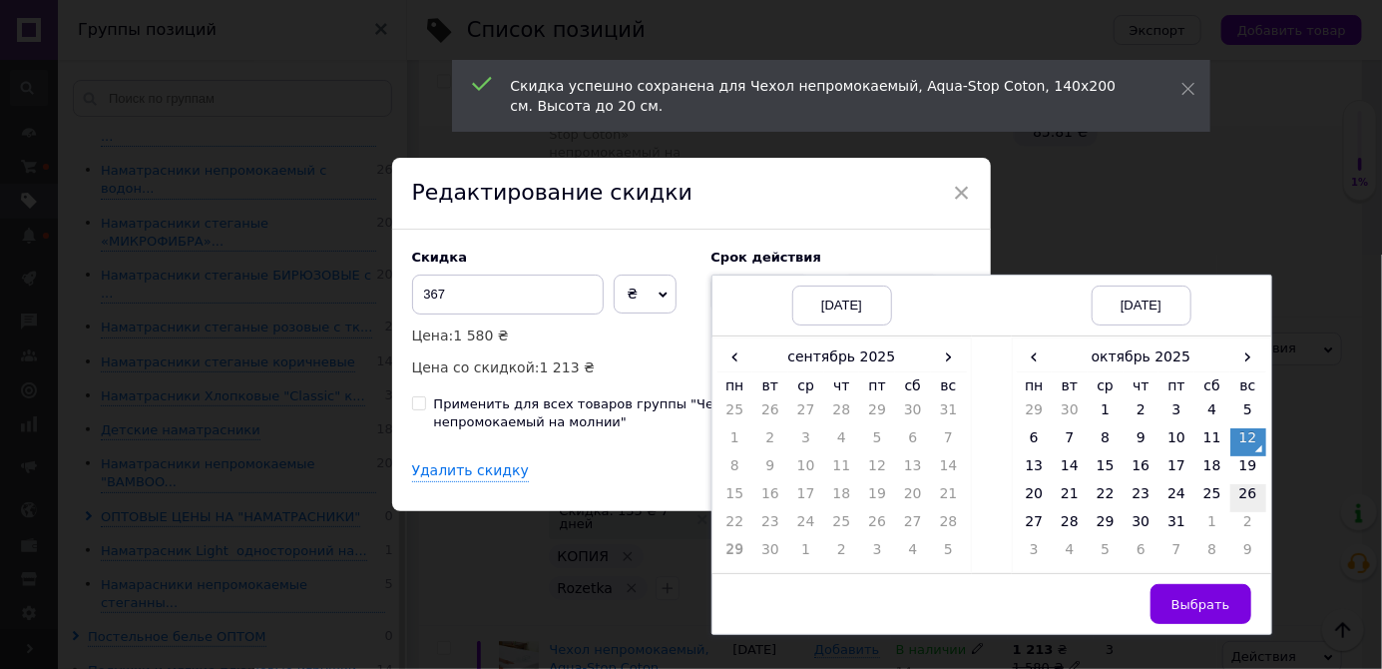
click at [1248, 484] on td "19" at bounding box center [1249, 470] width 36 height 28
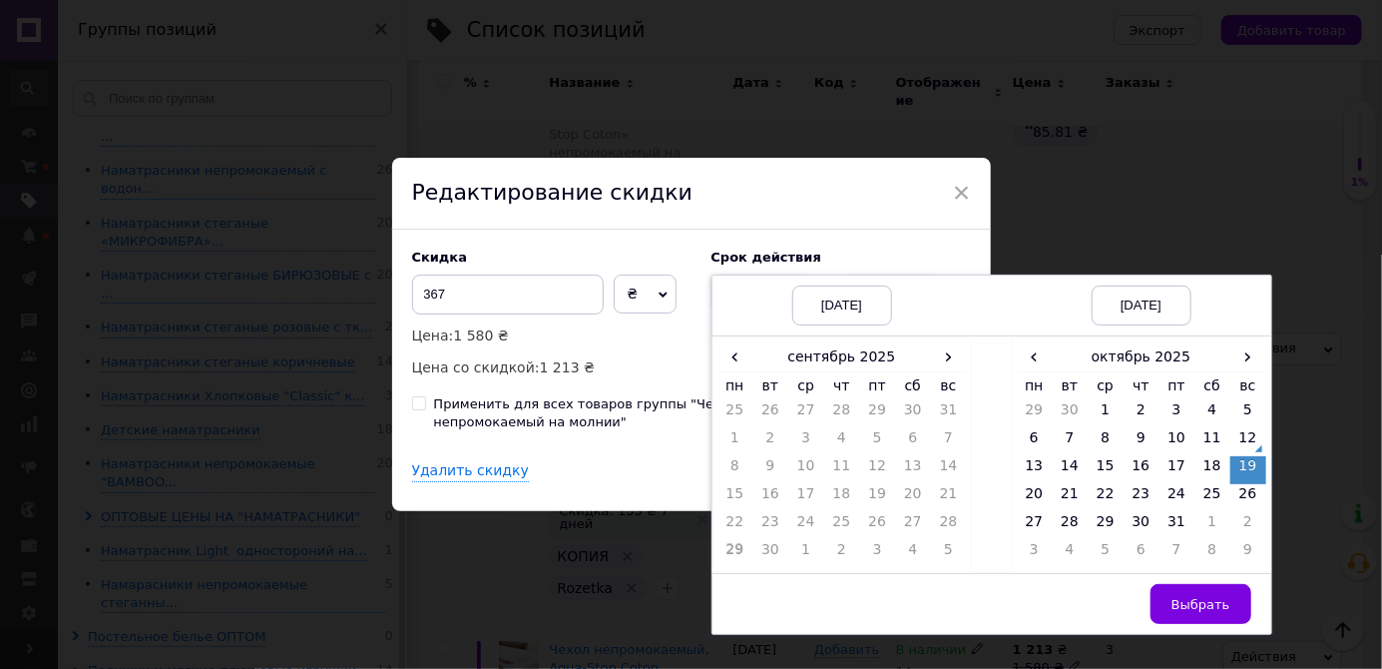
click at [1206, 624] on button "Выбрать" at bounding box center [1201, 604] width 101 height 40
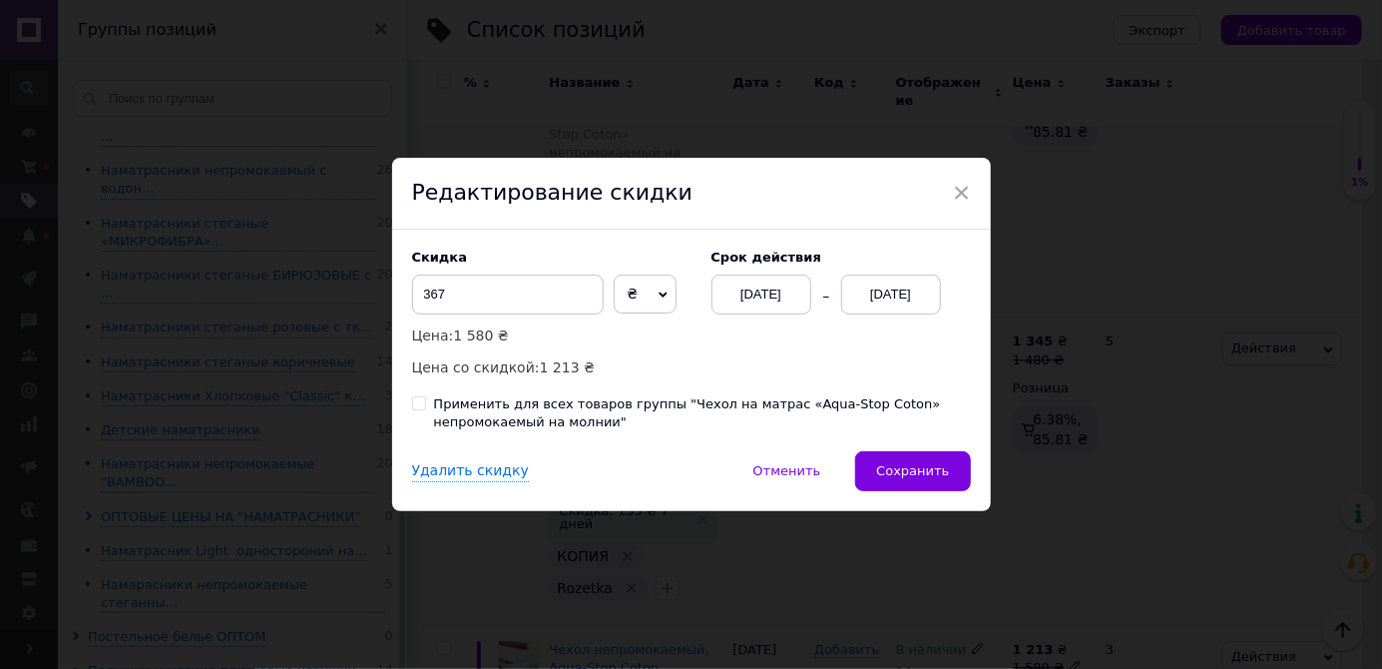
click at [958, 491] on button "Сохранить" at bounding box center [912, 471] width 115 height 40
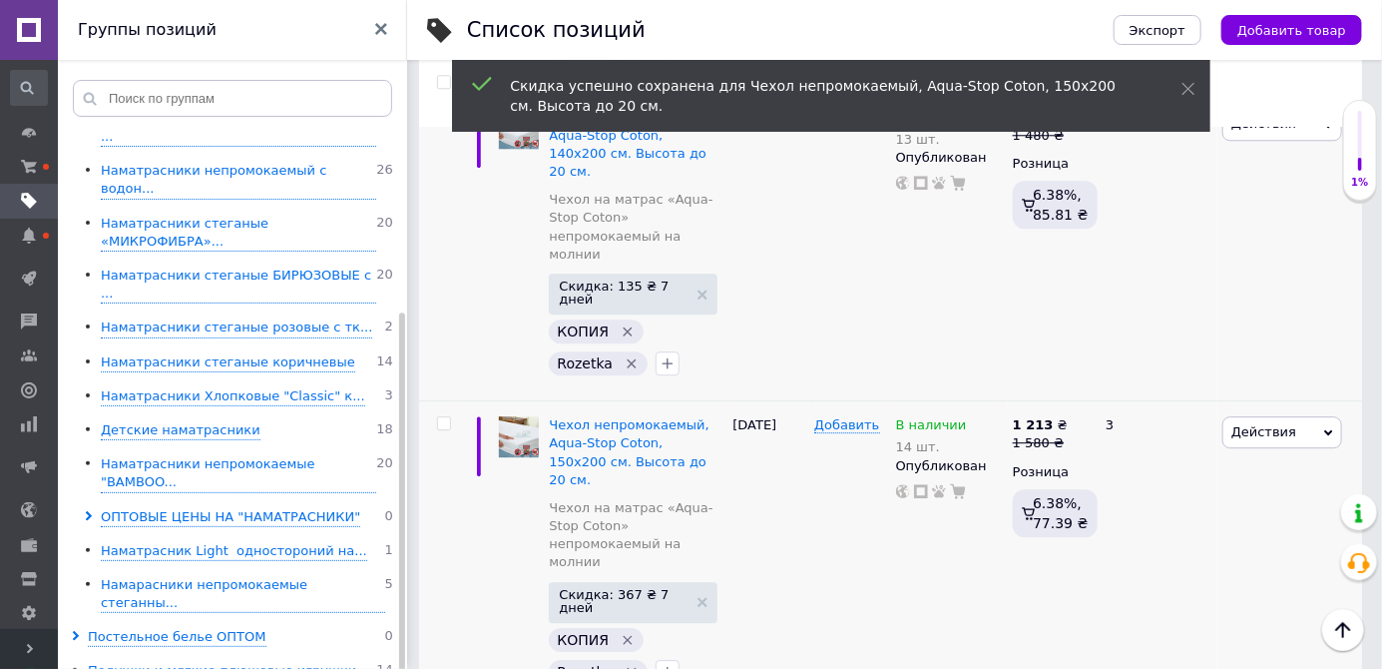
scroll to position [2331, 0]
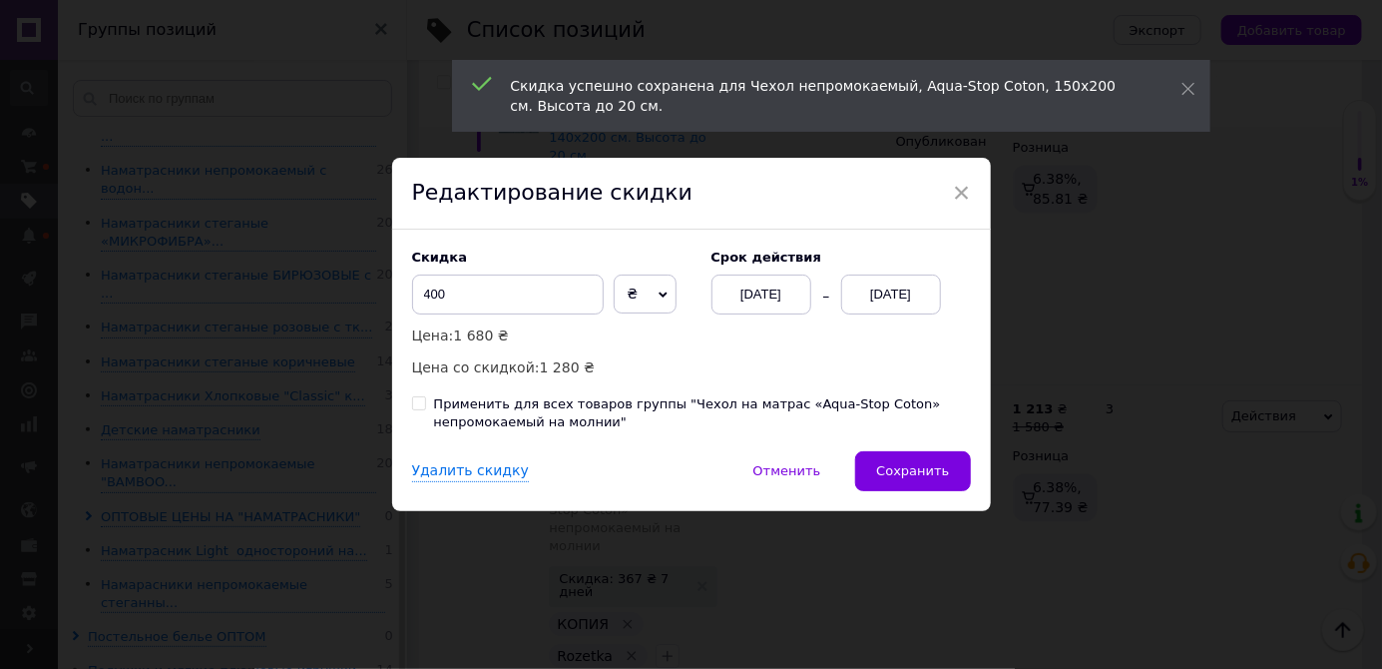
scroll to position [0, 679]
click at [884, 314] on div "[DATE]" at bounding box center [891, 294] width 100 height 40
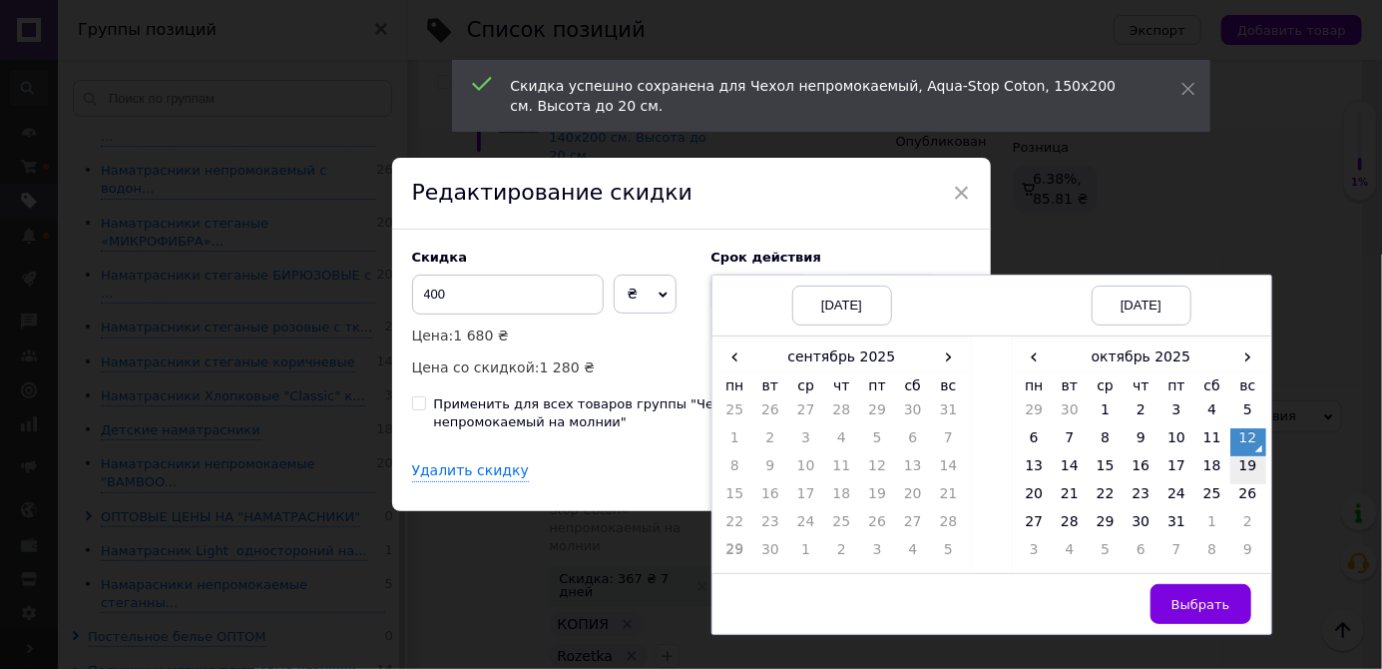
click at [1244, 484] on td "19" at bounding box center [1249, 470] width 36 height 28
click at [1213, 612] on span "Выбрать" at bounding box center [1201, 604] width 59 height 15
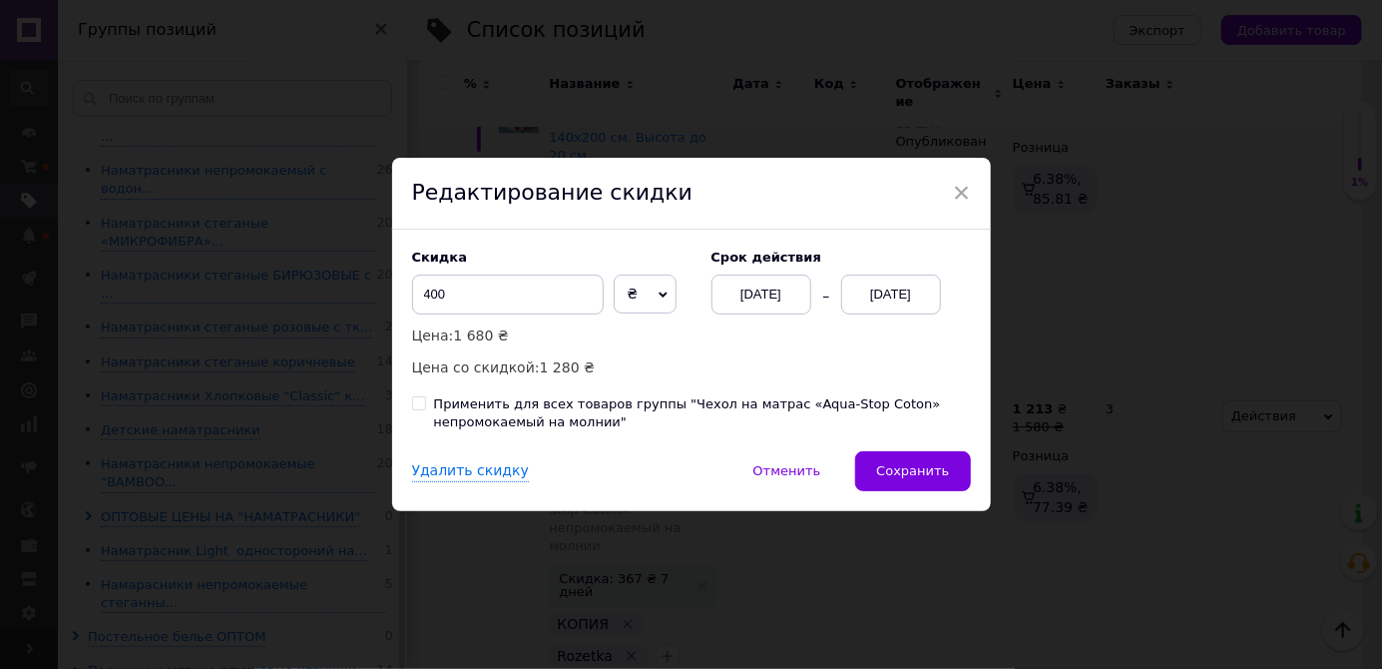
click at [938, 478] on span "Сохранить" at bounding box center [912, 470] width 73 height 15
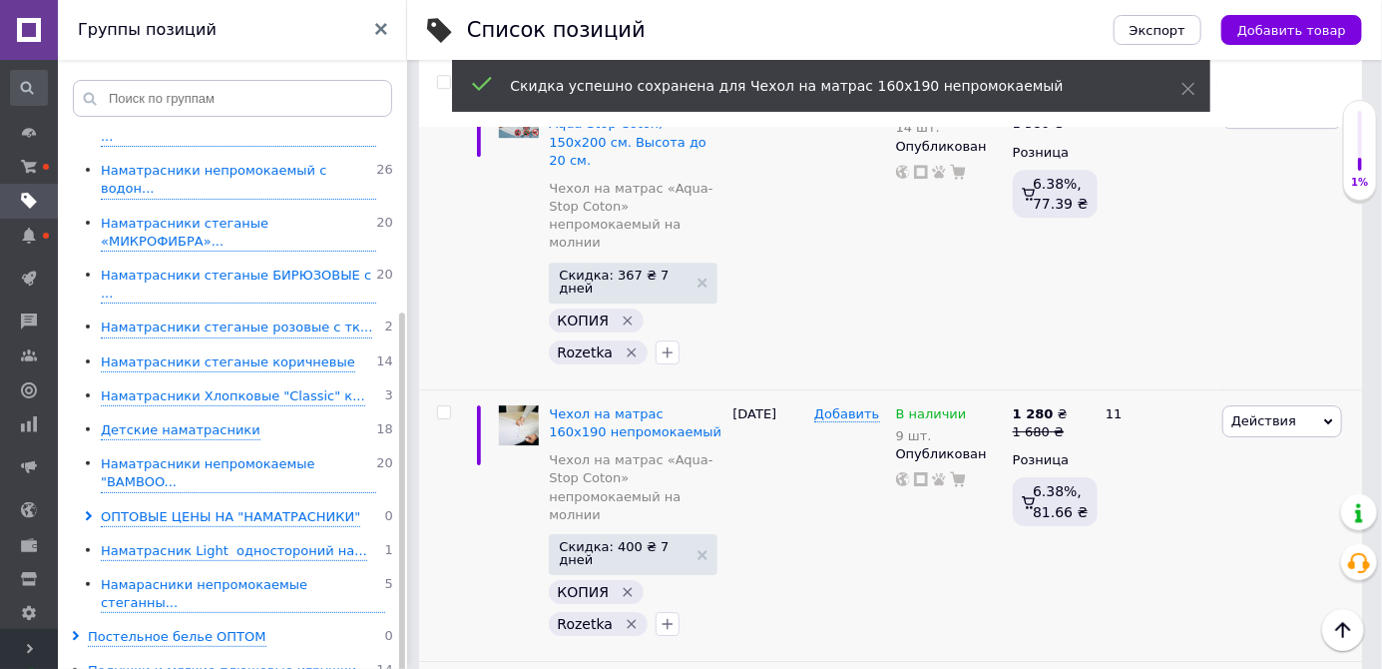
scroll to position [2632, 0]
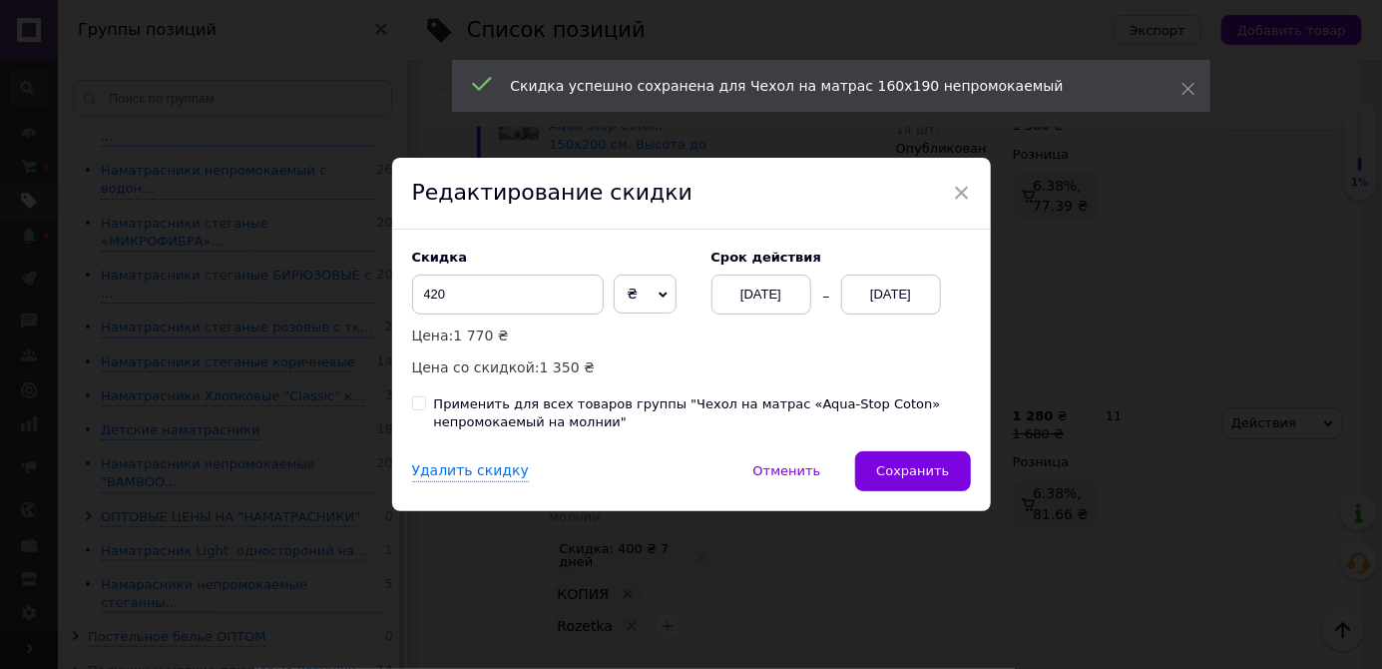
scroll to position [0, 679]
click at [873, 314] on div "[DATE]" at bounding box center [891, 294] width 100 height 40
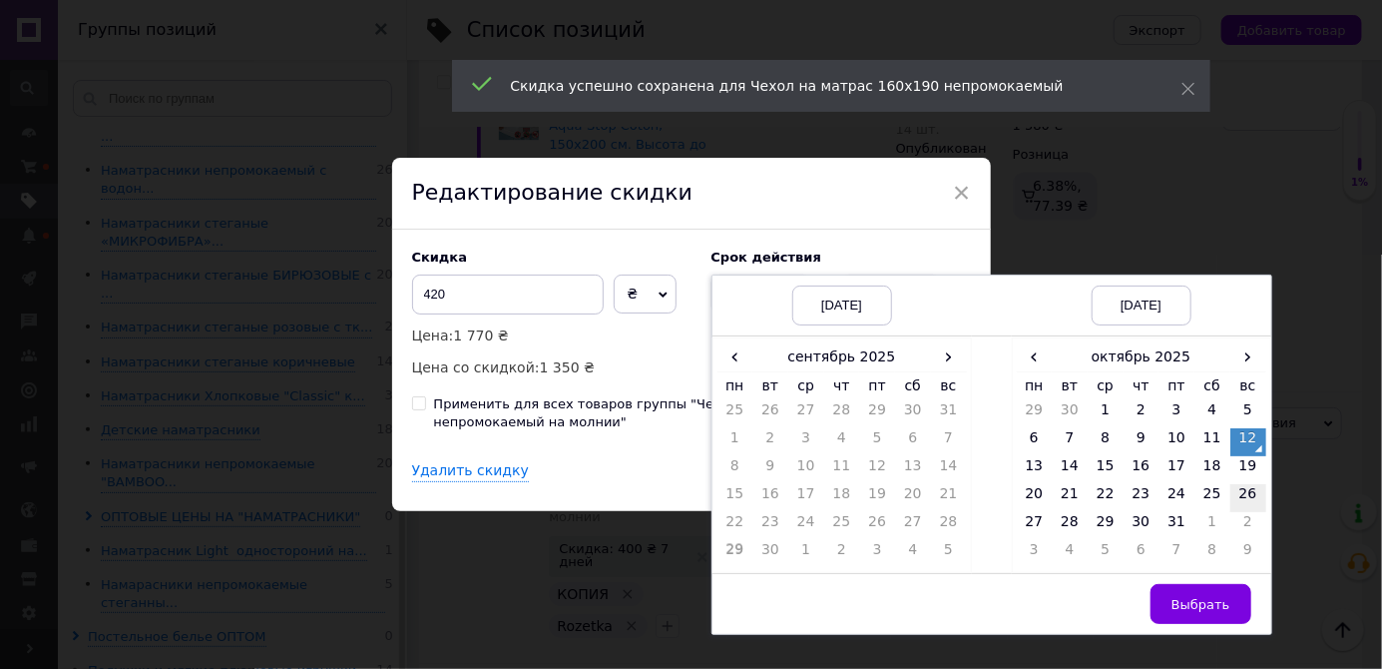
click at [1249, 484] on td "19" at bounding box center [1249, 470] width 36 height 28
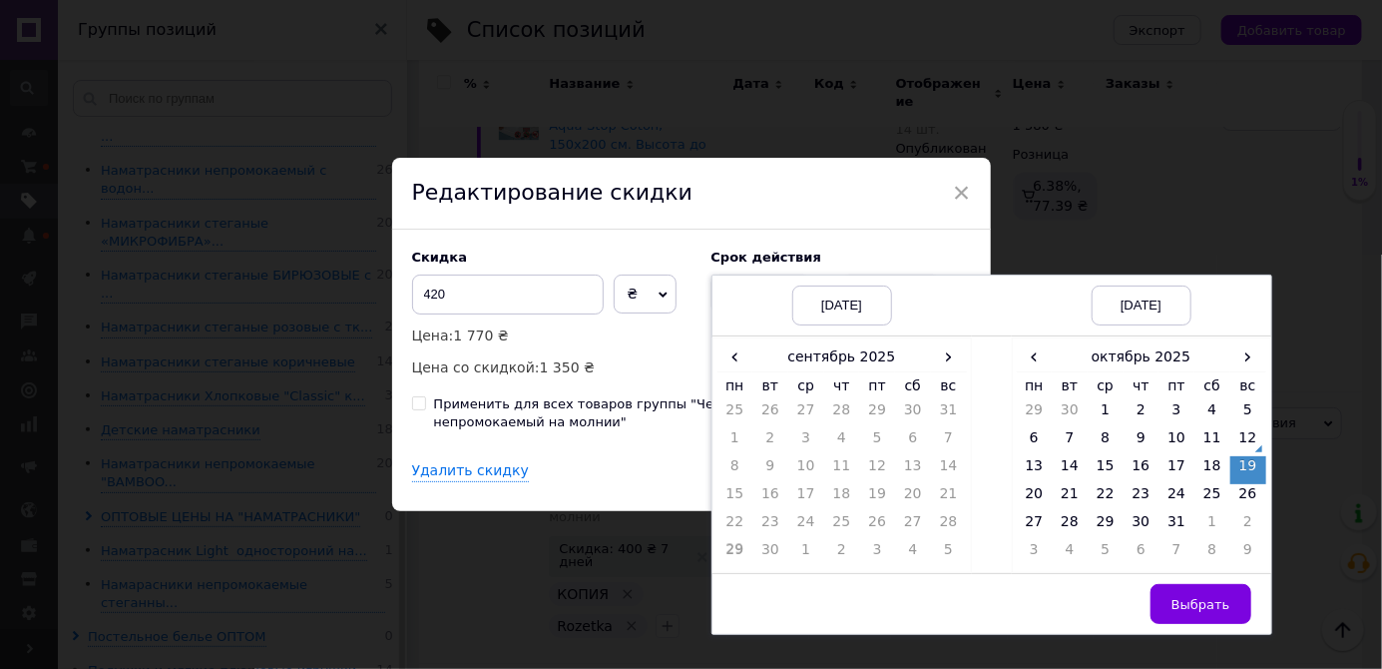
click at [1214, 612] on span "Выбрать" at bounding box center [1201, 604] width 59 height 15
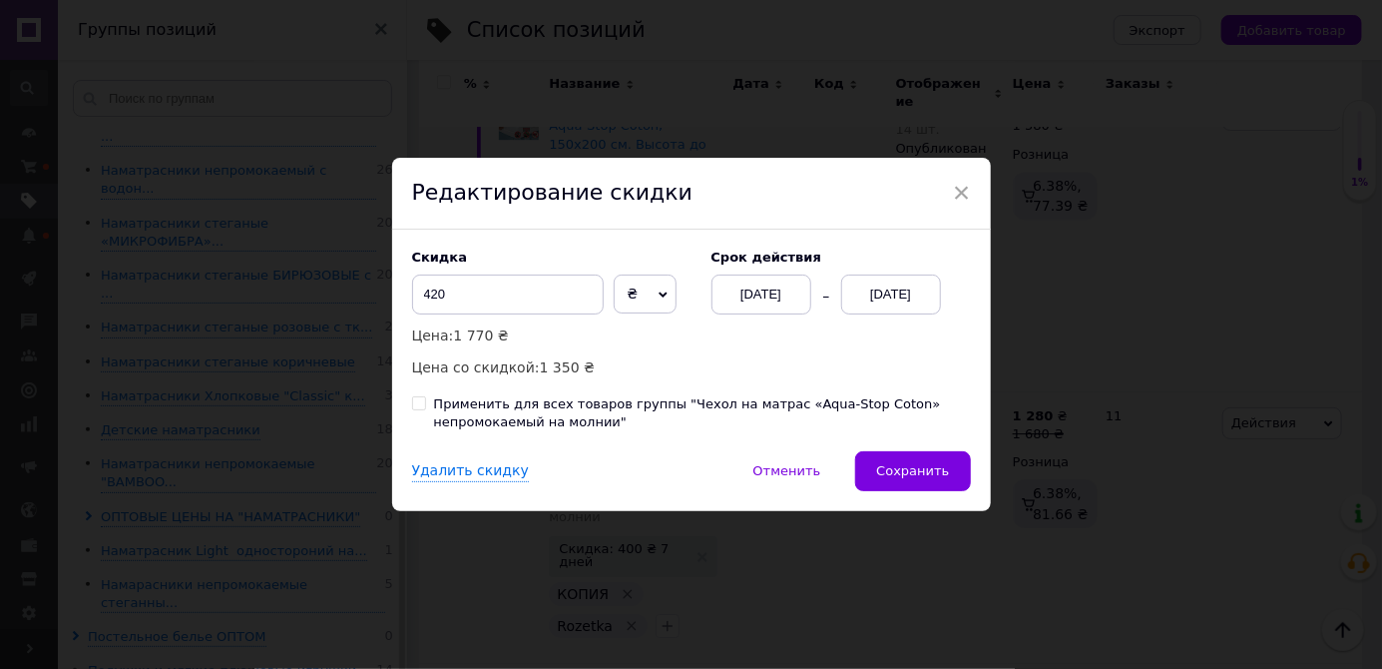
click at [913, 478] on span "Сохранить" at bounding box center [912, 470] width 73 height 15
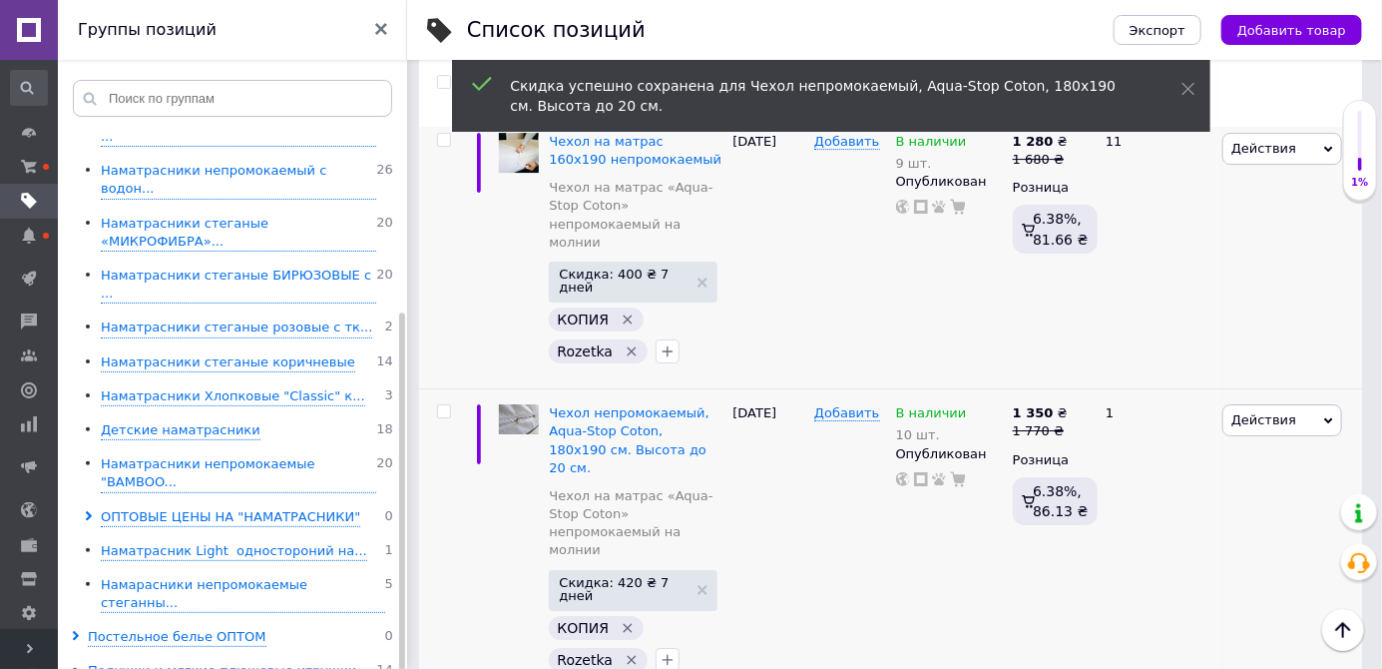
scroll to position [2904, 0]
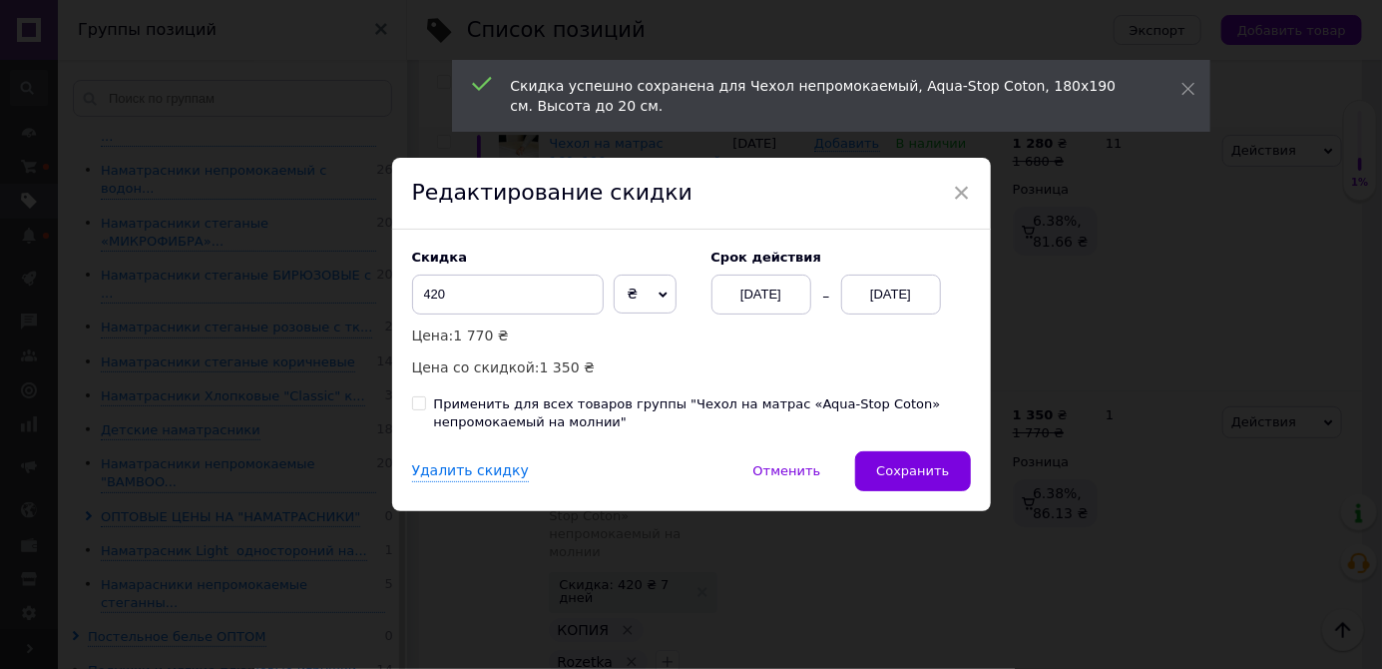
scroll to position [0, 679]
click at [875, 314] on div "[DATE]" at bounding box center [891, 294] width 100 height 40
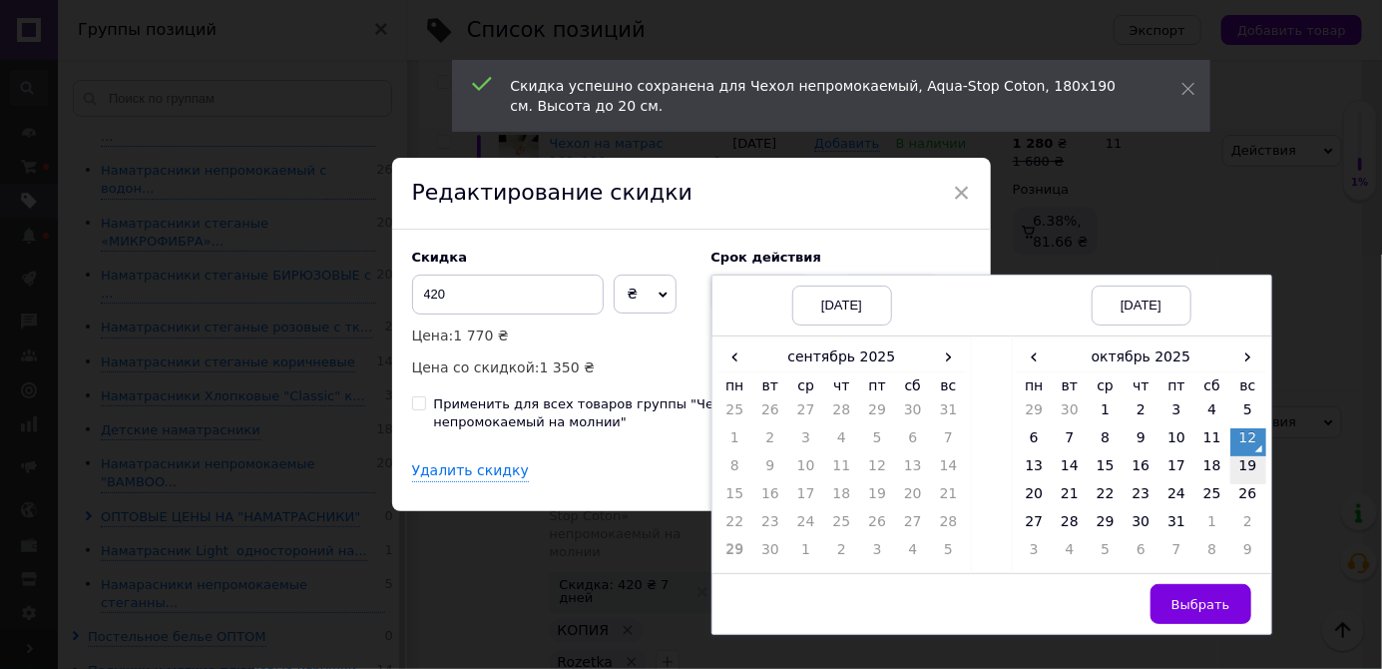
click at [1246, 484] on td "19" at bounding box center [1249, 470] width 36 height 28
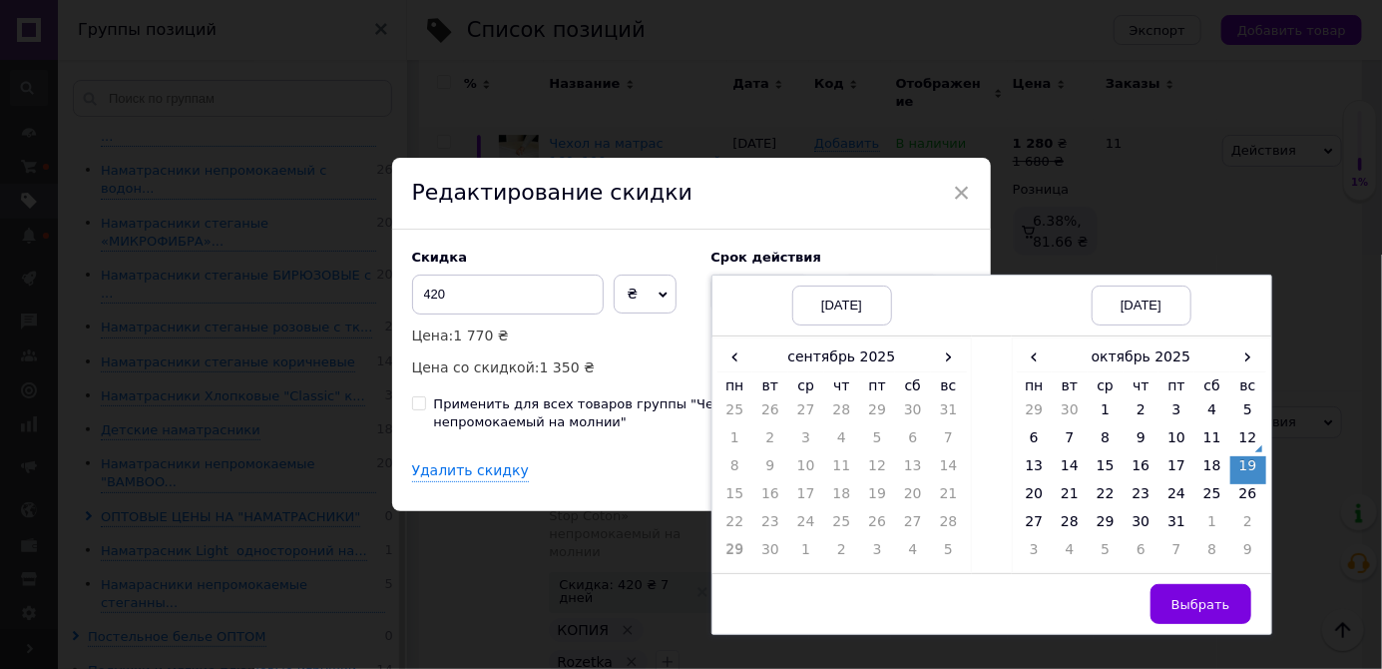
click at [1196, 612] on span "Выбрать" at bounding box center [1201, 604] width 59 height 15
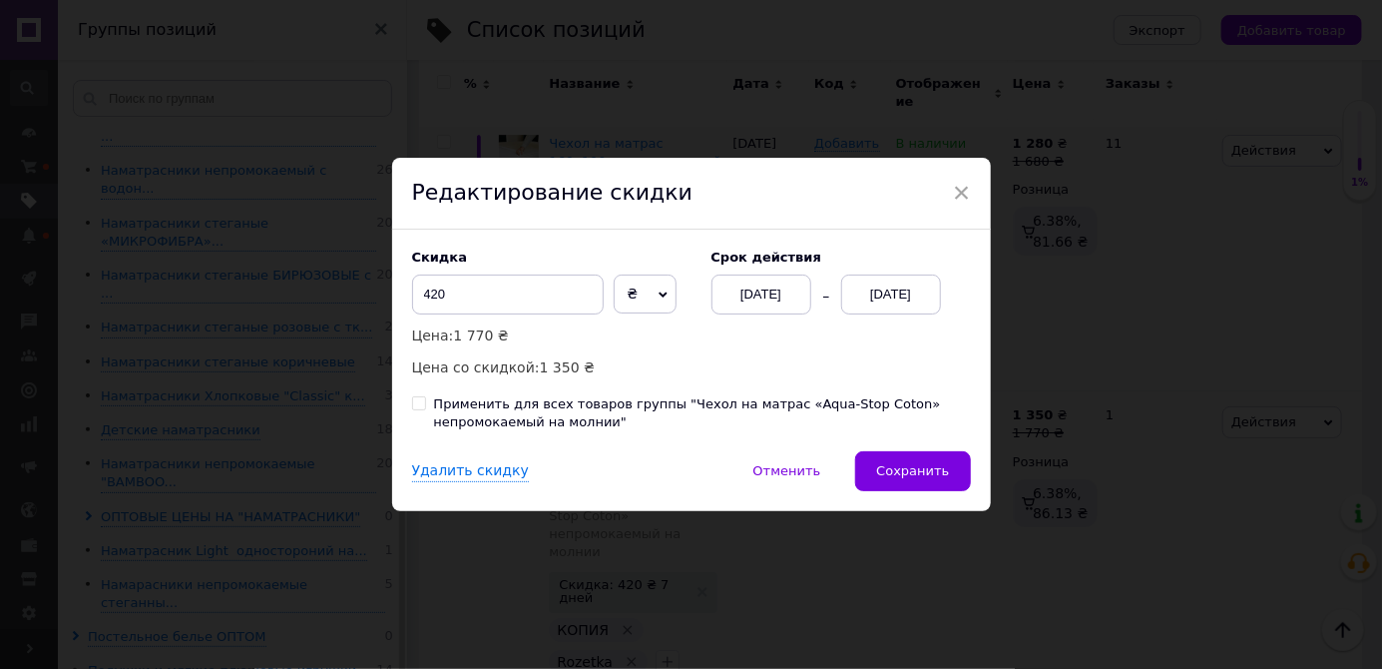
click at [923, 478] on span "Сохранить" at bounding box center [912, 470] width 73 height 15
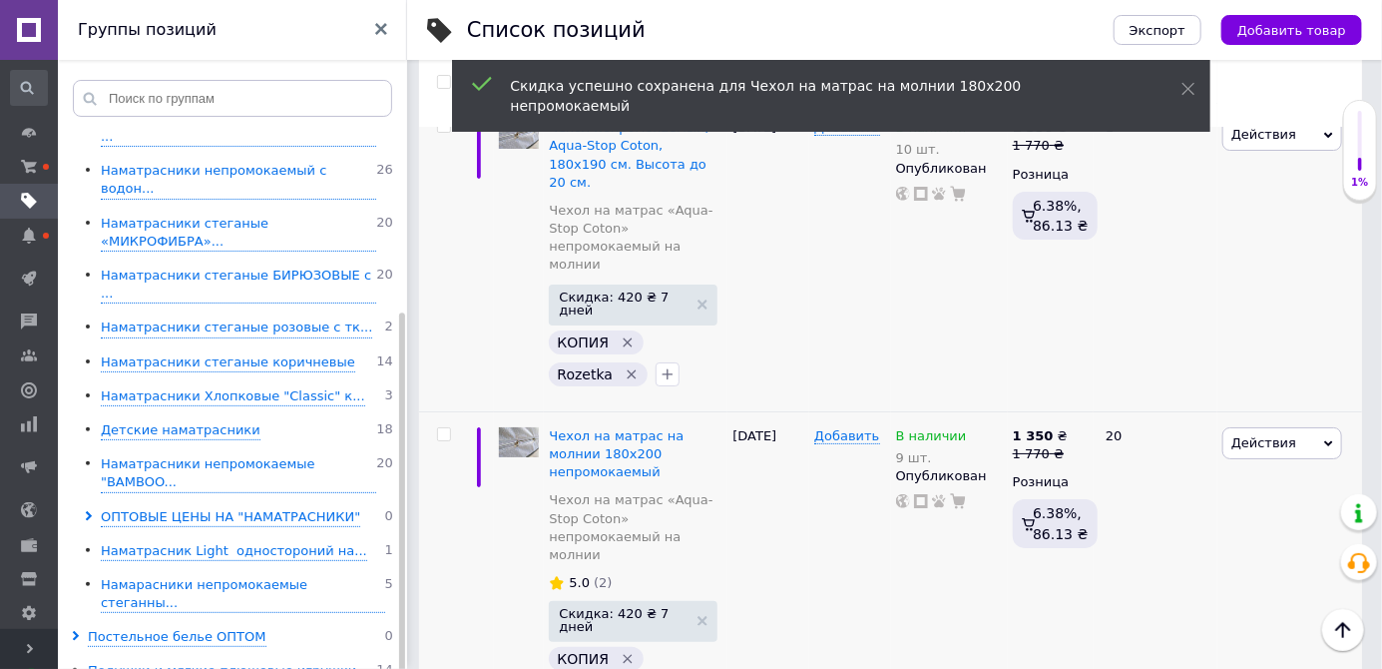
scroll to position [0, 0]
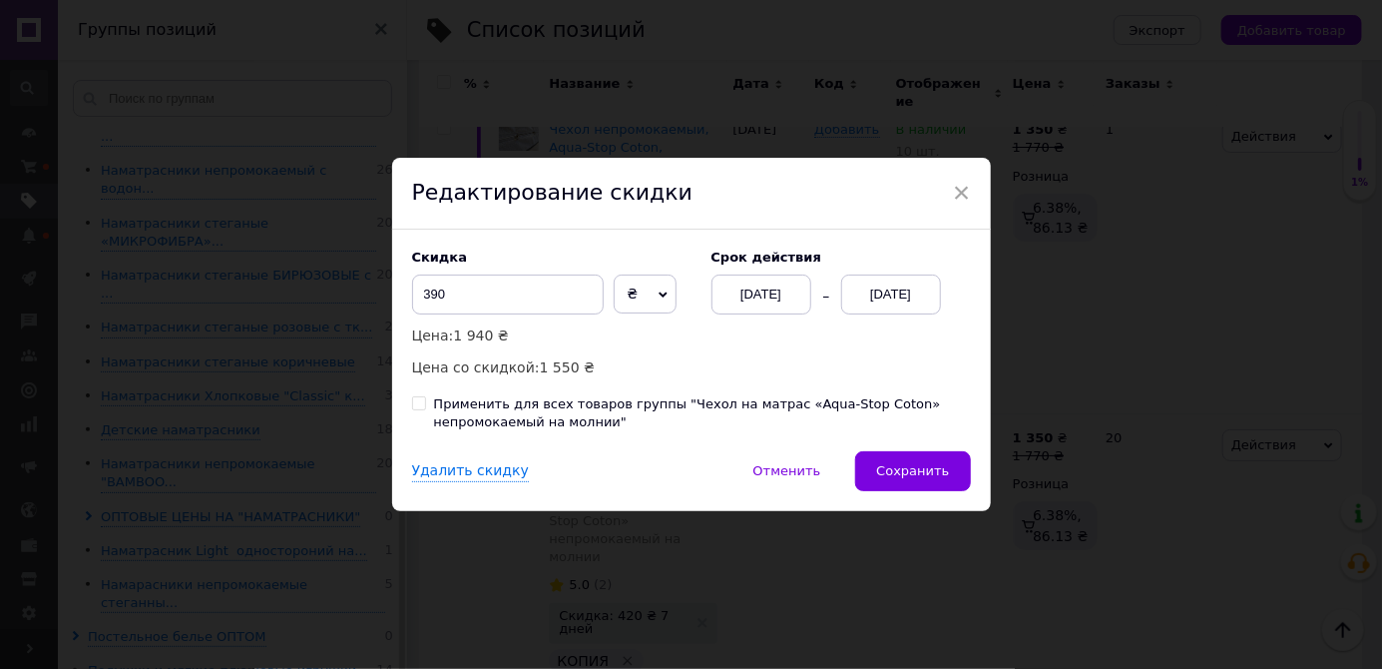
click at [870, 314] on div "[DATE]" at bounding box center [891, 294] width 100 height 40
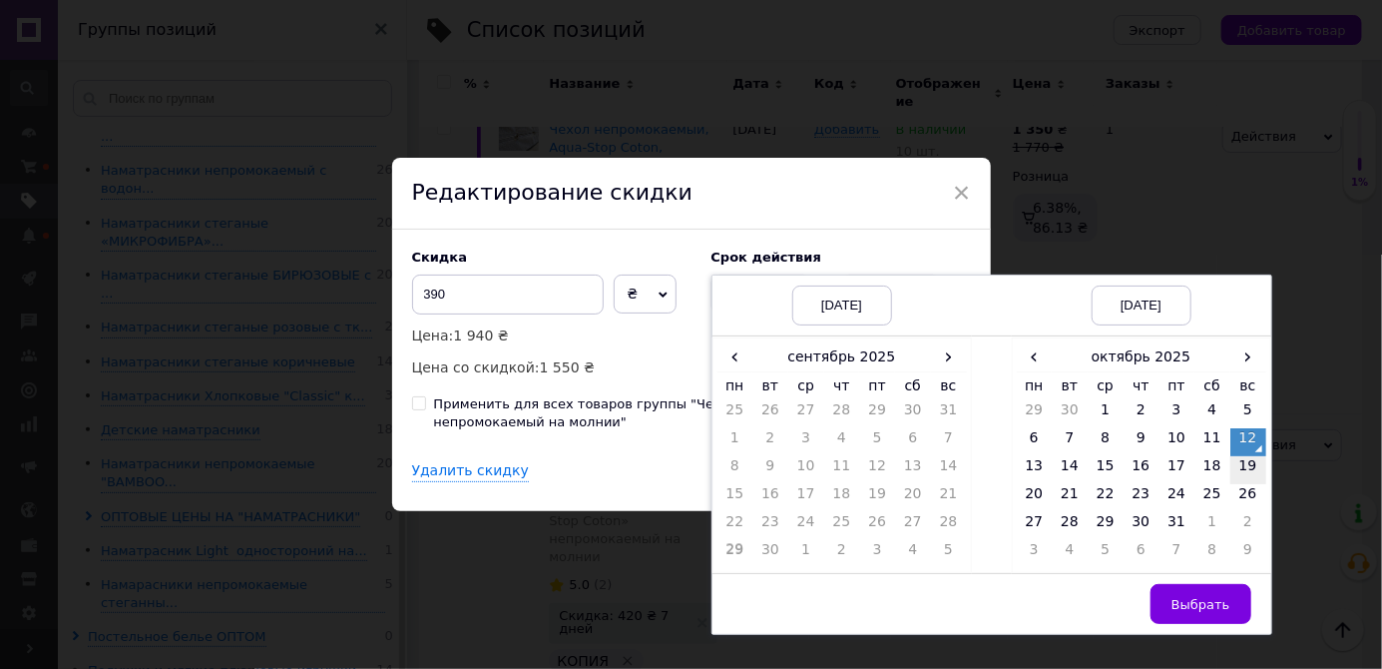
click at [1249, 484] on td "19" at bounding box center [1249, 470] width 36 height 28
click at [1198, 612] on span "Выбрать" at bounding box center [1201, 604] width 59 height 15
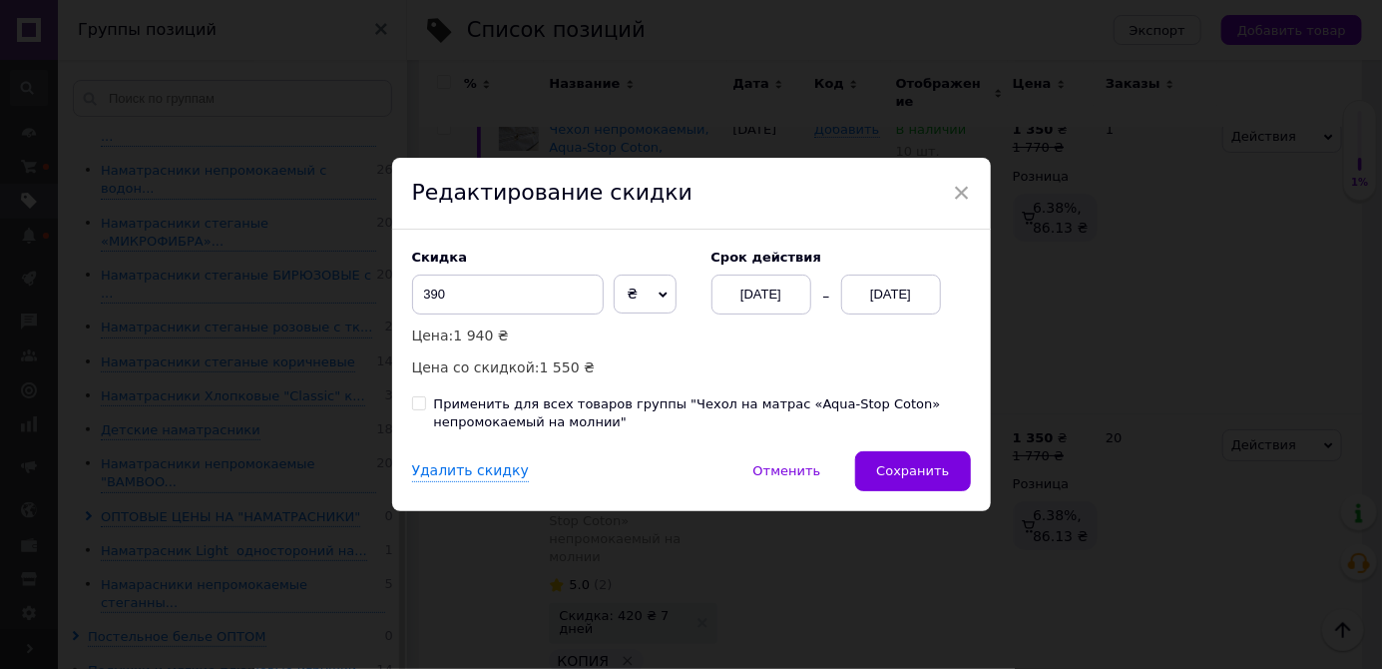
click at [936, 478] on span "Сохранить" at bounding box center [912, 470] width 73 height 15
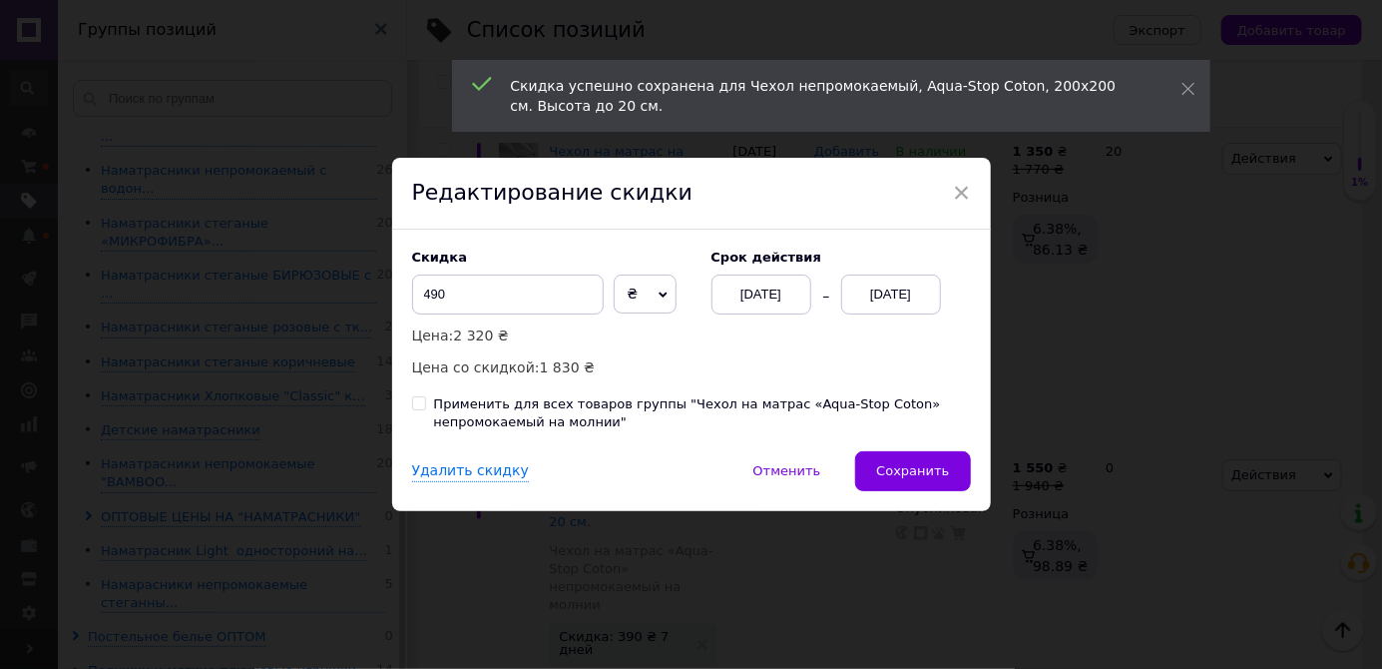
click at [884, 314] on div "[DATE]" at bounding box center [891, 294] width 100 height 40
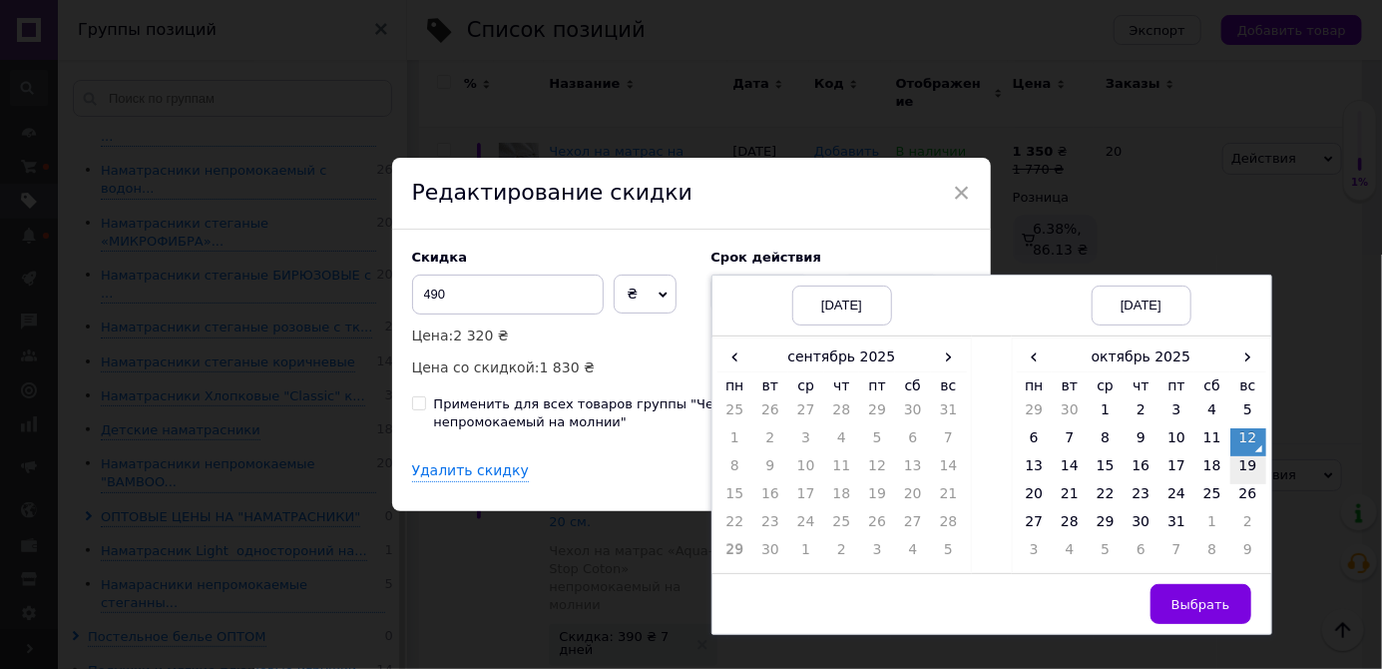
click at [1242, 484] on td "19" at bounding box center [1249, 470] width 36 height 28
click at [1198, 612] on span "Выбрать" at bounding box center [1201, 604] width 59 height 15
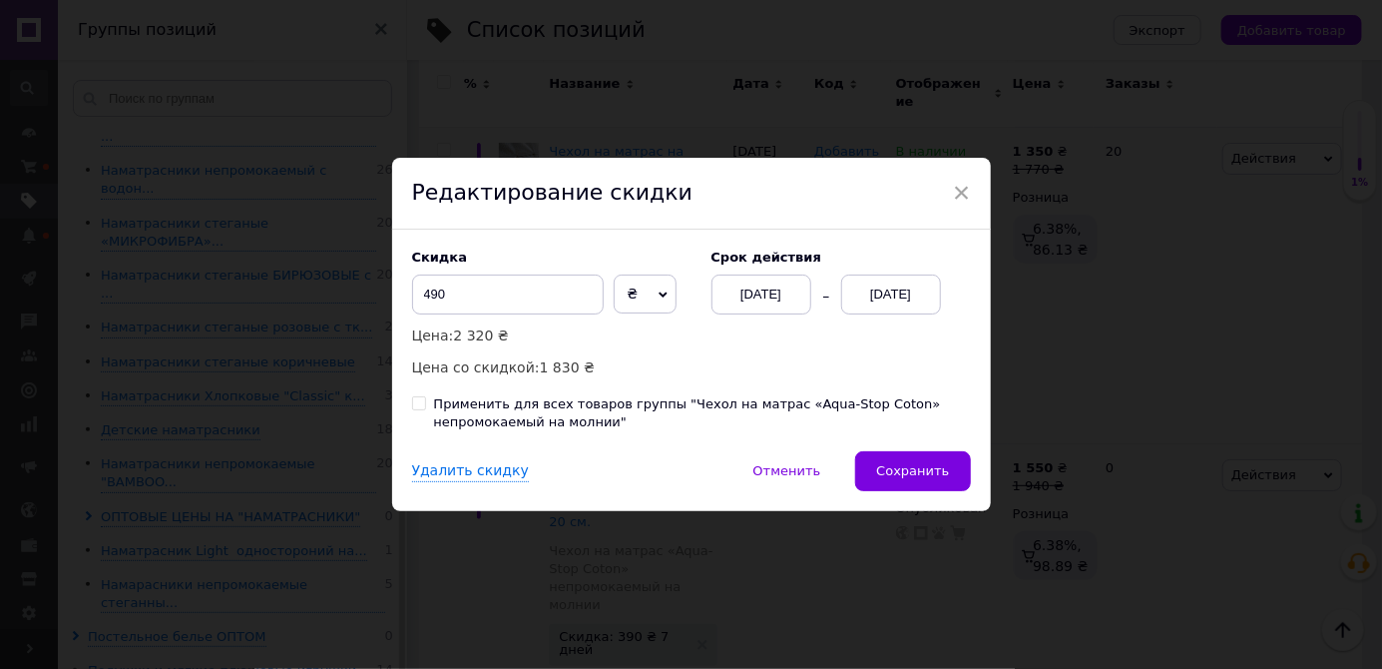
click at [949, 491] on button "Сохранить" at bounding box center [912, 471] width 115 height 40
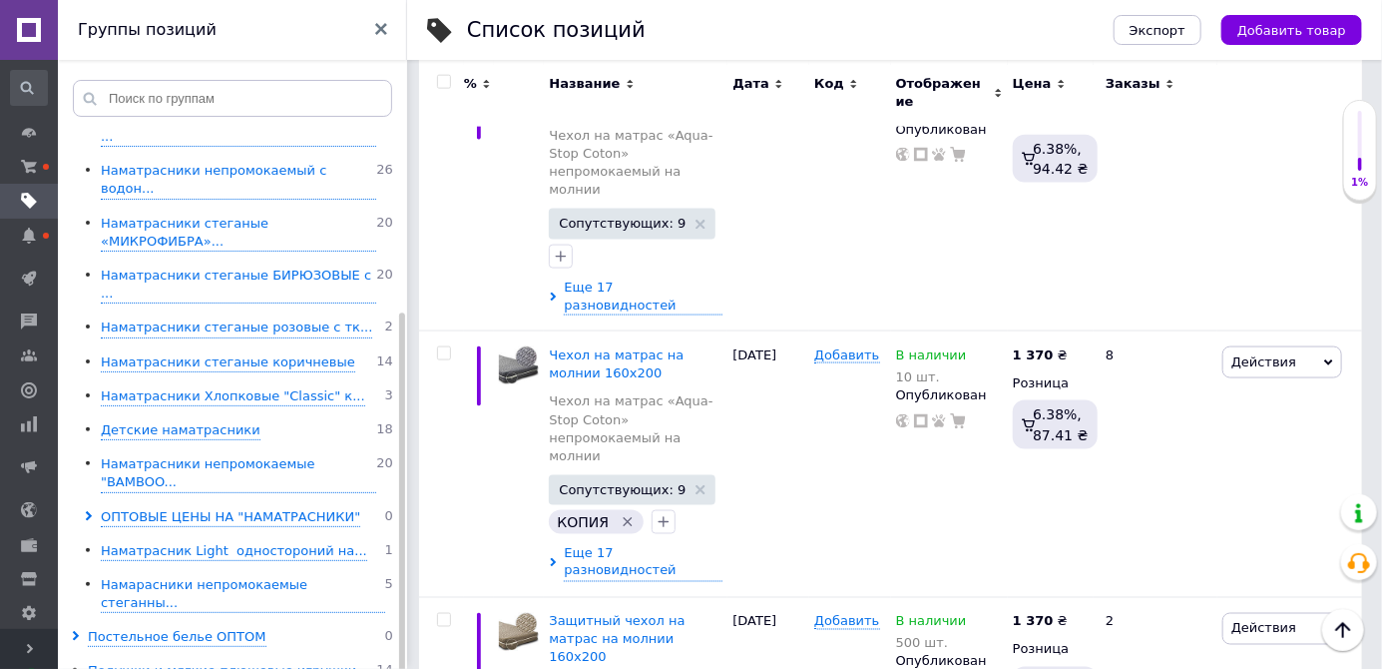
scroll to position [4501, 0]
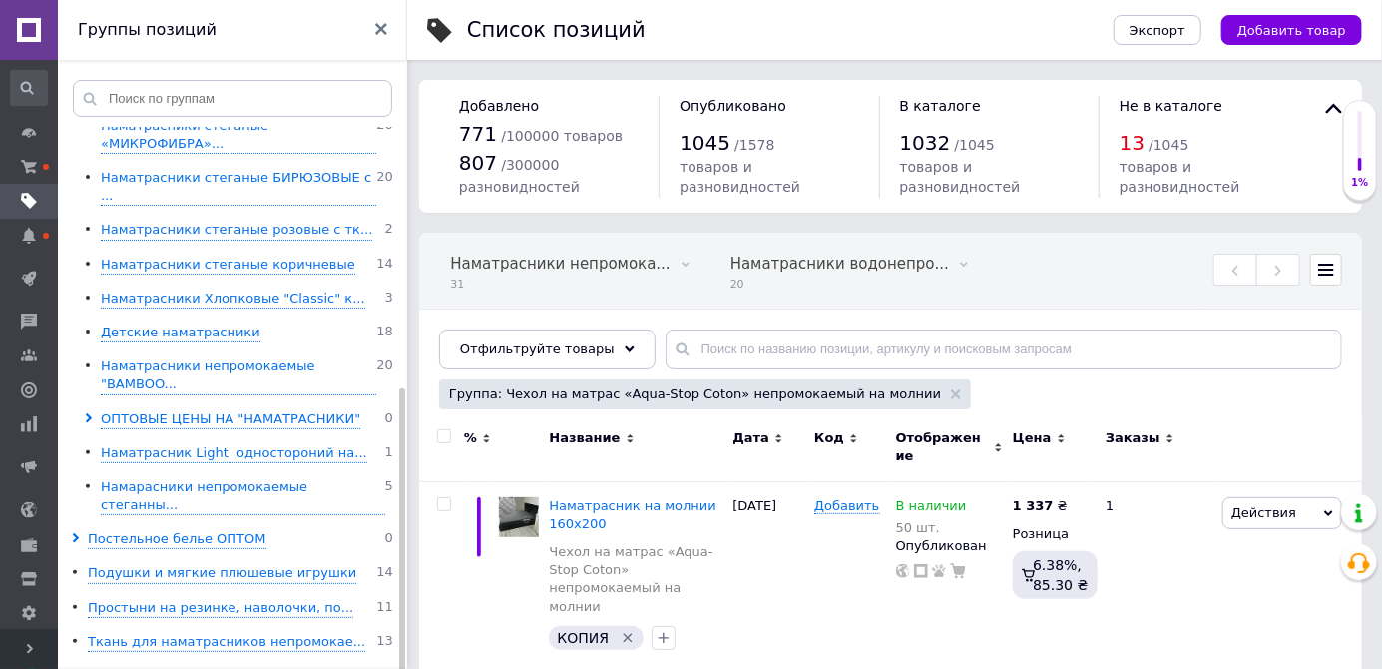
scroll to position [486, 0]
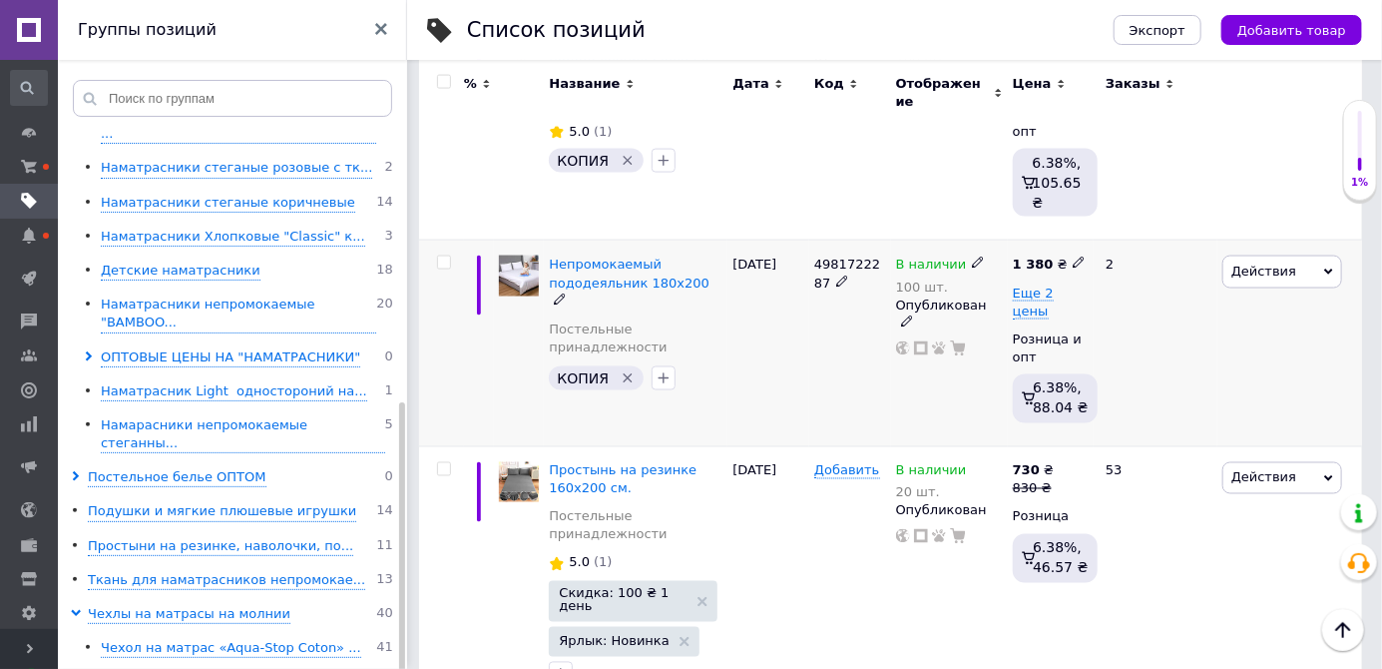
scroll to position [1292, 0]
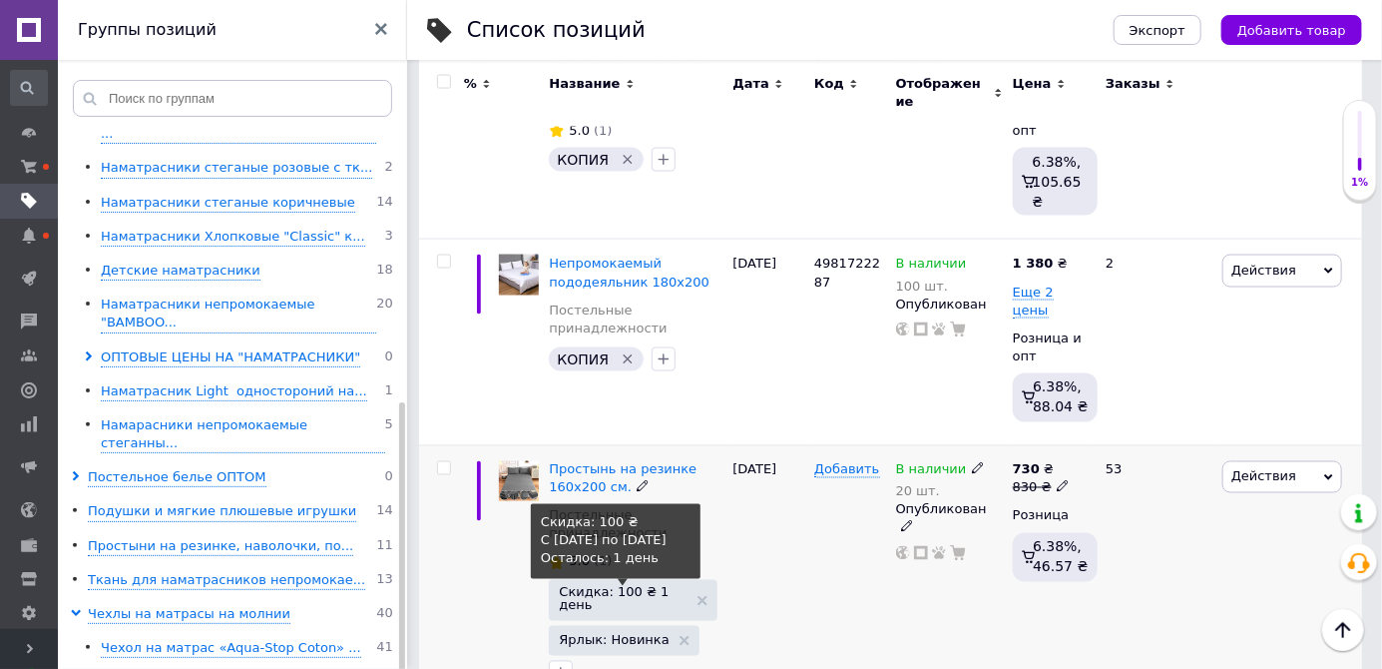
click at [650, 586] on span "Скидка: 100 ₴ 1 день" at bounding box center [623, 599] width 129 height 26
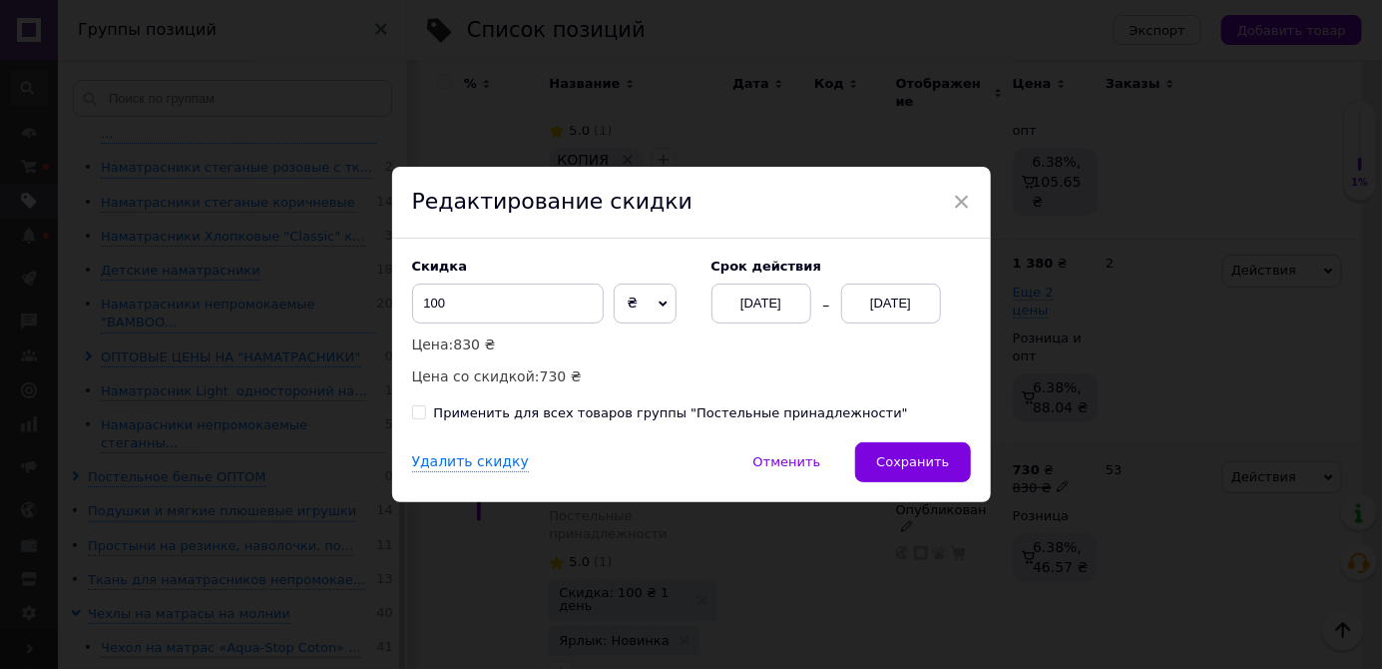
scroll to position [0, 679]
click at [897, 323] on div "[DATE]" at bounding box center [891, 303] width 100 height 40
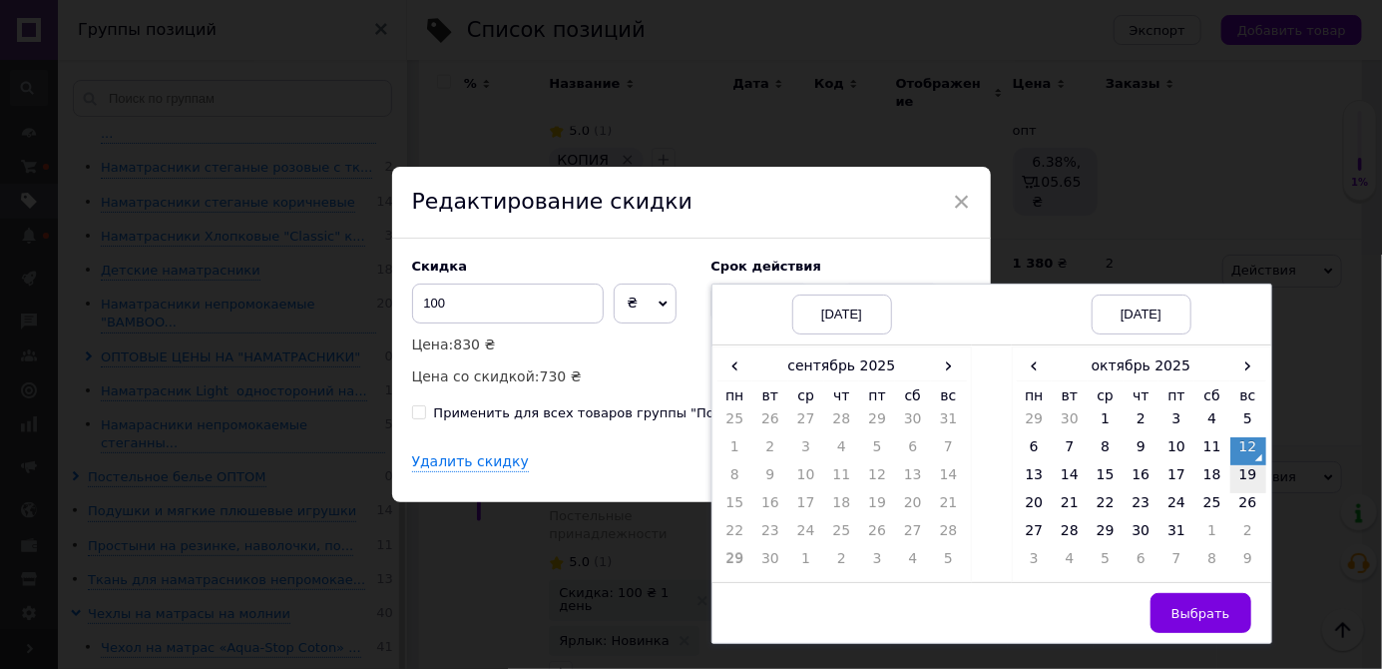
click at [1251, 493] on td "19" at bounding box center [1249, 479] width 36 height 28
click at [1214, 621] on span "Выбрать" at bounding box center [1201, 613] width 59 height 15
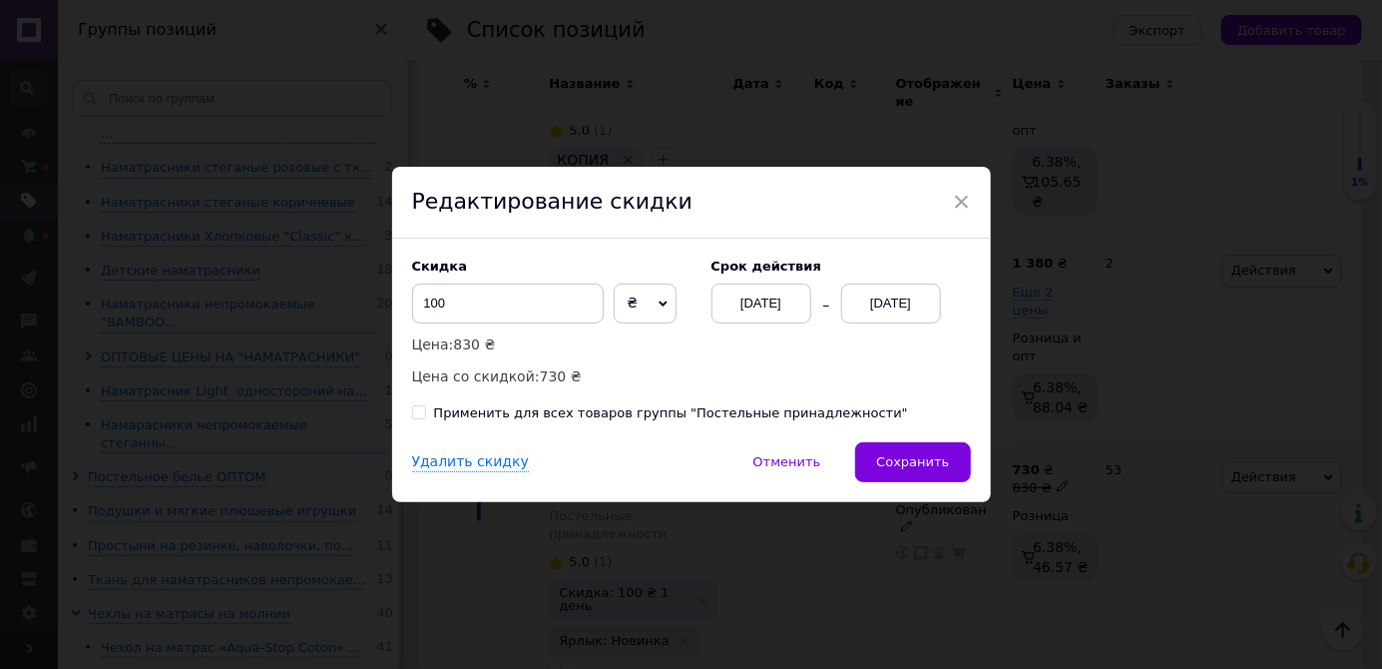
click at [928, 469] on span "Сохранить" at bounding box center [912, 461] width 73 height 15
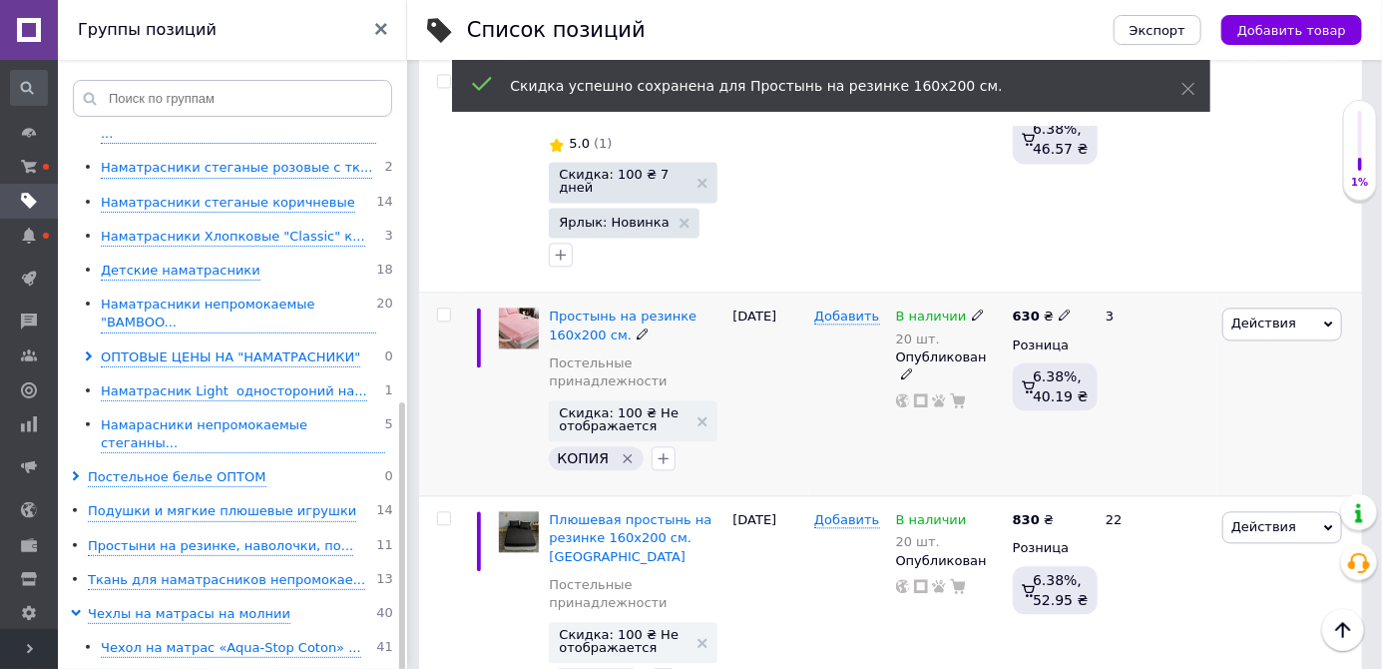
scroll to position [1714, 0]
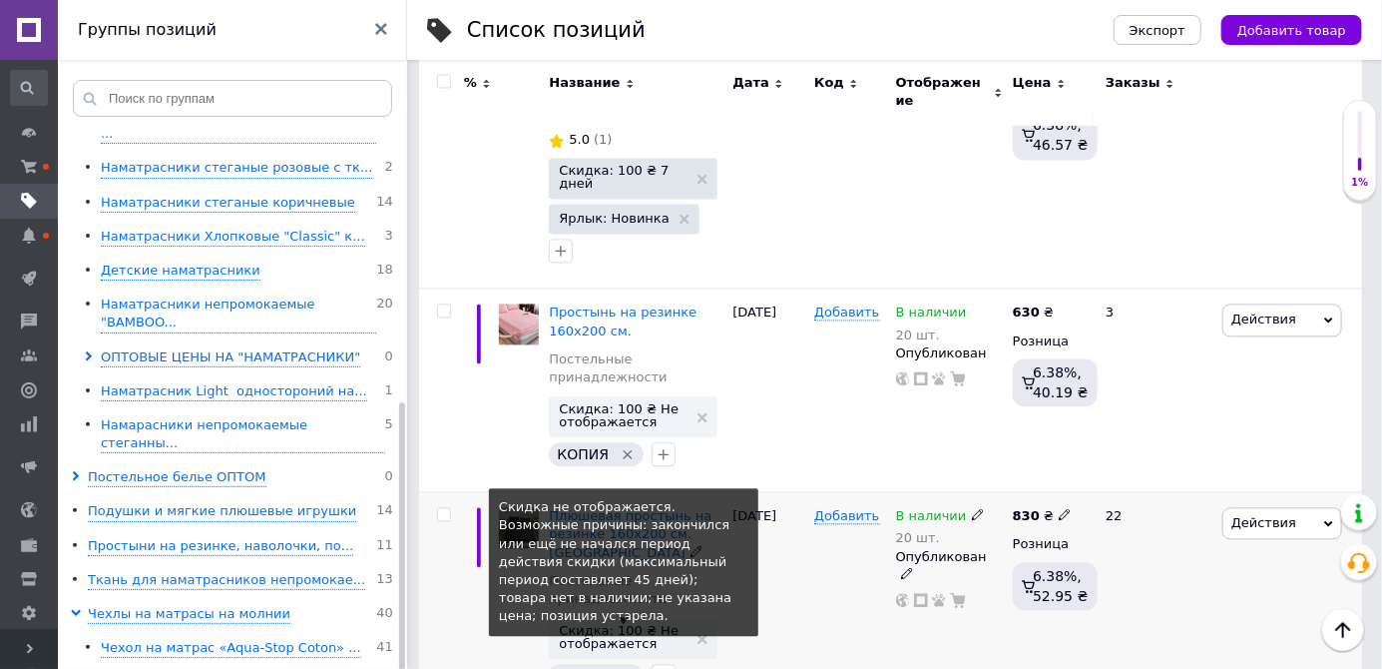
click at [642, 624] on span "Скидка: 100 ₴ Не отображается" at bounding box center [623, 637] width 129 height 26
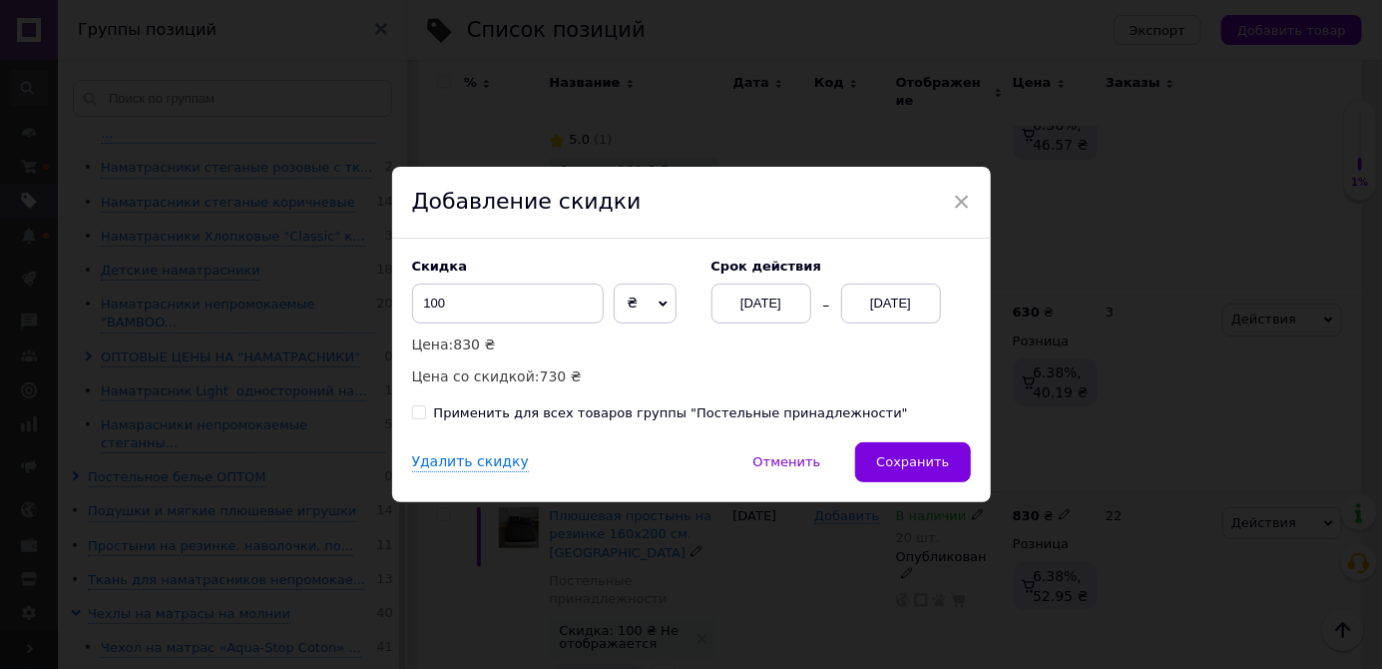
click at [866, 323] on div "[DATE]" at bounding box center [891, 303] width 100 height 40
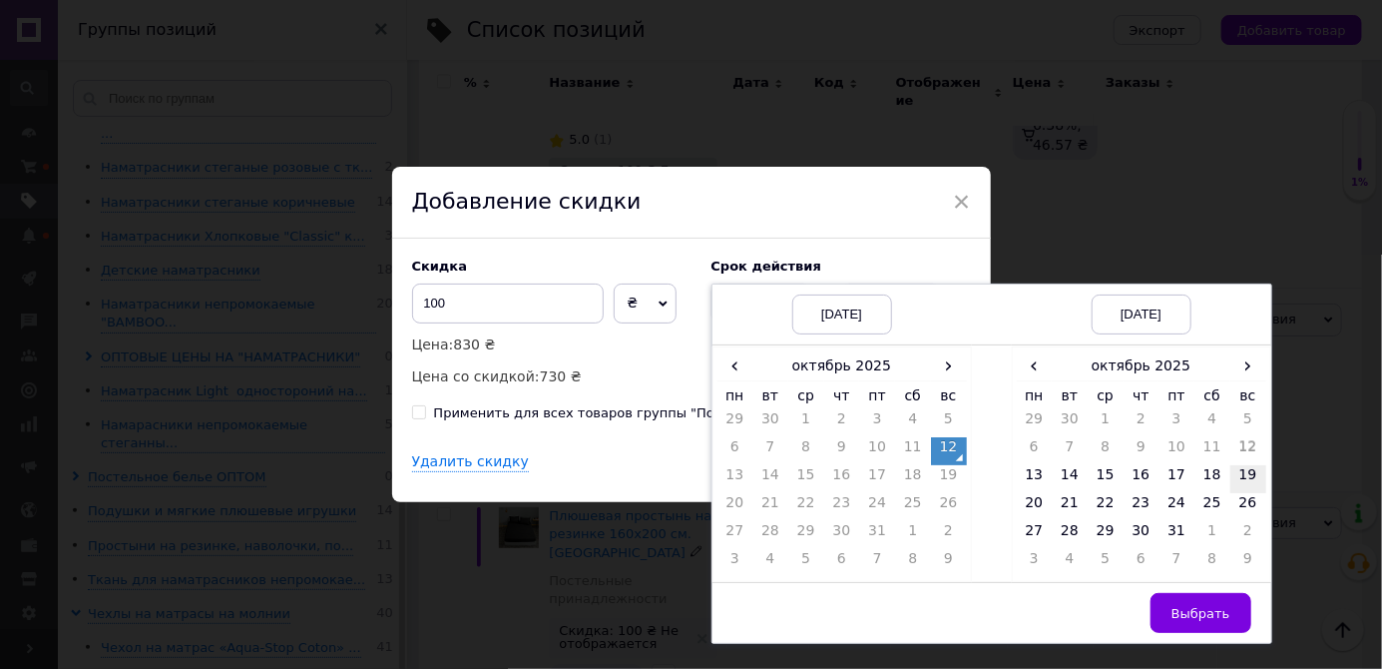
click at [1241, 493] on td "19" at bounding box center [1249, 479] width 36 height 28
click at [1224, 621] on span "Выбрать" at bounding box center [1201, 613] width 59 height 15
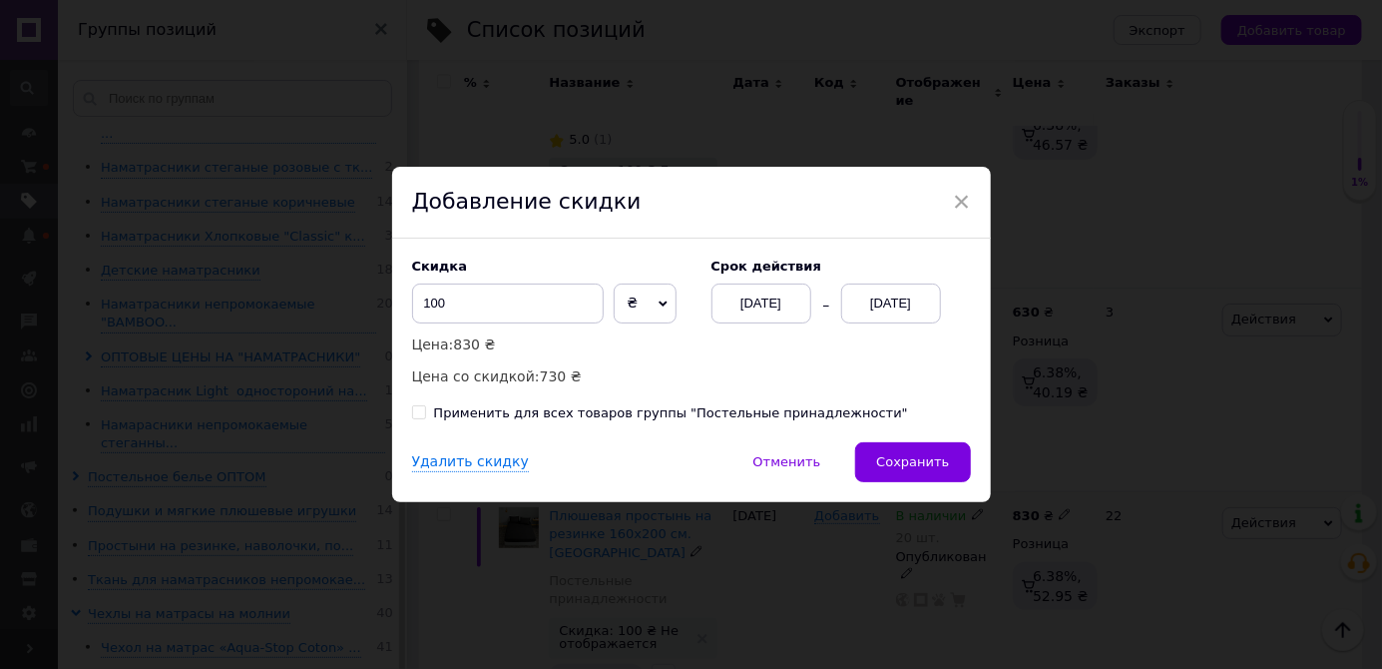
click at [928, 469] on span "Сохранить" at bounding box center [912, 461] width 73 height 15
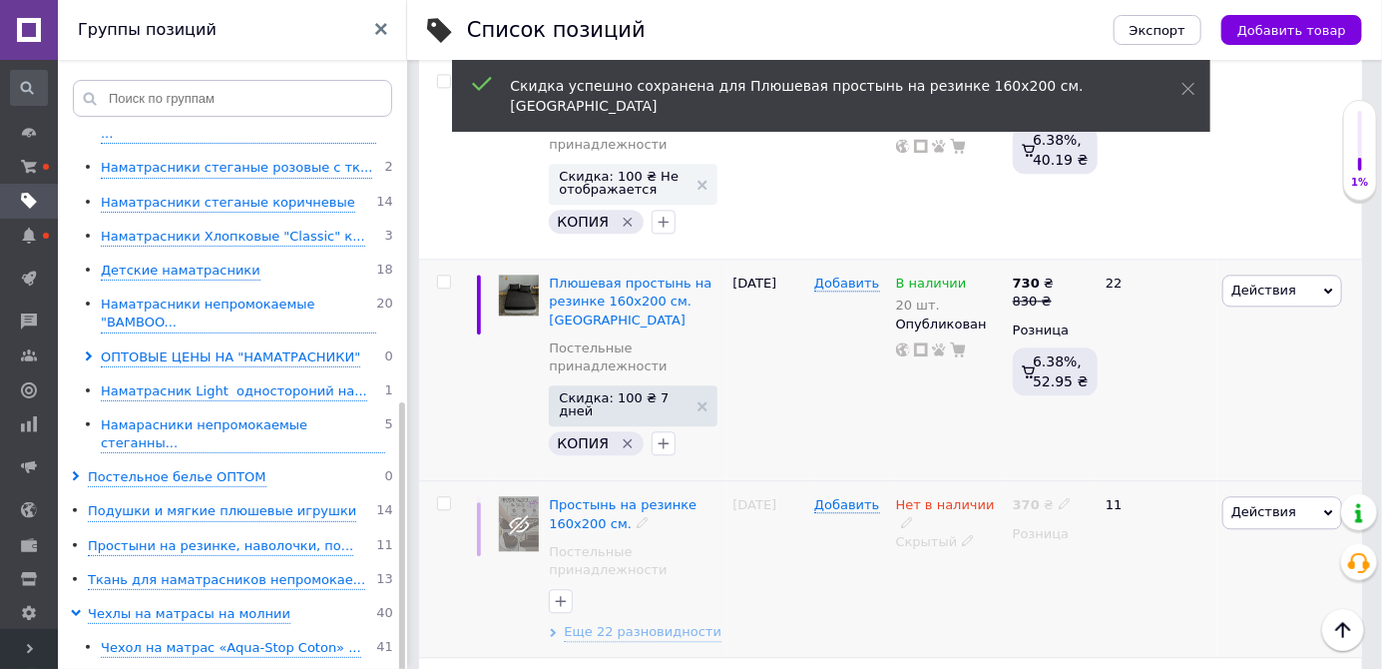
scroll to position [2279, 0]
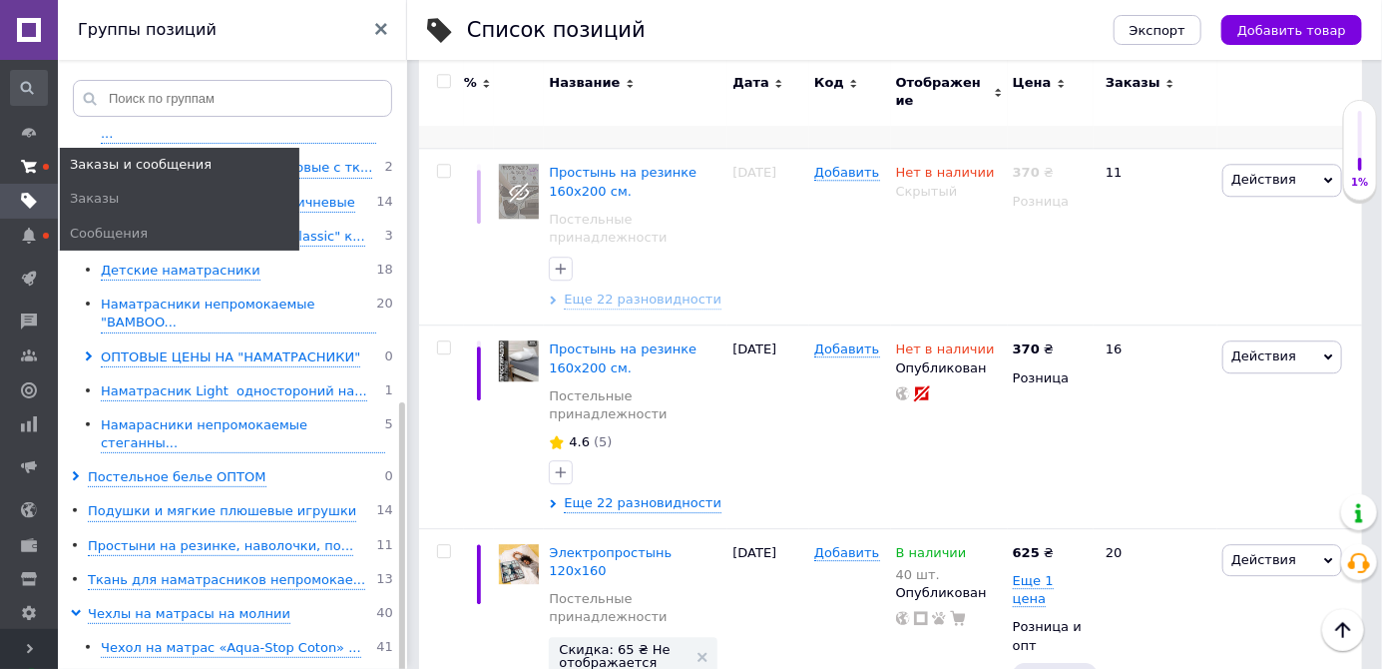
click at [29, 176] on span at bounding box center [29, 167] width 58 height 18
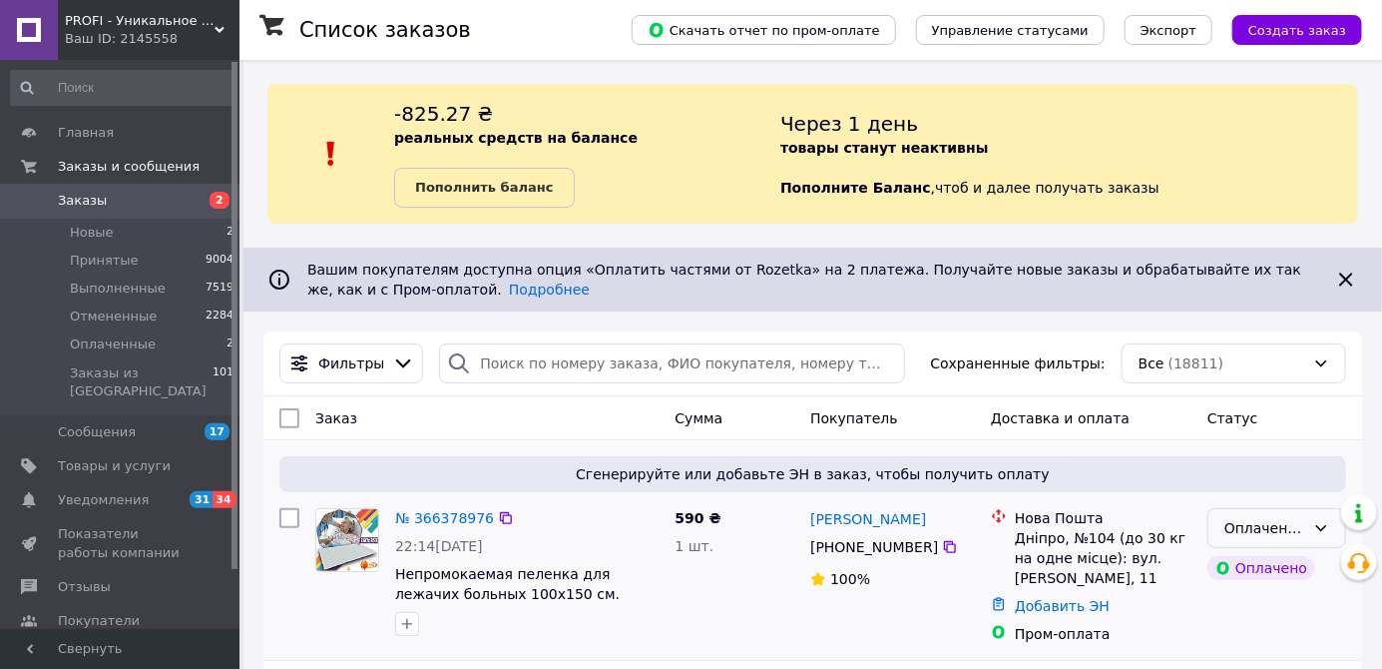
click at [1280, 531] on div "Оплаченный" at bounding box center [1265, 528] width 81 height 22
click at [1252, 572] on li "Принят" at bounding box center [1277, 571] width 137 height 36
click at [147, 491] on span "Уведомления" at bounding box center [121, 500] width 127 height 18
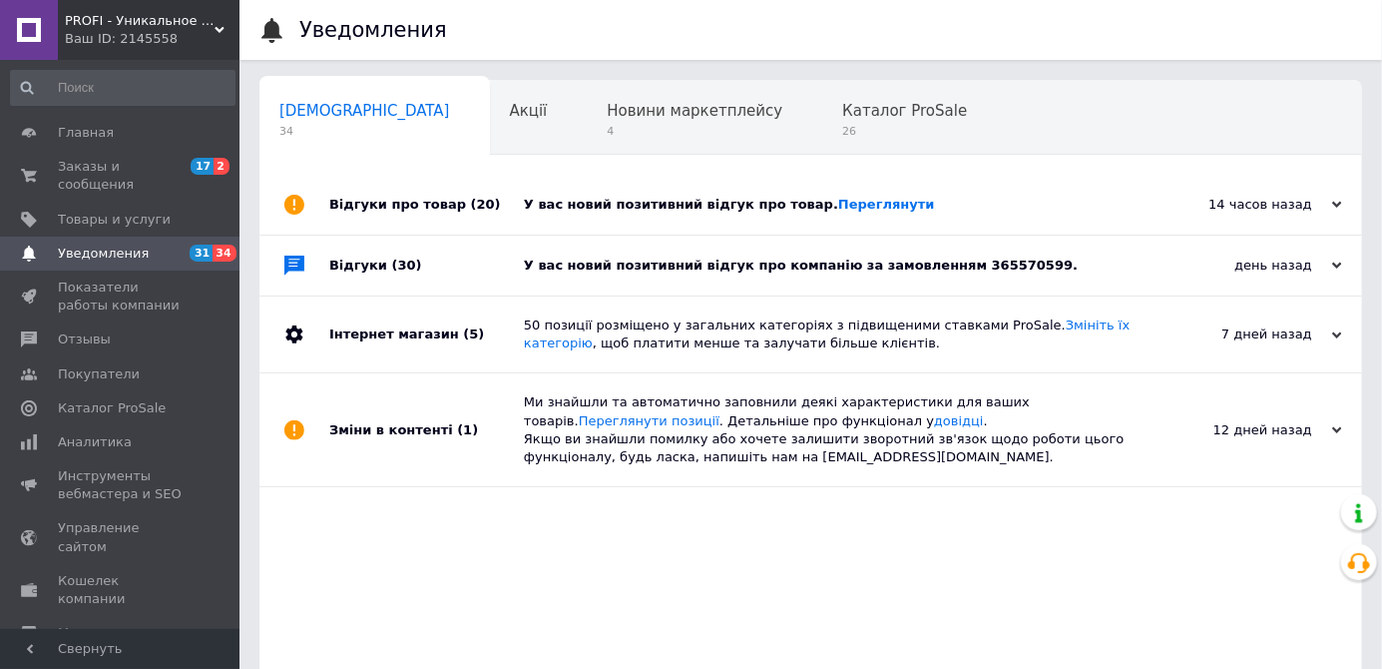
click at [1030, 275] on div "У вас новий позитивний відгук про компанію за замовленням 365570599." at bounding box center [833, 266] width 619 height 60
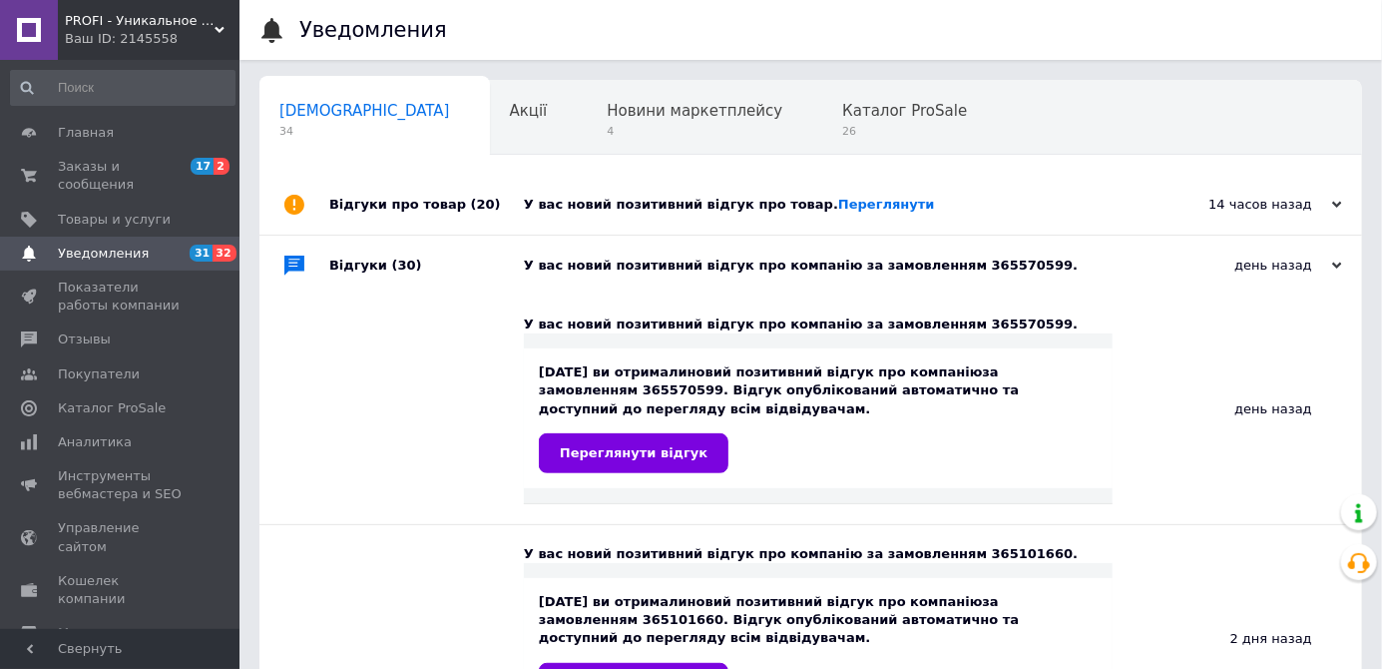
click at [791, 445] on div "Переглянути відгук" at bounding box center [818, 453] width 559 height 40
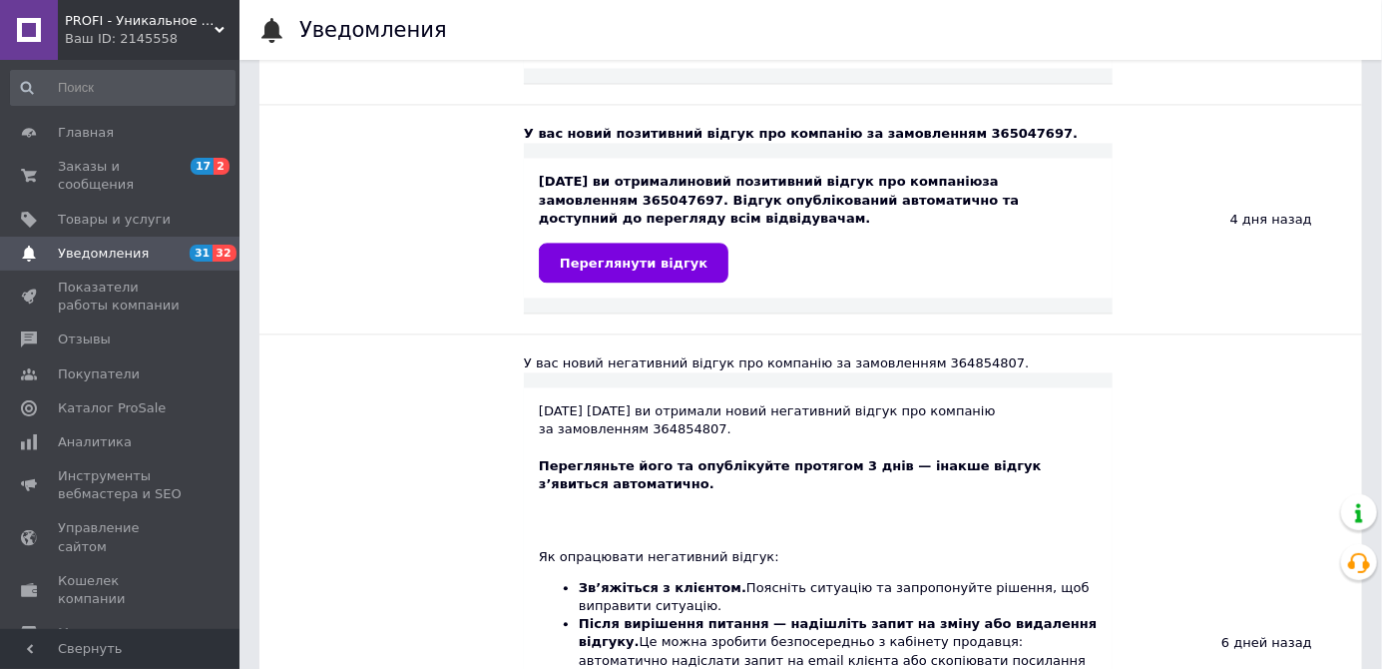
scroll to position [1839, 0]
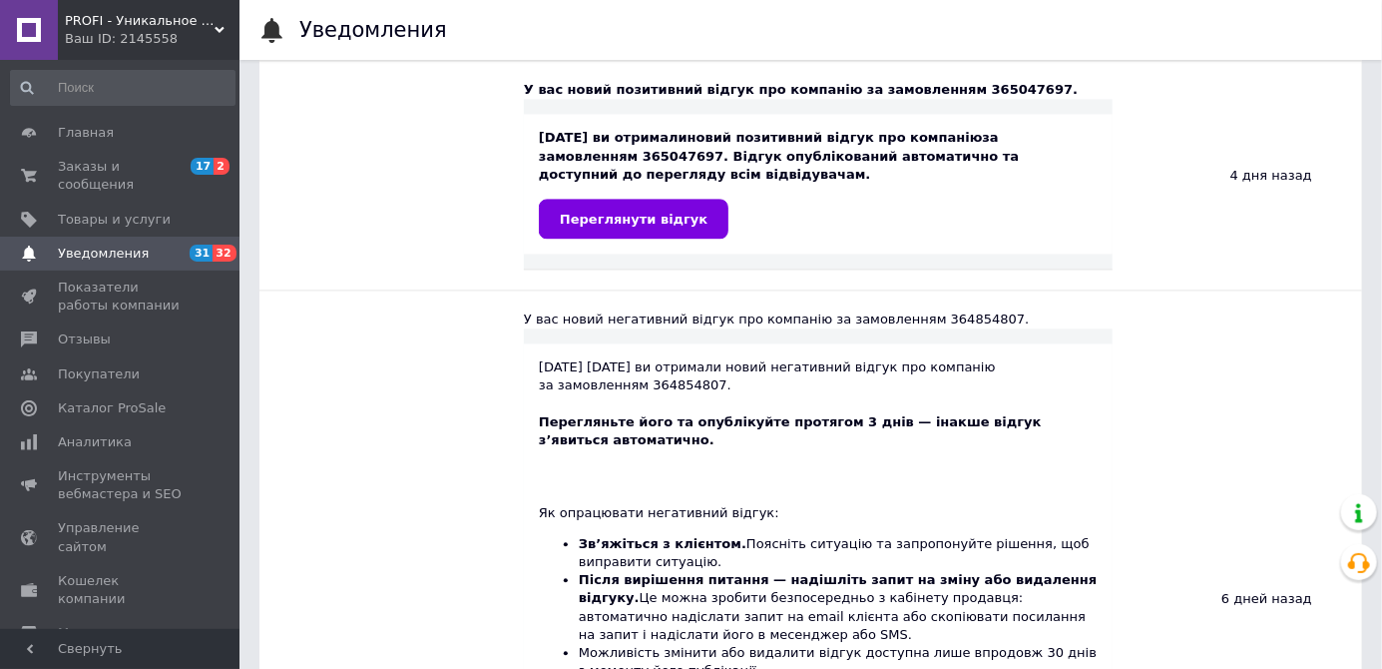
click at [792, 326] on div "У вас новий негативний відгук про компанію за замовленням 364854807." at bounding box center [818, 319] width 589 height 18
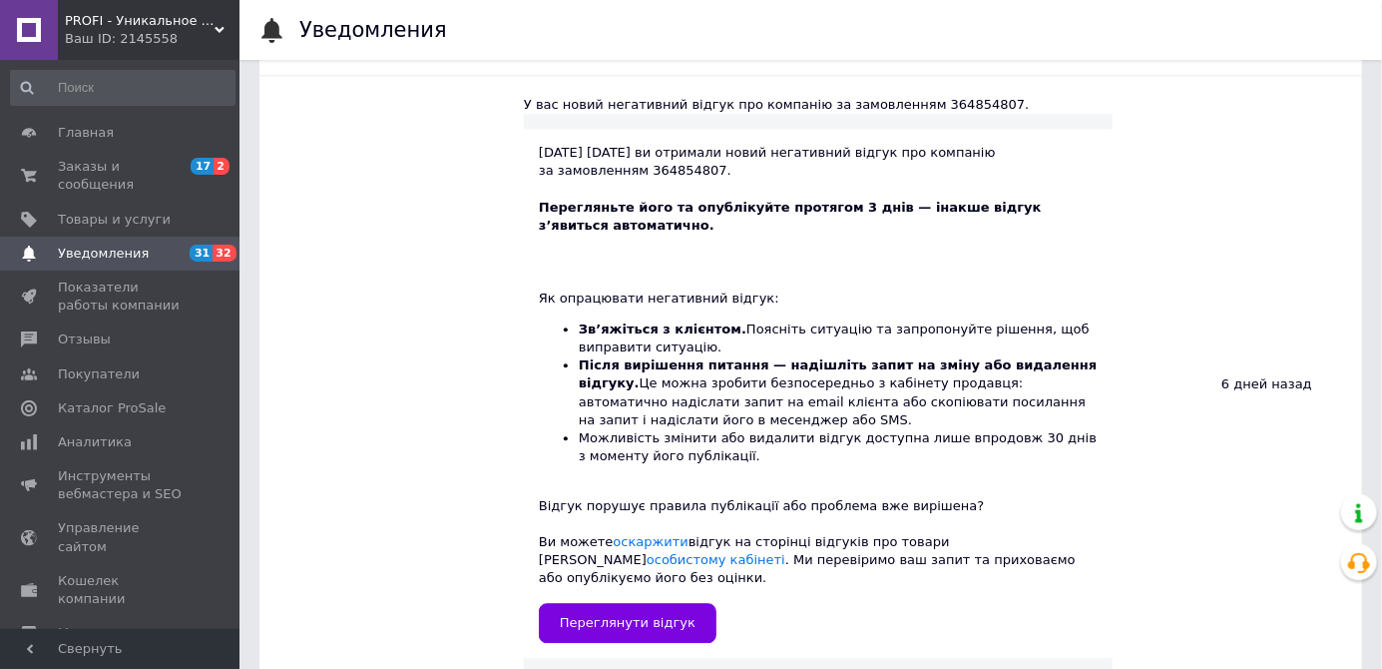
scroll to position [2054, 0]
click at [666, 615] on span "Переглянути відгук" at bounding box center [628, 622] width 136 height 15
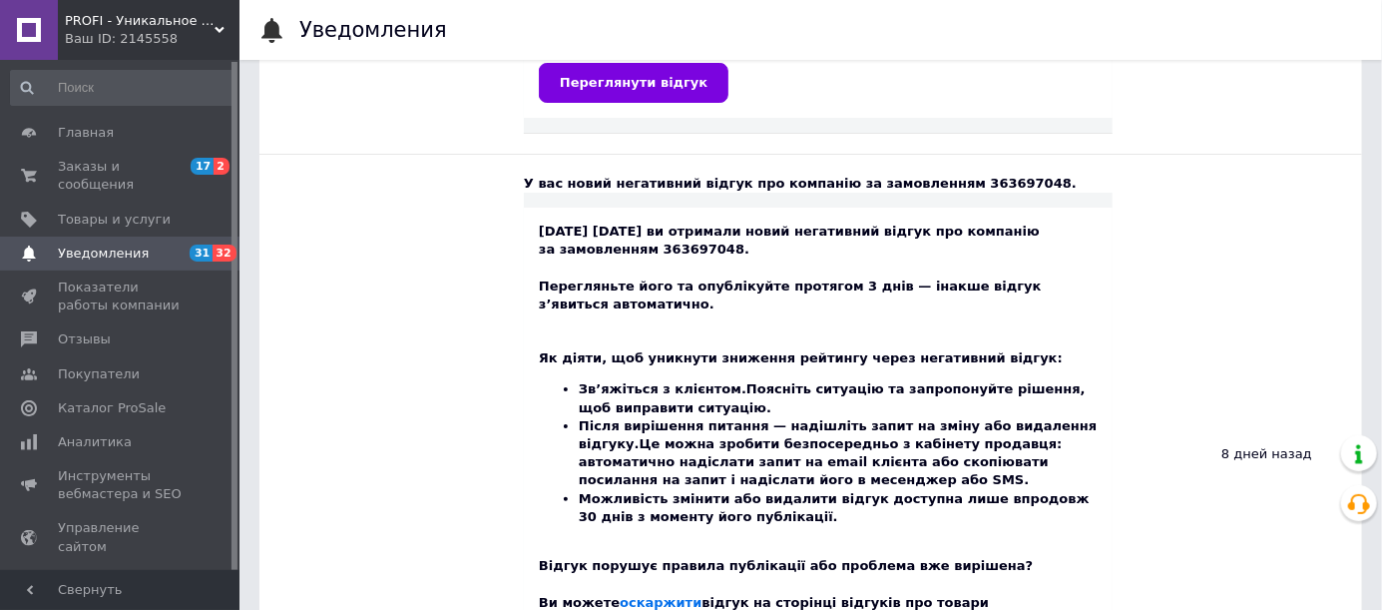
scroll to position [3284, 0]
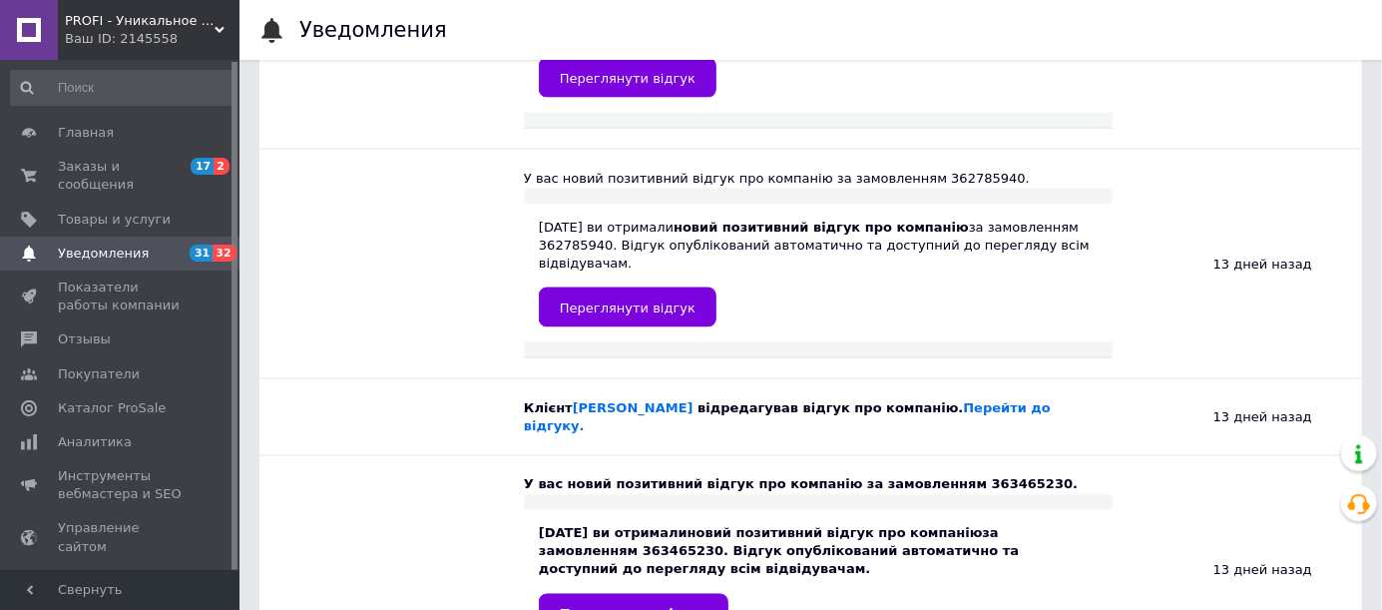
scroll to position [4579, 0]
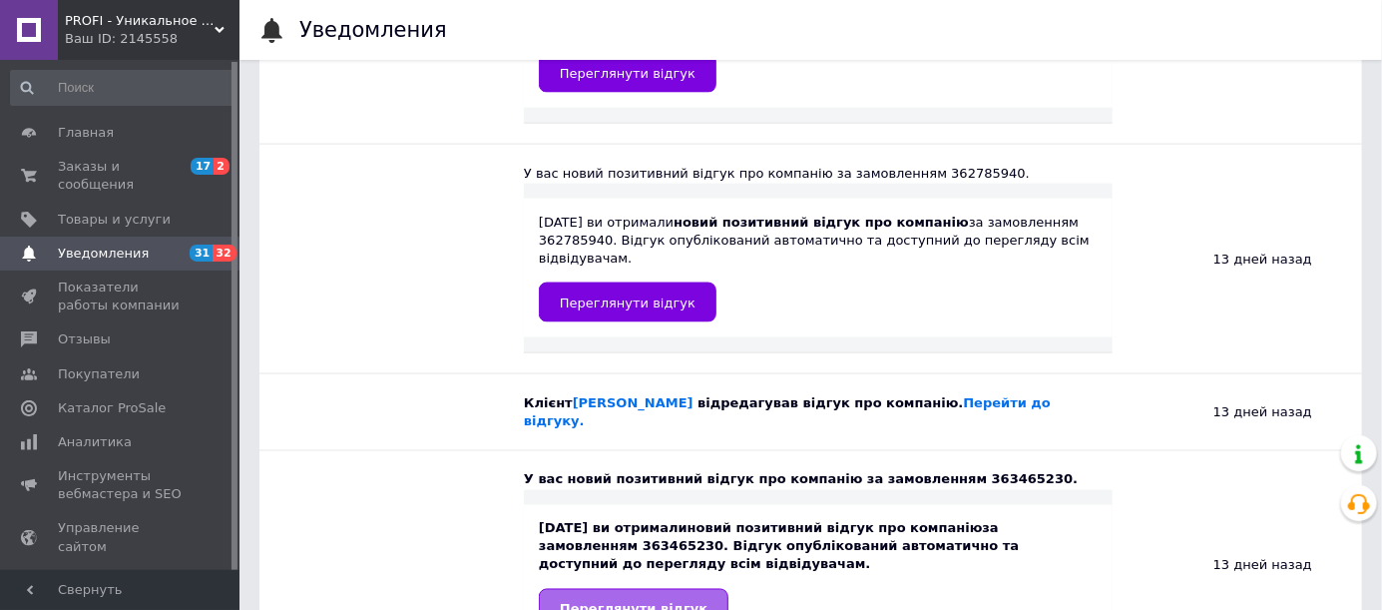
click at [671, 602] on span "Переглянути відгук" at bounding box center [634, 609] width 148 height 15
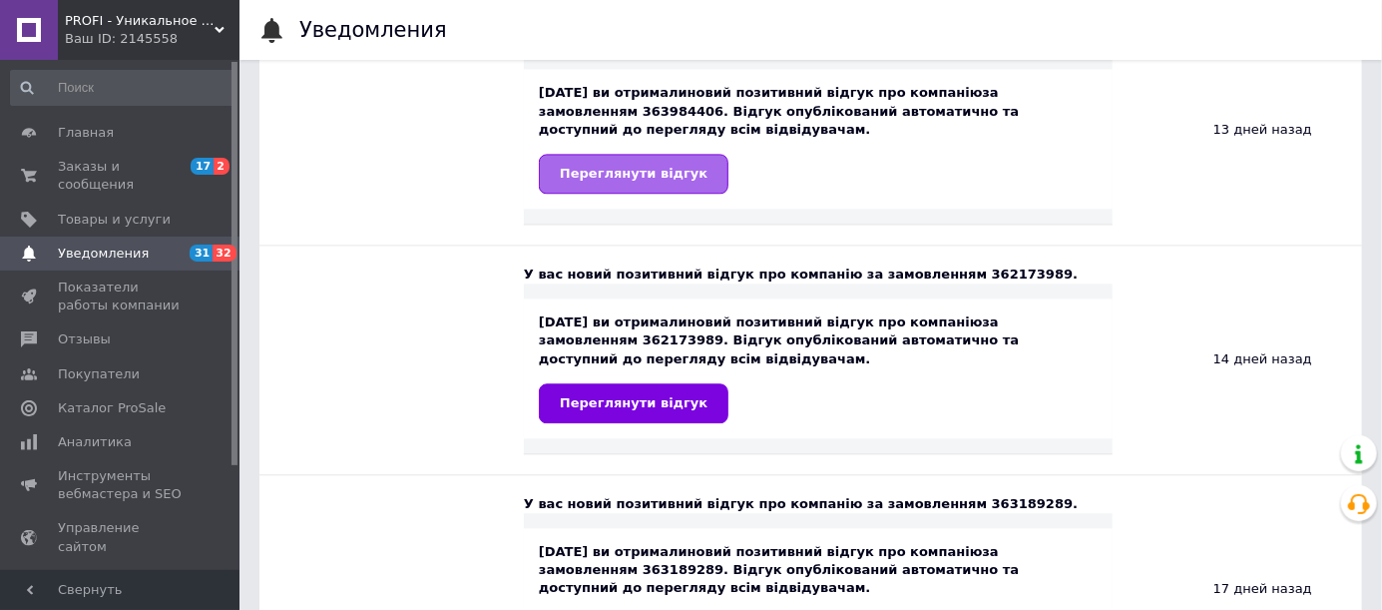
scroll to position [5251, 0]
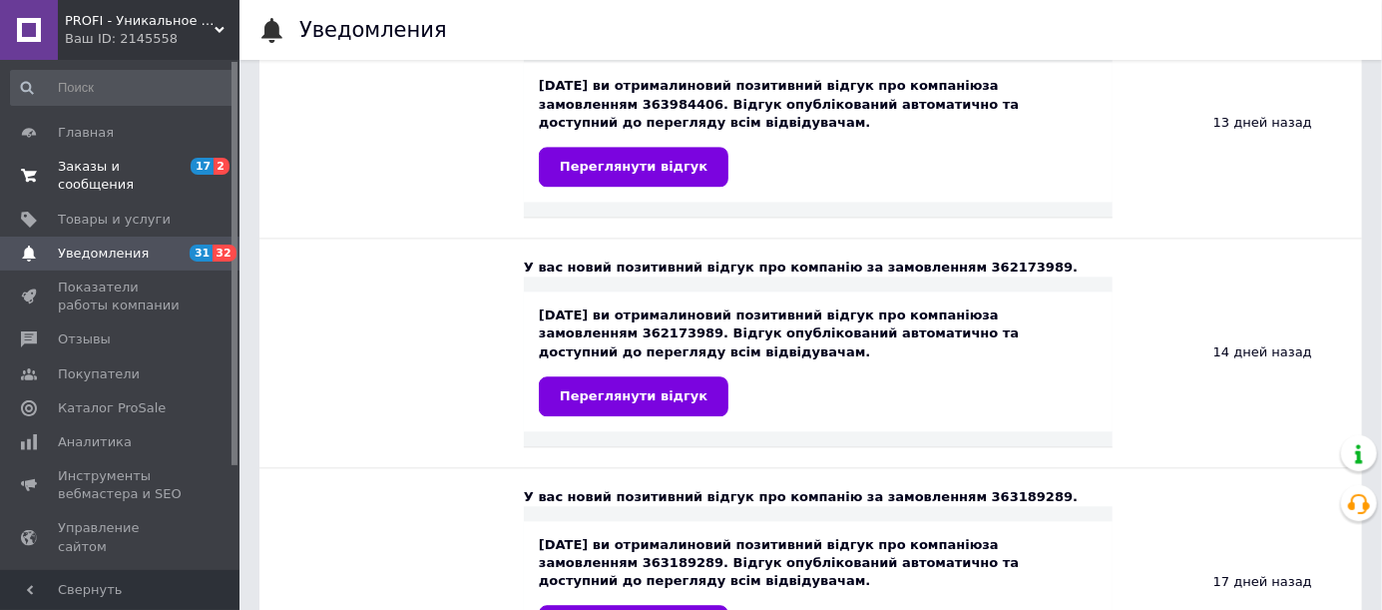
click at [130, 186] on span "Заказы и сообщения" at bounding box center [121, 176] width 127 height 36
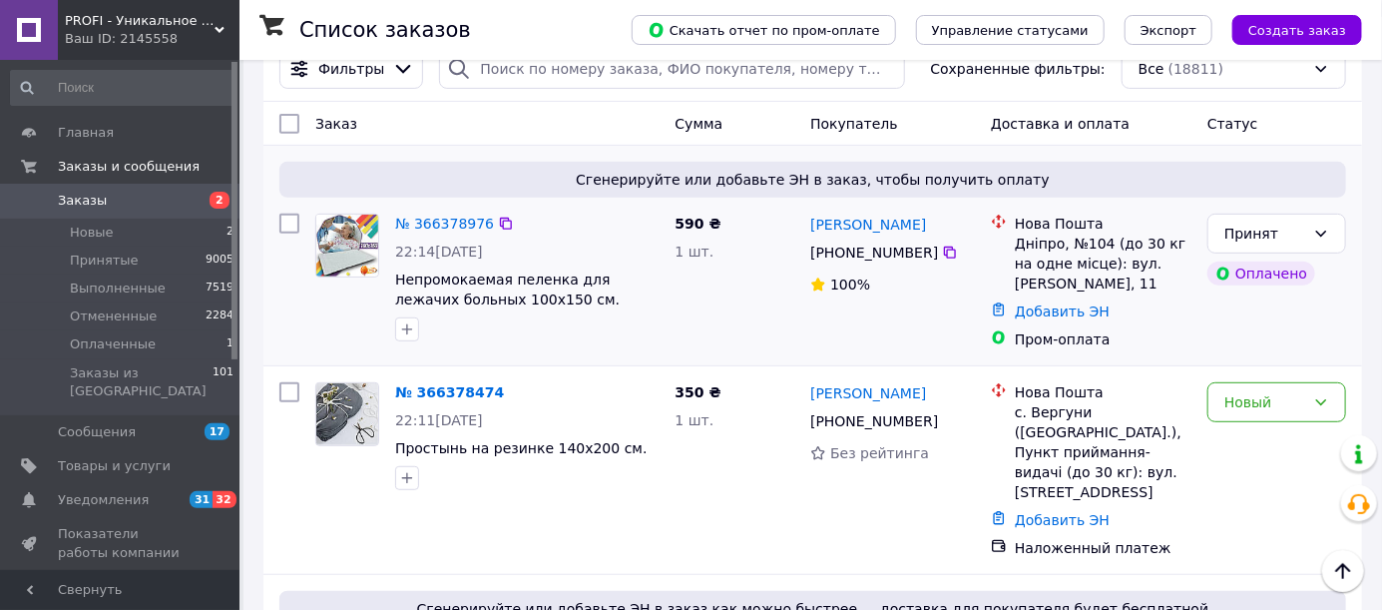
scroll to position [293, 0]
click at [169, 233] on li "Новые 2" at bounding box center [123, 233] width 246 height 28
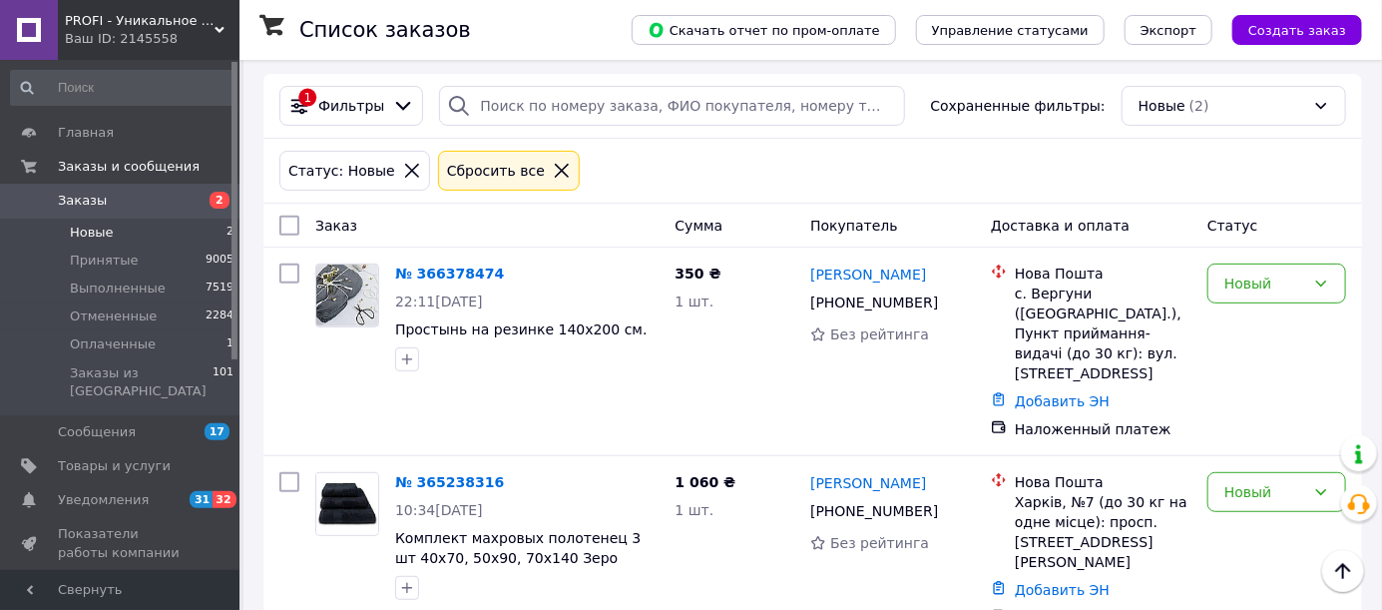
scroll to position [271, 0]
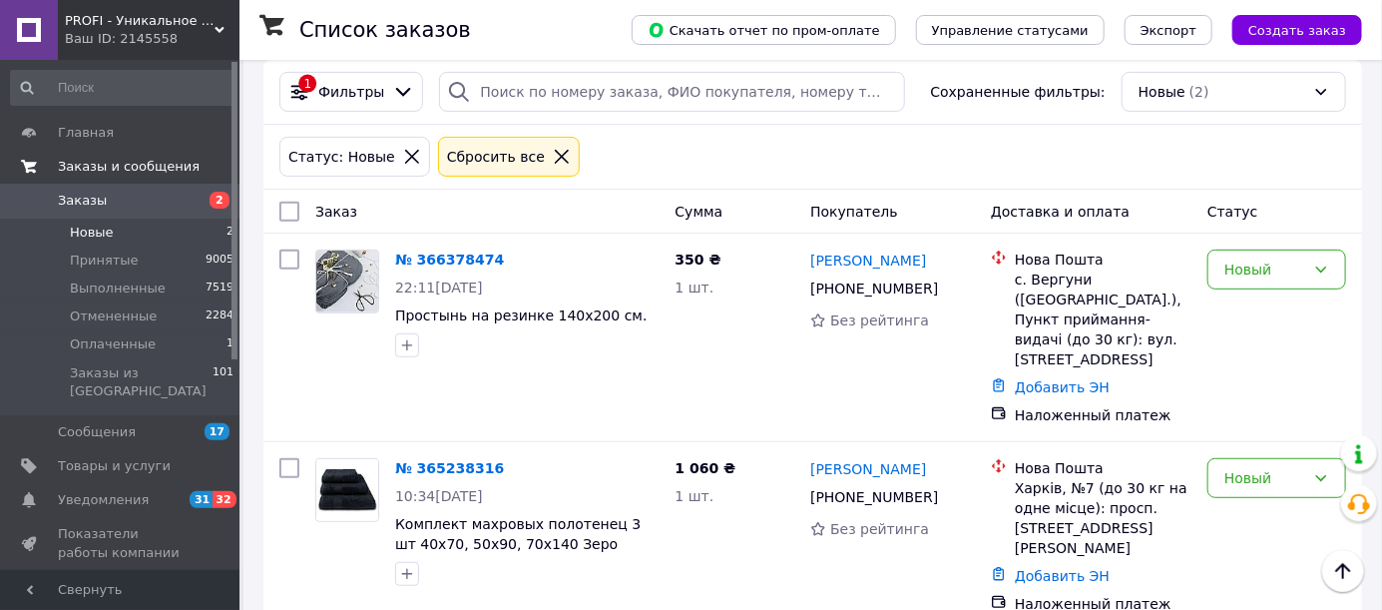
click at [148, 179] on link "Заказы и сообщения" at bounding box center [123, 167] width 246 height 34
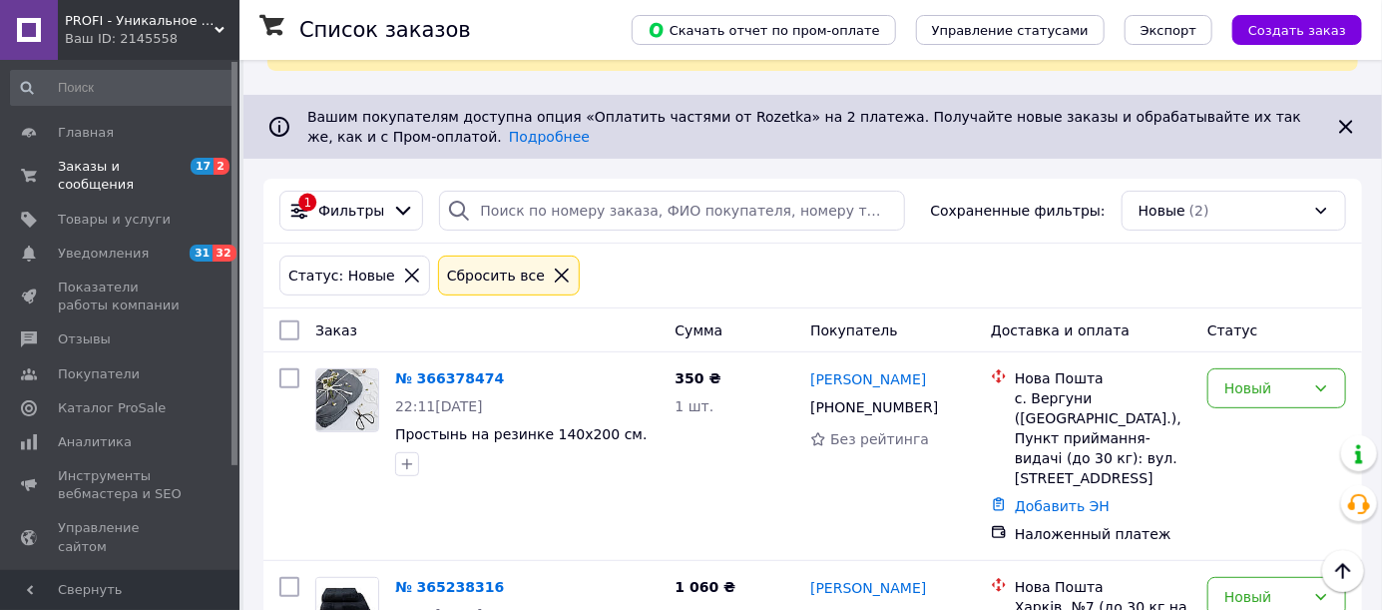
scroll to position [0, 0]
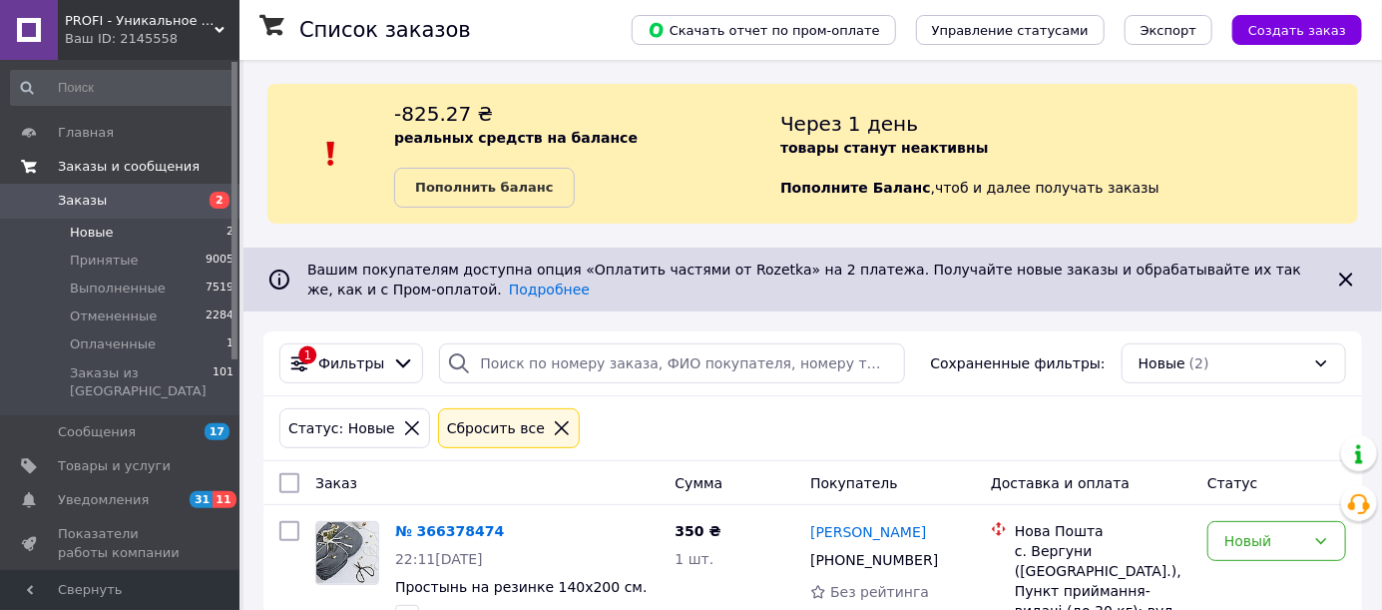
click at [144, 176] on span "Заказы и сообщения" at bounding box center [129, 167] width 142 height 18
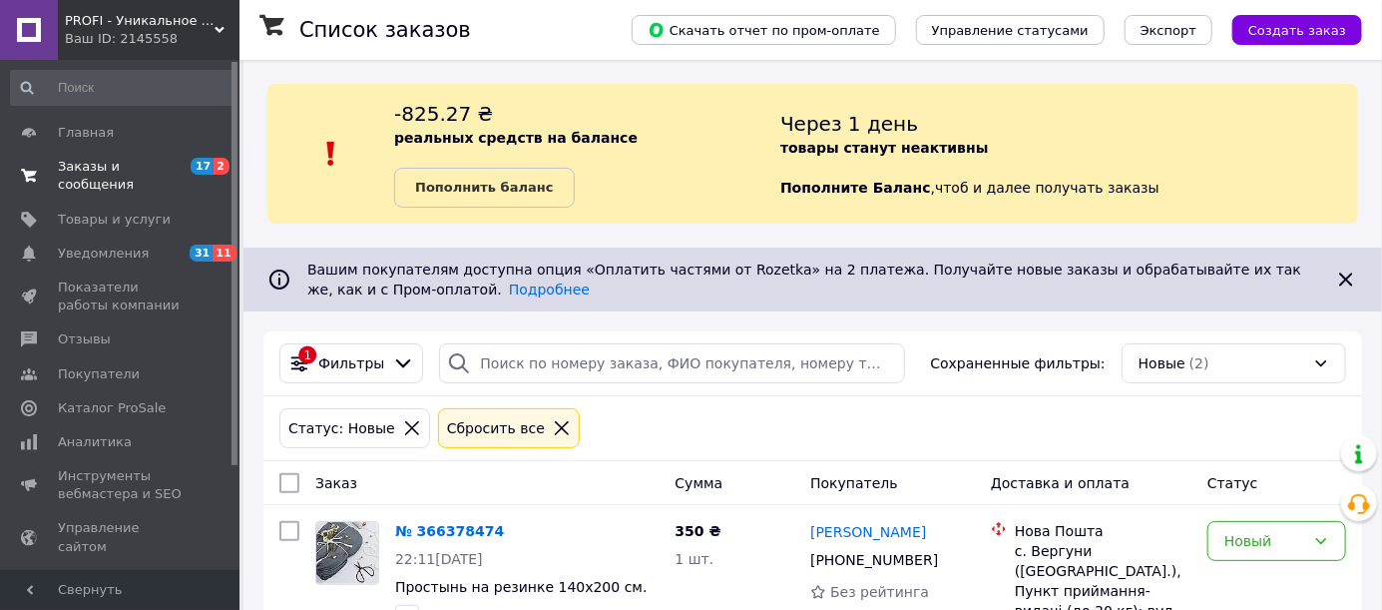
click at [109, 181] on span "Заказы и сообщения" at bounding box center [121, 176] width 127 height 36
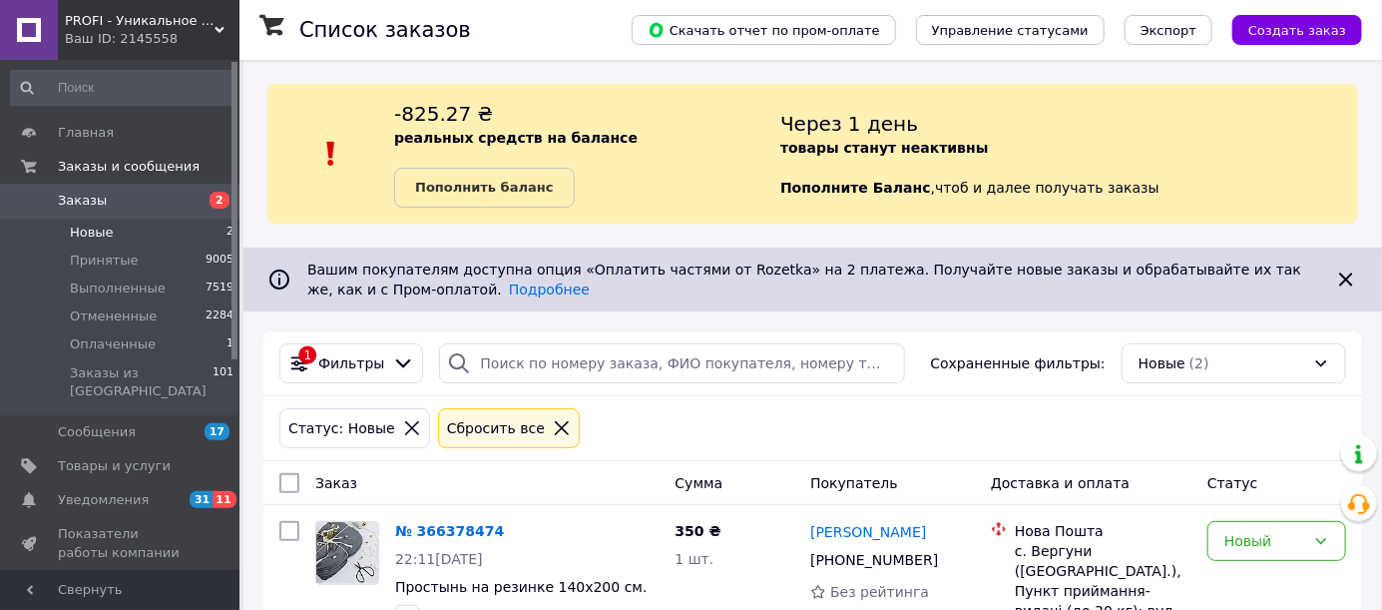
click at [153, 199] on span "Заказы" at bounding box center [121, 201] width 127 height 18
